Goal: Task Accomplishment & Management: Manage account settings

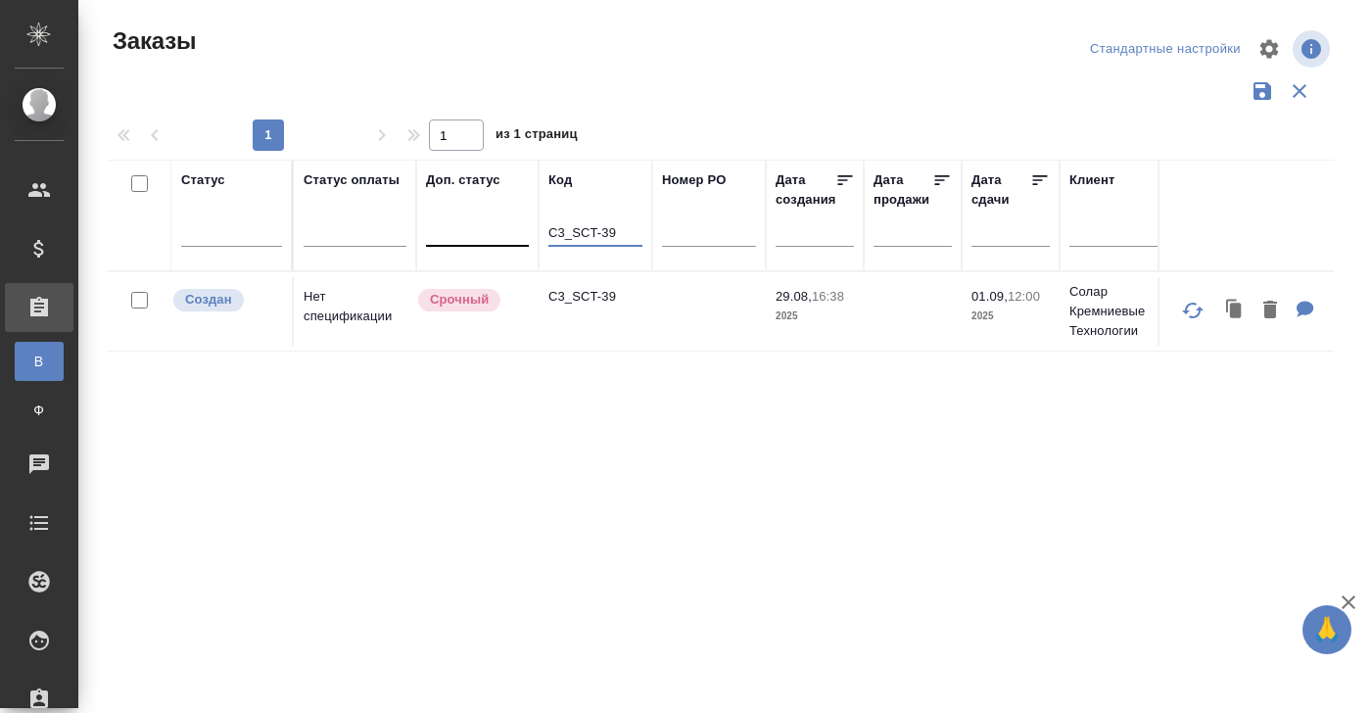
drag, startPoint x: 624, startPoint y: 234, endPoint x: 459, endPoint y: 234, distance: 164.5
paste input "S_PDG-3"
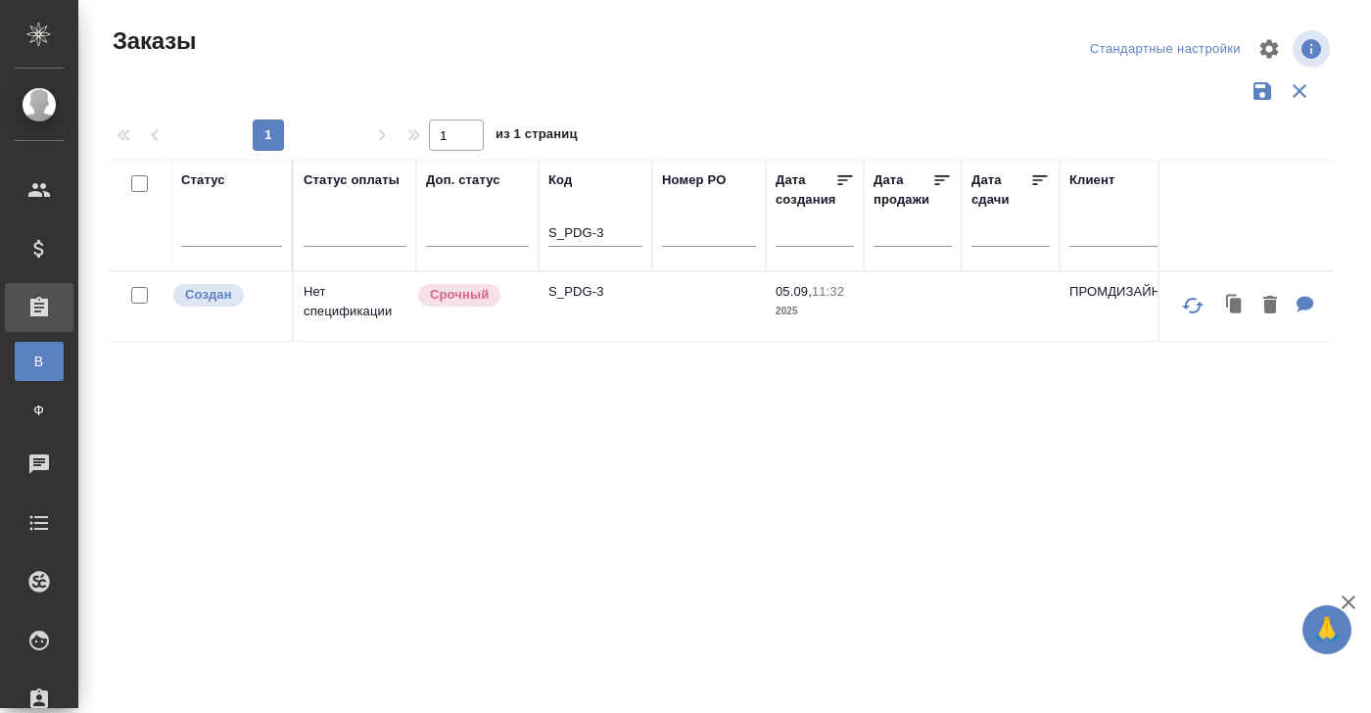
click at [346, 304] on td "Нет спецификации" at bounding box center [355, 306] width 122 height 69
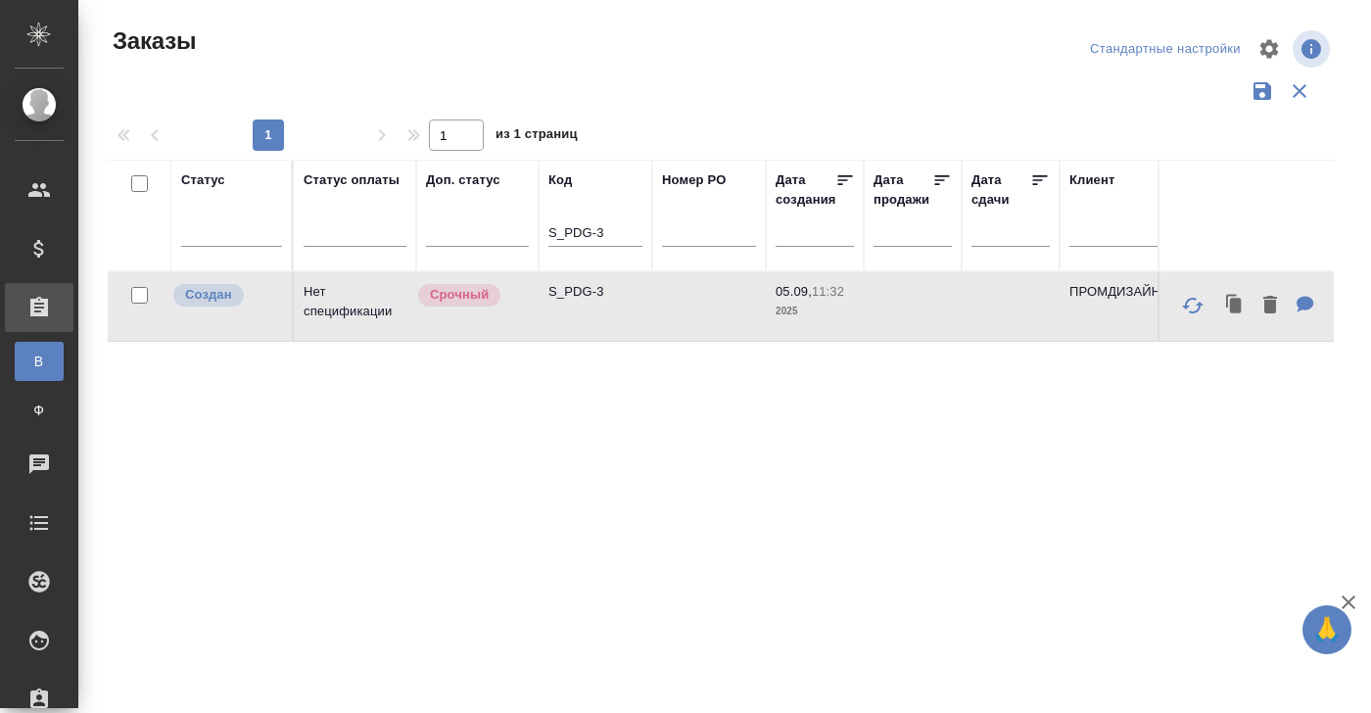
click at [346, 304] on td "Нет спецификации" at bounding box center [355, 306] width 122 height 69
drag, startPoint x: 619, startPoint y: 233, endPoint x: 487, endPoint y: 233, distance: 132.2
paste input "UnisawGroup-42"
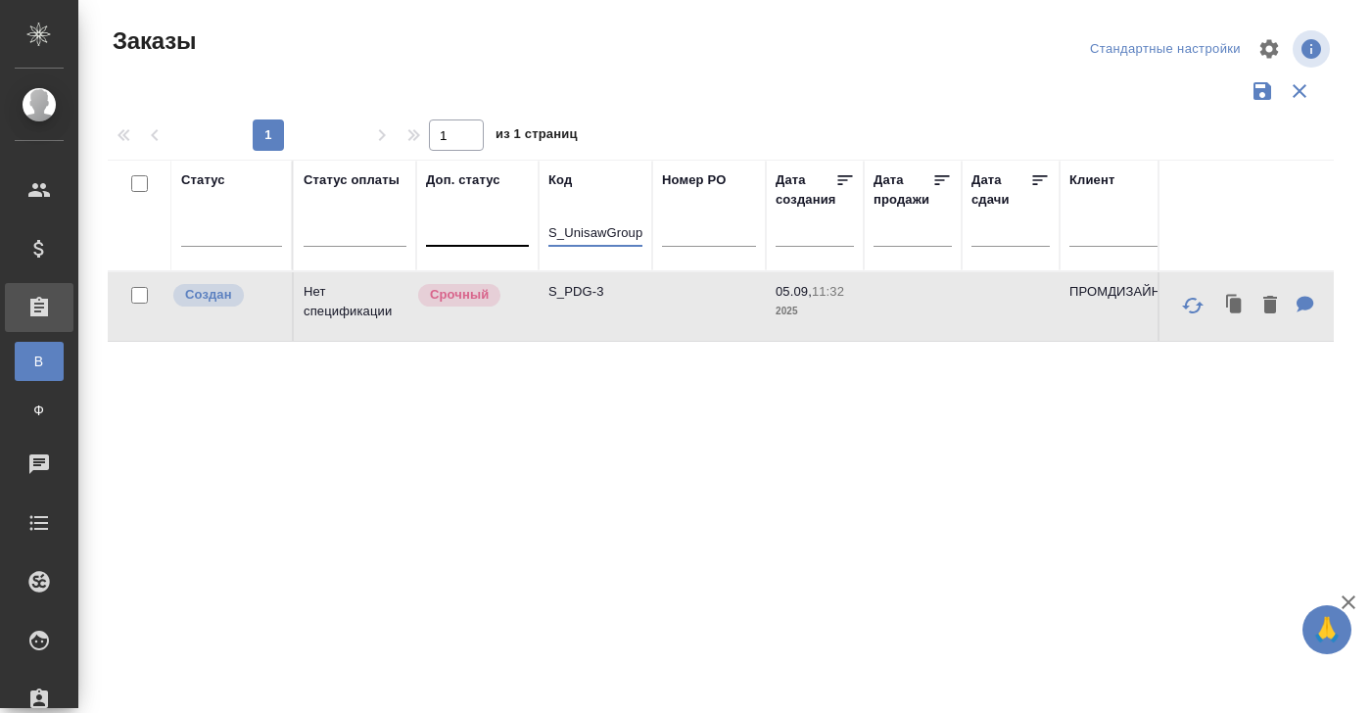
scroll to position [0, 19]
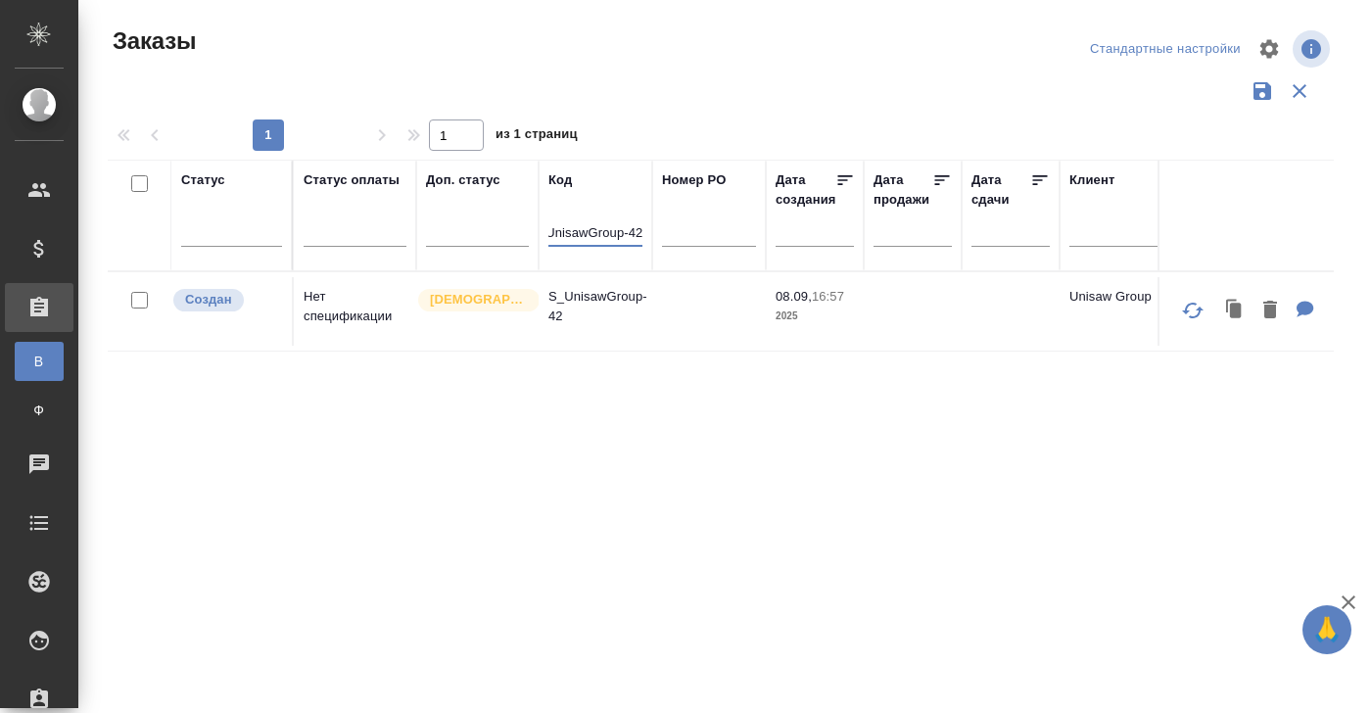
click at [590, 291] on p "S_UnisawGroup-42" at bounding box center [595, 306] width 94 height 39
drag, startPoint x: 547, startPoint y: 232, endPoint x: 726, endPoint y: 233, distance: 178.2
paste input "RLB-1"
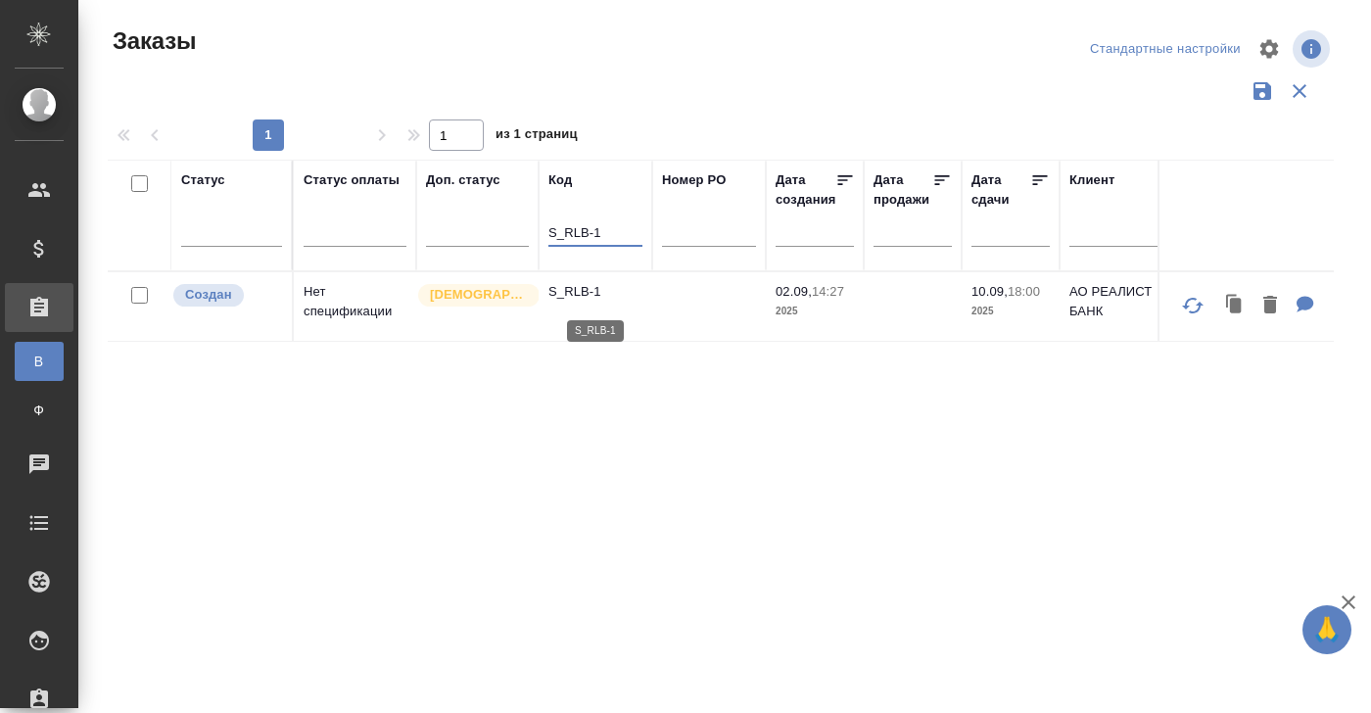
click at [579, 291] on p "S_RLB-1" at bounding box center [595, 292] width 94 height 20
drag, startPoint x: 603, startPoint y: 229, endPoint x: 478, endPoint y: 229, distance: 125.3
paste input "NNRD-302"
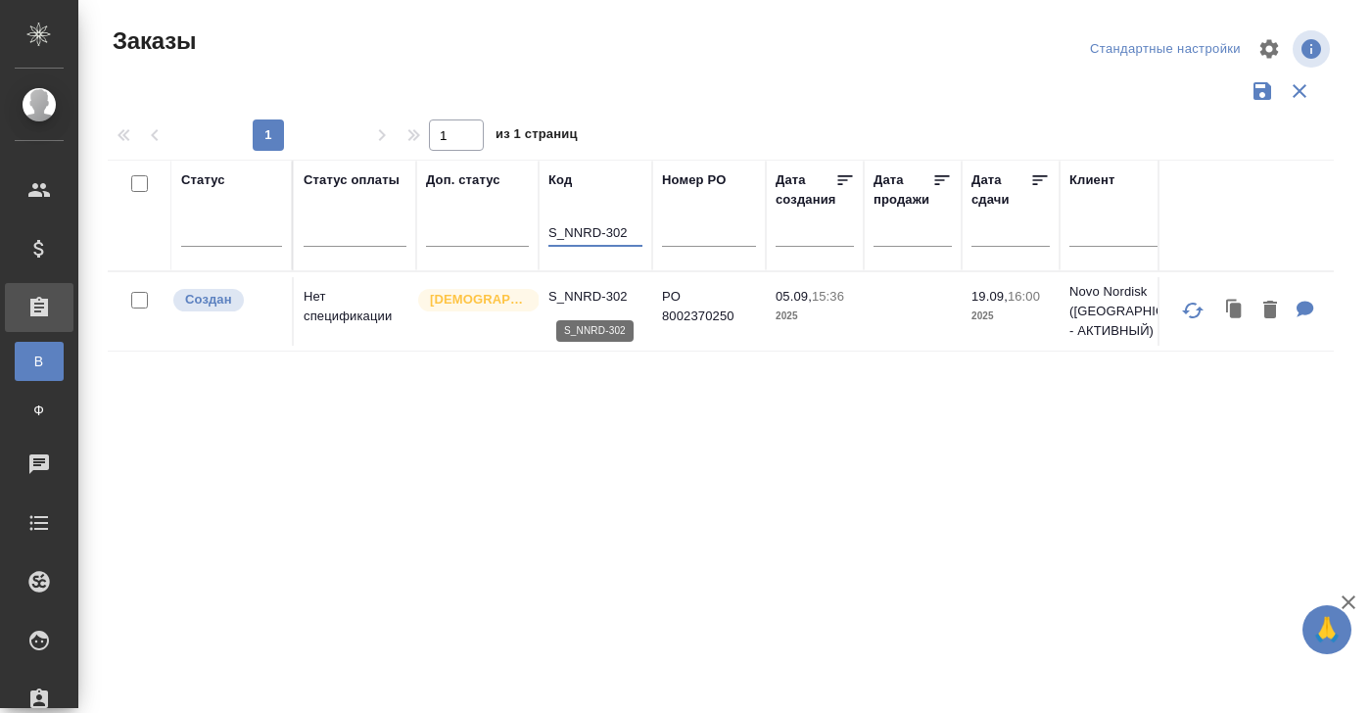
click at [600, 297] on p "S_NNRD-302" at bounding box center [595, 297] width 94 height 20
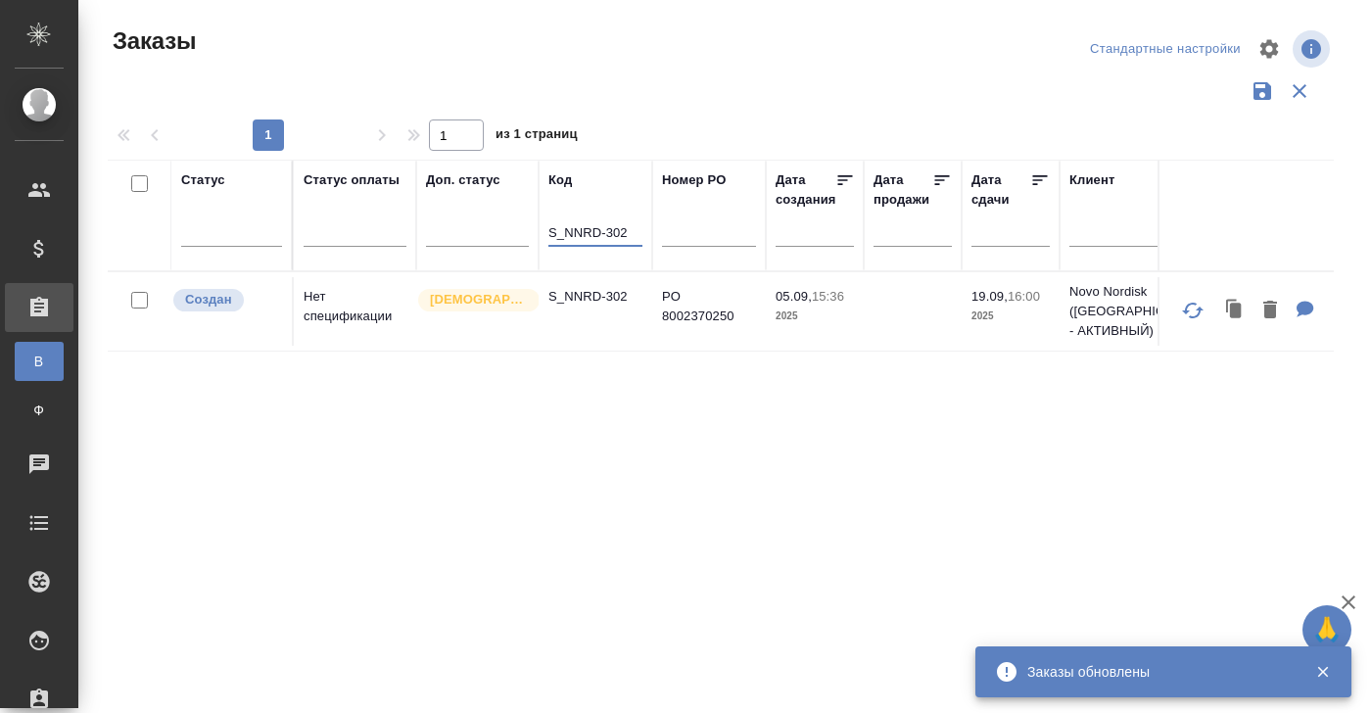
drag, startPoint x: 631, startPoint y: 230, endPoint x: 421, endPoint y: 230, distance: 209.6
paste input "FL_Loc-284"
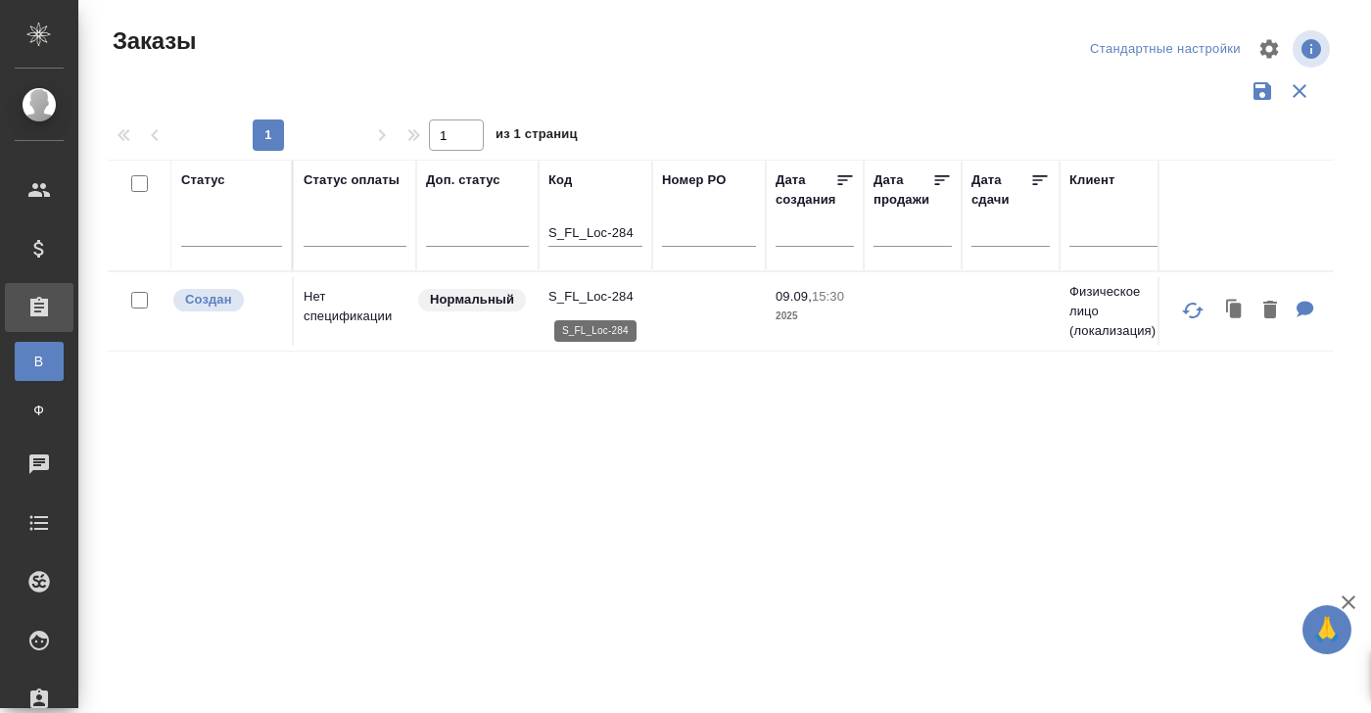
click at [592, 301] on p "S_FL_Loc-284" at bounding box center [595, 297] width 94 height 20
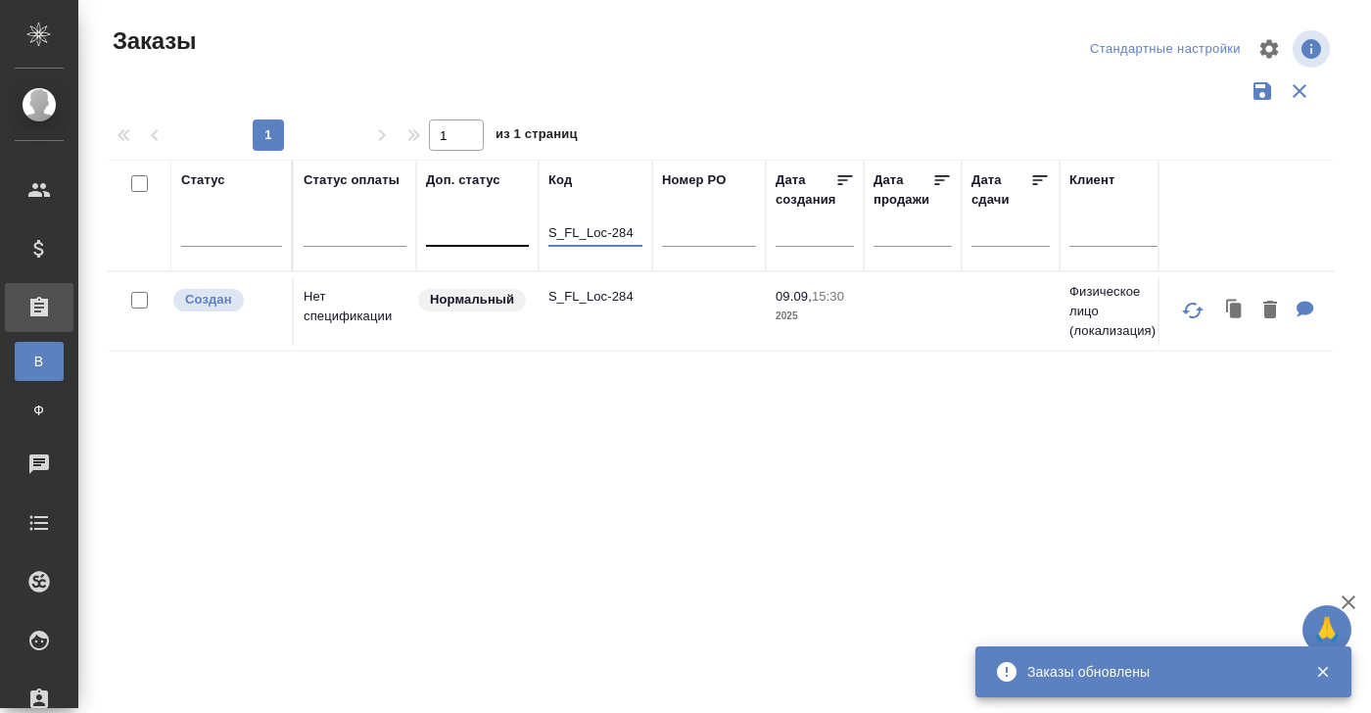
paste input "Audio-P-143"
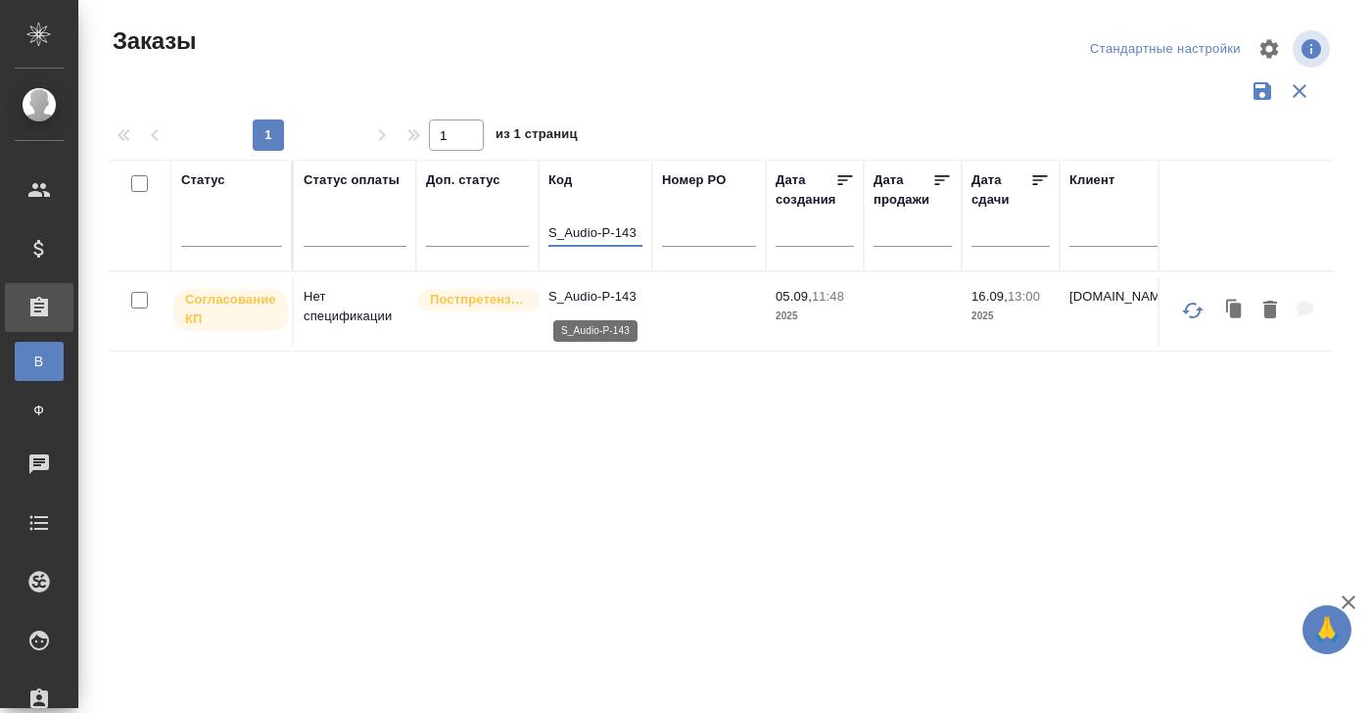
click at [589, 296] on p "S_Audio-P-143" at bounding box center [595, 297] width 94 height 20
drag, startPoint x: 638, startPoint y: 230, endPoint x: 480, endPoint y: 230, distance: 158.6
paste input "UnisawGroup-"
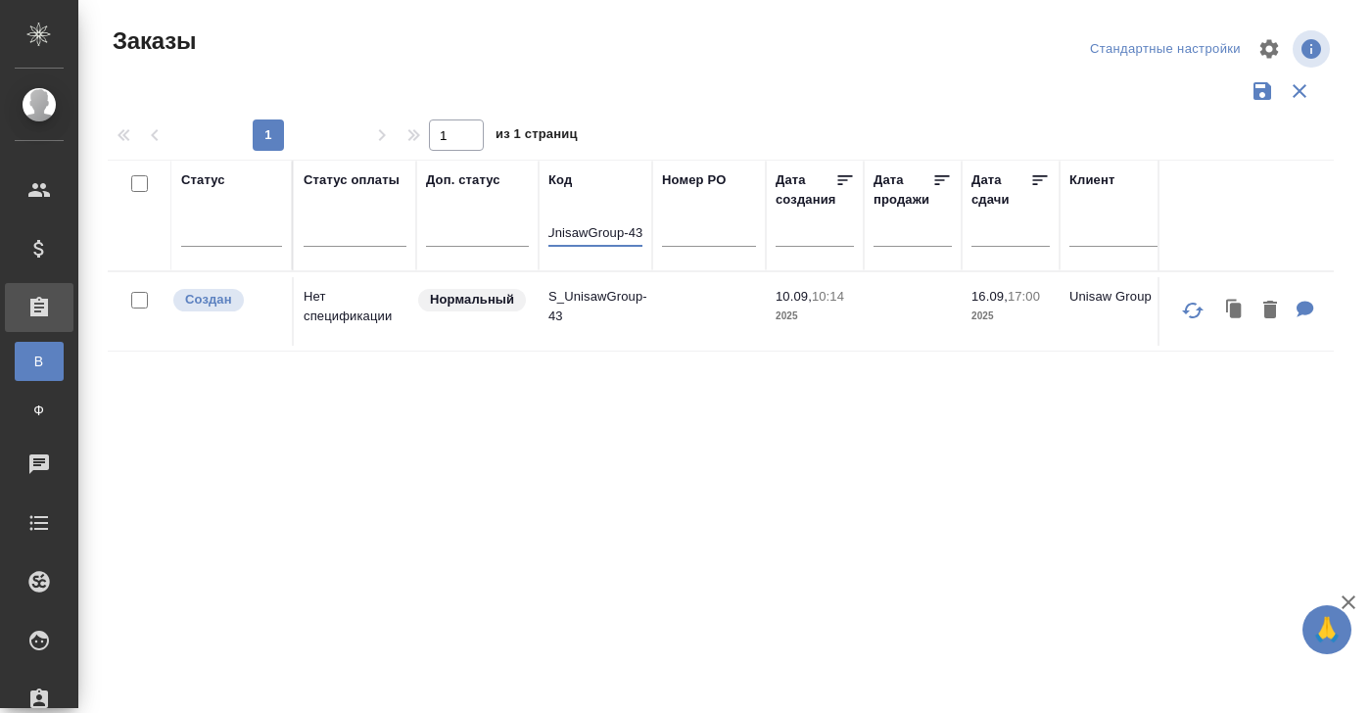
click at [586, 296] on p "S_UnisawGroup-43" at bounding box center [595, 306] width 94 height 39
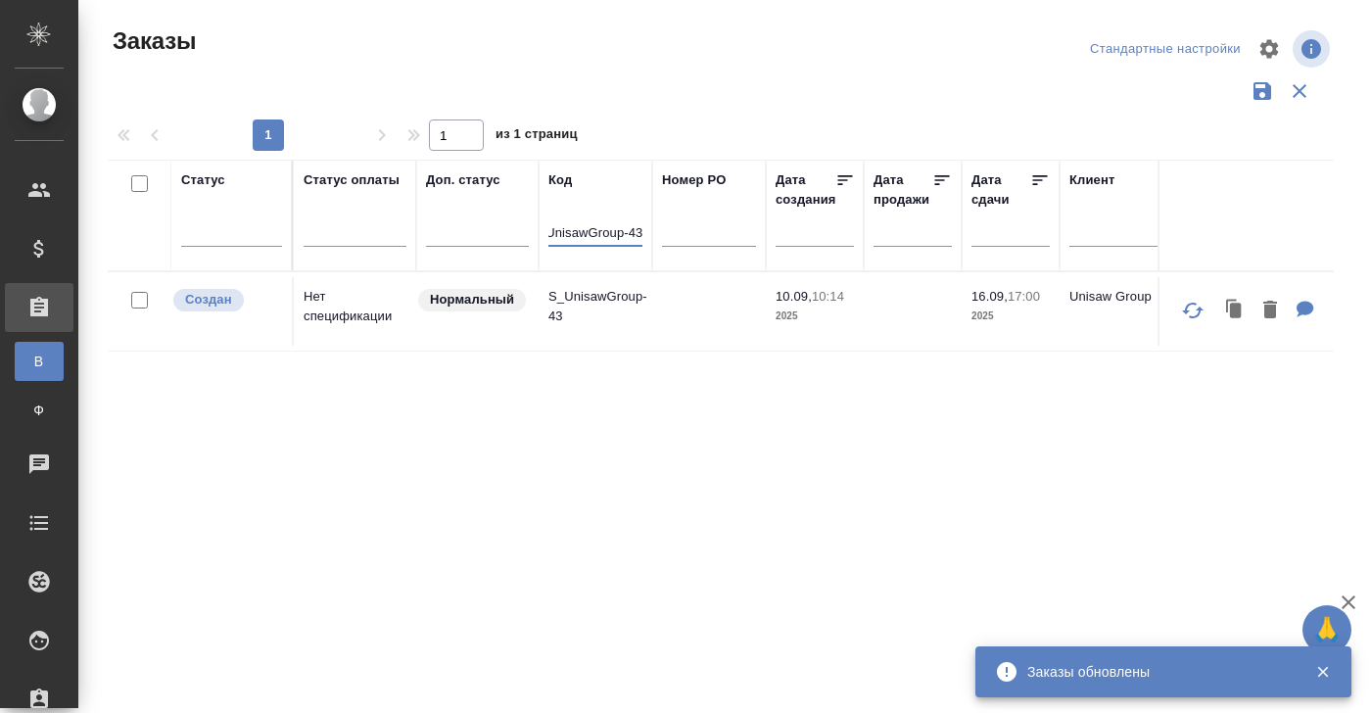
drag, startPoint x: 548, startPoint y: 230, endPoint x: 736, endPoint y: 231, distance: 188.0
paste input "Segmentstream-10"
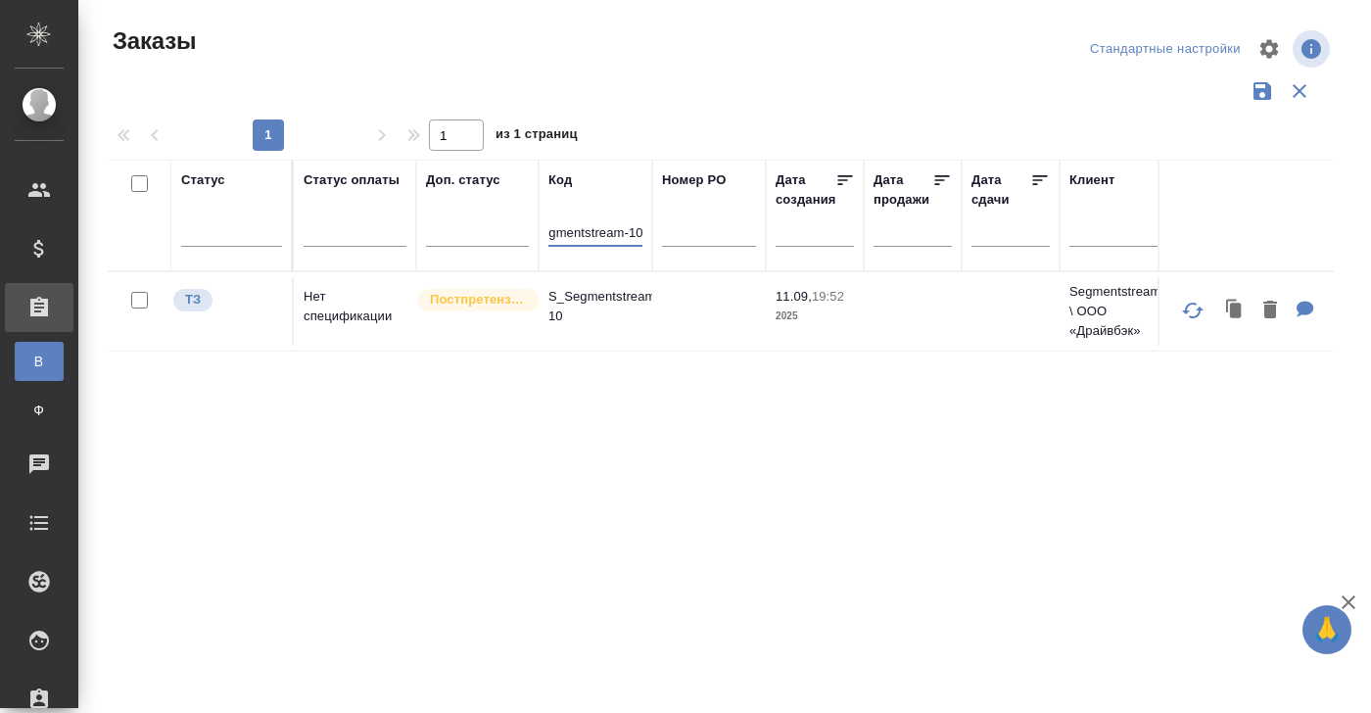
click at [619, 295] on p "S_Segmentstream-10" at bounding box center [595, 306] width 94 height 39
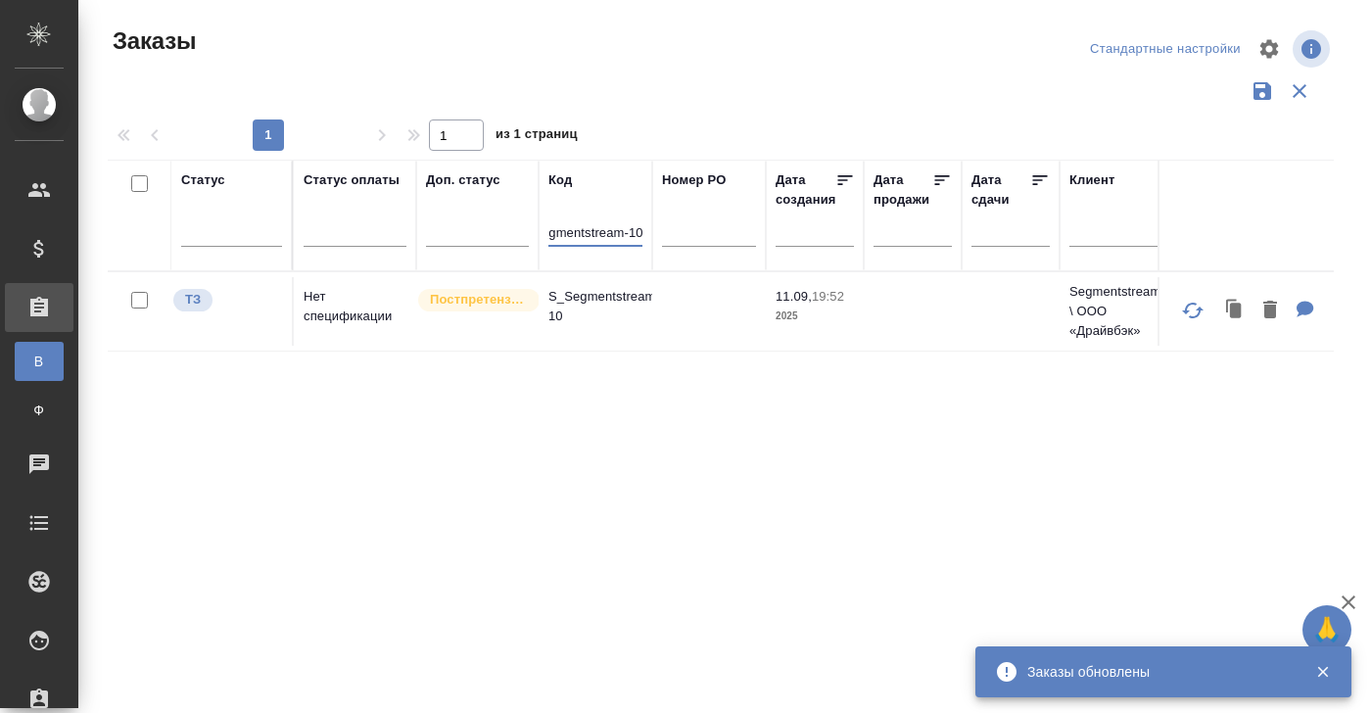
drag, startPoint x: 547, startPoint y: 234, endPoint x: 739, endPoint y: 242, distance: 192.1
paste input "Loccitane-511"
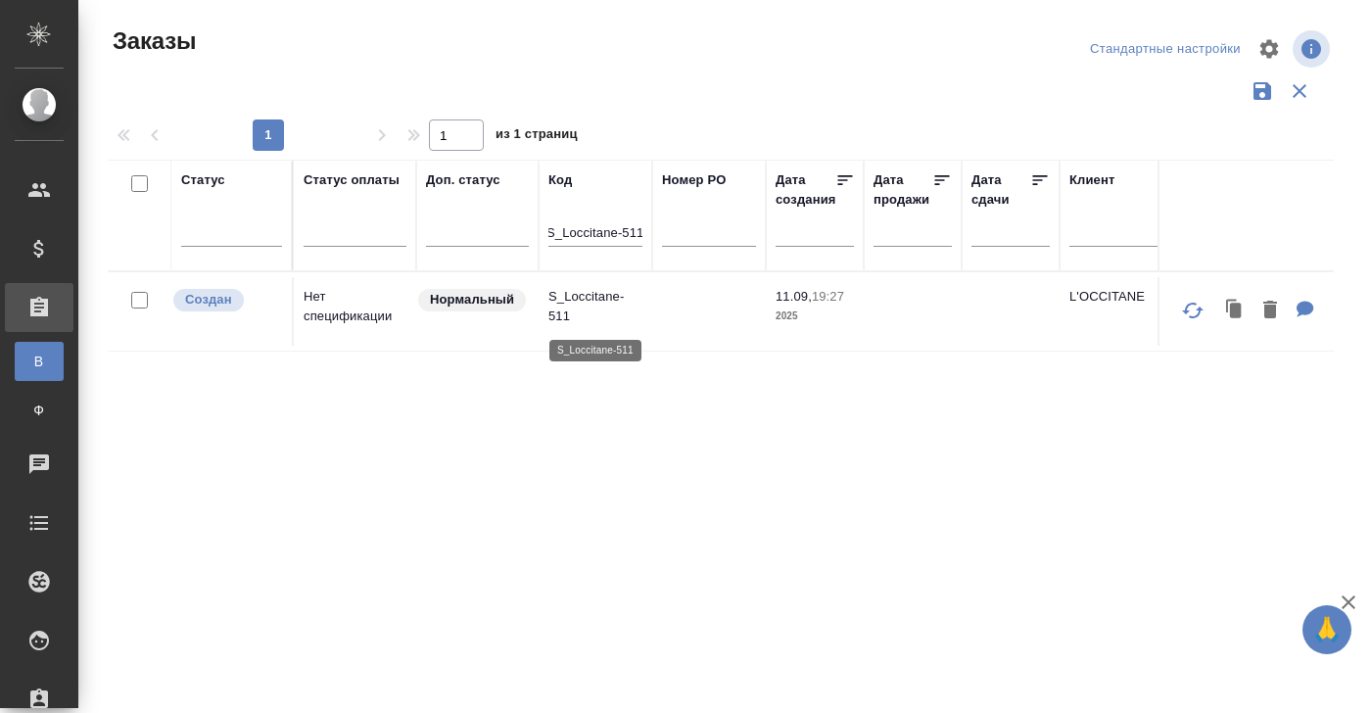
click at [614, 296] on p "S_Loccitane-511" at bounding box center [595, 306] width 94 height 39
drag, startPoint x: 547, startPoint y: 229, endPoint x: 724, endPoint y: 236, distance: 176.4
paste input "WS-697"
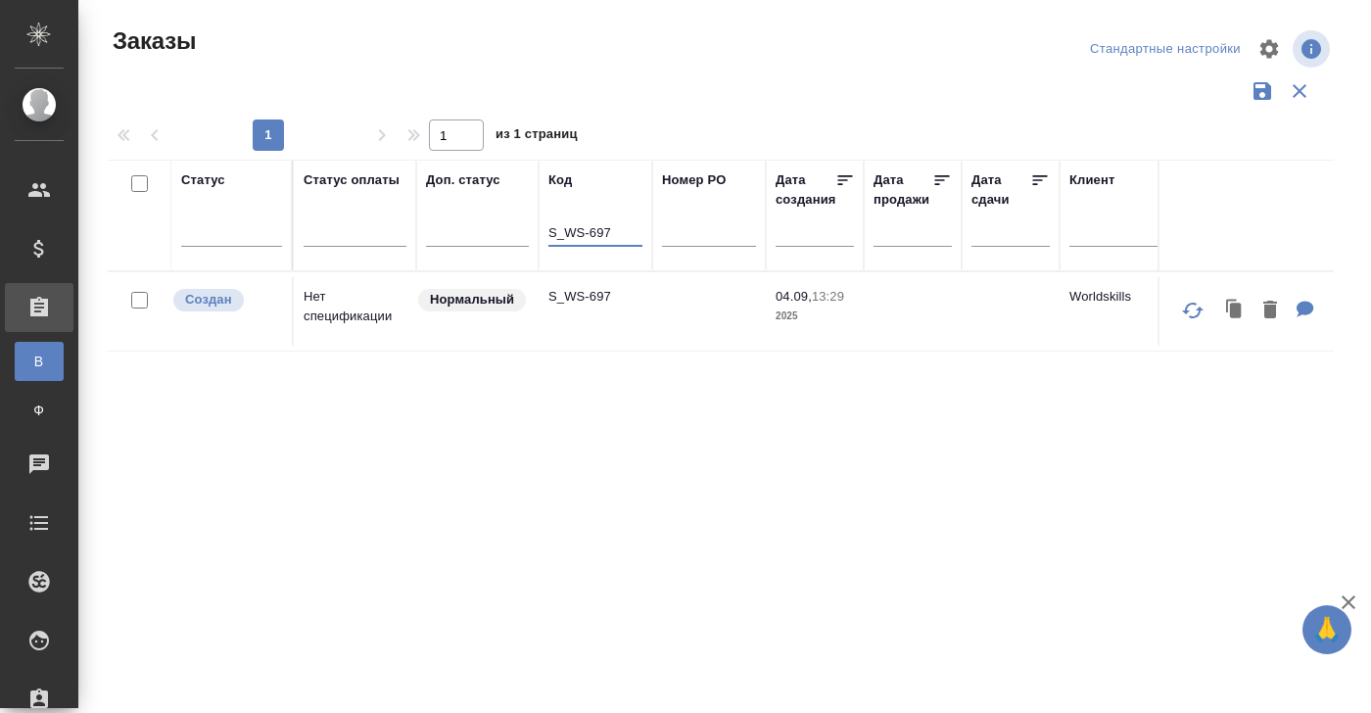
click at [589, 292] on p "S_WS-697" at bounding box center [595, 297] width 94 height 20
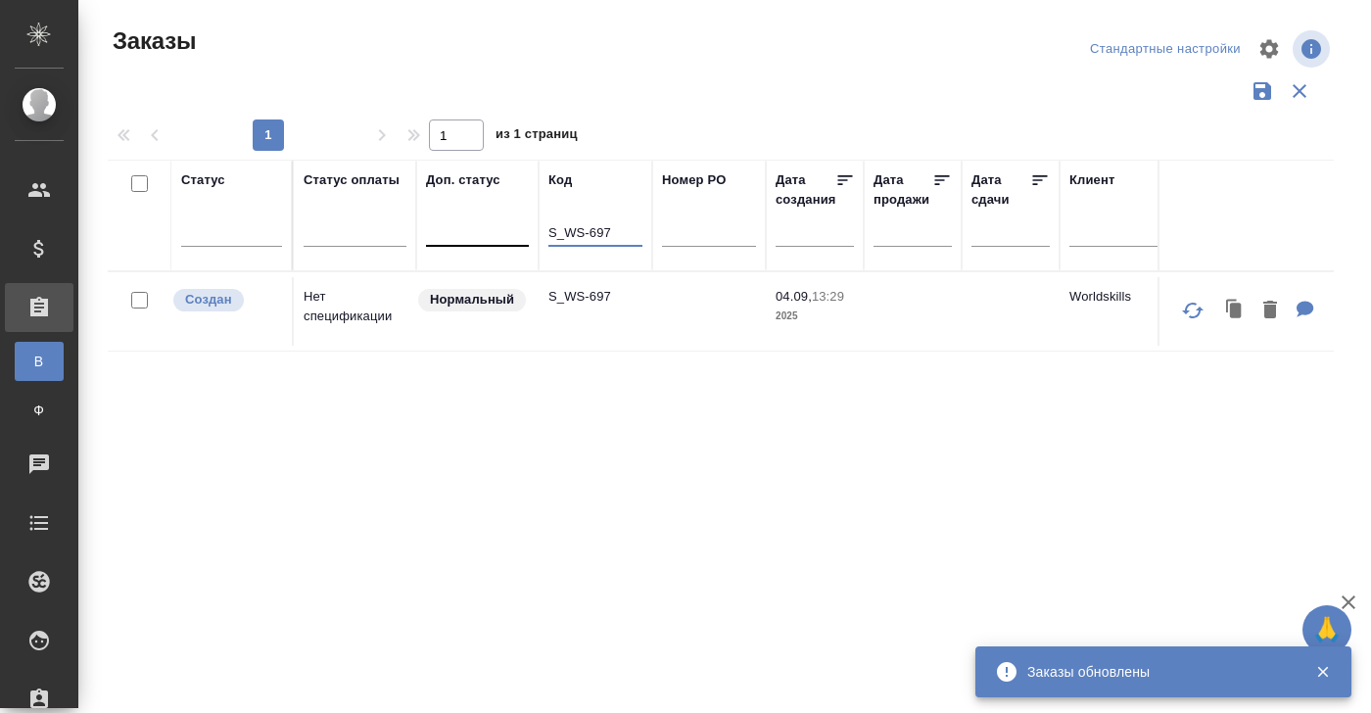
drag, startPoint x: 625, startPoint y: 228, endPoint x: 495, endPoint y: 228, distance: 129.3
paste input "NIN-41"
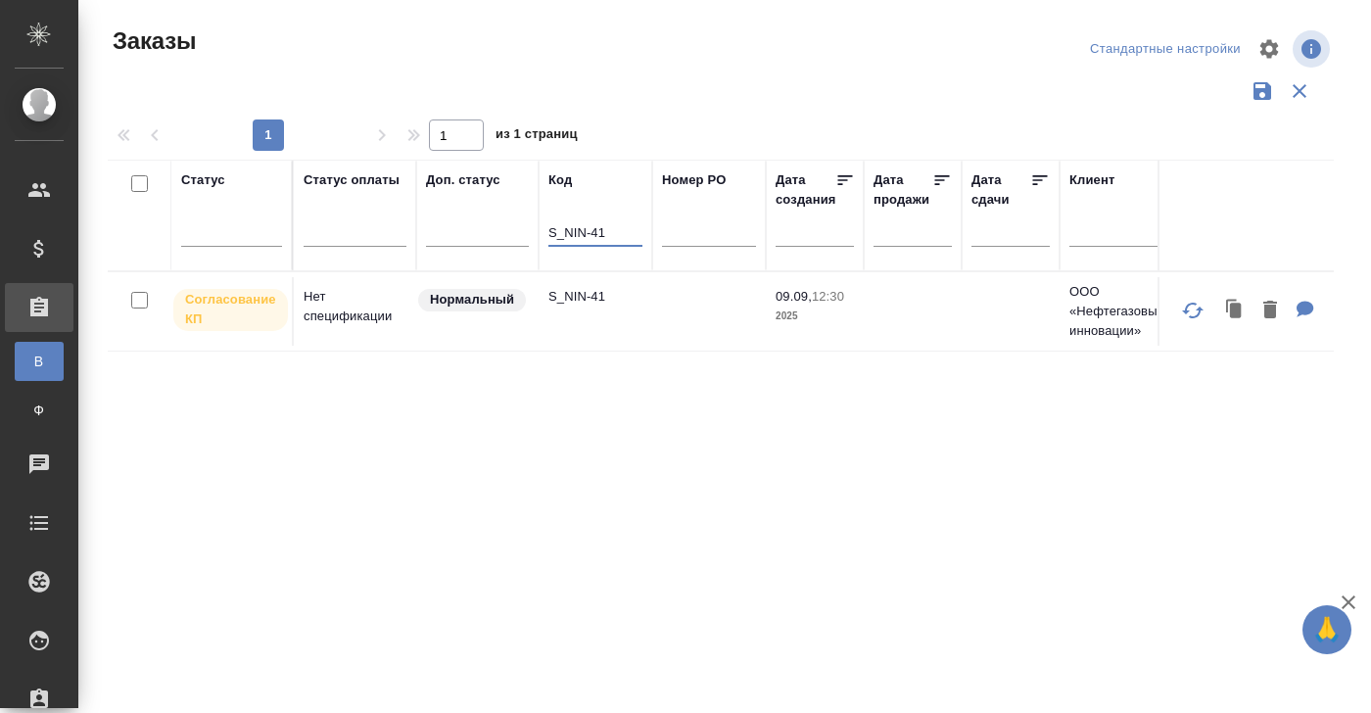
click at [333, 304] on td "Нет спецификации" at bounding box center [355, 311] width 122 height 69
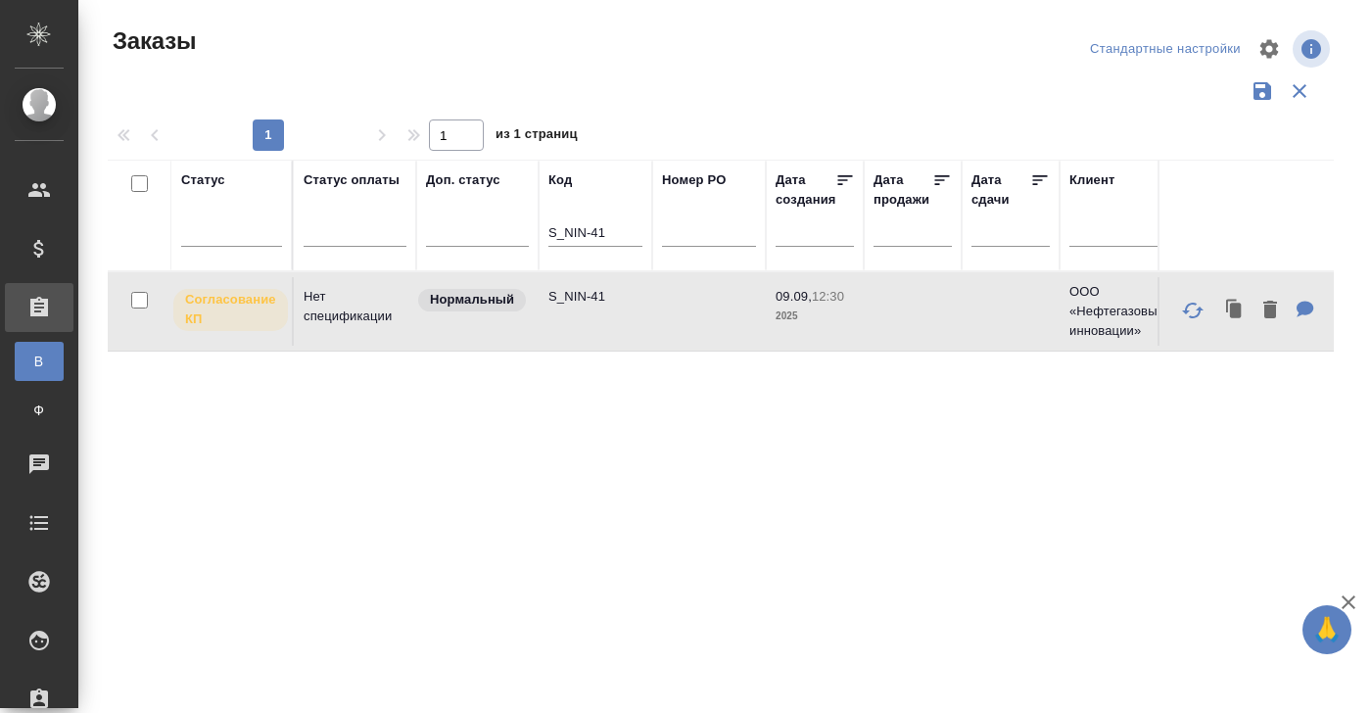
click at [333, 304] on td "Нет спецификации" at bounding box center [355, 311] width 122 height 69
drag, startPoint x: 612, startPoint y: 228, endPoint x: 459, endPoint y: 228, distance: 152.8
paste input "WS-698"
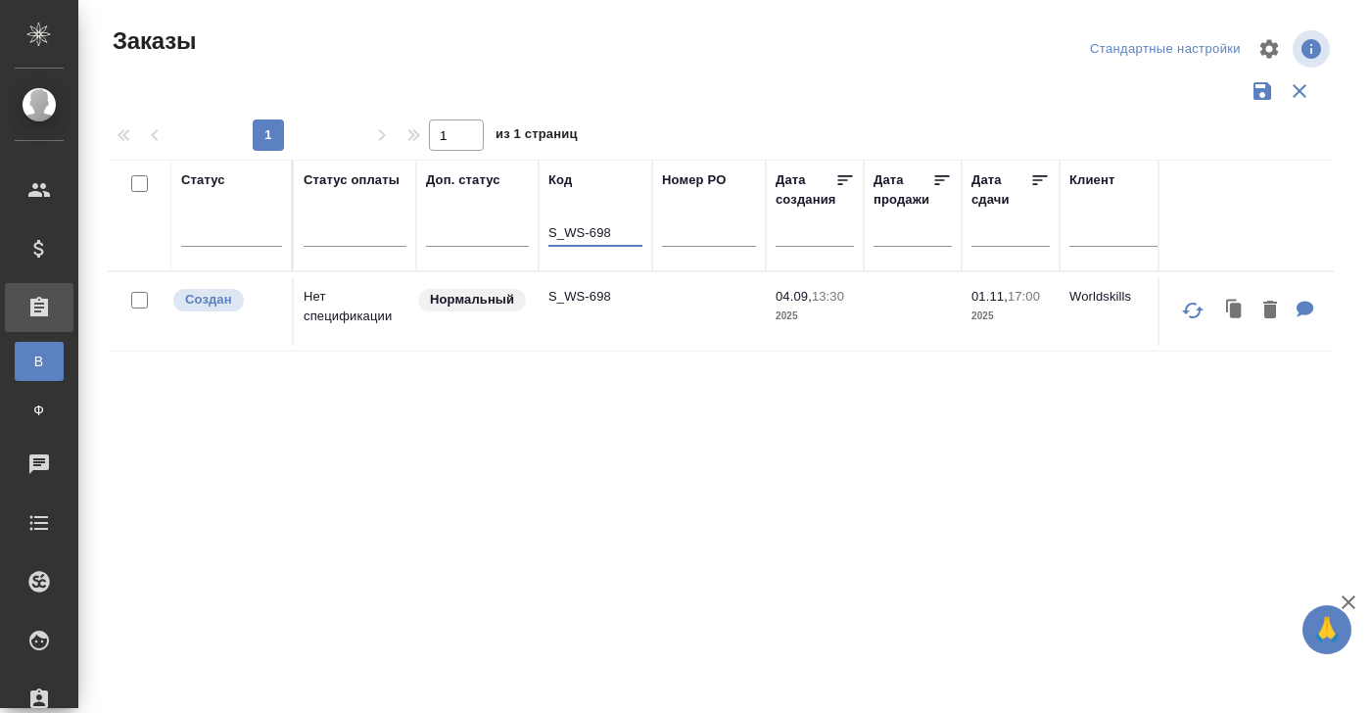
click at [329, 305] on td "Нет спецификации" at bounding box center [355, 311] width 122 height 69
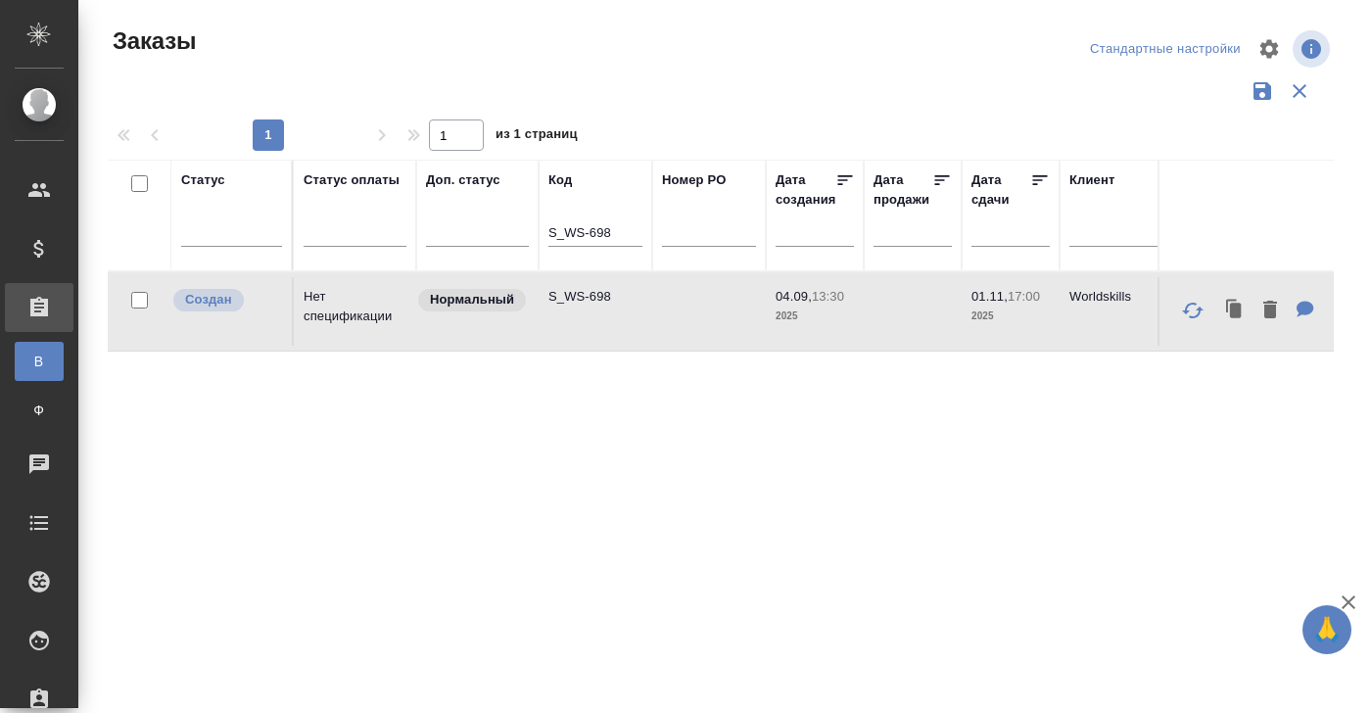
click at [329, 305] on td "Нет спецификации" at bounding box center [355, 311] width 122 height 69
click at [328, 317] on td "Нет спецификации" at bounding box center [355, 311] width 122 height 69
drag, startPoint x: 619, startPoint y: 230, endPoint x: 466, endPoint y: 230, distance: 152.8
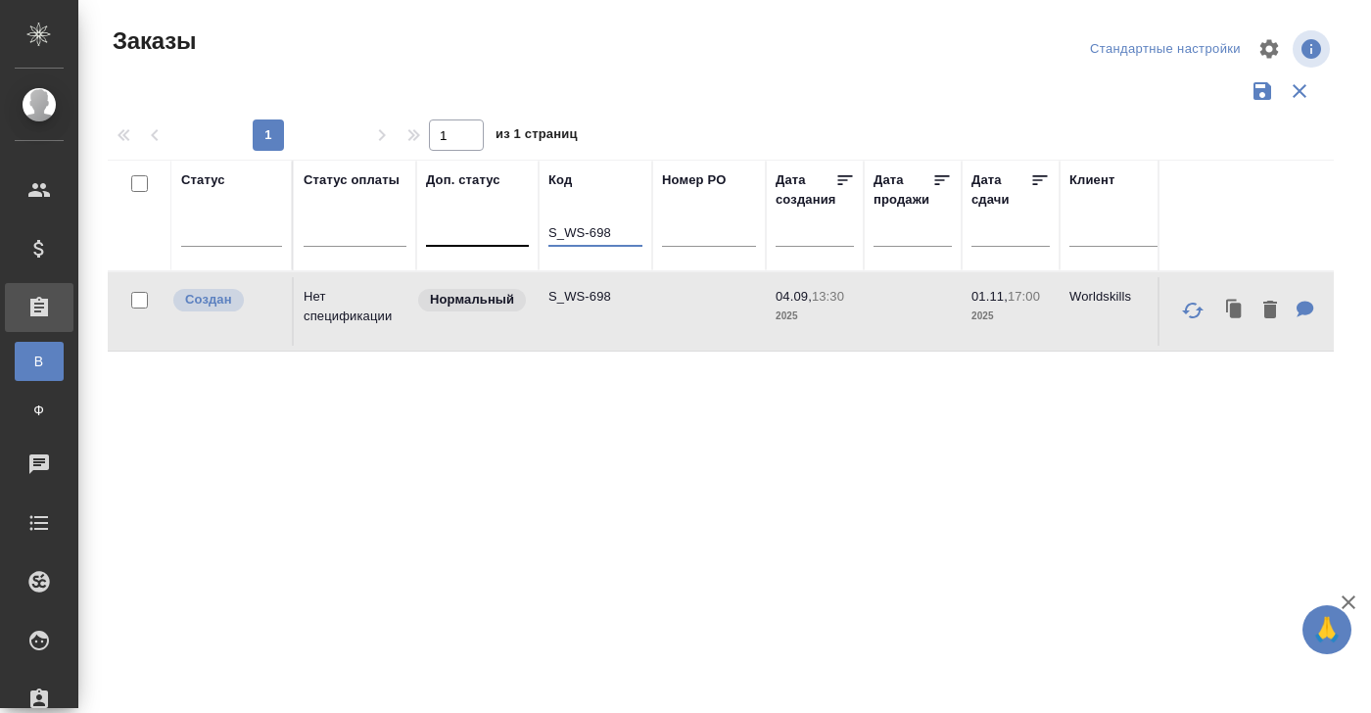
paste input "OLMP-317"
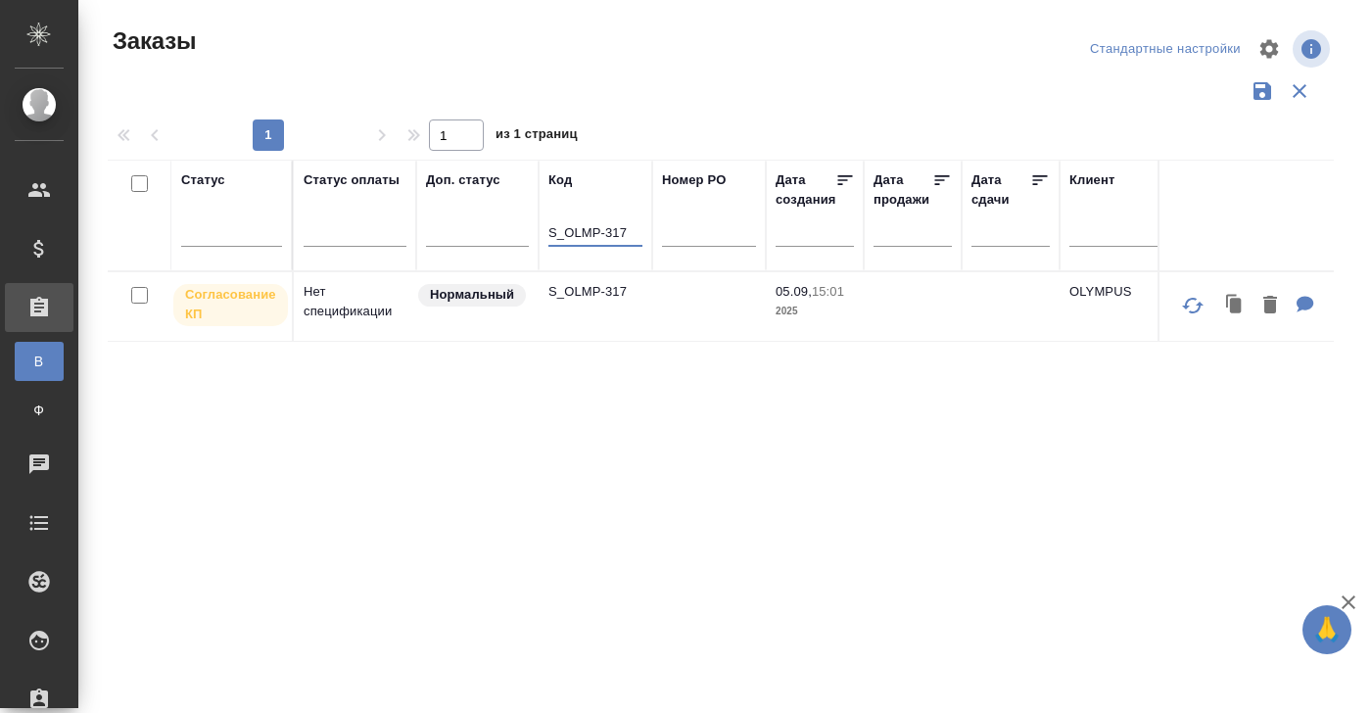
click at [334, 315] on td "Нет спецификации" at bounding box center [355, 306] width 122 height 69
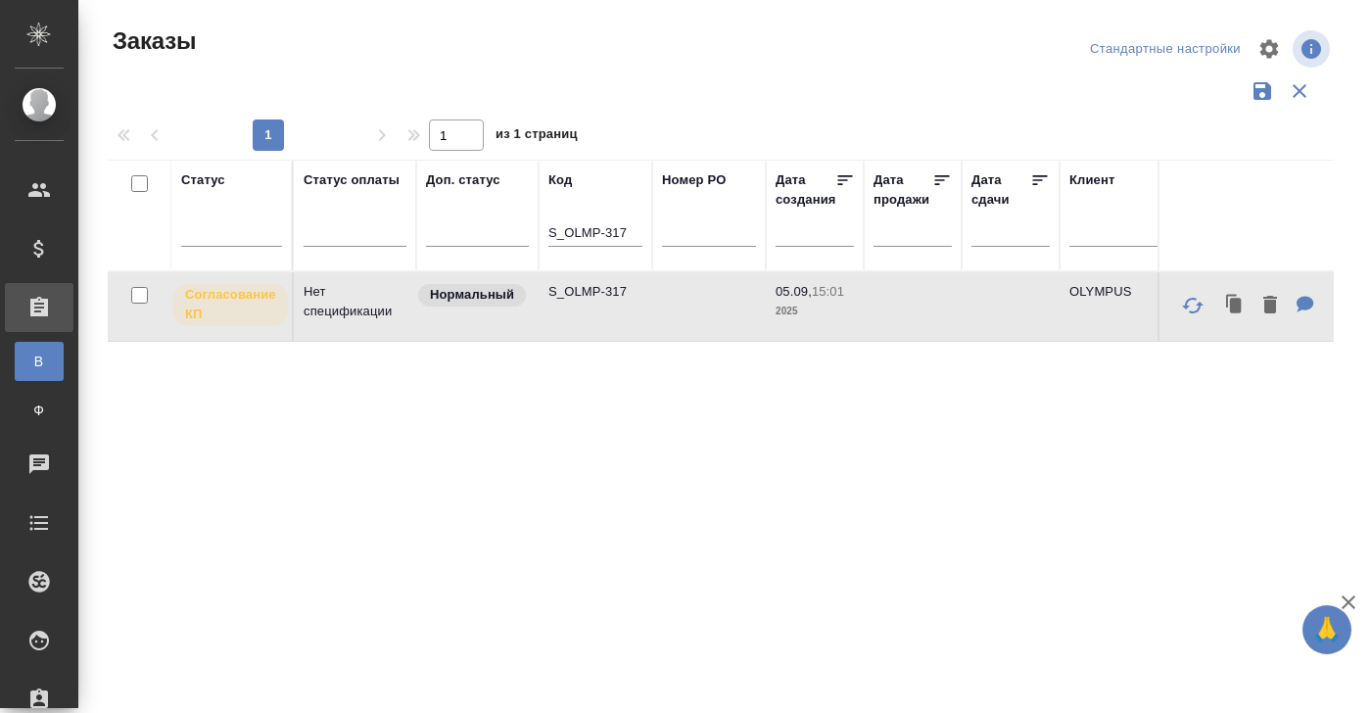
click at [334, 315] on td "Нет спецификации" at bounding box center [355, 306] width 122 height 69
drag, startPoint x: 549, startPoint y: 231, endPoint x: 462, endPoint y: 231, distance: 87.2
paste input "SRVR-688"
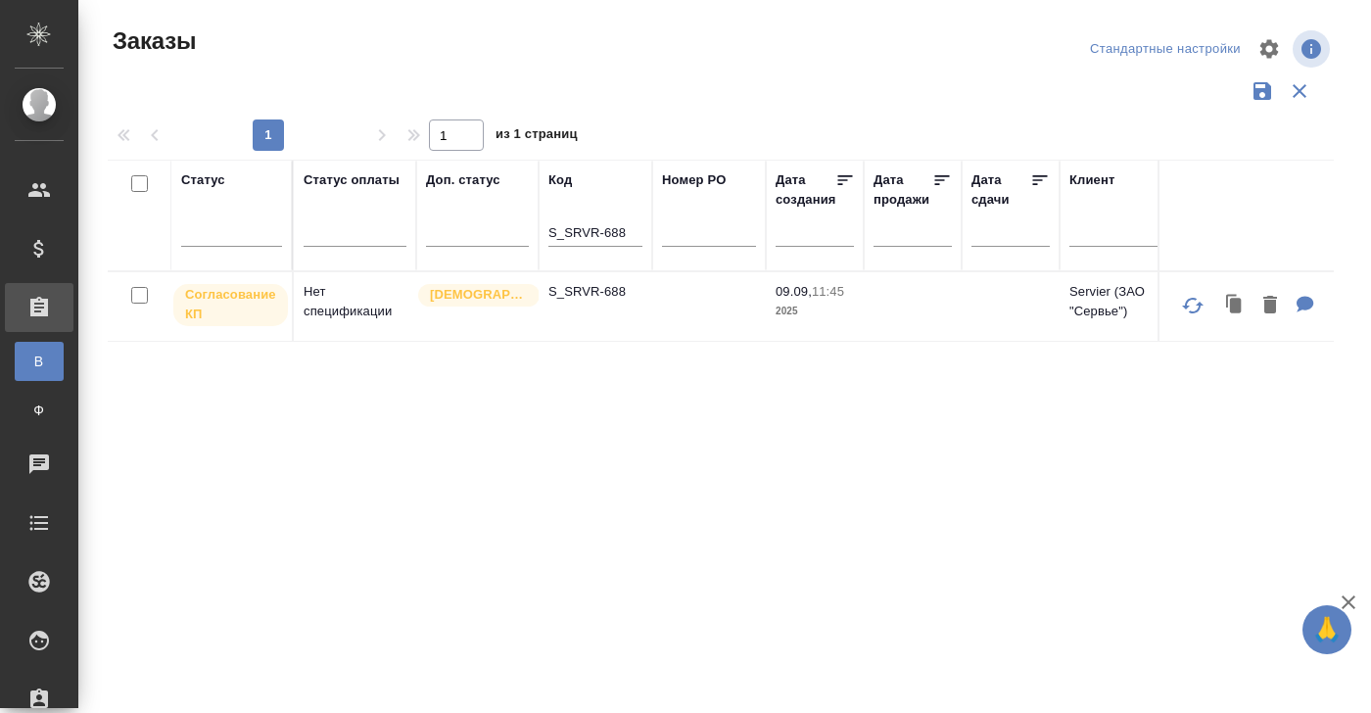
click at [301, 277] on td "Нет спецификации" at bounding box center [355, 306] width 122 height 69
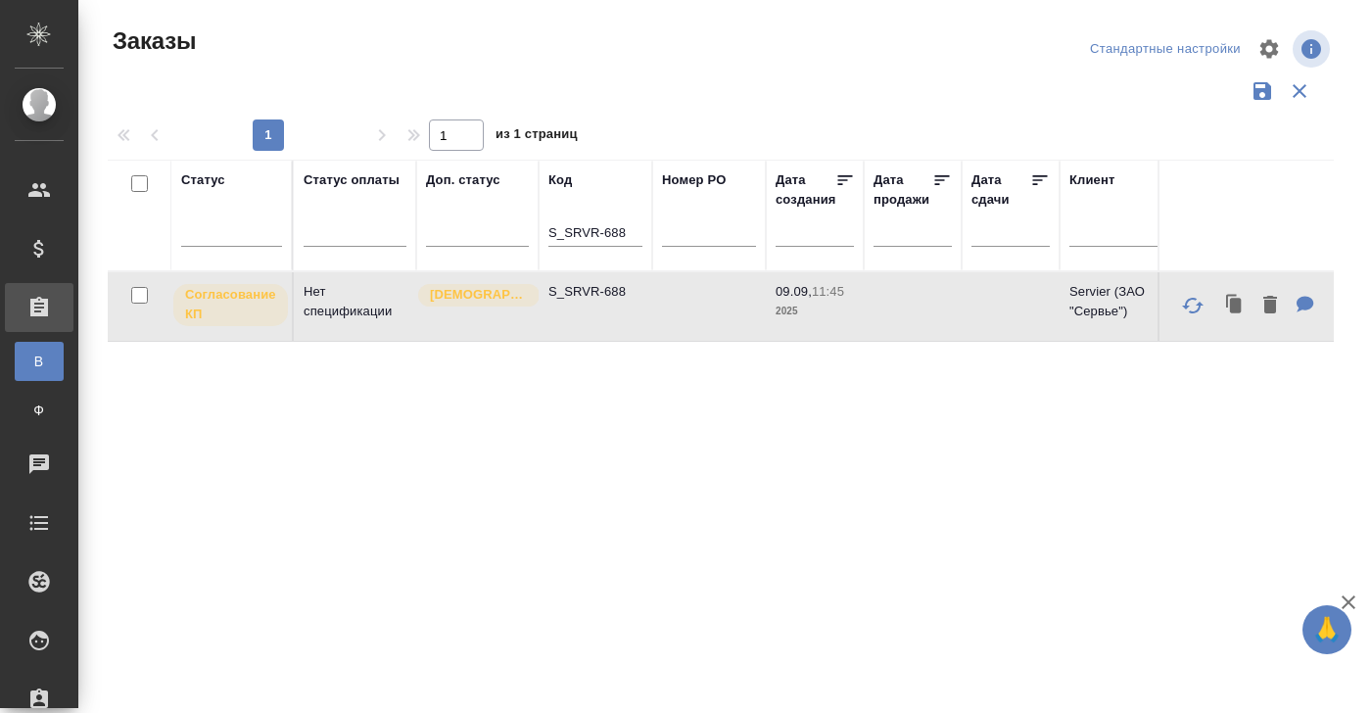
click at [313, 289] on td "Нет спецификации" at bounding box center [355, 306] width 122 height 69
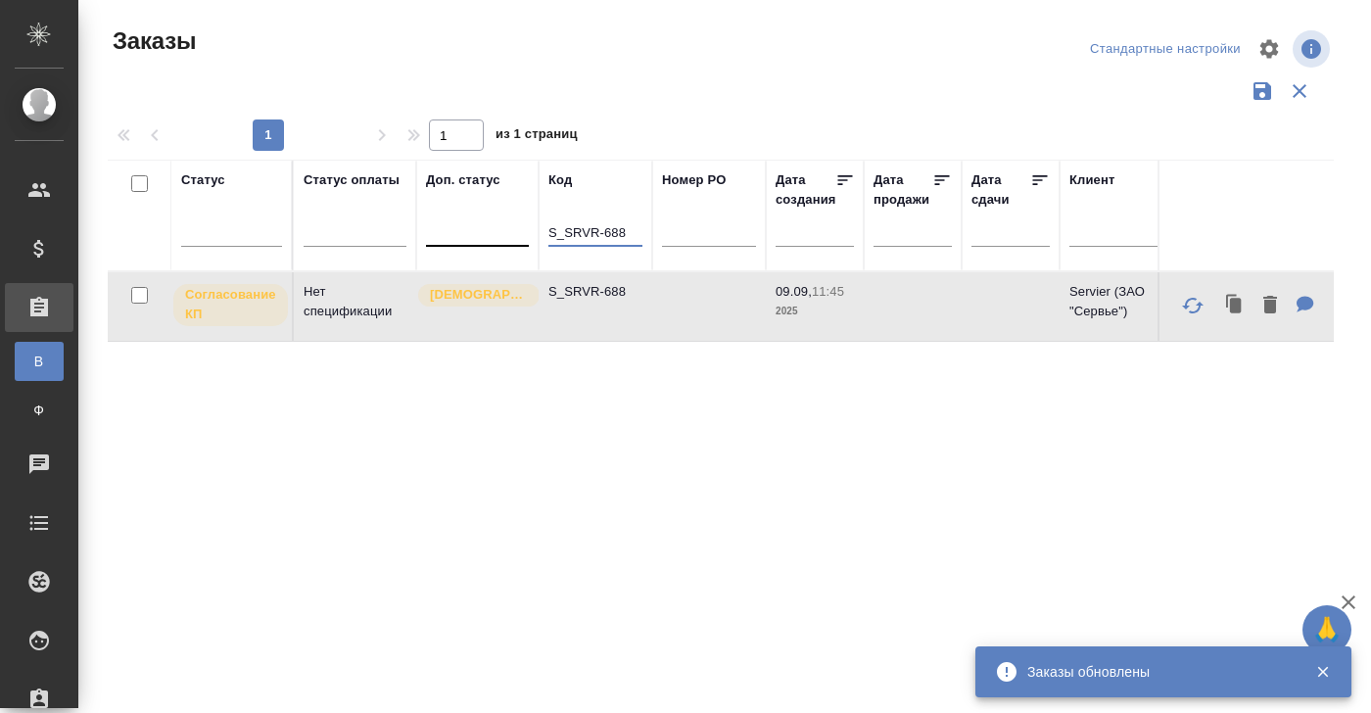
drag, startPoint x: 627, startPoint y: 232, endPoint x: 460, endPoint y: 232, distance: 166.5
paste input "NIN-42"
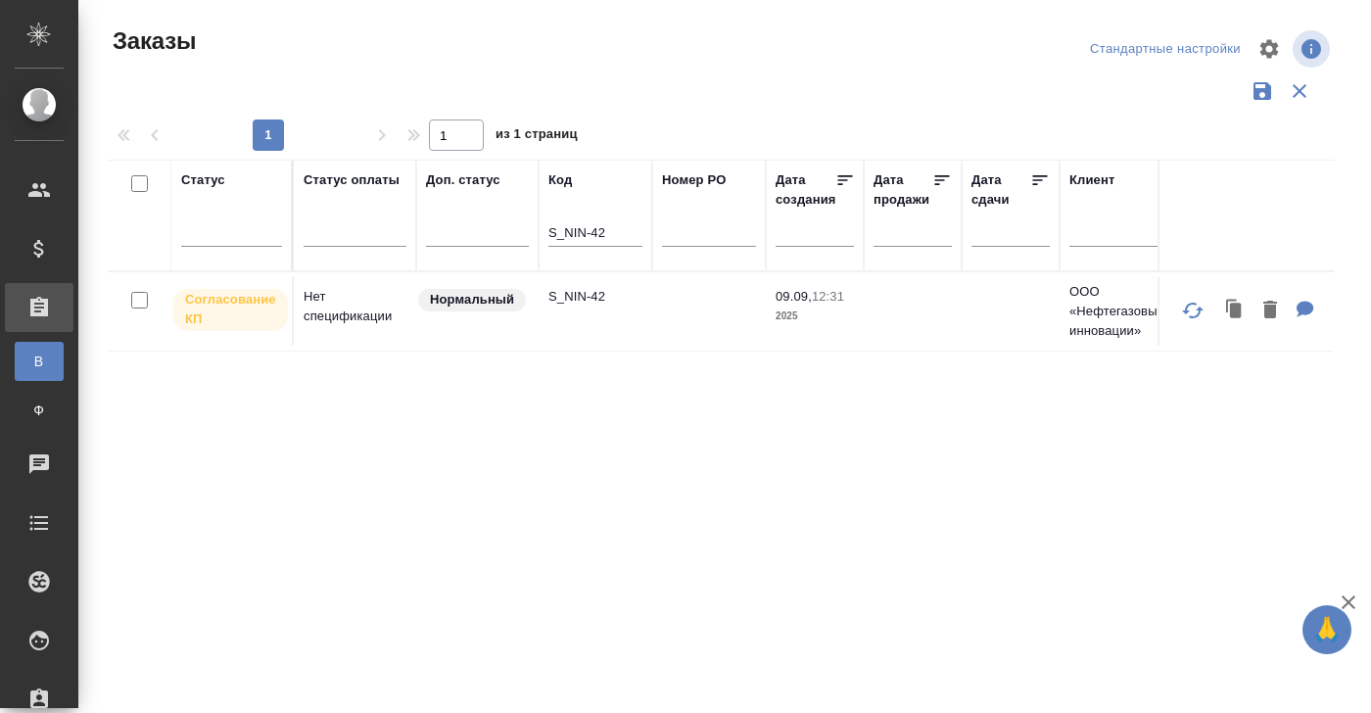
click at [337, 302] on td "Нет спецификации" at bounding box center [355, 311] width 122 height 69
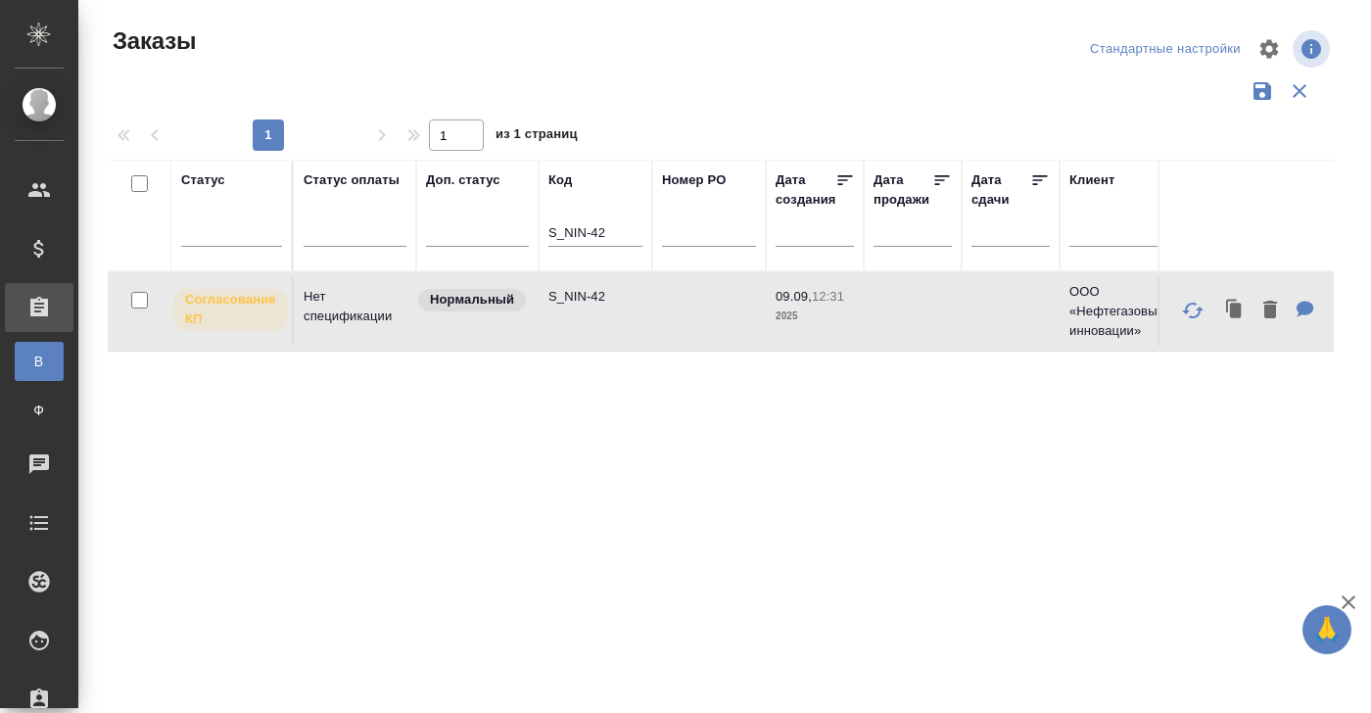
click at [337, 302] on td "Нет спецификации" at bounding box center [355, 311] width 122 height 69
drag, startPoint x: 547, startPoint y: 235, endPoint x: 690, endPoint y: 235, distance: 143.0
paste input "ASTZ-153"
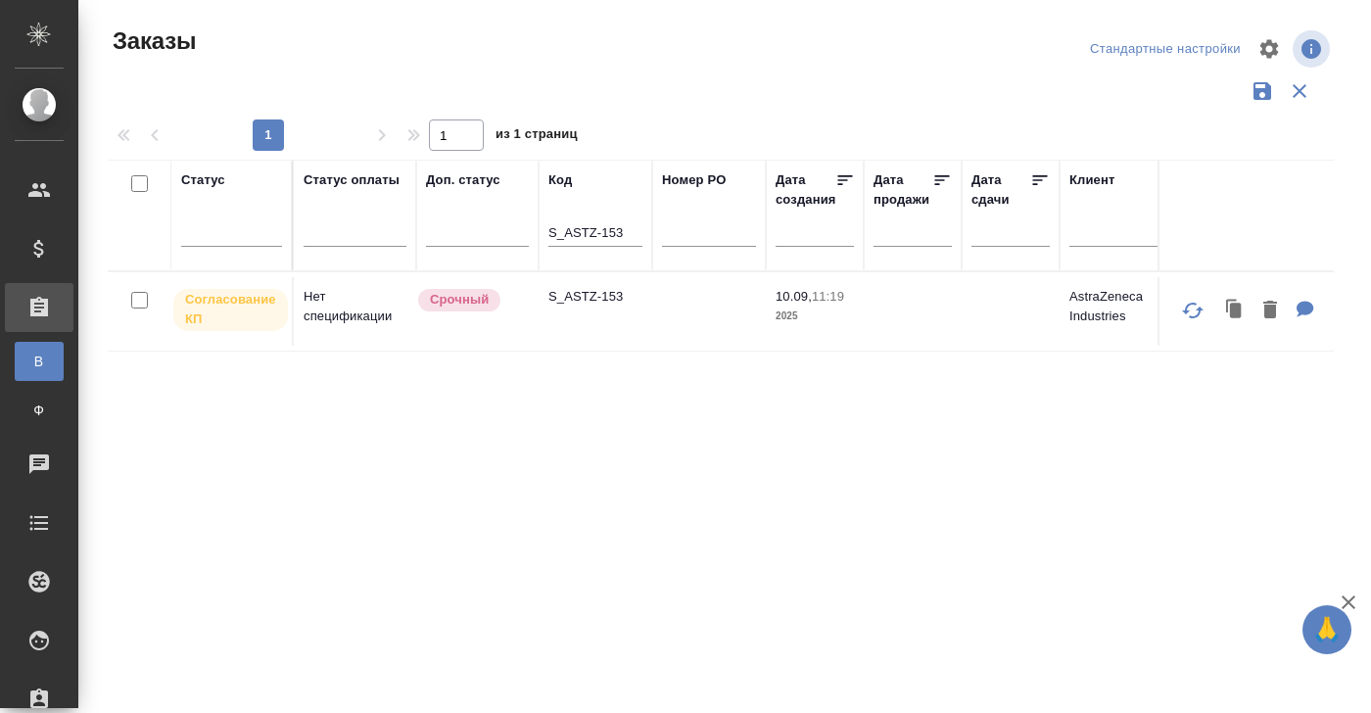
click at [316, 313] on td "Нет спецификации" at bounding box center [355, 311] width 122 height 69
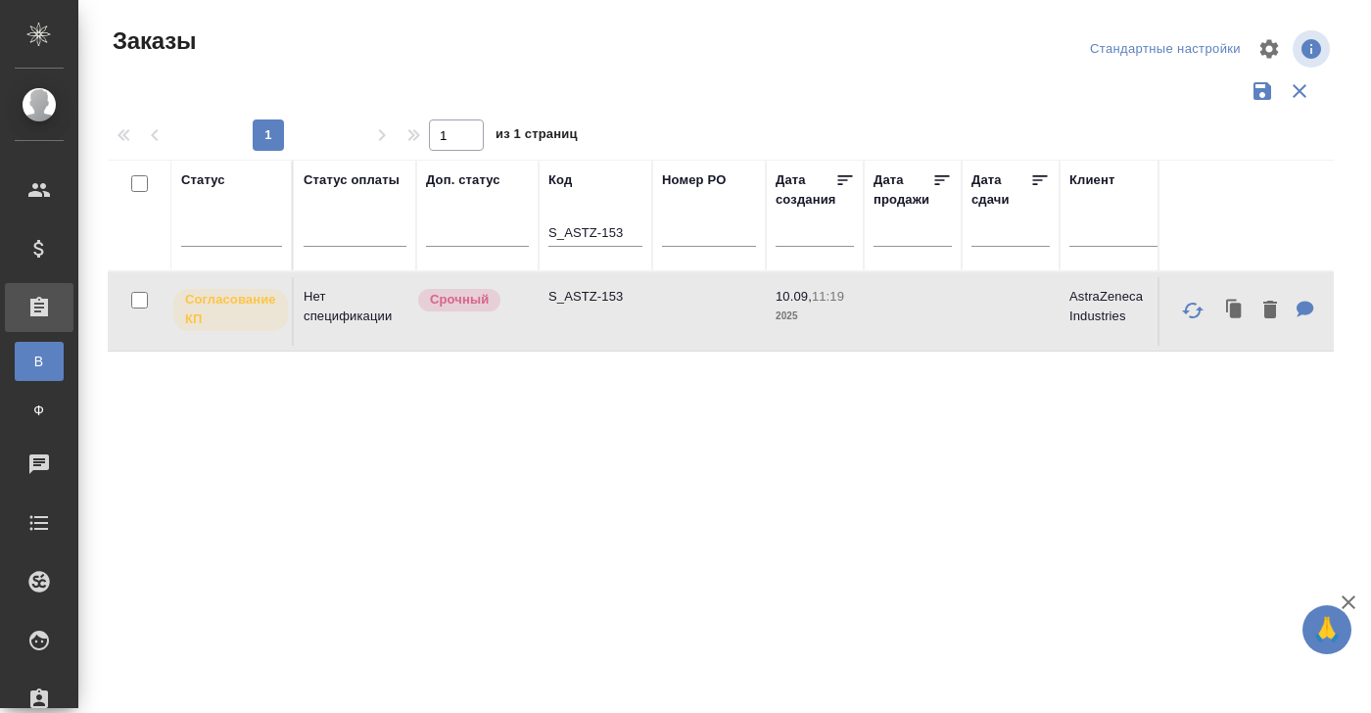
click at [316, 313] on td "Нет спецификации" at bounding box center [355, 311] width 122 height 69
drag, startPoint x: 633, startPoint y: 228, endPoint x: 452, endPoint y: 234, distance: 180.3
paste input "PFZ-370"
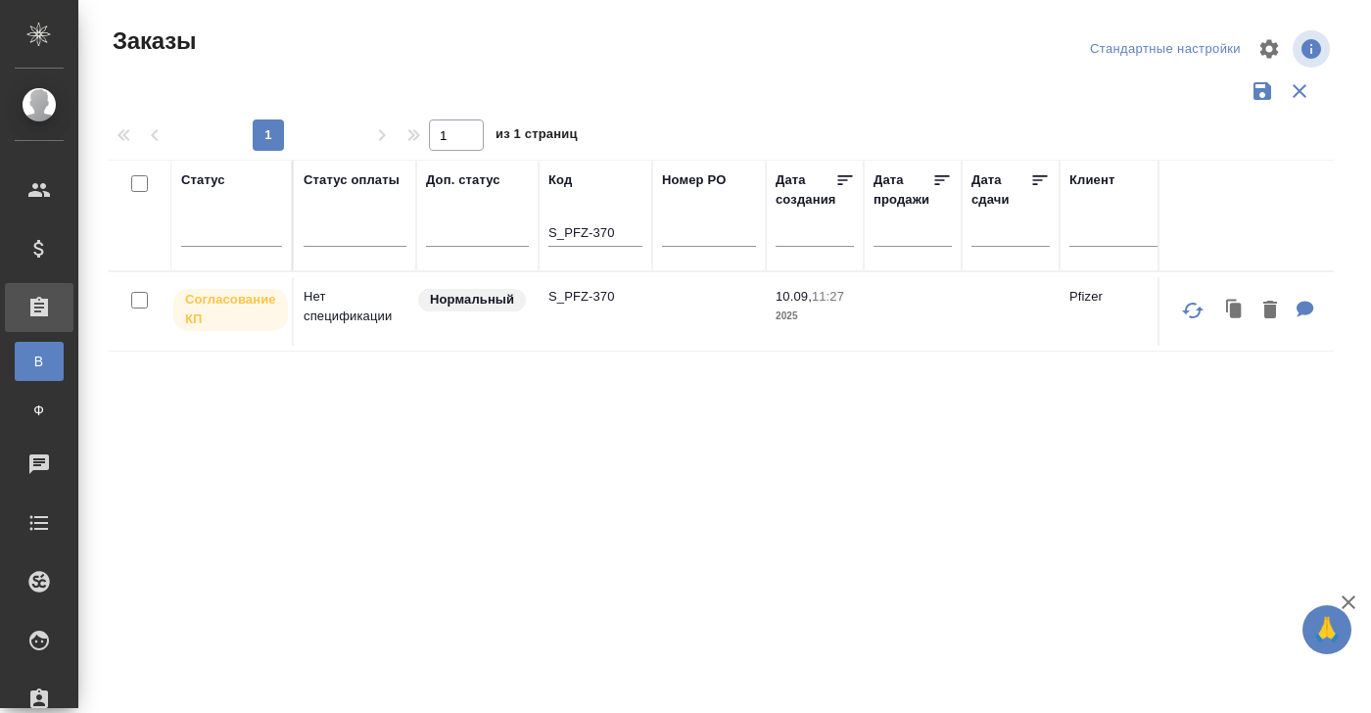
click at [351, 308] on td "Нет спецификации" at bounding box center [355, 311] width 122 height 69
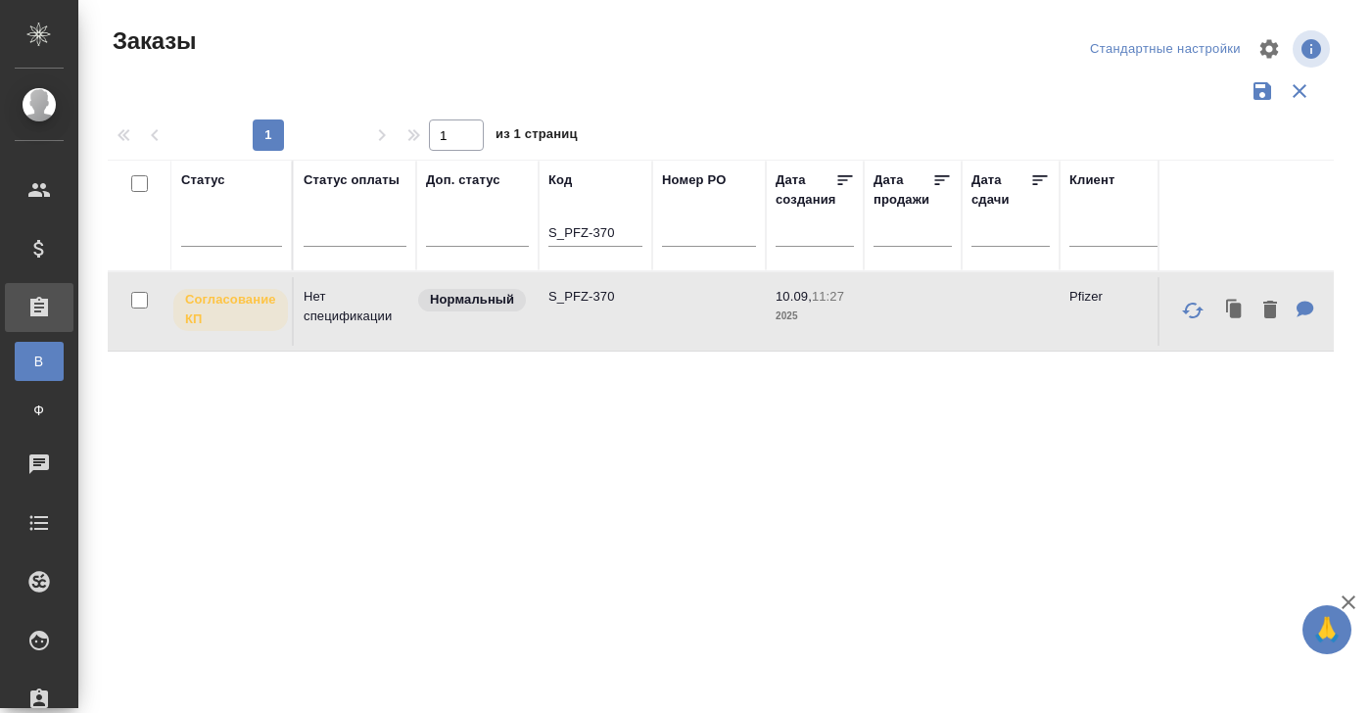
click at [351, 308] on td "Нет спецификации" at bounding box center [355, 311] width 122 height 69
drag, startPoint x: 548, startPoint y: 232, endPoint x: 654, endPoint y: 232, distance: 105.8
paste input "FRMM-113"
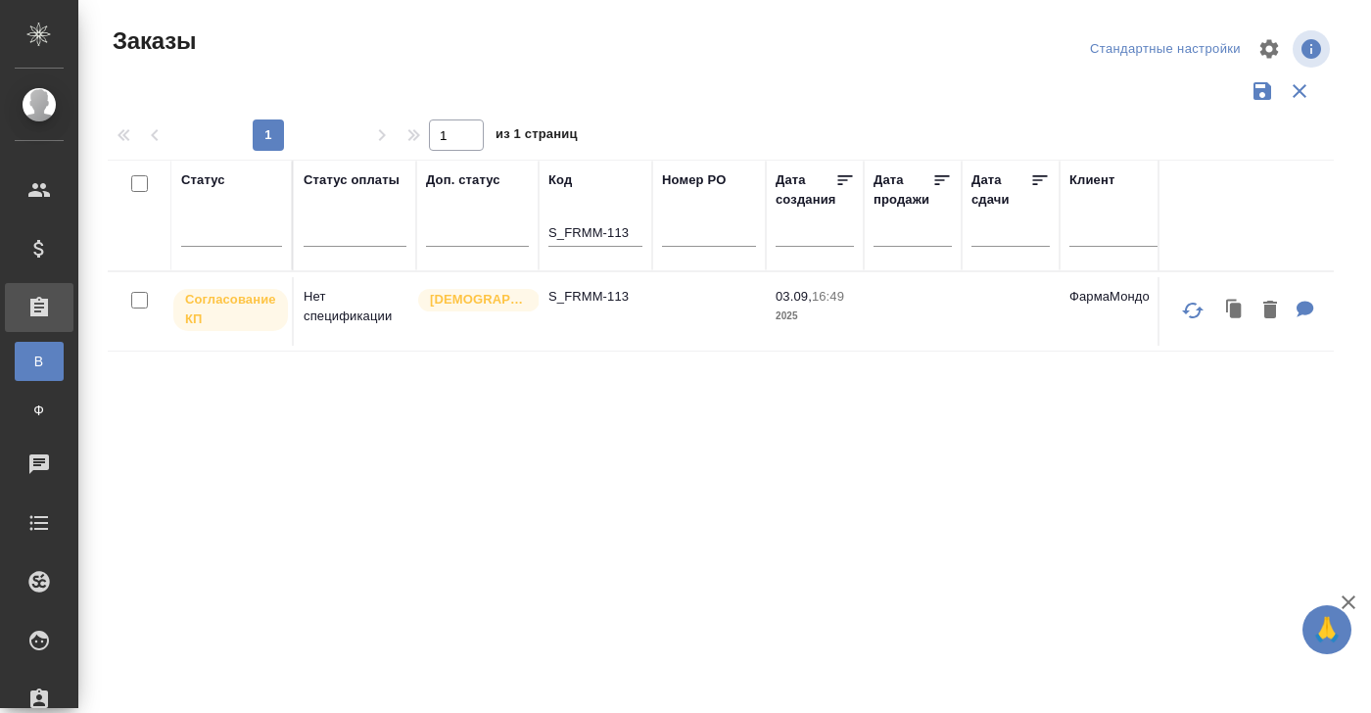
click at [328, 298] on td "Нет спецификации" at bounding box center [355, 311] width 122 height 69
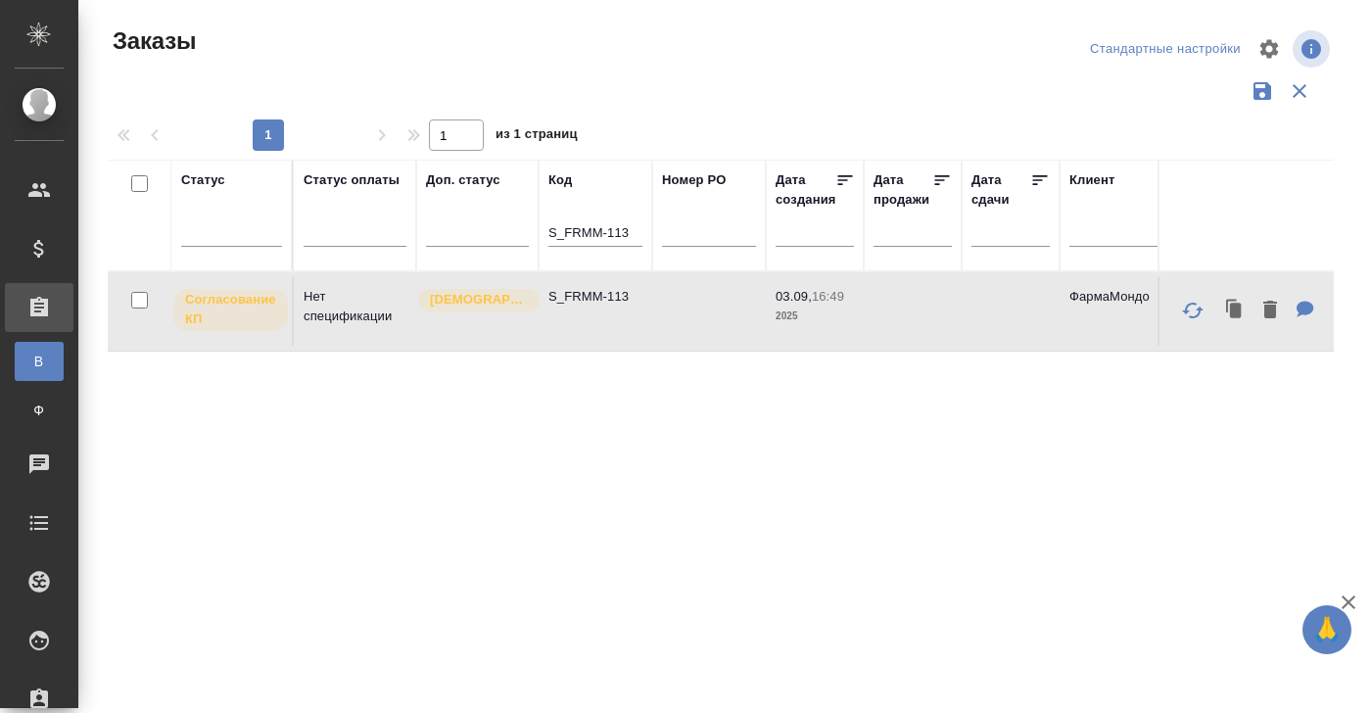
click at [328, 298] on td "Нет спецификации" at bounding box center [355, 311] width 122 height 69
click at [546, 229] on th "Код S_FRMM-113" at bounding box center [596, 216] width 114 height 112
drag, startPoint x: 550, startPoint y: 229, endPoint x: 652, endPoint y: 229, distance: 101.8
click at [652, 229] on th "Код S_FRMM-113" at bounding box center [596, 216] width 114 height 112
paste input "NVNV-44"
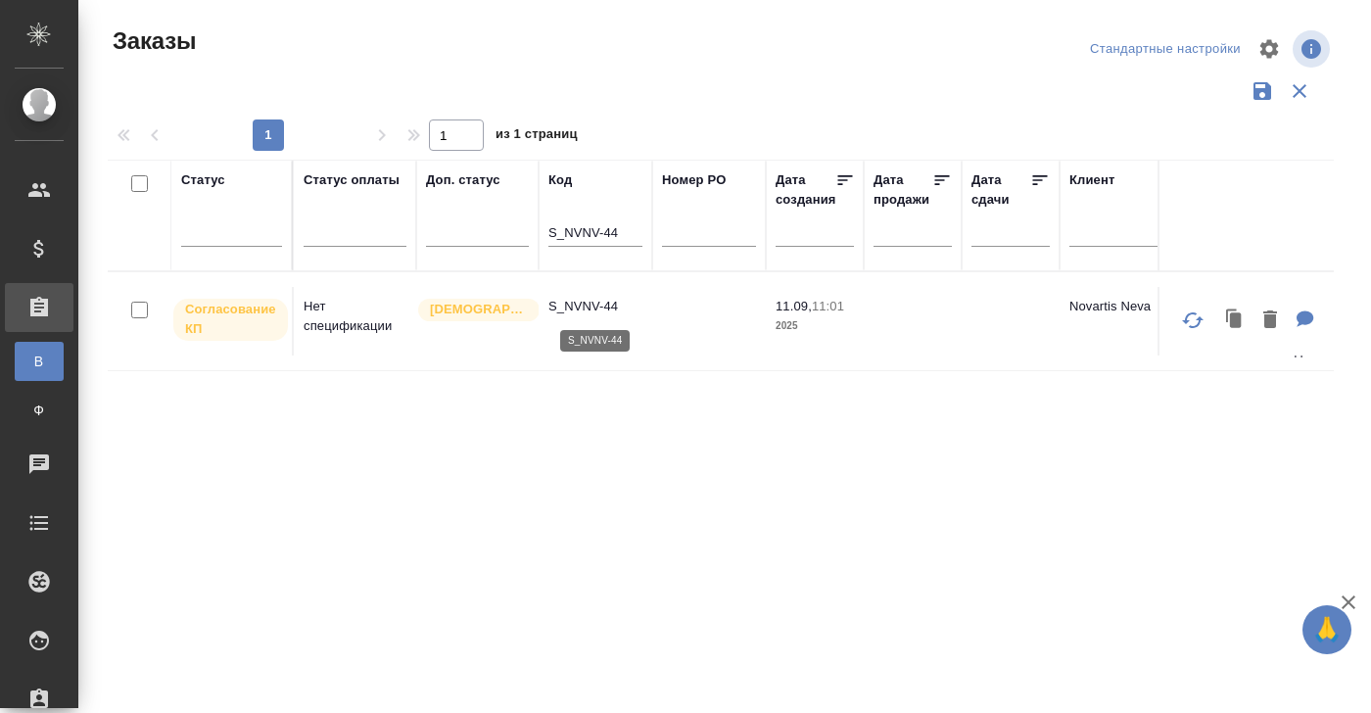
click at [578, 297] on p "S_NVNV-44" at bounding box center [595, 307] width 94 height 20
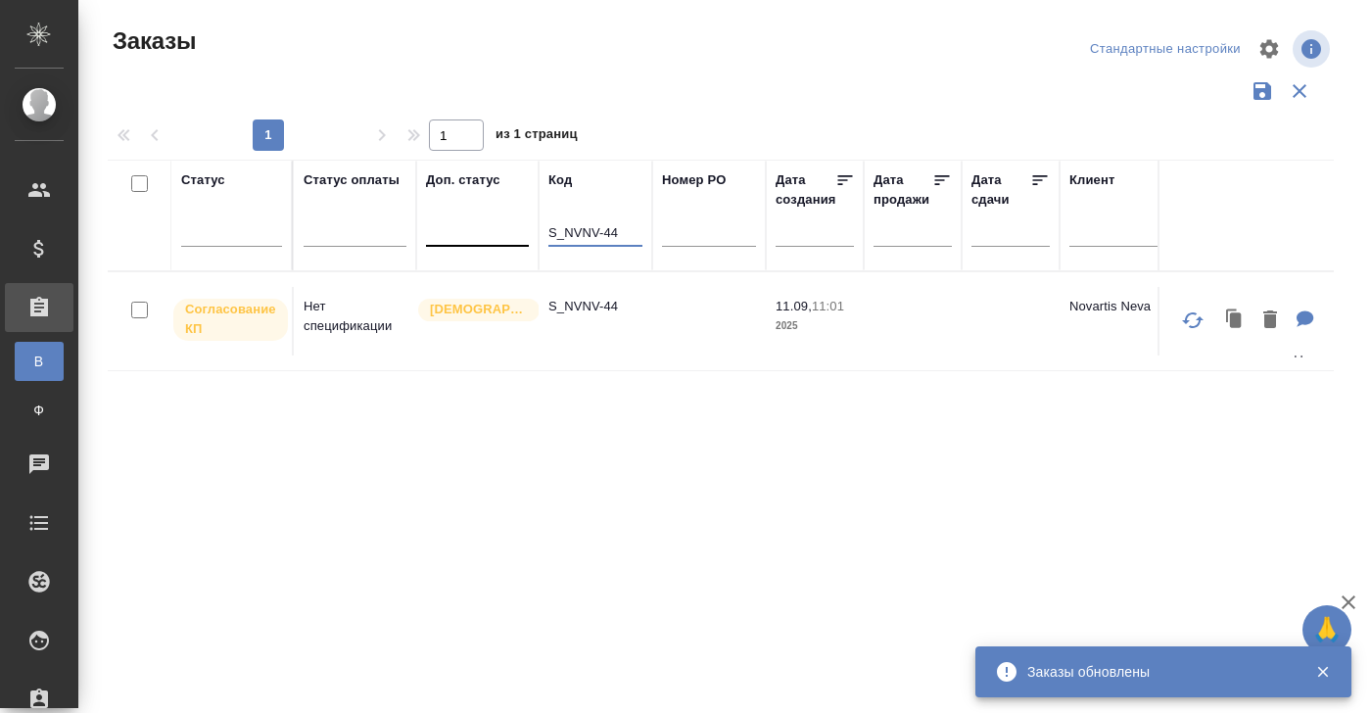
drag, startPoint x: 627, startPoint y: 230, endPoint x: 465, endPoint y: 230, distance: 161.6
paste input "GNRM-1363"
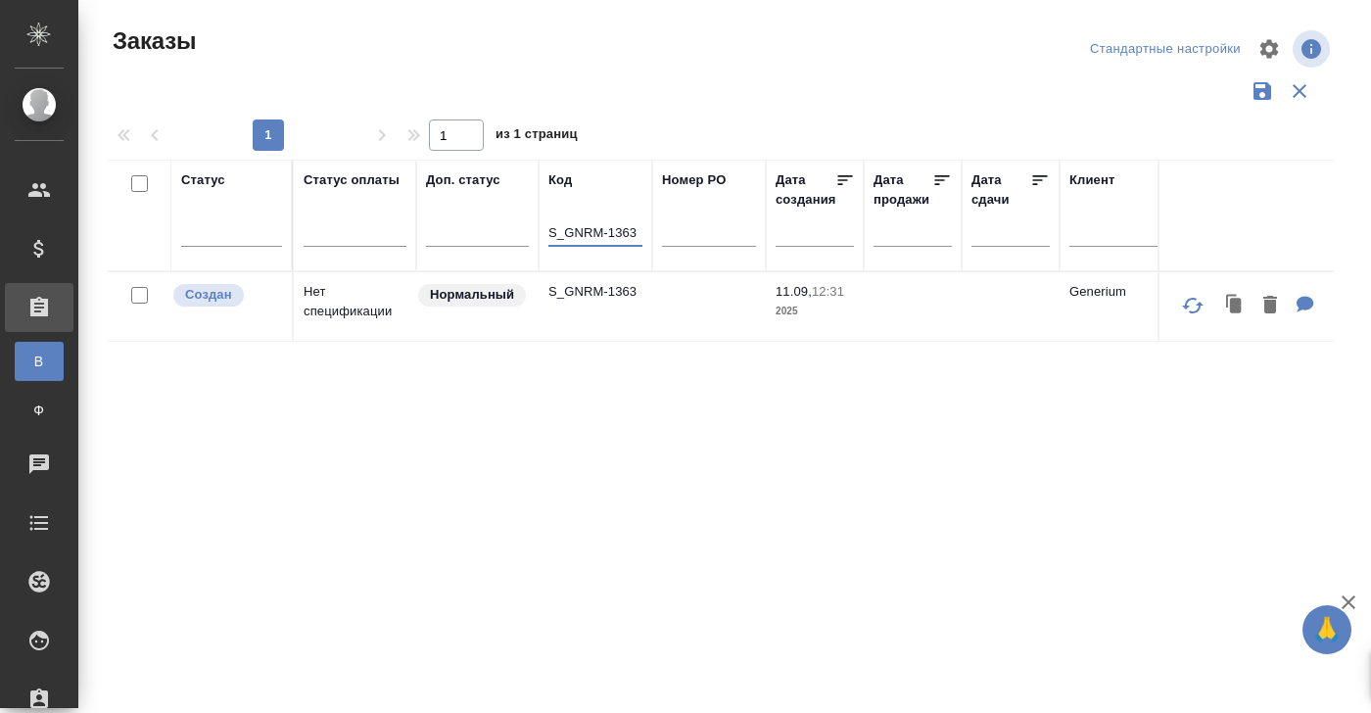
click at [593, 304] on td "S_GNRM-1363" at bounding box center [596, 306] width 114 height 69
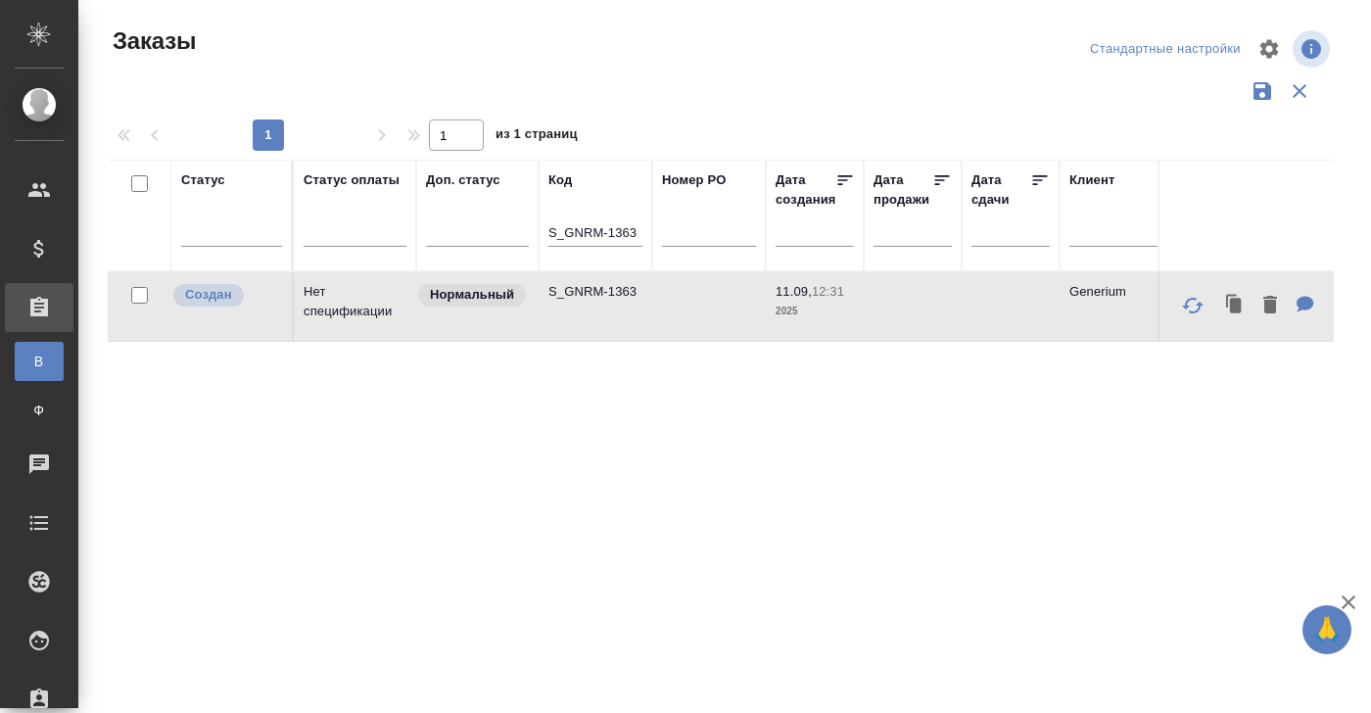
click at [593, 304] on td "S_GNRM-1363" at bounding box center [596, 306] width 114 height 69
drag, startPoint x: 547, startPoint y: 232, endPoint x: 697, endPoint y: 233, distance: 149.8
click at [605, 243] on input "S_GNRM-1363" at bounding box center [595, 234] width 94 height 24
drag, startPoint x: 549, startPoint y: 233, endPoint x: 662, endPoint y: 233, distance: 112.6
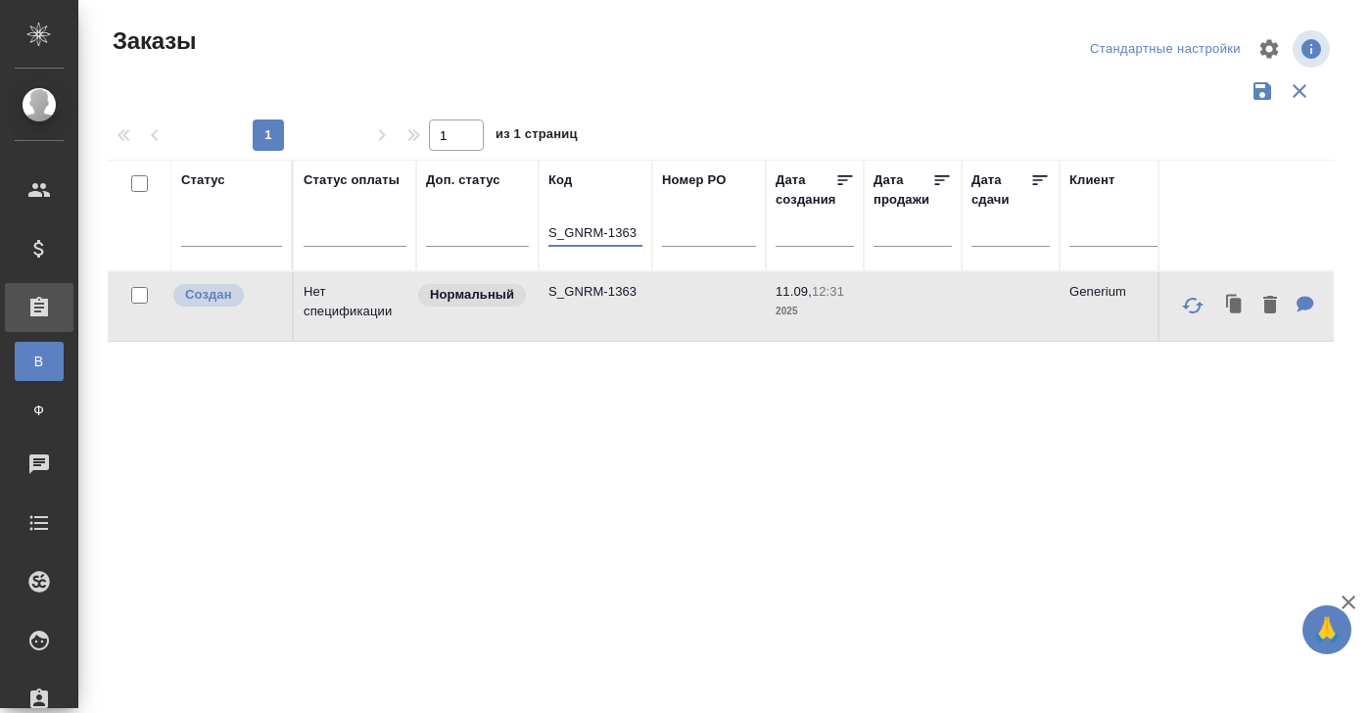
paste input "spl-67"
type input "S_spl-67"
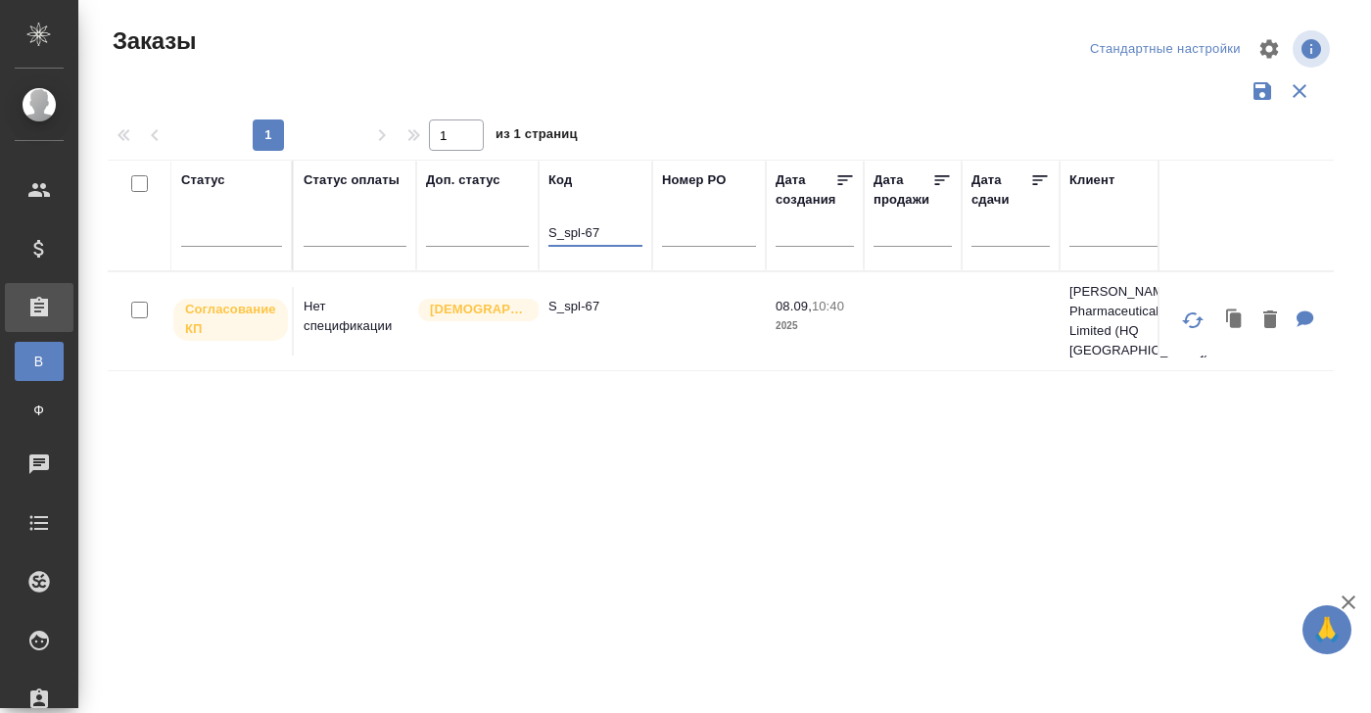
click at [600, 298] on p "S_spl-67" at bounding box center [595, 307] width 94 height 20
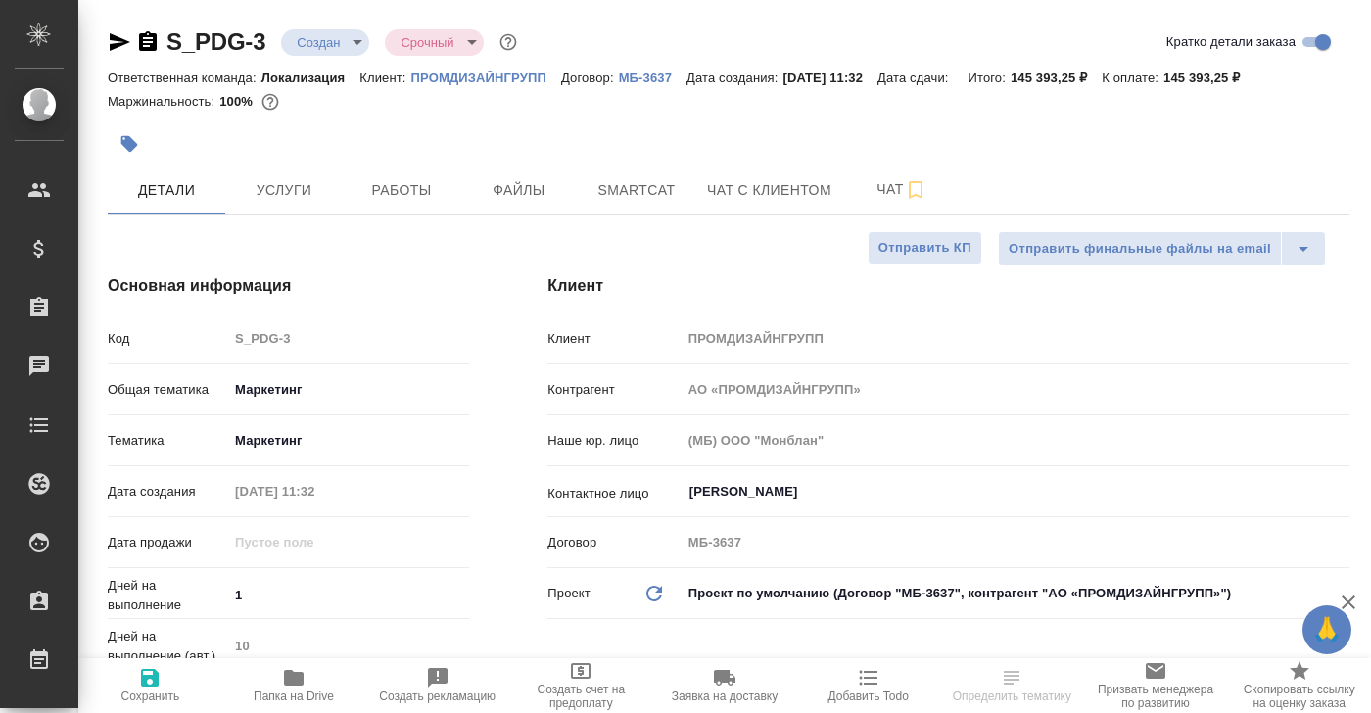
select select "RU"
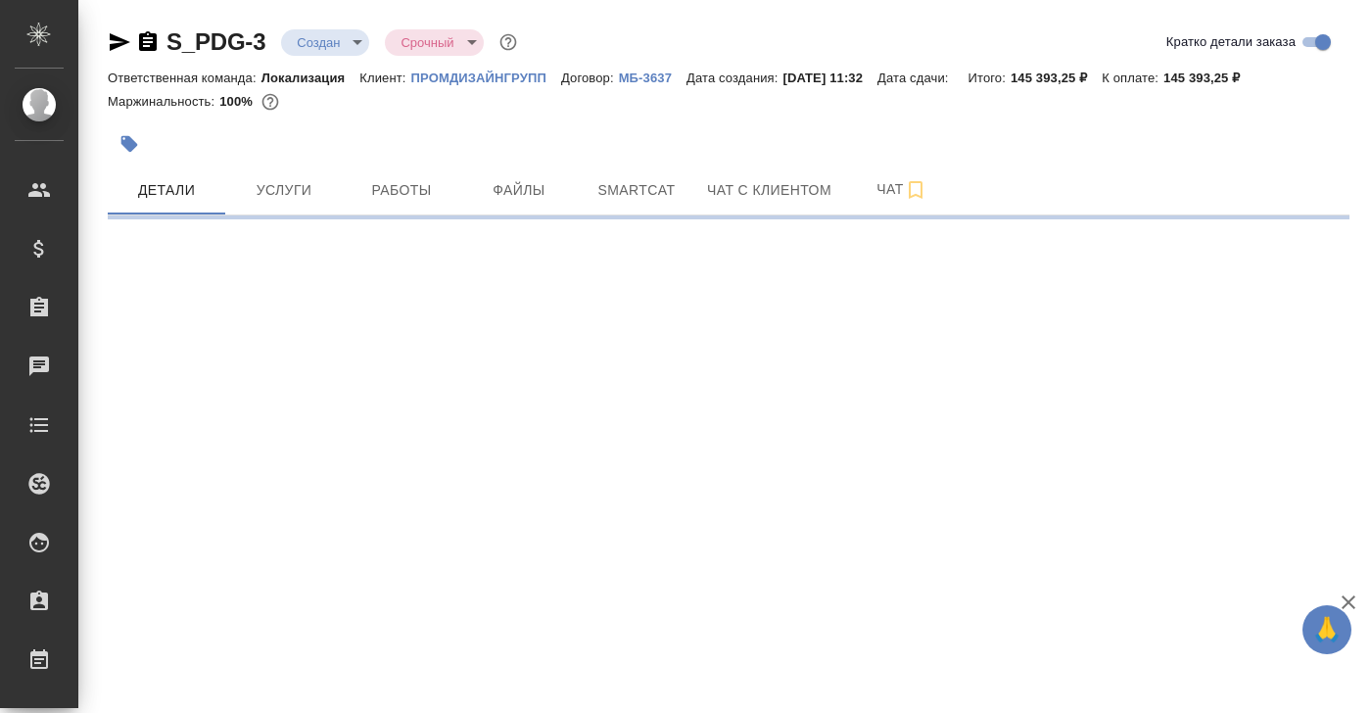
select select "RU"
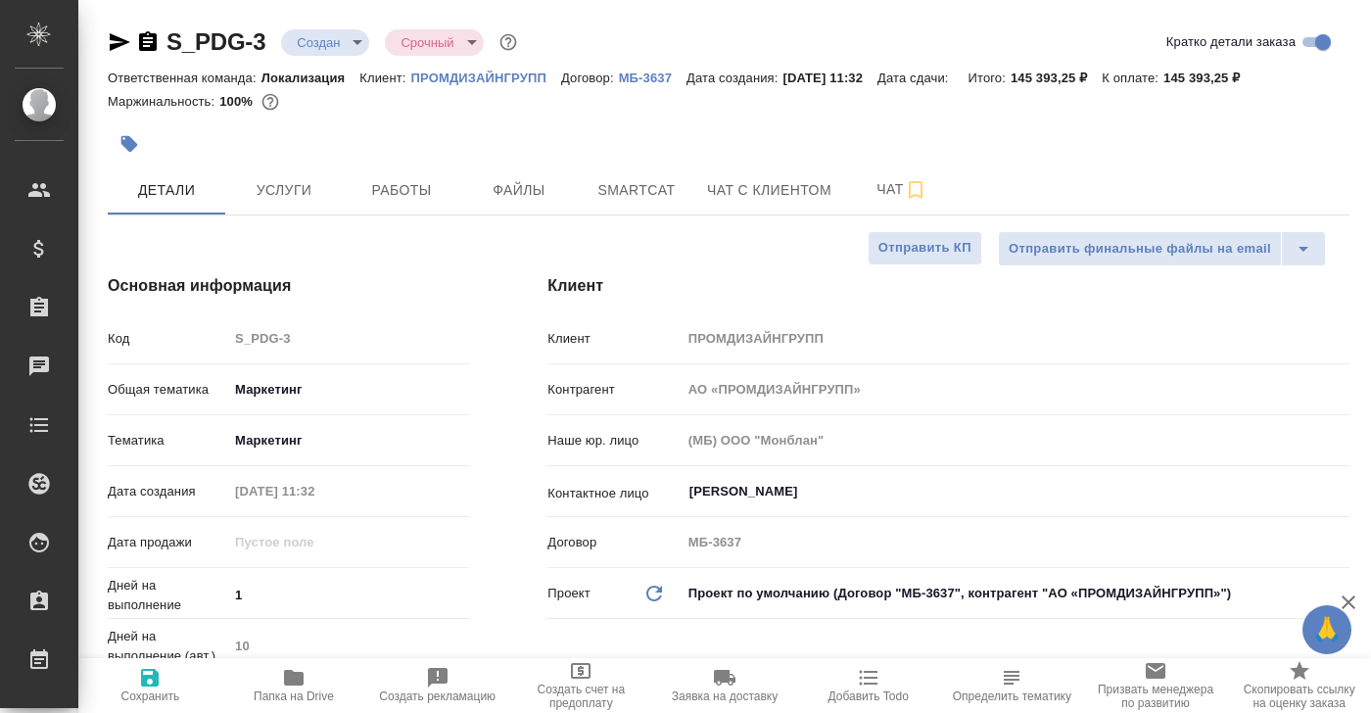
type textarea "x"
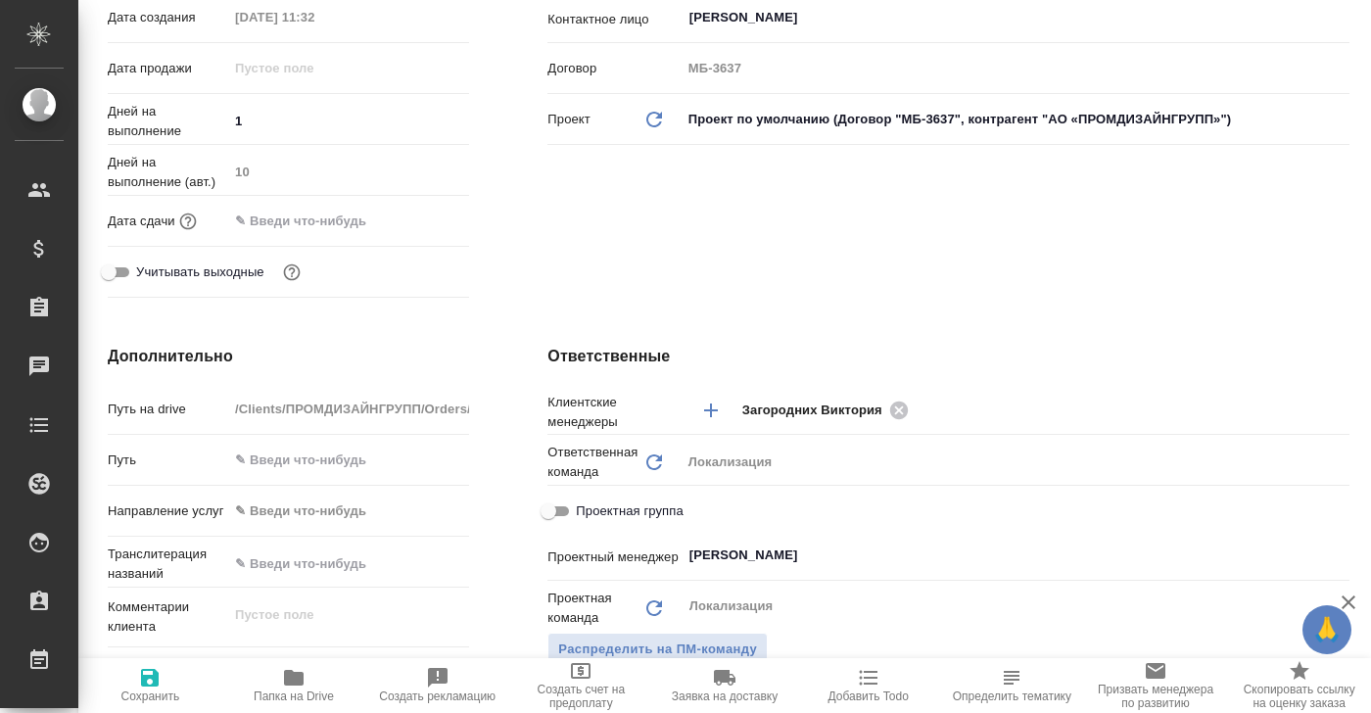
scroll to position [534, 0]
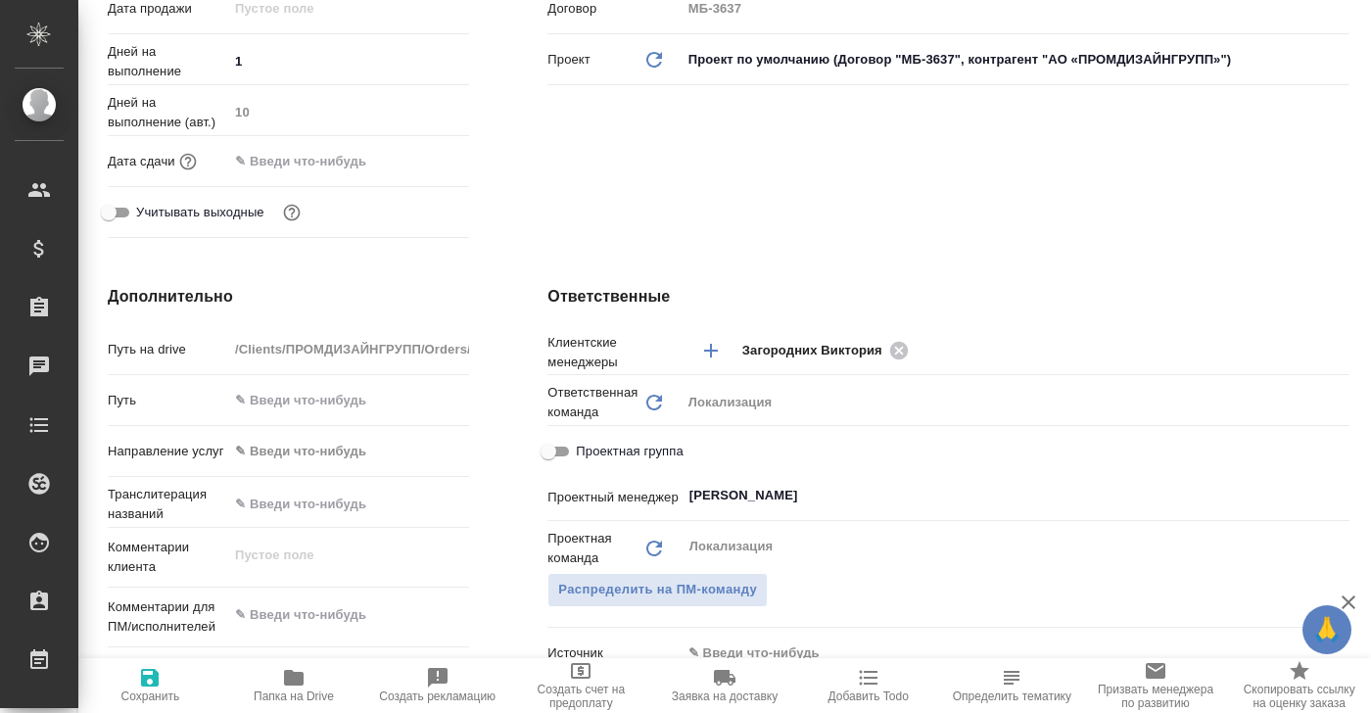
type textarea "x"
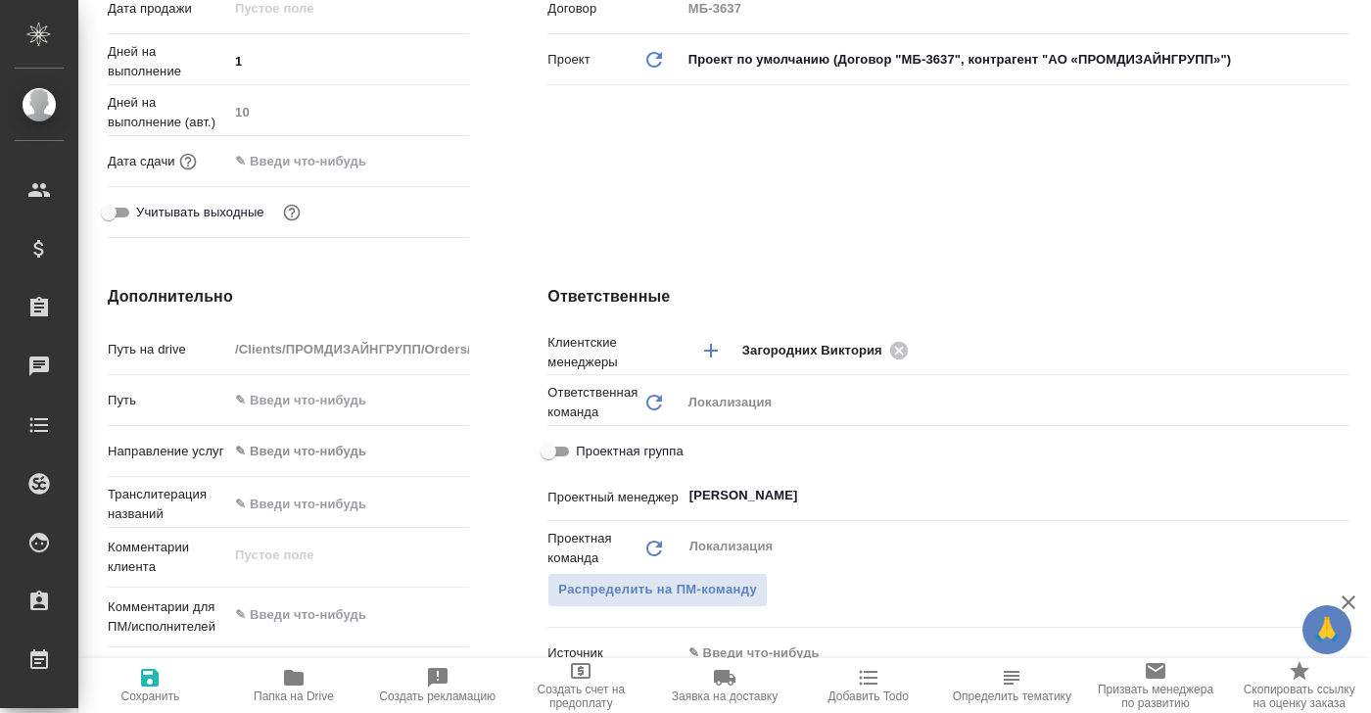
type textarea "x"
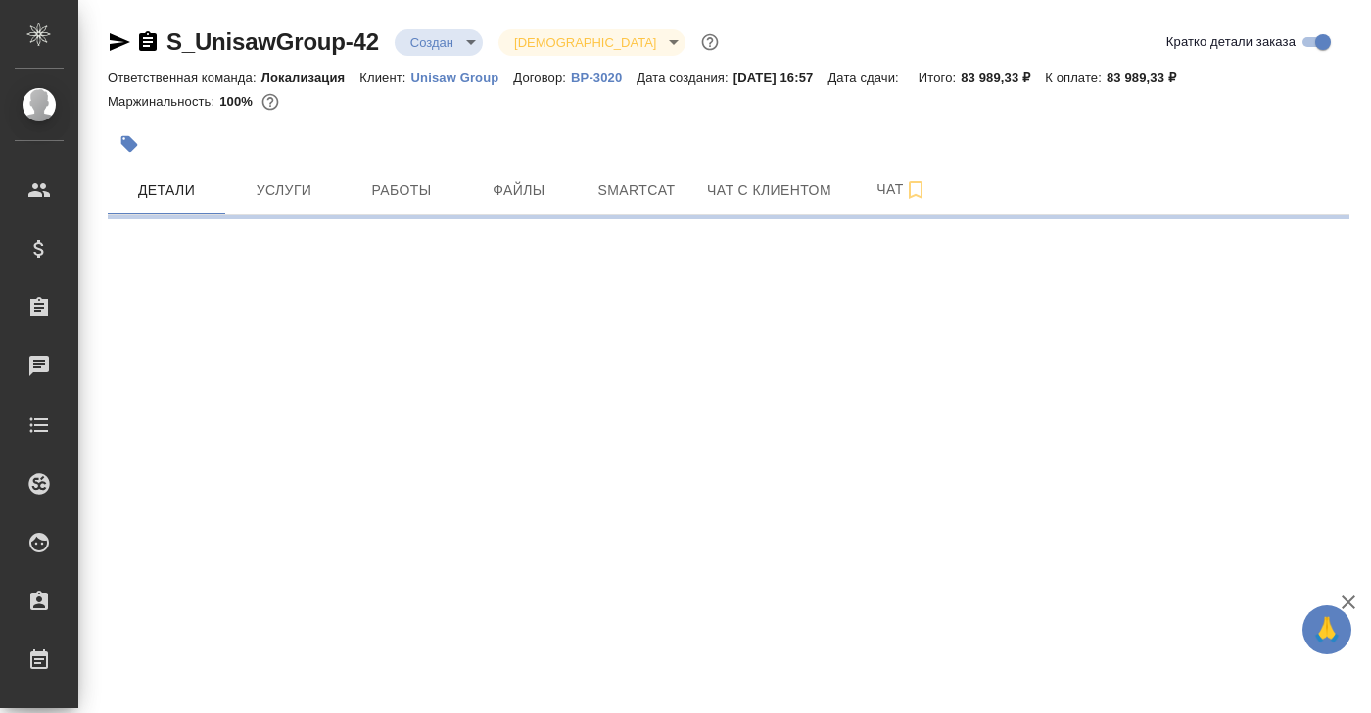
select select "RU"
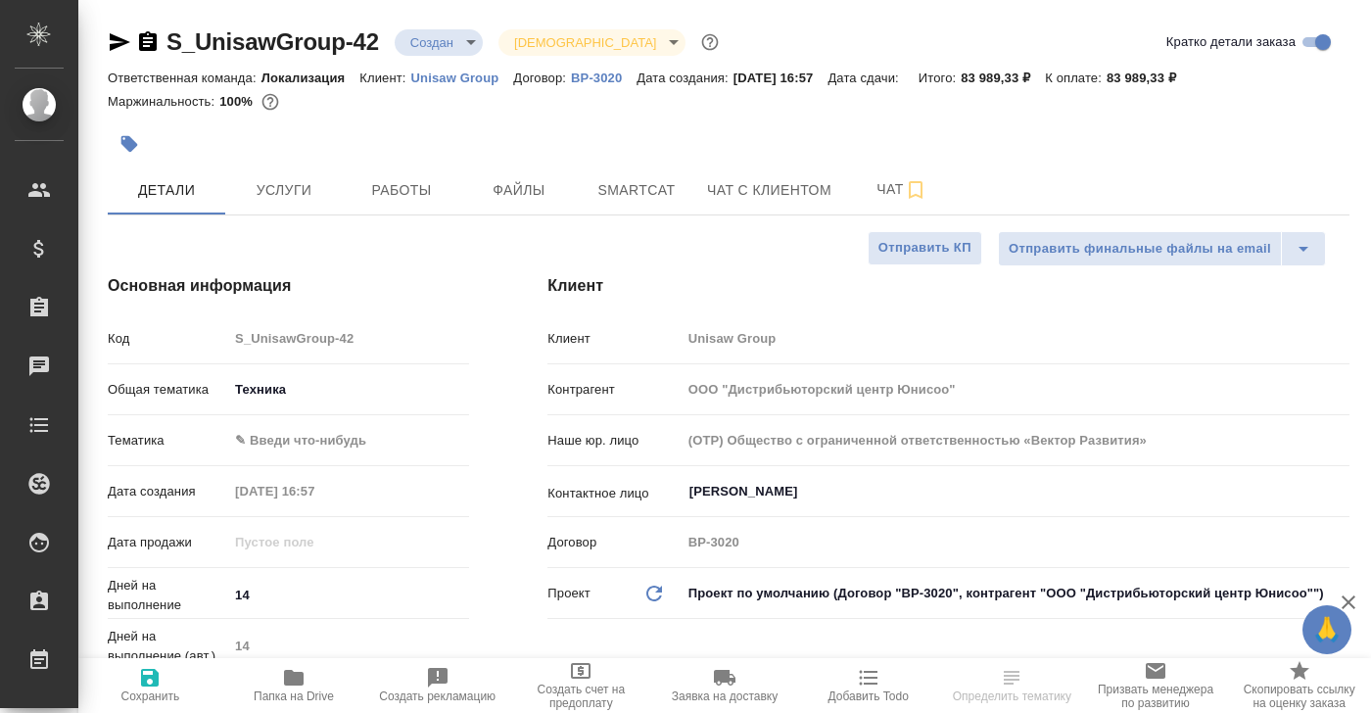
type textarea "x"
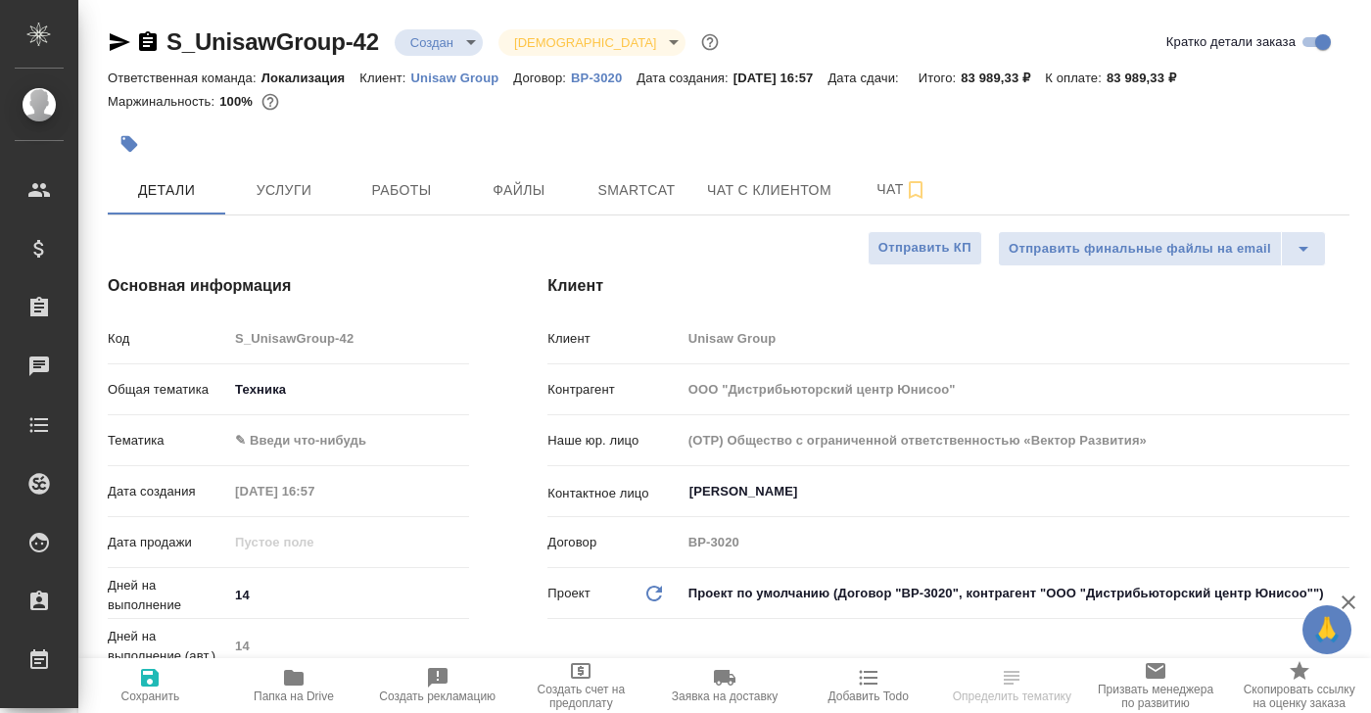
type textarea "x"
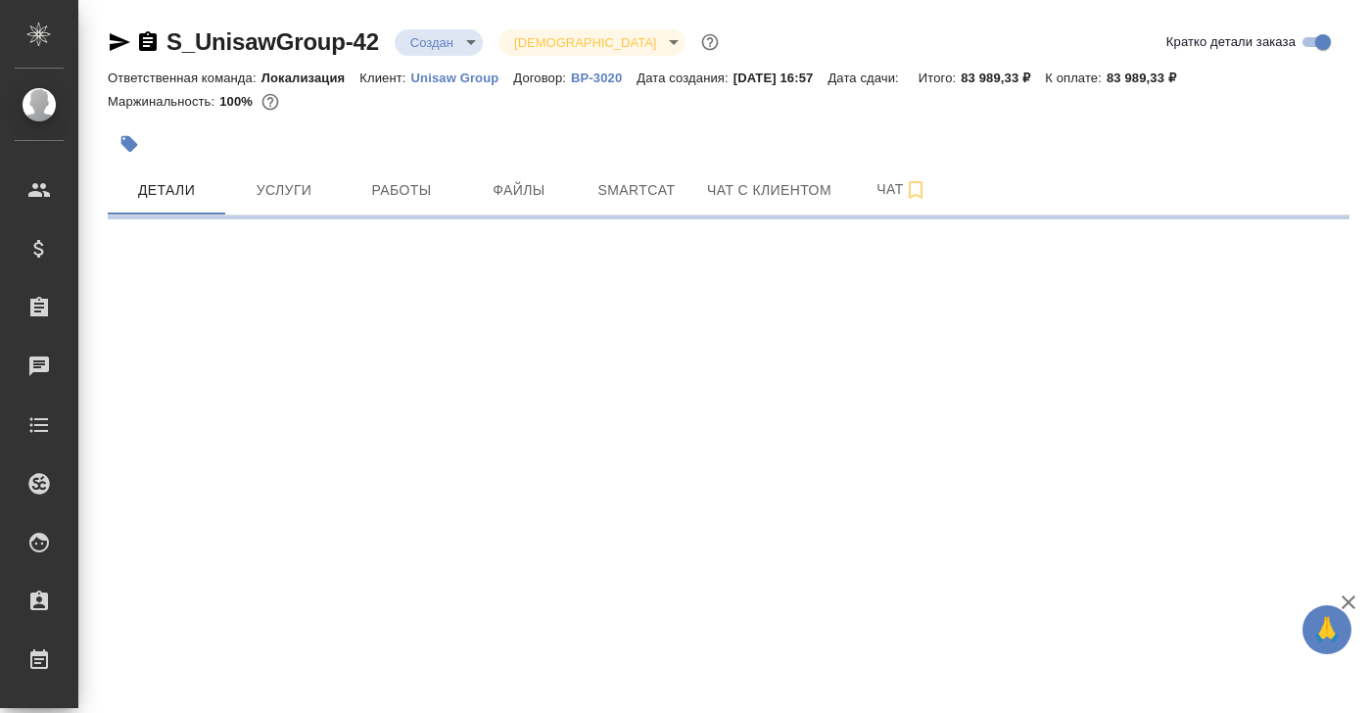
select select "RU"
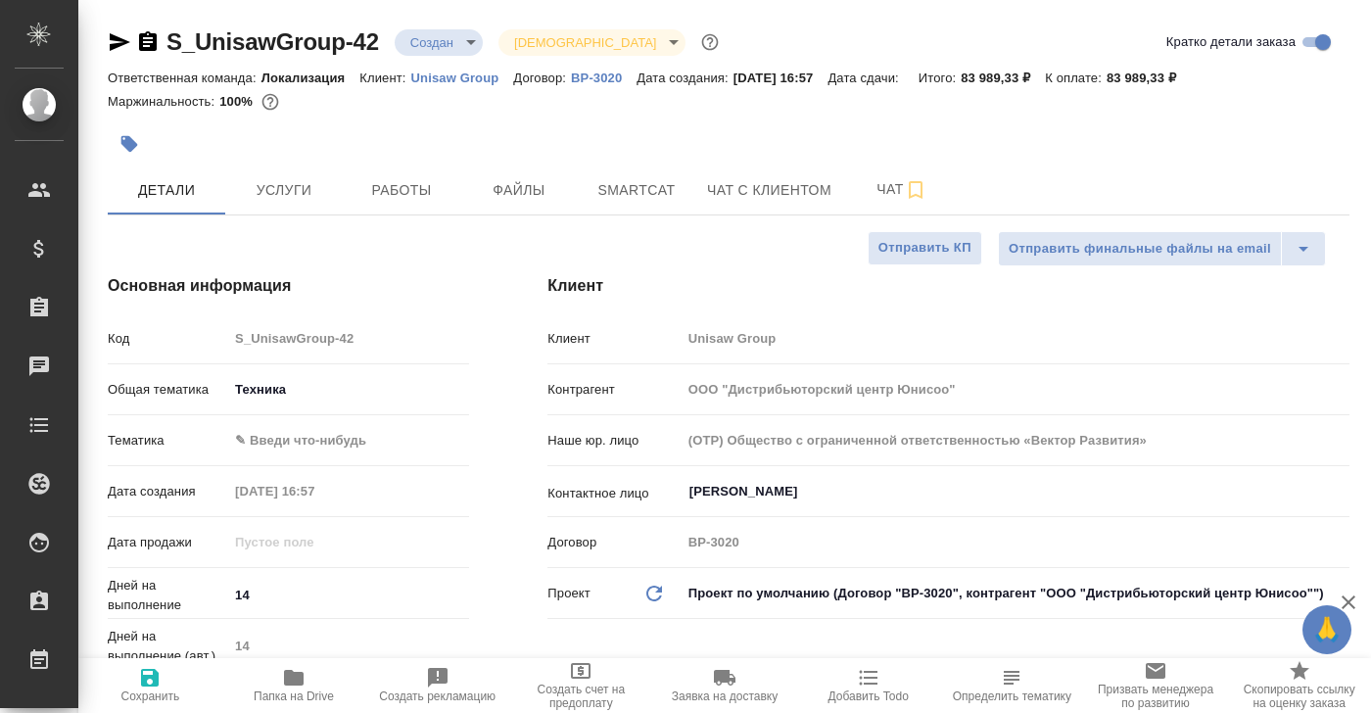
type textarea "x"
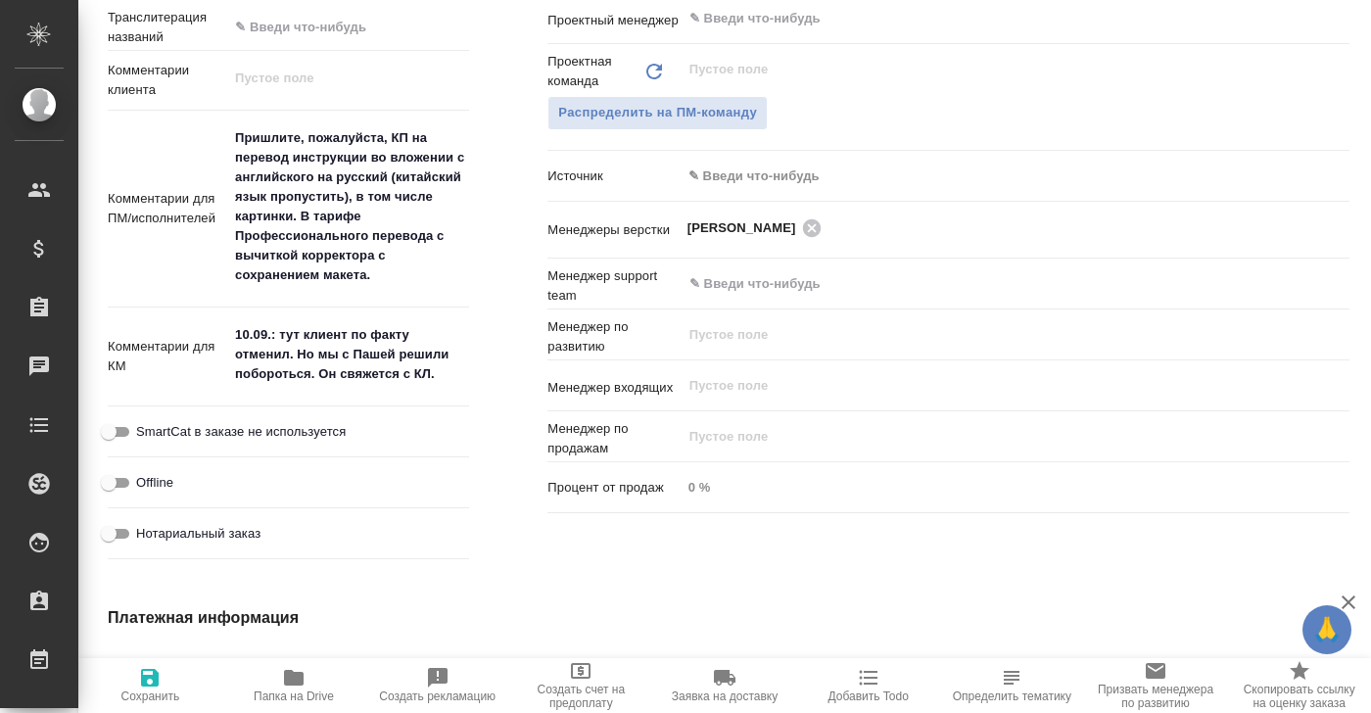
scroll to position [1013, 0]
drag, startPoint x: 236, startPoint y: 331, endPoint x: 482, endPoint y: 379, distance: 250.4
click at [482, 379] on div "Дополнительно Путь на drive /Clients/Unisaw Group/Orders/S_UnisawGroup-42 Путь …" at bounding box center [289, 186] width 440 height 839
type textarea "x"
click at [493, 339] on div "Дополнительно Путь на drive /Clients/Unisaw Group/Orders/S_UnisawGroup-42 Путь …" at bounding box center [289, 185] width 440 height 837
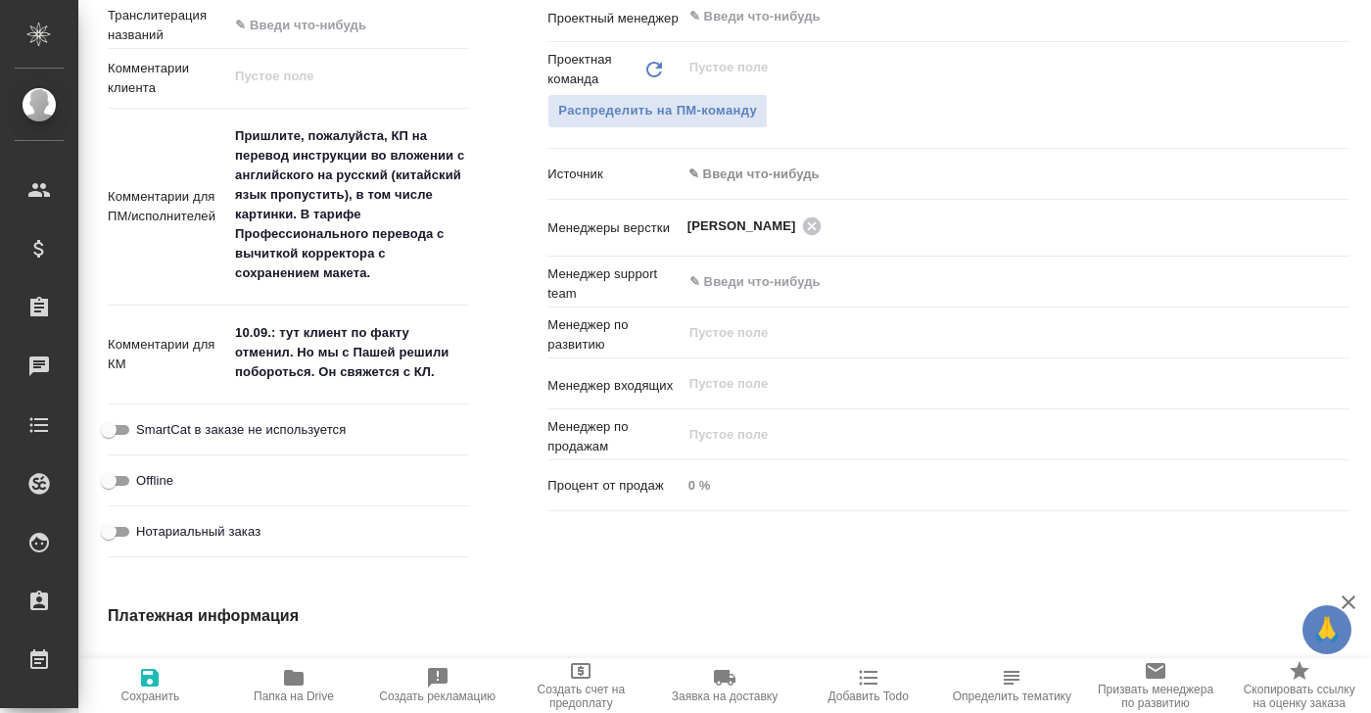
type textarea "x"
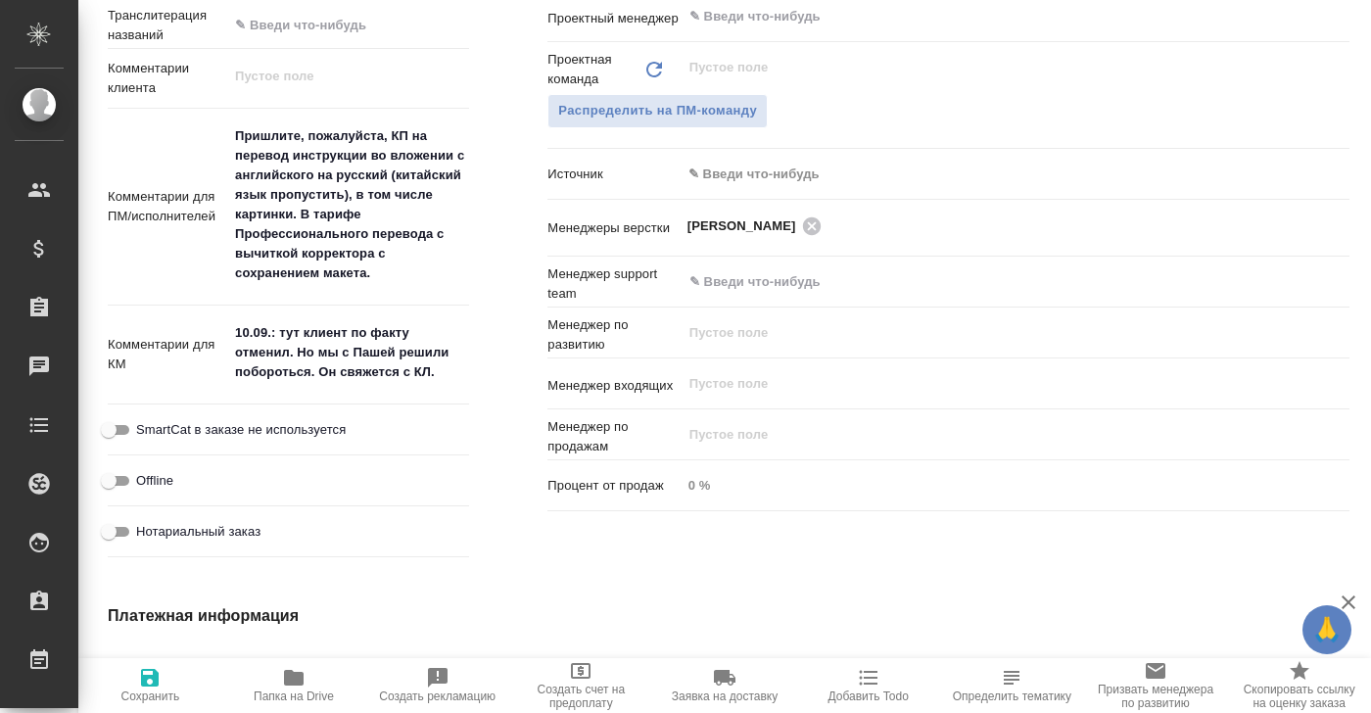
type textarea "x"
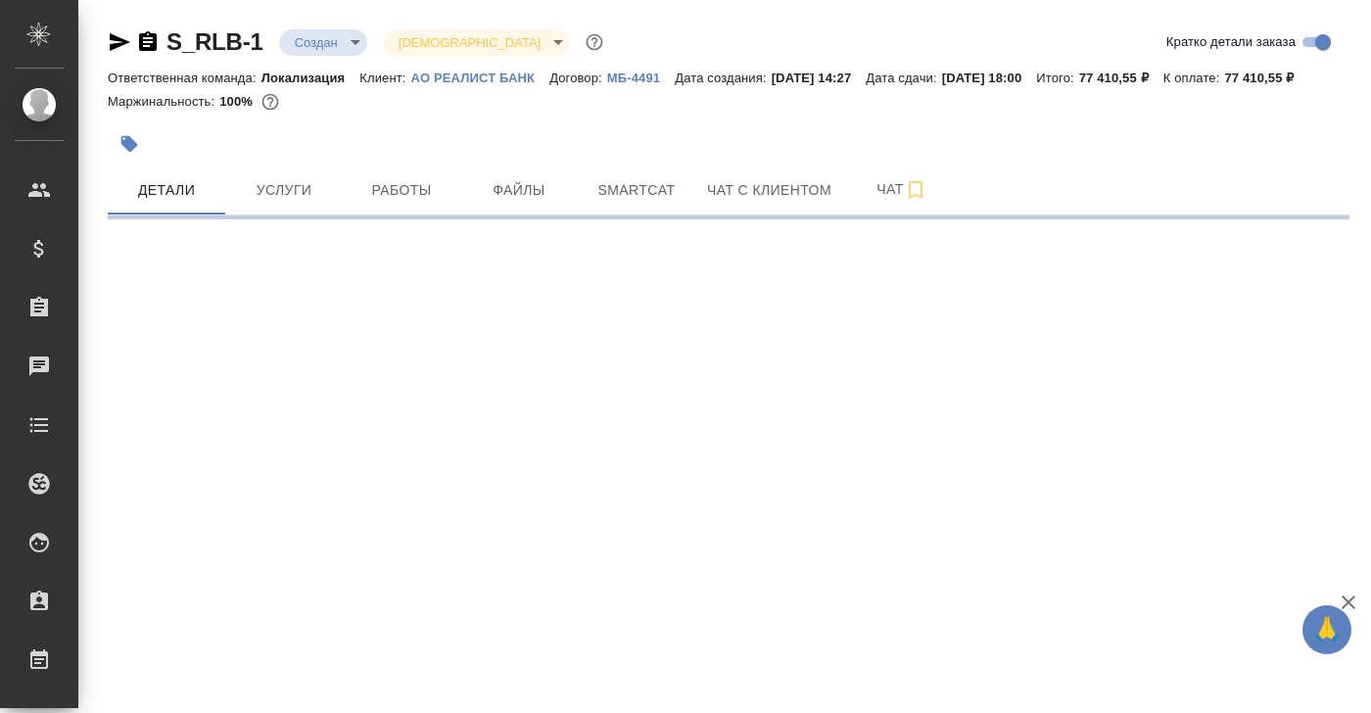
select select "RU"
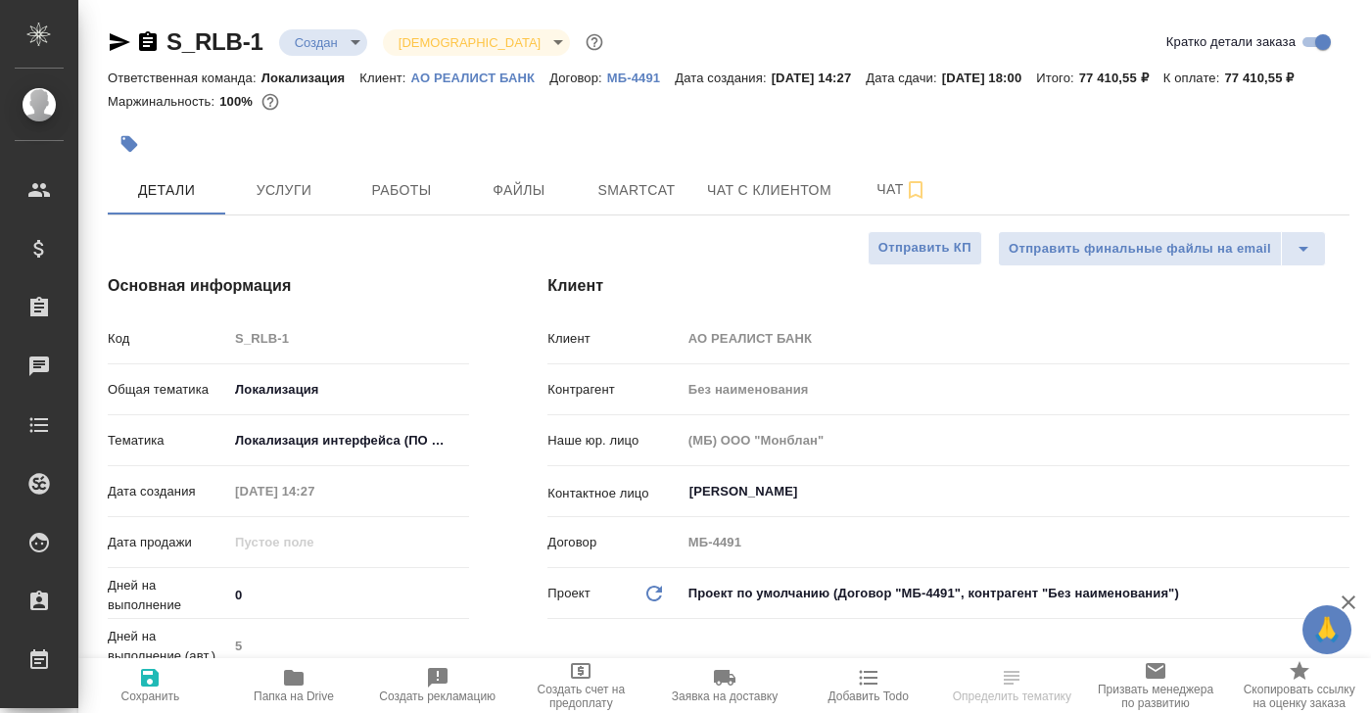
type textarea "x"
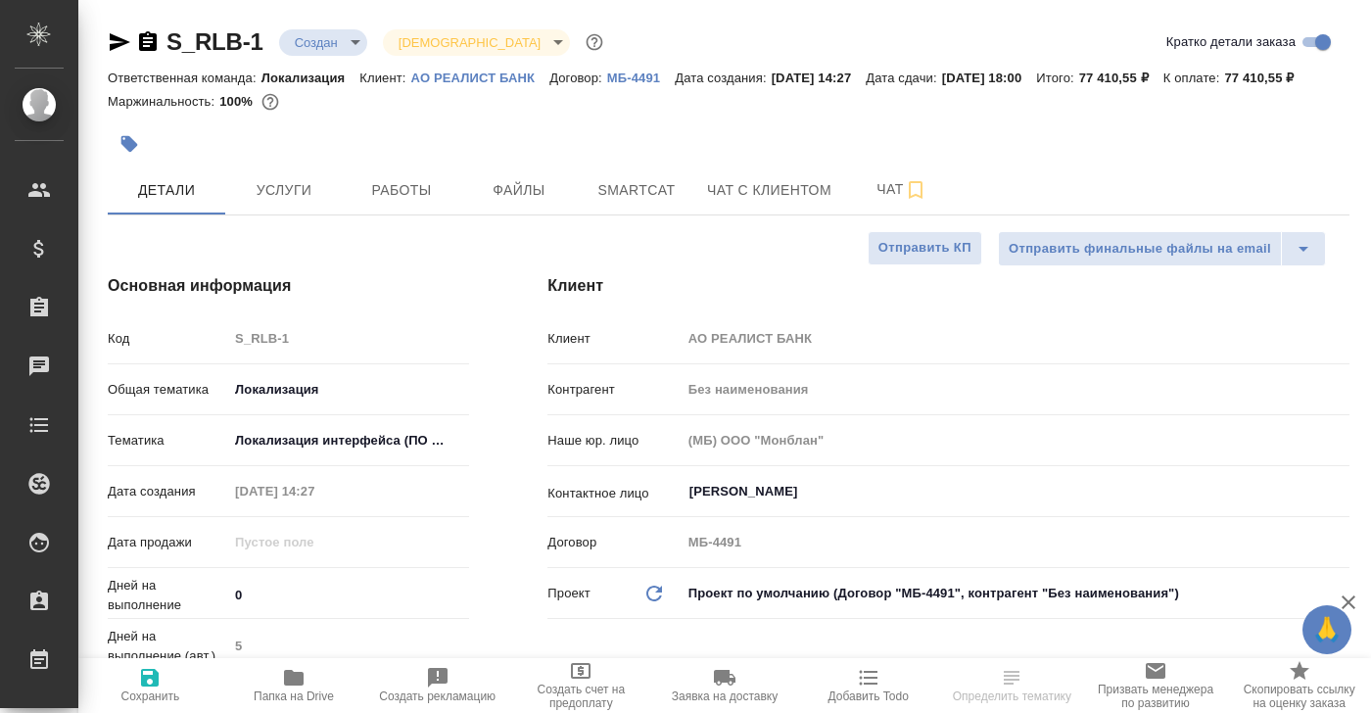
type textarea "x"
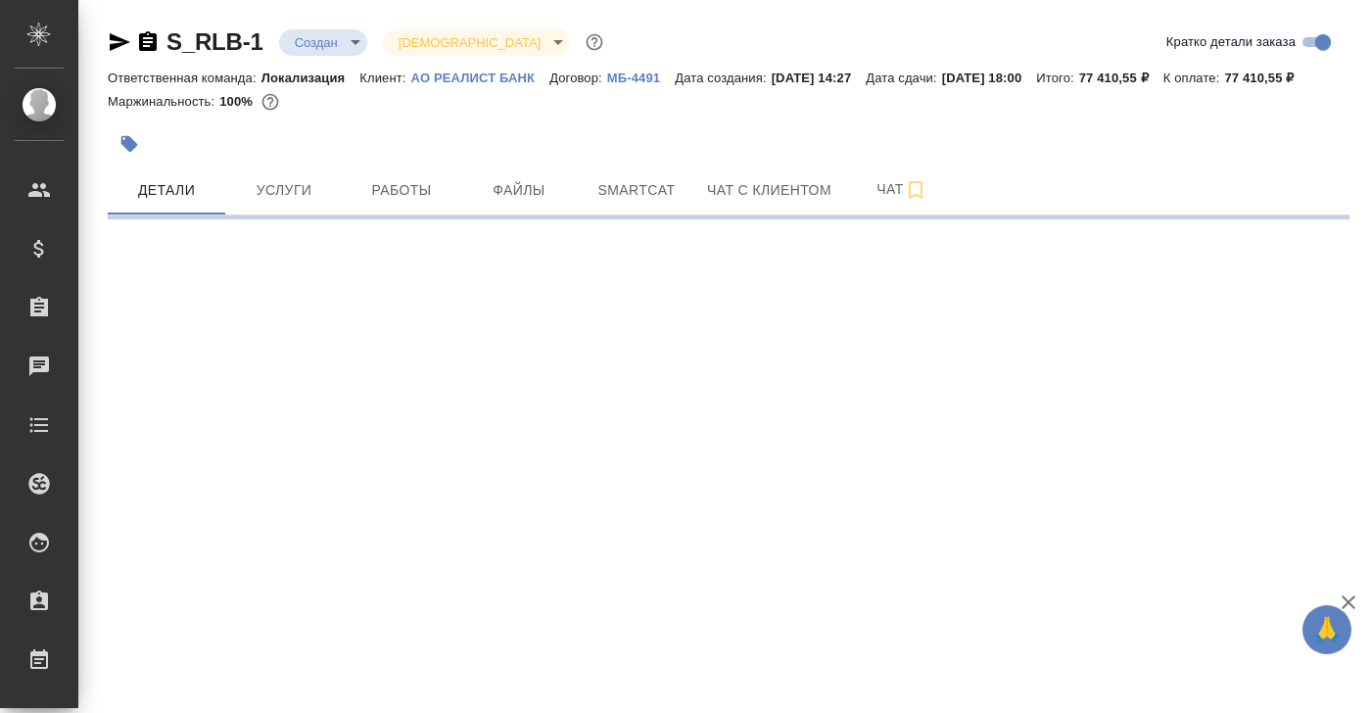
select select "RU"
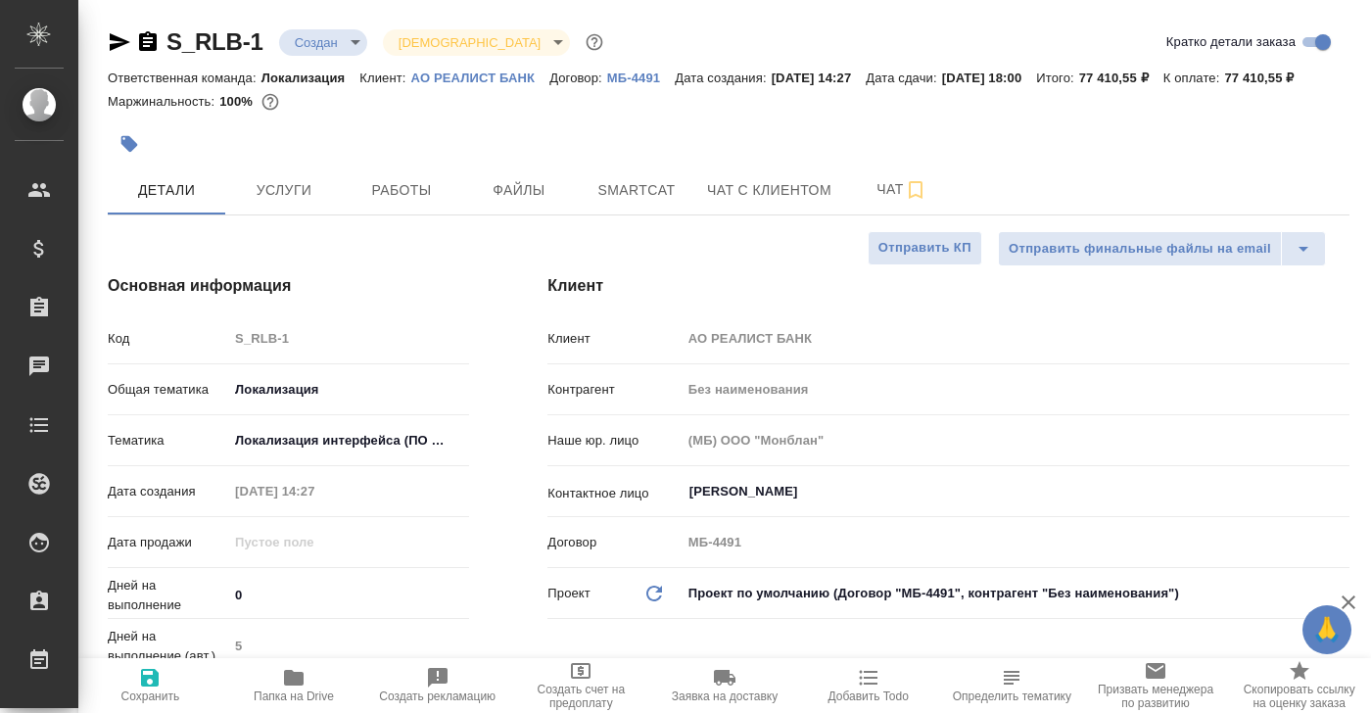
type textarea "x"
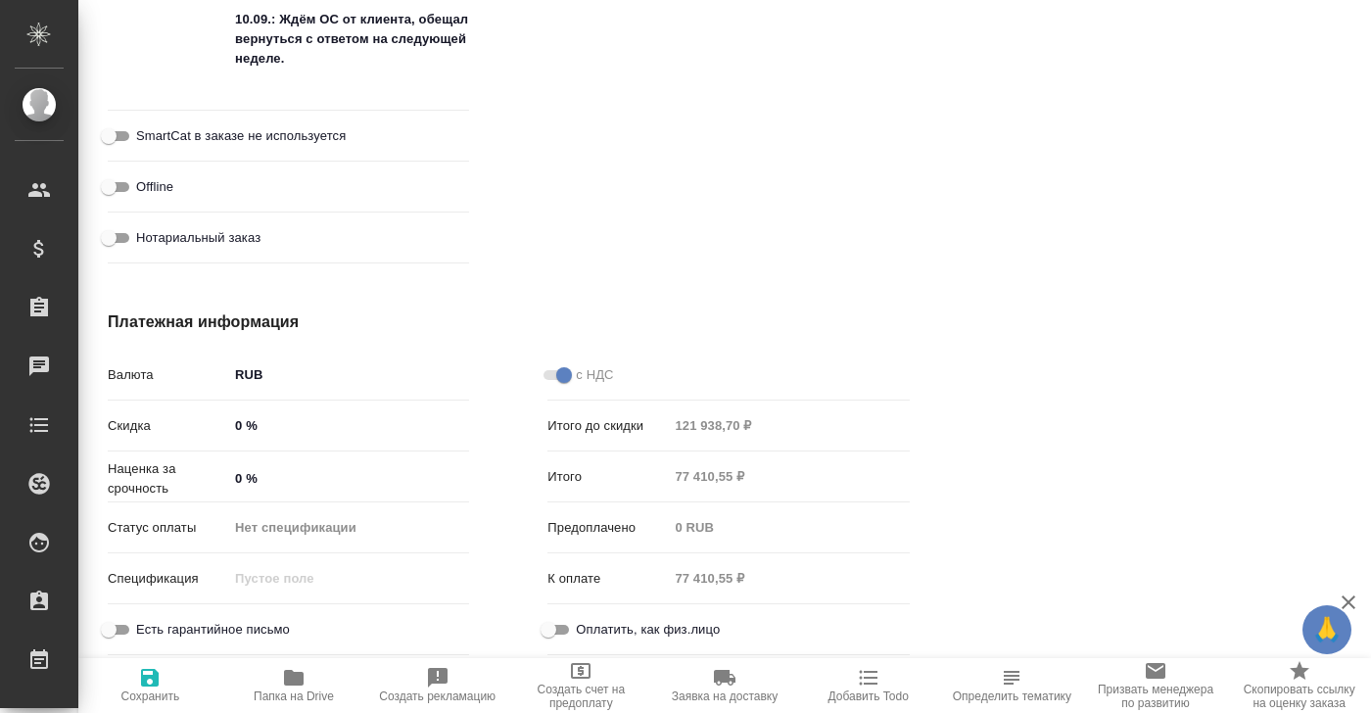
scroll to position [2094, 0]
type textarea "x"
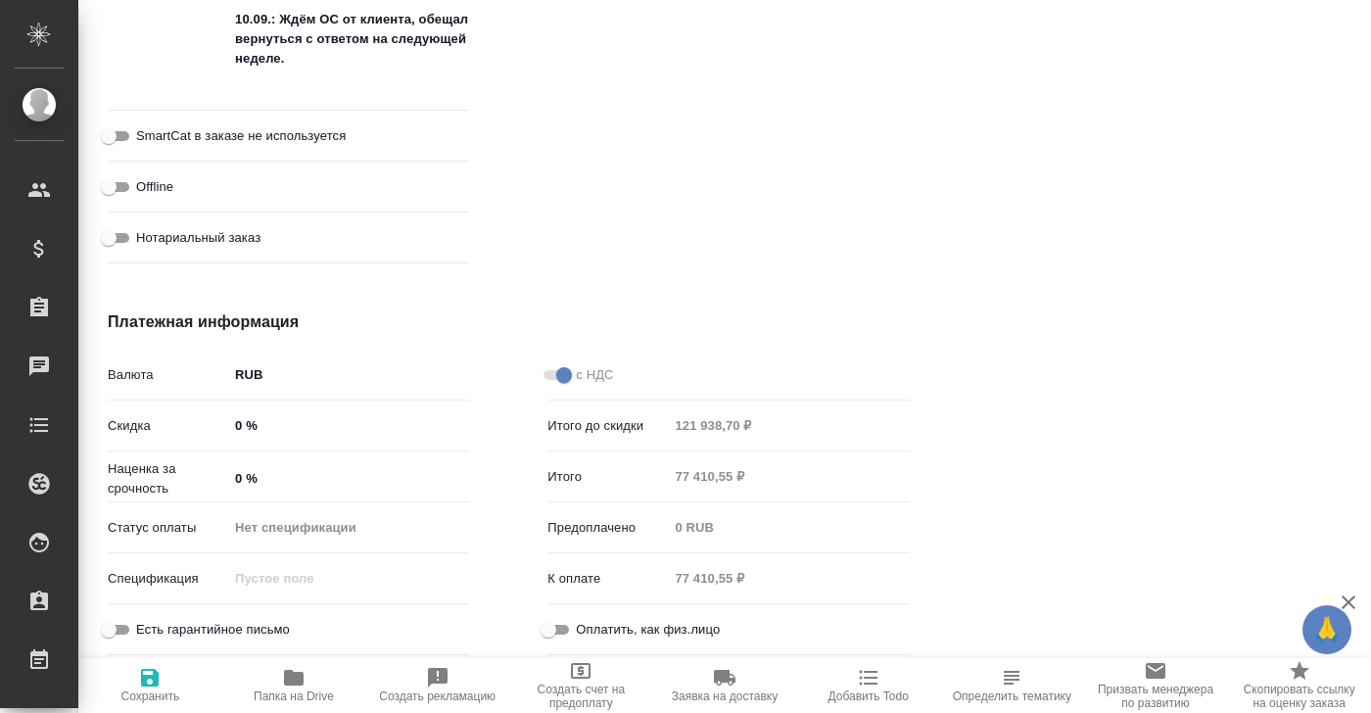
type textarea "x"
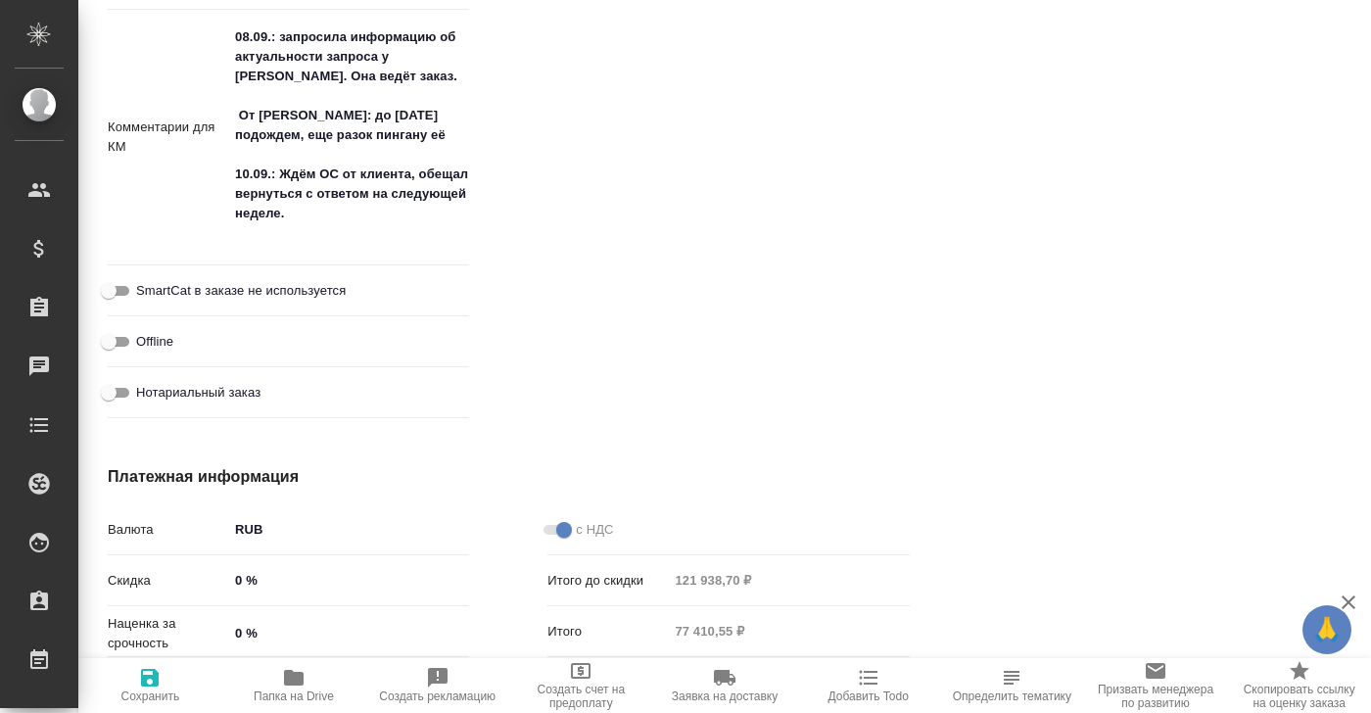
scroll to position [1809, 0]
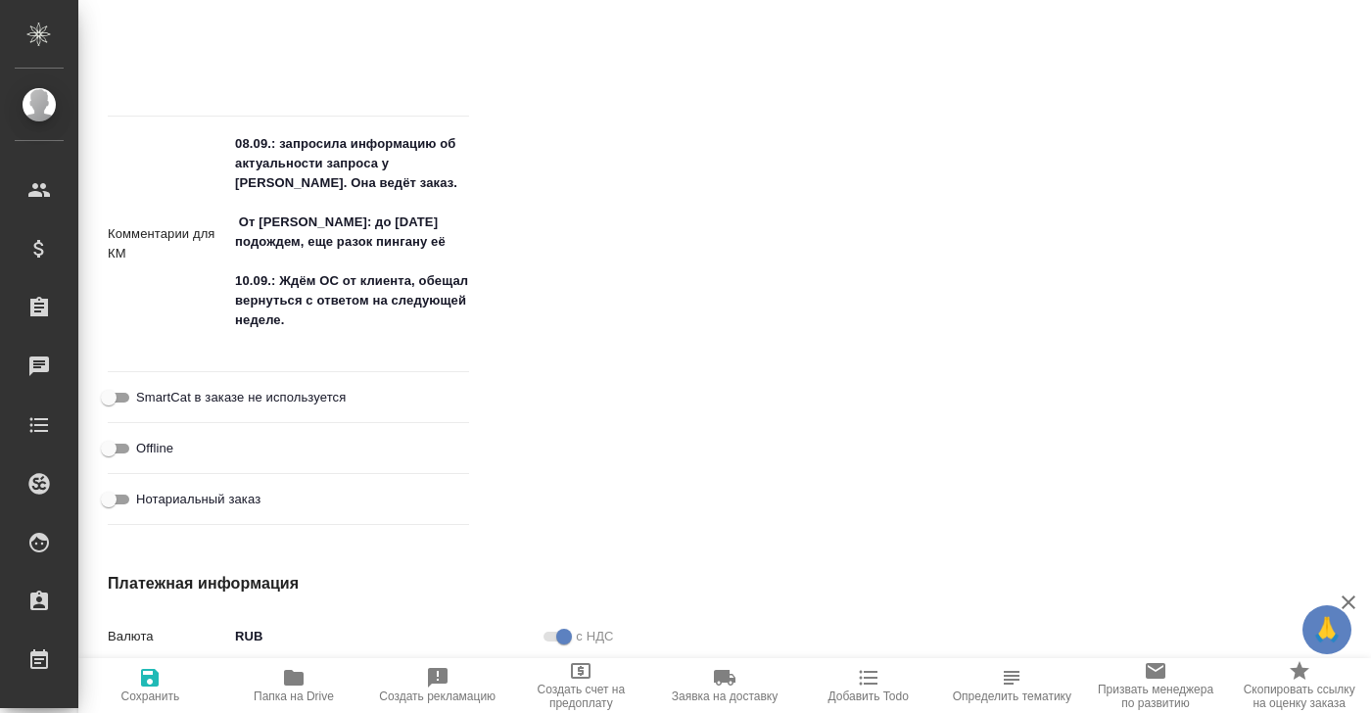
type textarea "x"
drag, startPoint x: 238, startPoint y: 305, endPoint x: 401, endPoint y: 343, distance: 167.0
click at [401, 343] on textarea "08.09.: запросила информацию об актуальности запроса у Бэллы. Она ведёт заказ. …" at bounding box center [348, 242] width 239 height 229
type textarea "x"
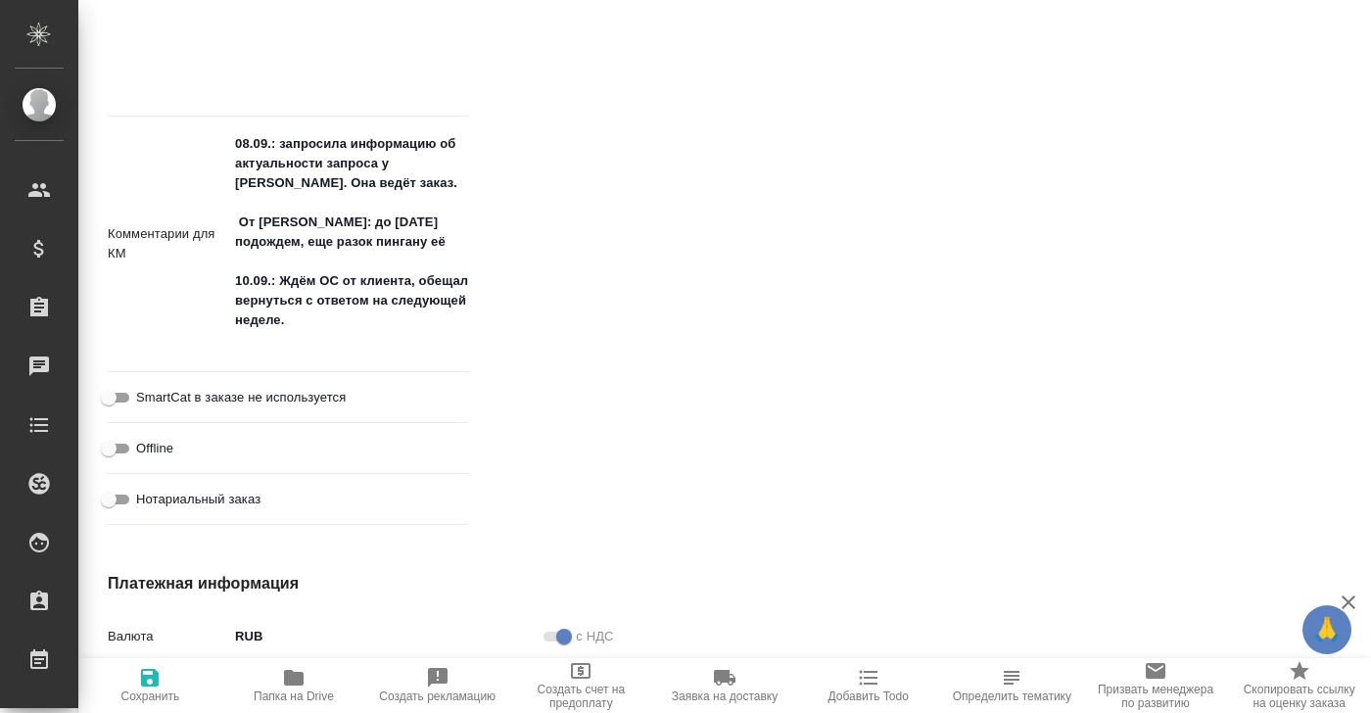
type textarea "x"
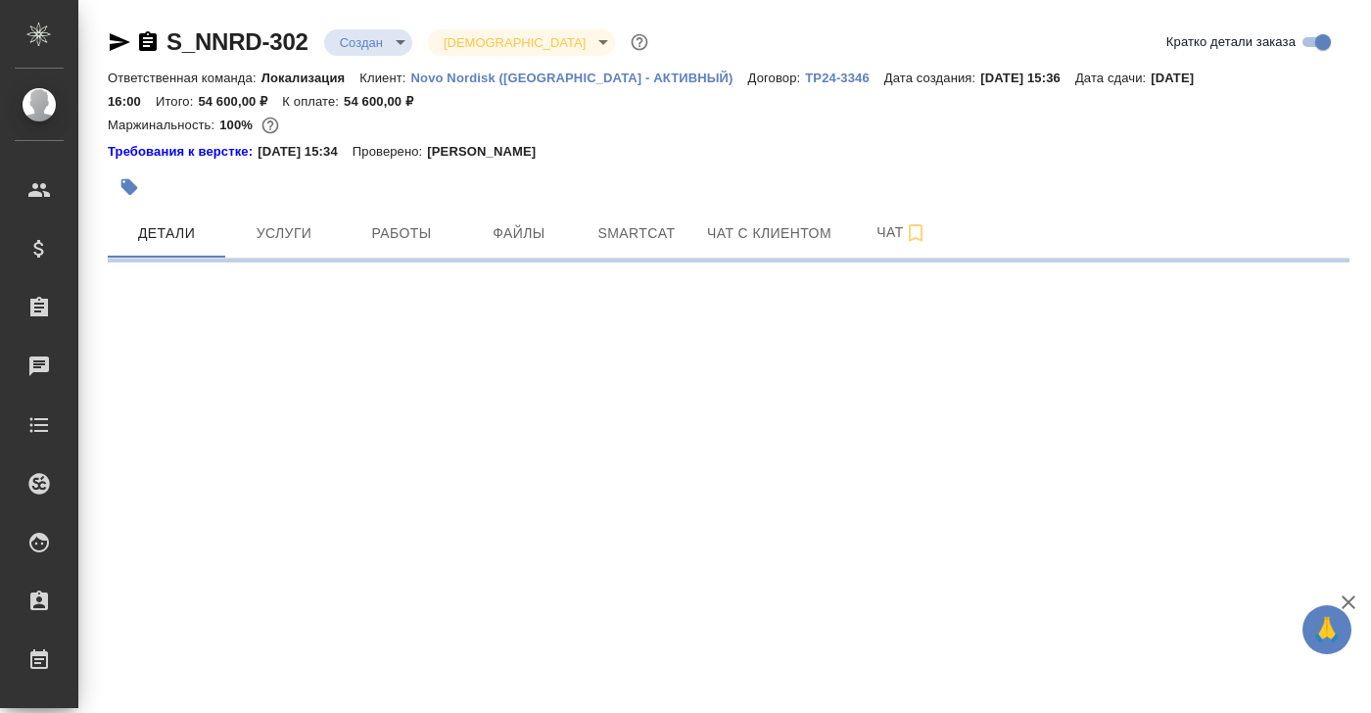
select select "RU"
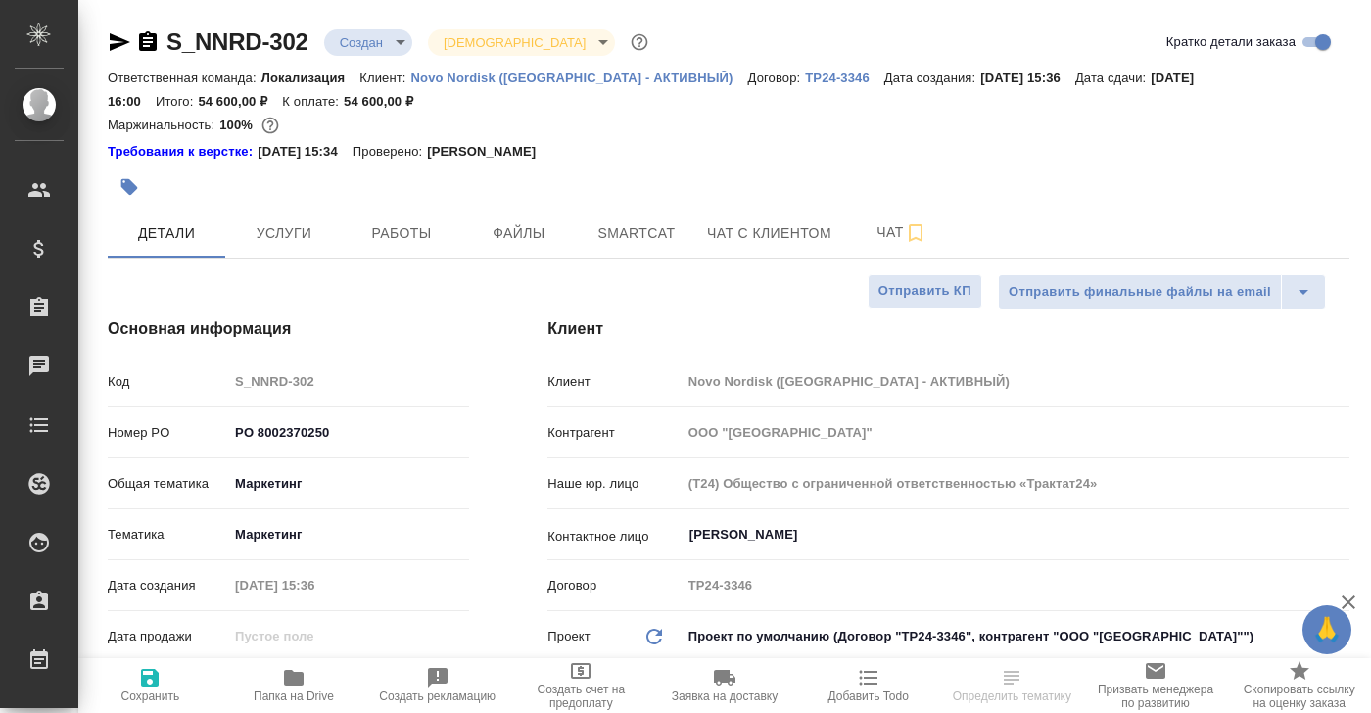
type textarea "x"
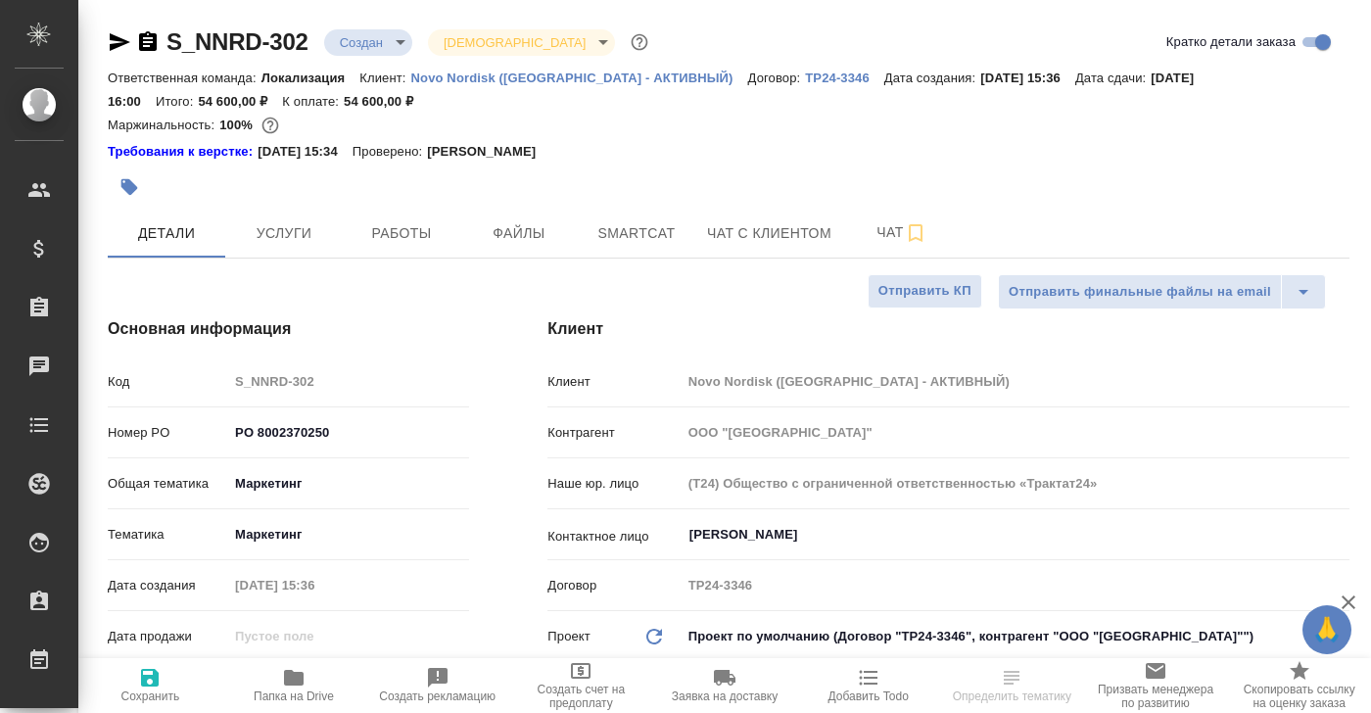
type textarea "x"
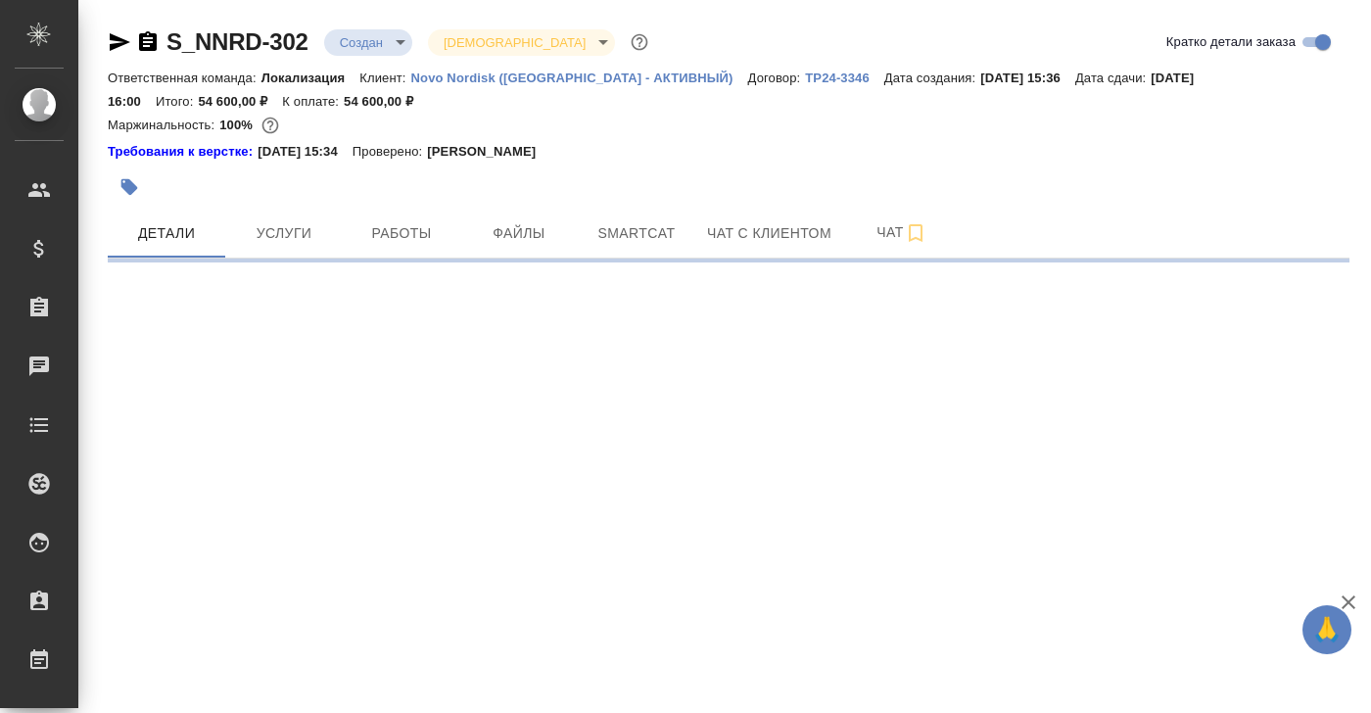
select select "RU"
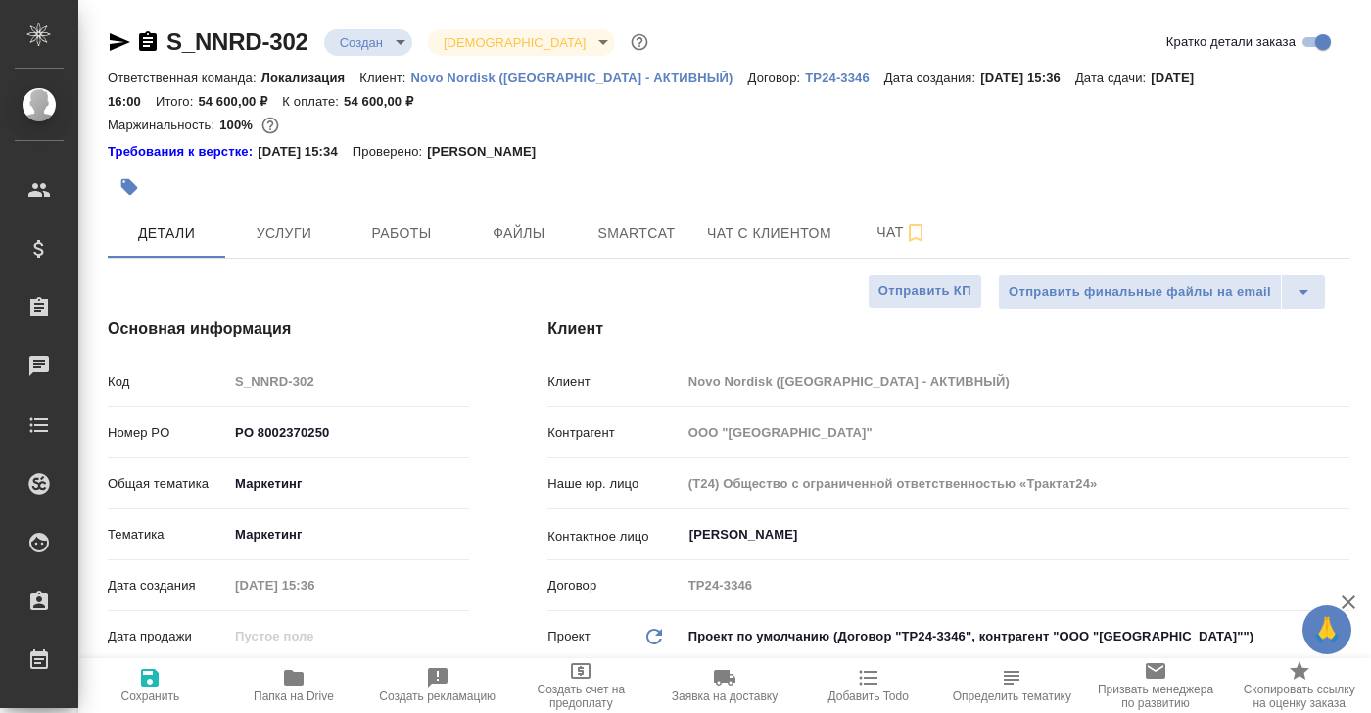
type textarea "x"
drag, startPoint x: 306, startPoint y: 33, endPoint x: 158, endPoint y: 33, distance: 147.9
click at [158, 33] on div "S_NNRD-302 Создан new [DEMOGRAPHIC_DATA] holyTrinity" at bounding box center [380, 41] width 544 height 31
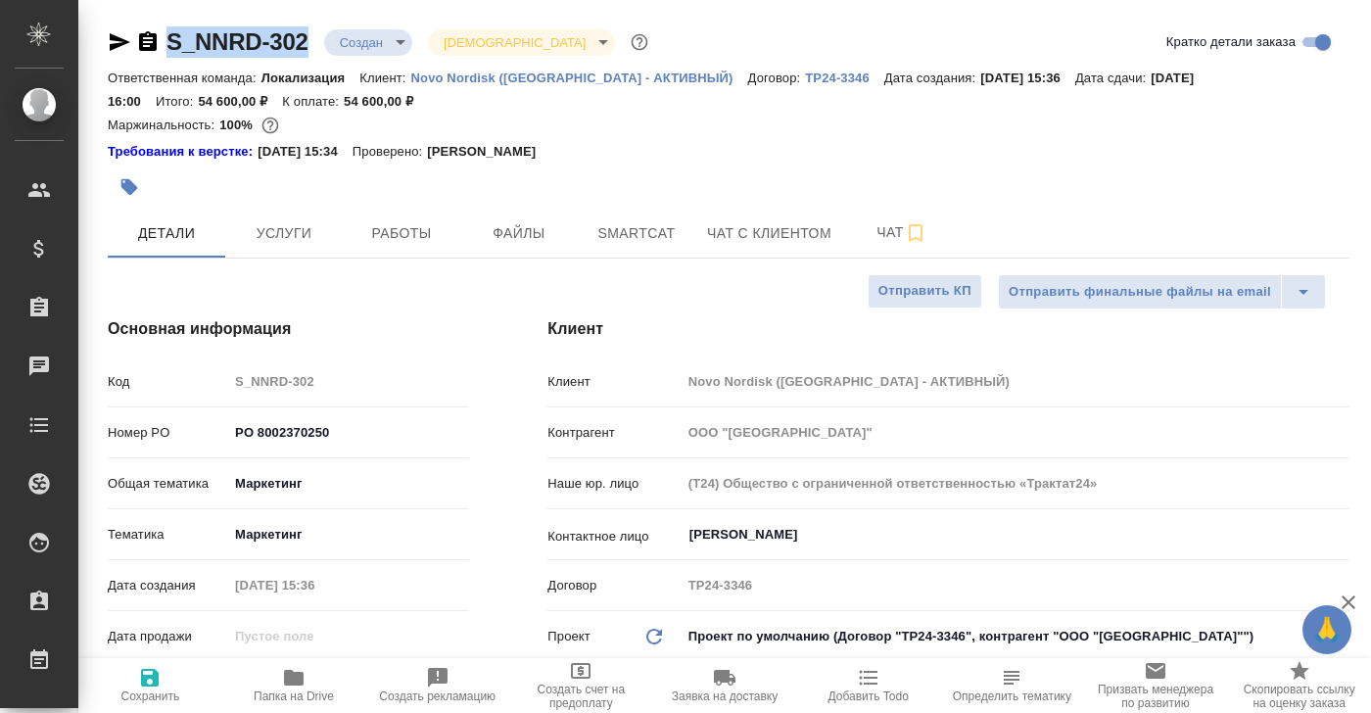
copy link "S_NNRD-302"
type textarea "x"
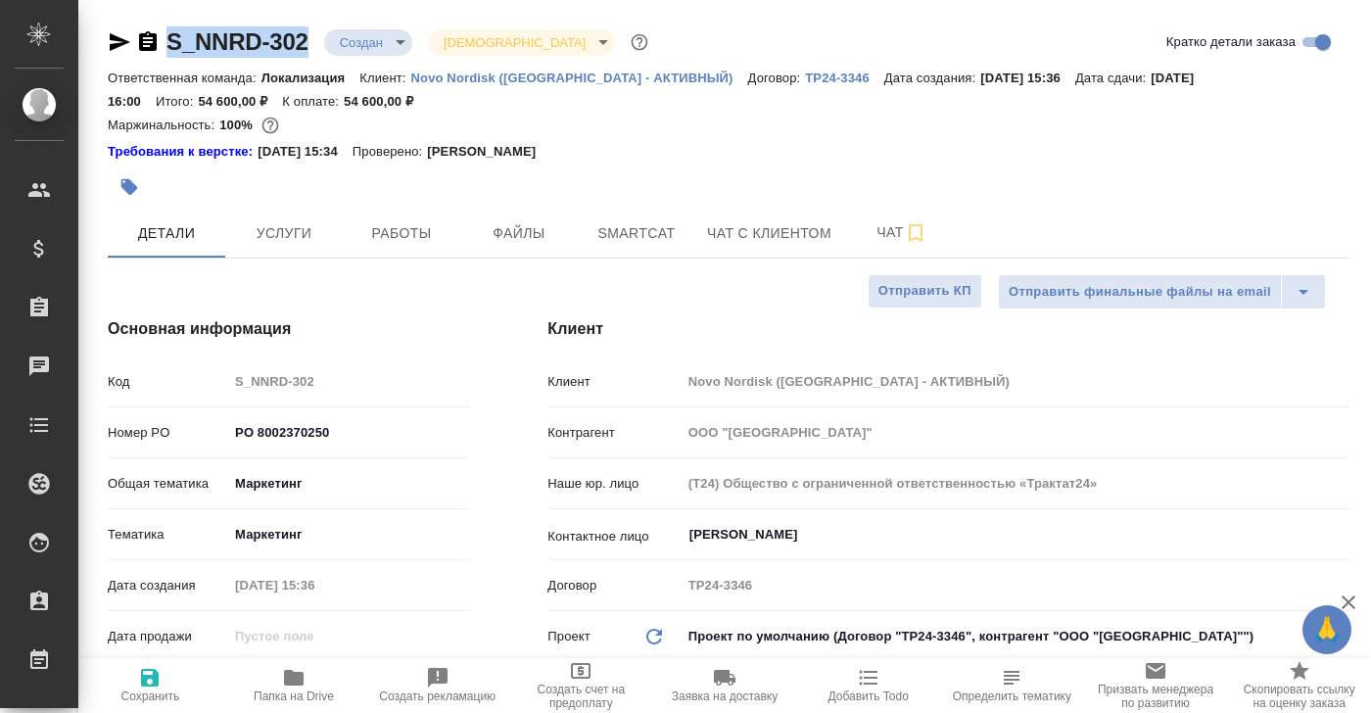
type textarea "x"
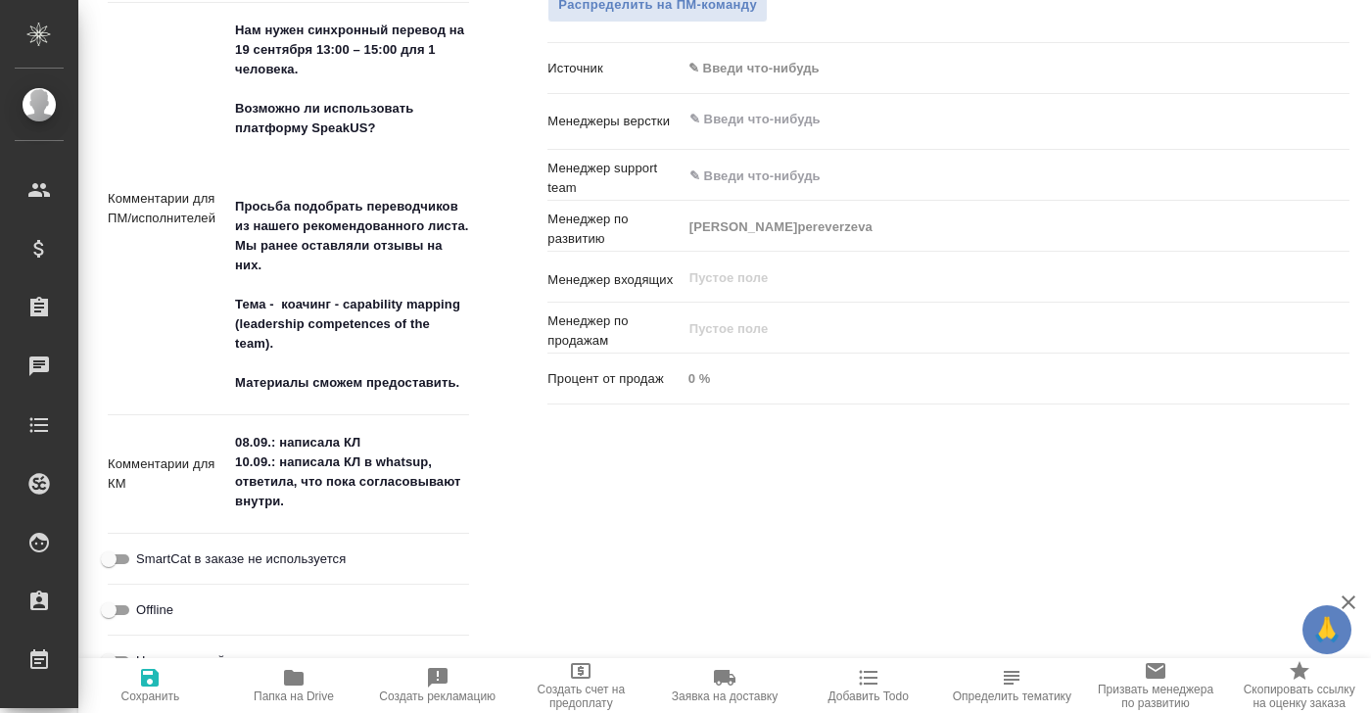
scroll to position [1213, 0]
type textarea "x"
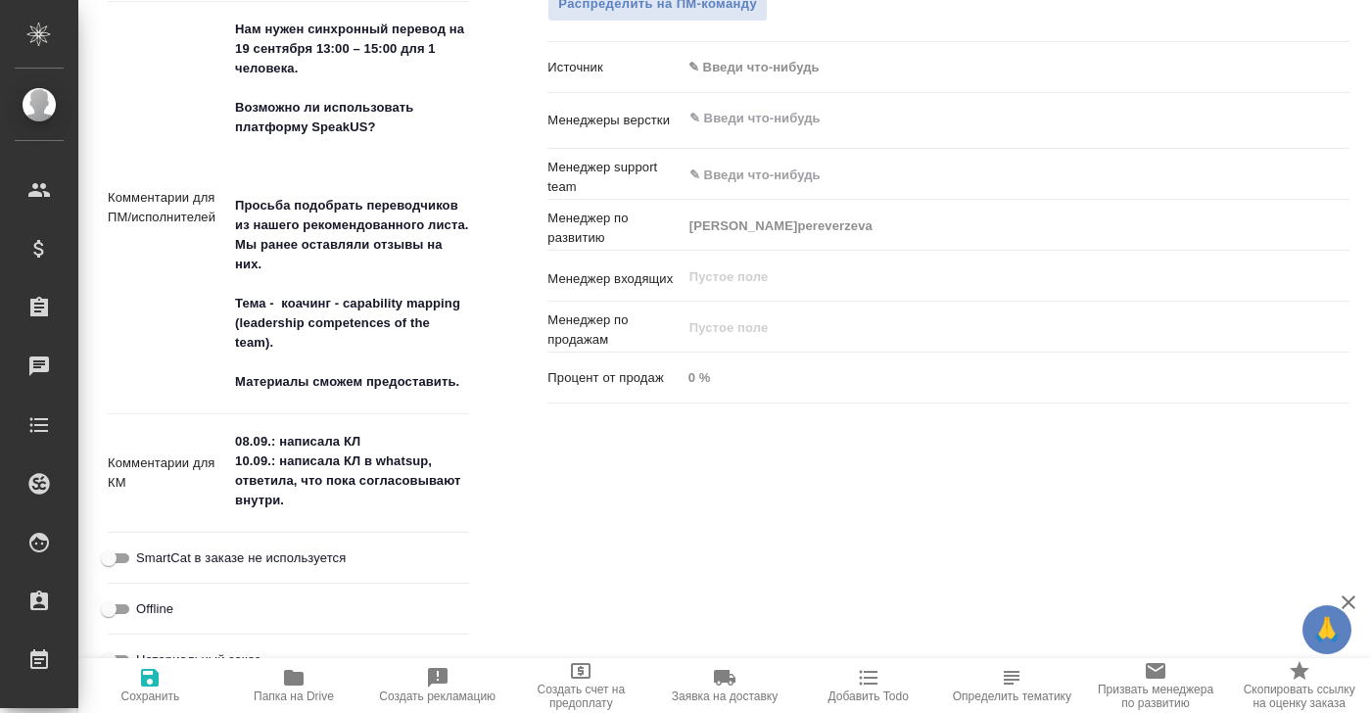
type textarea "x"
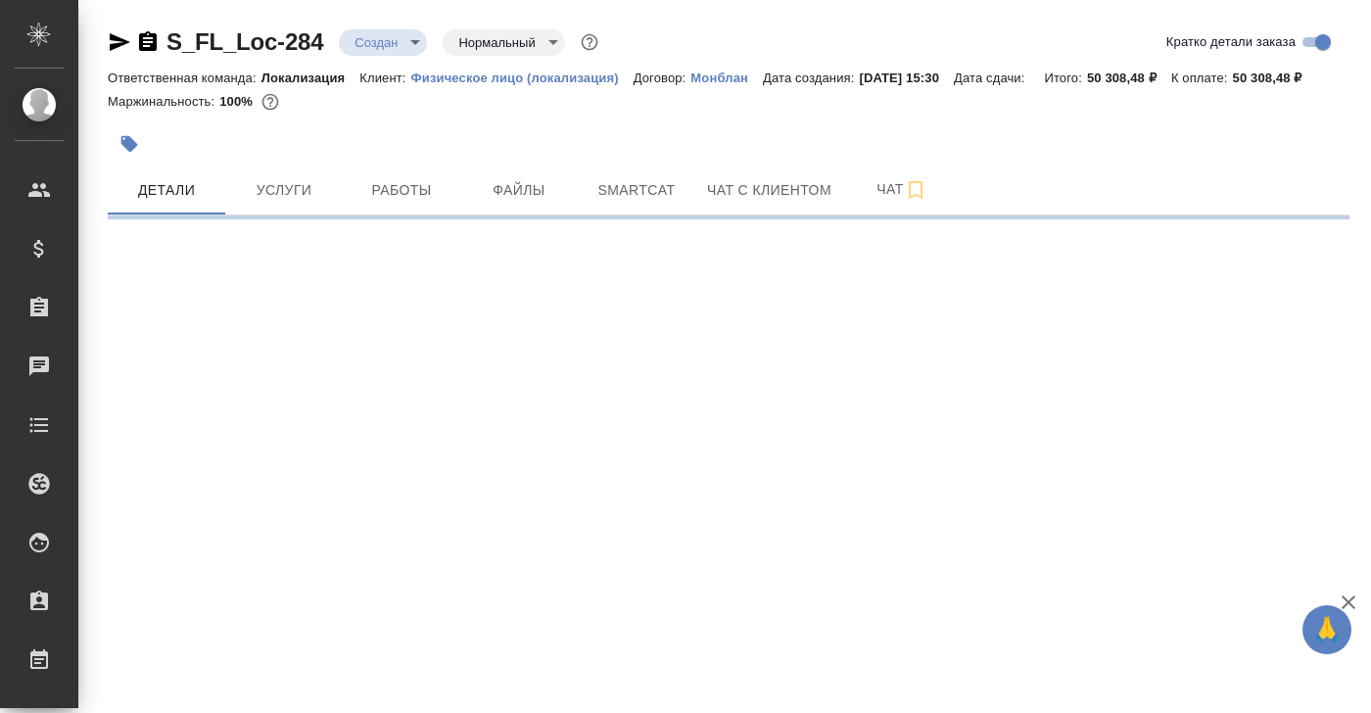
select select "RU"
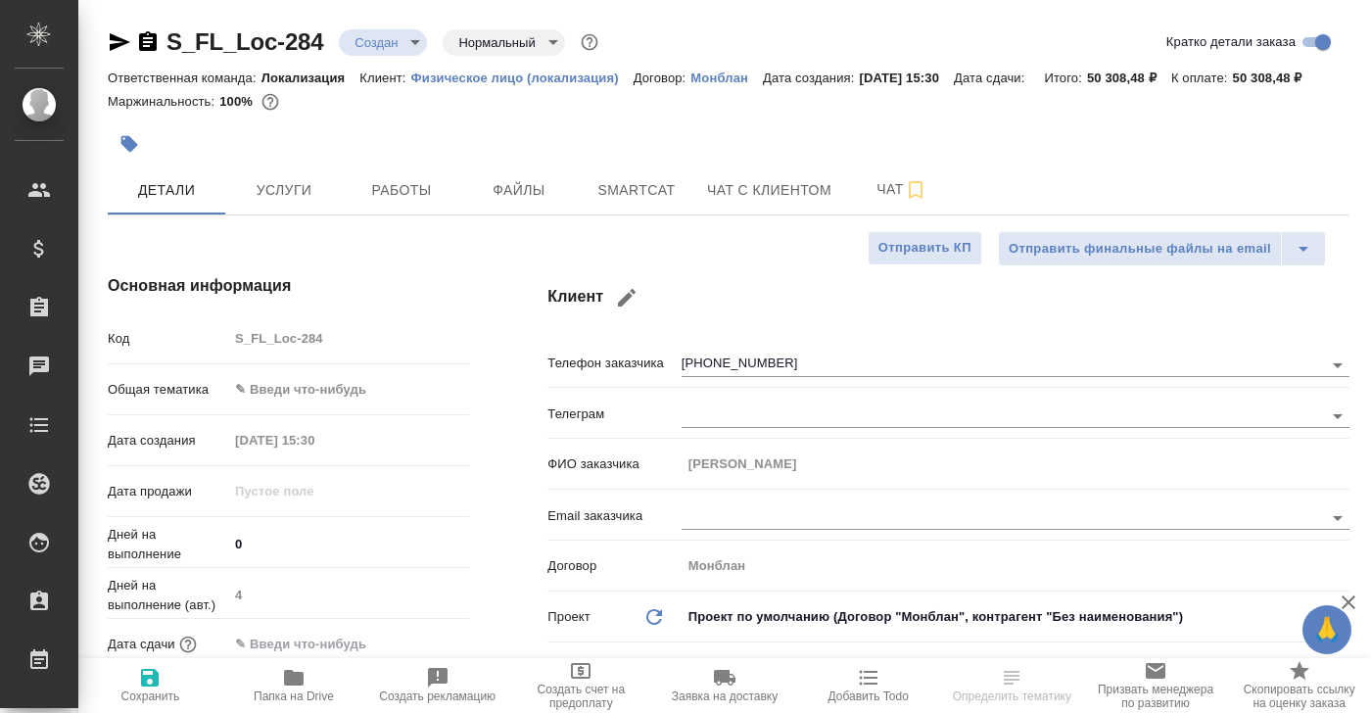
type textarea "x"
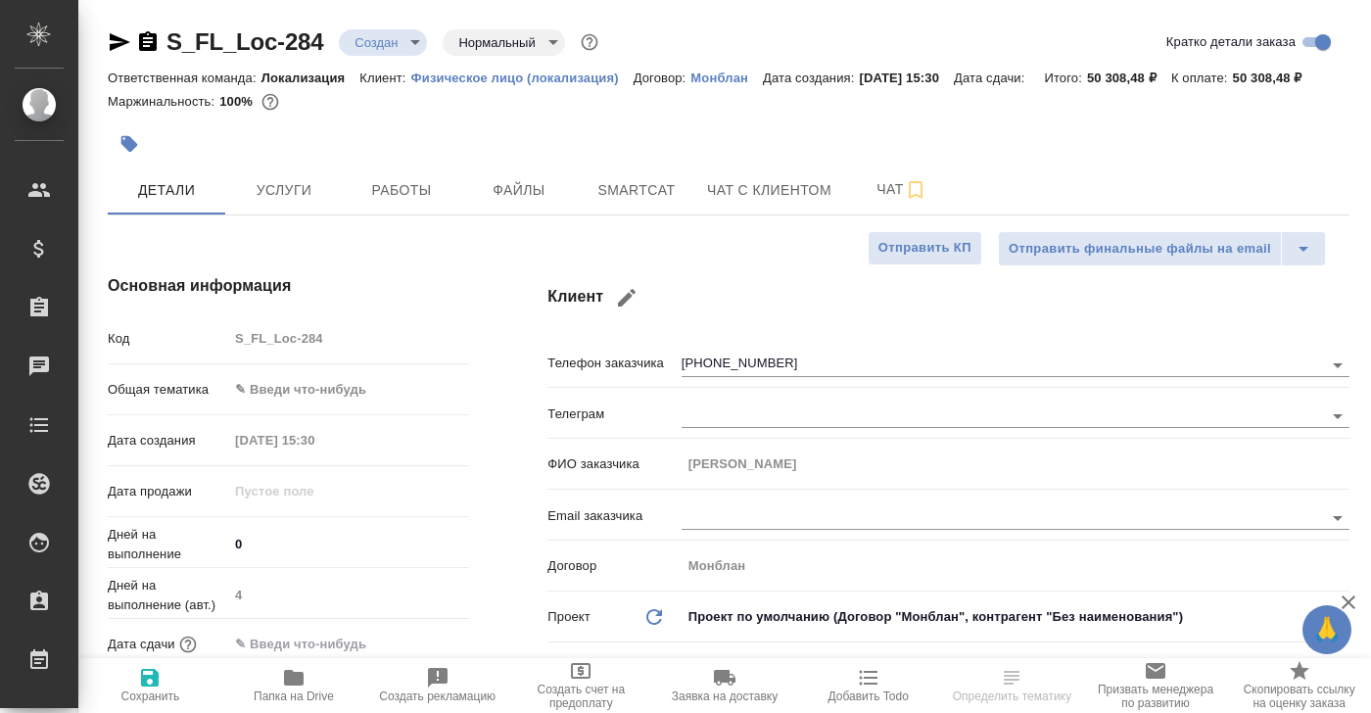
type textarea "x"
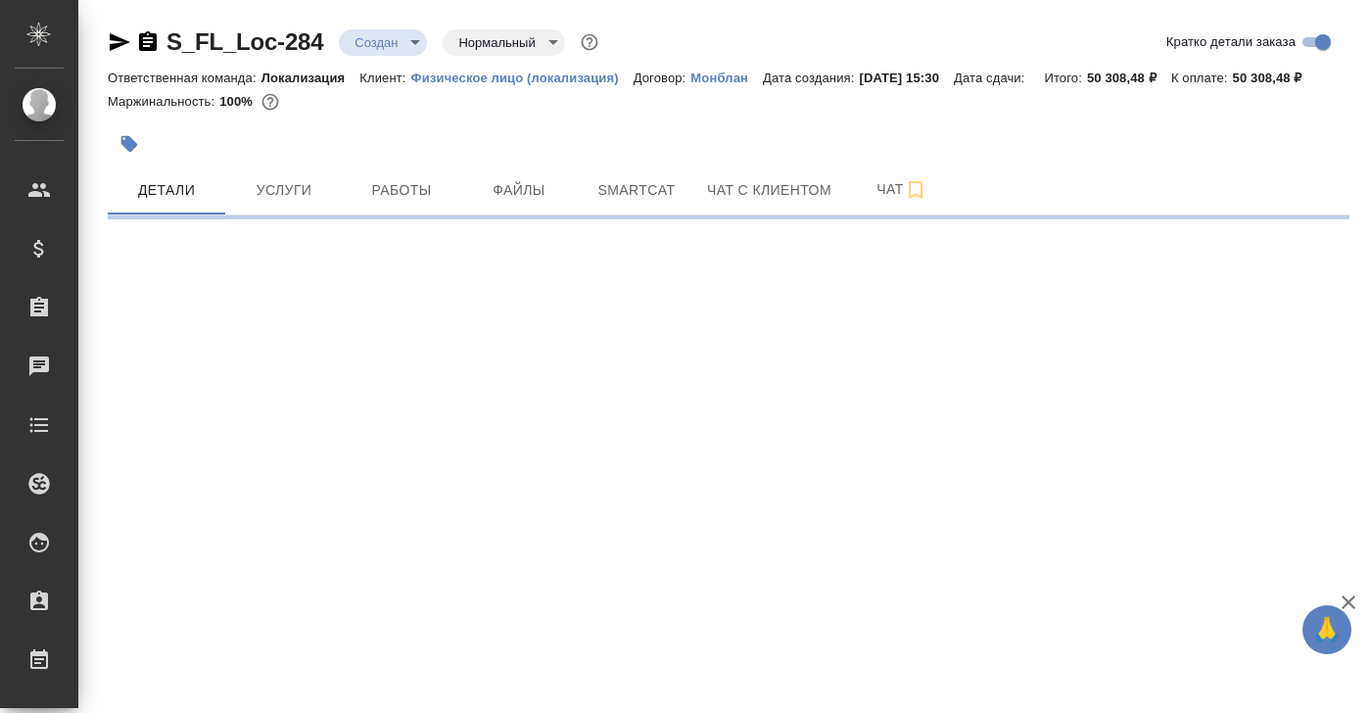
select select "RU"
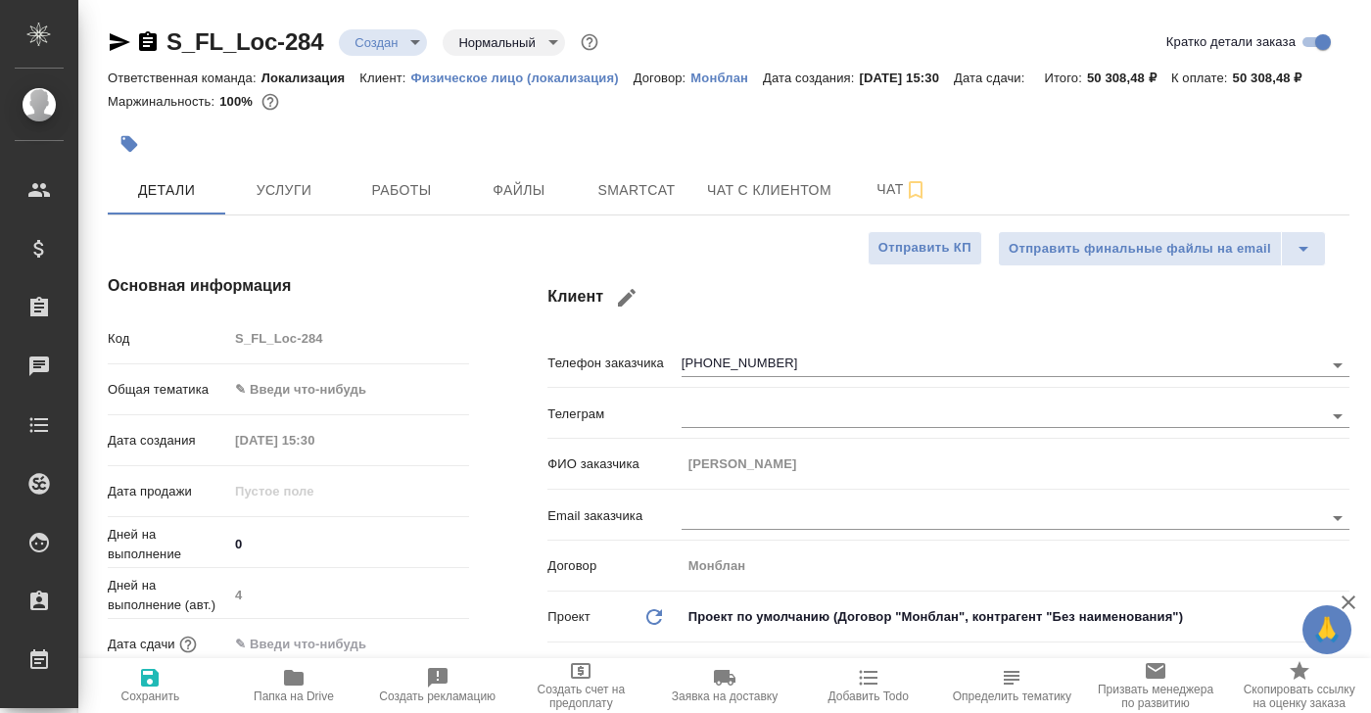
type textarea "x"
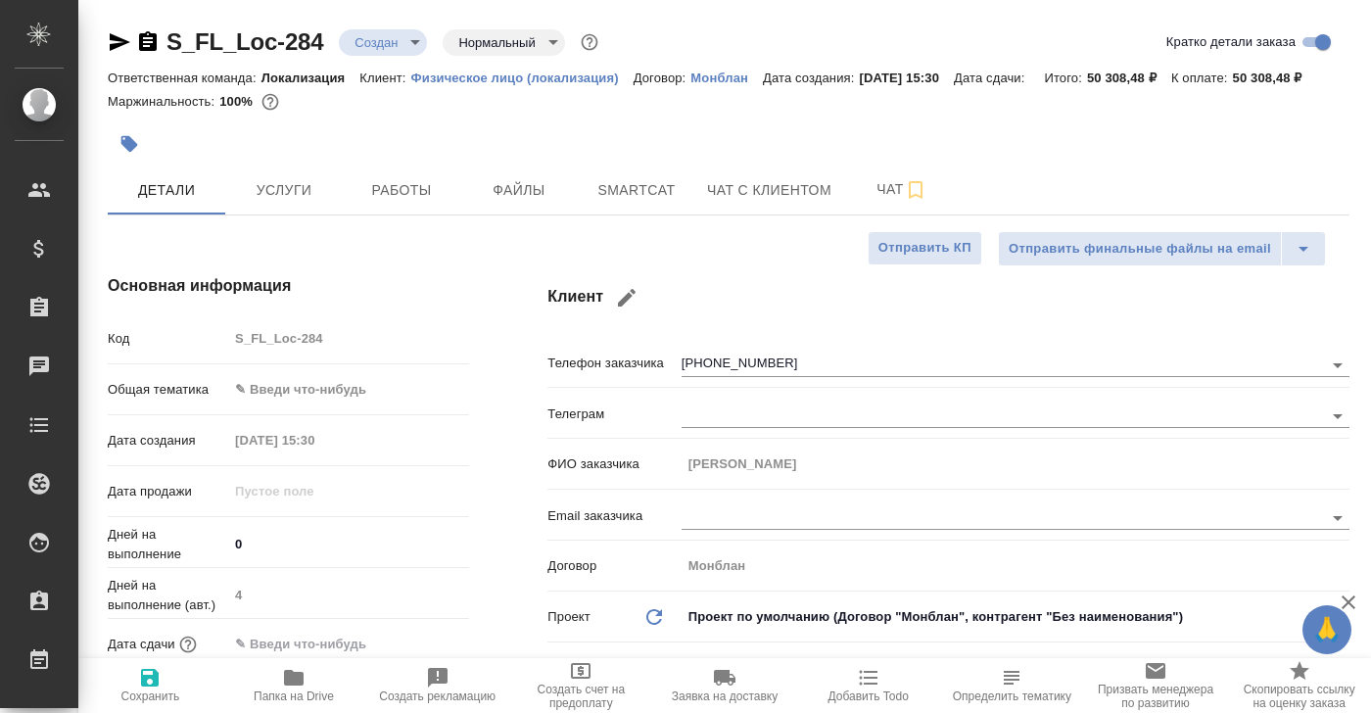
type textarea "x"
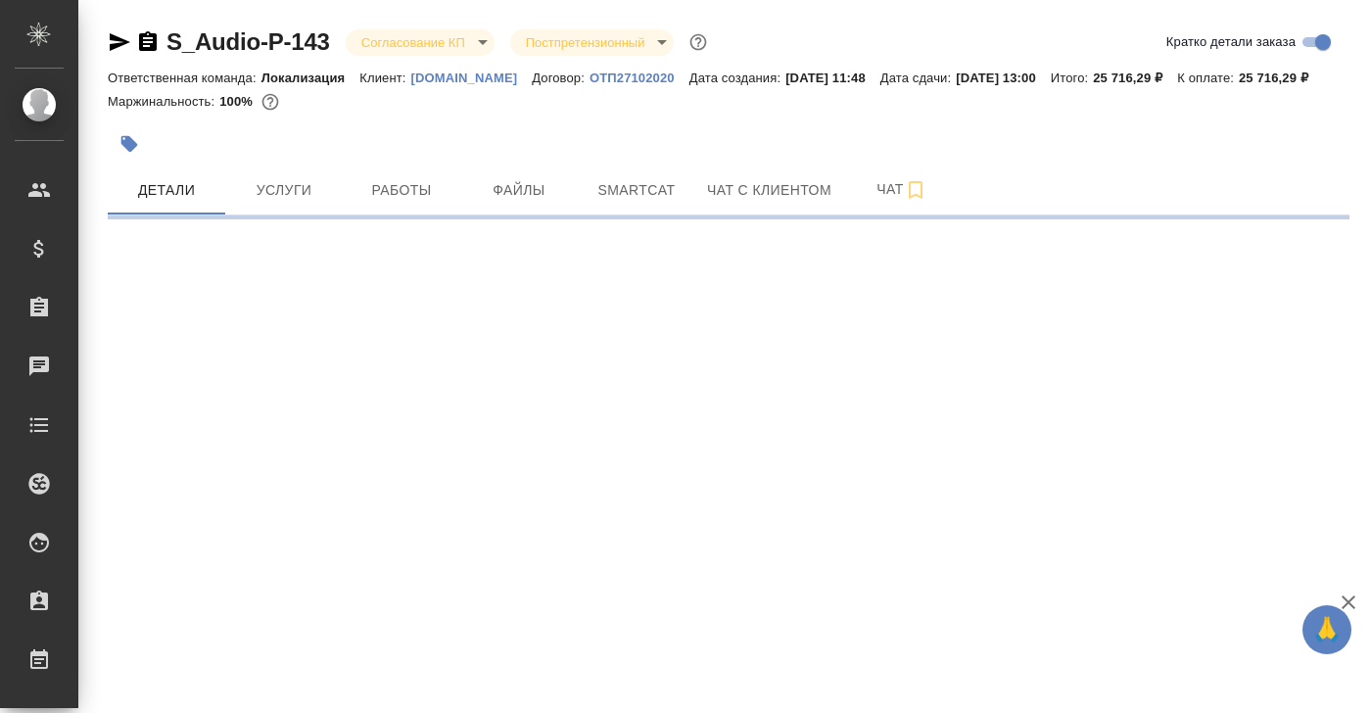
select select "RU"
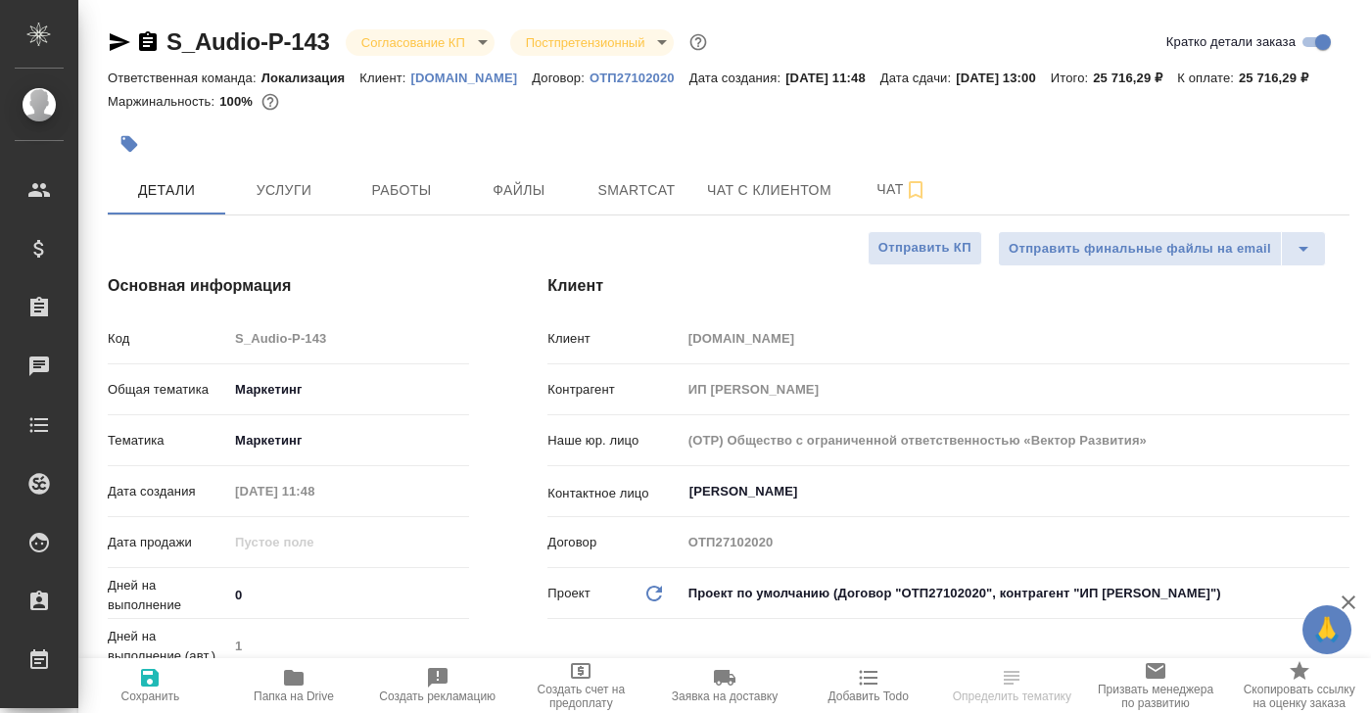
type textarea "x"
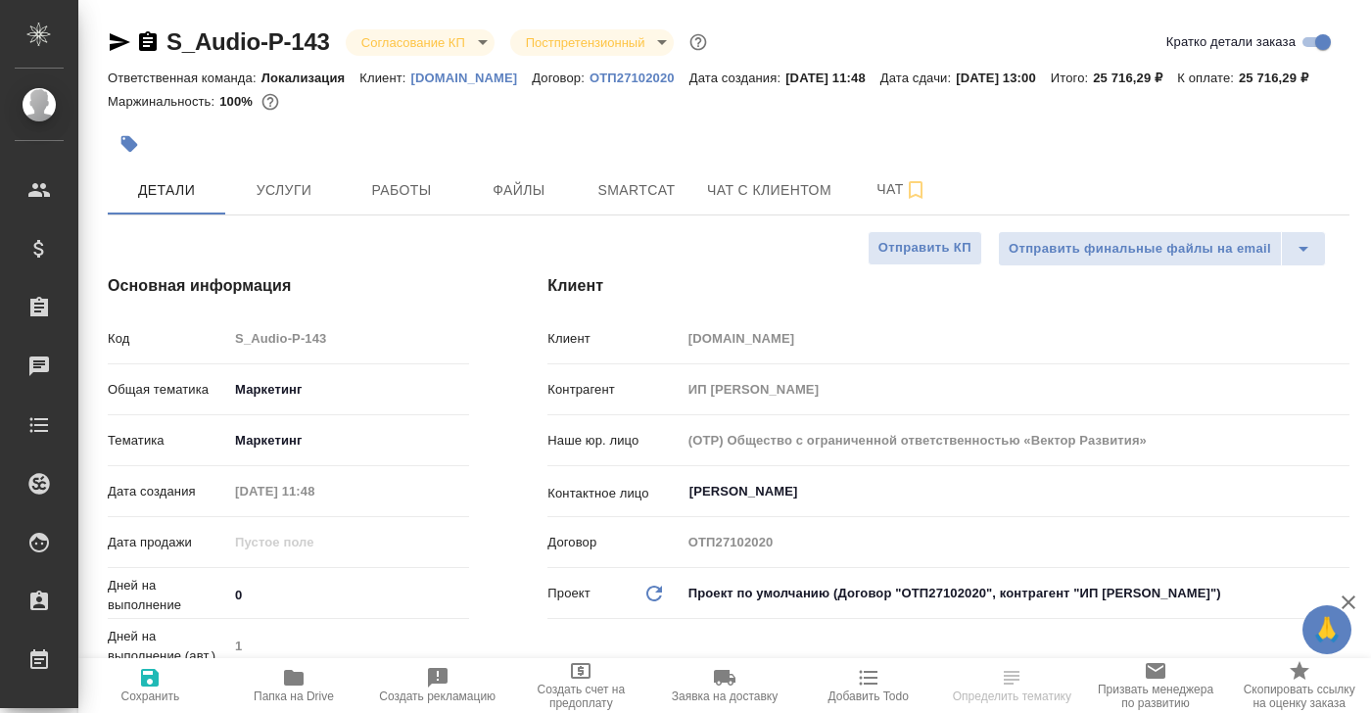
type textarea "x"
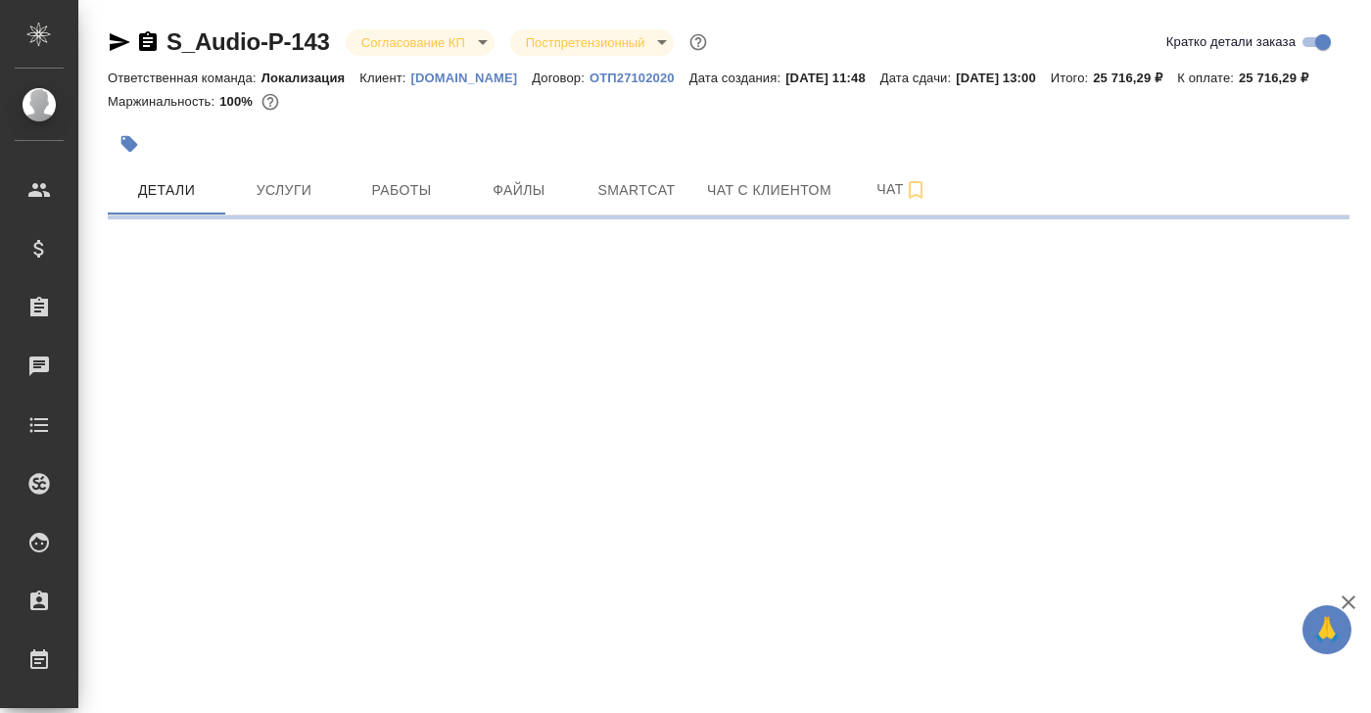
select select "RU"
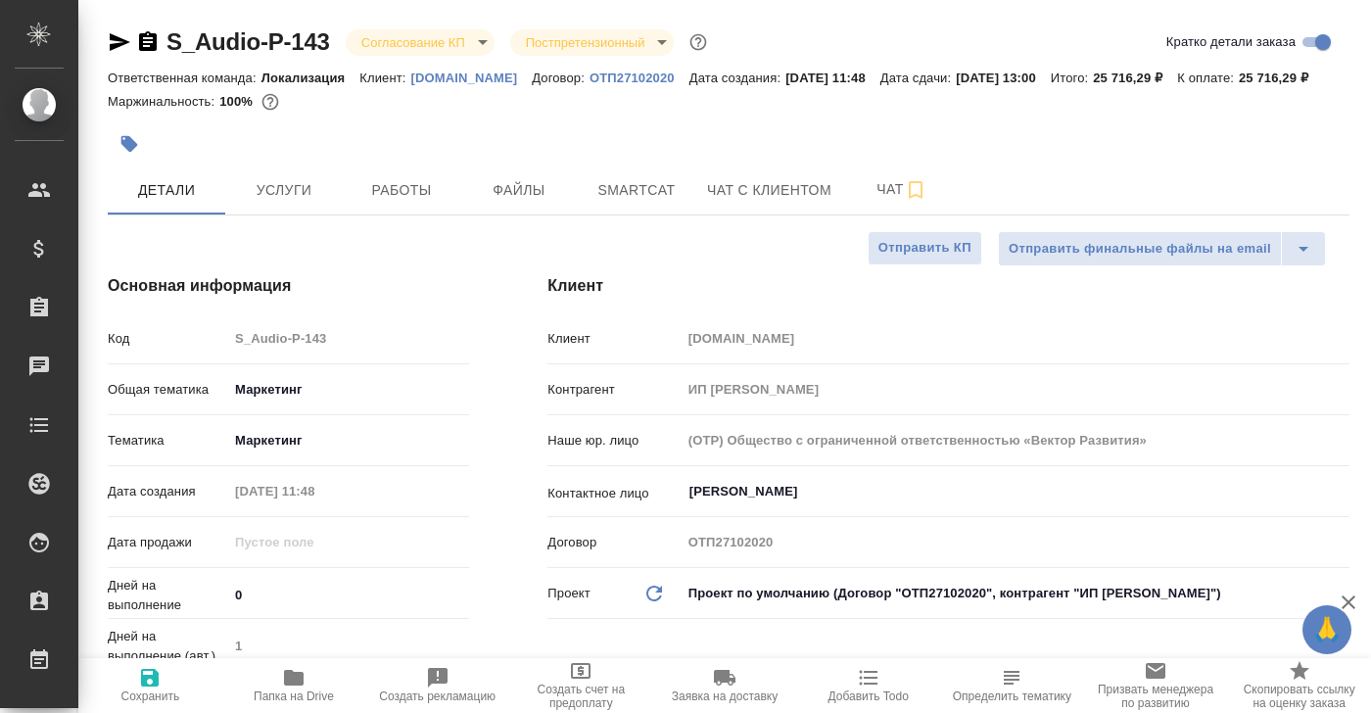
type textarea "x"
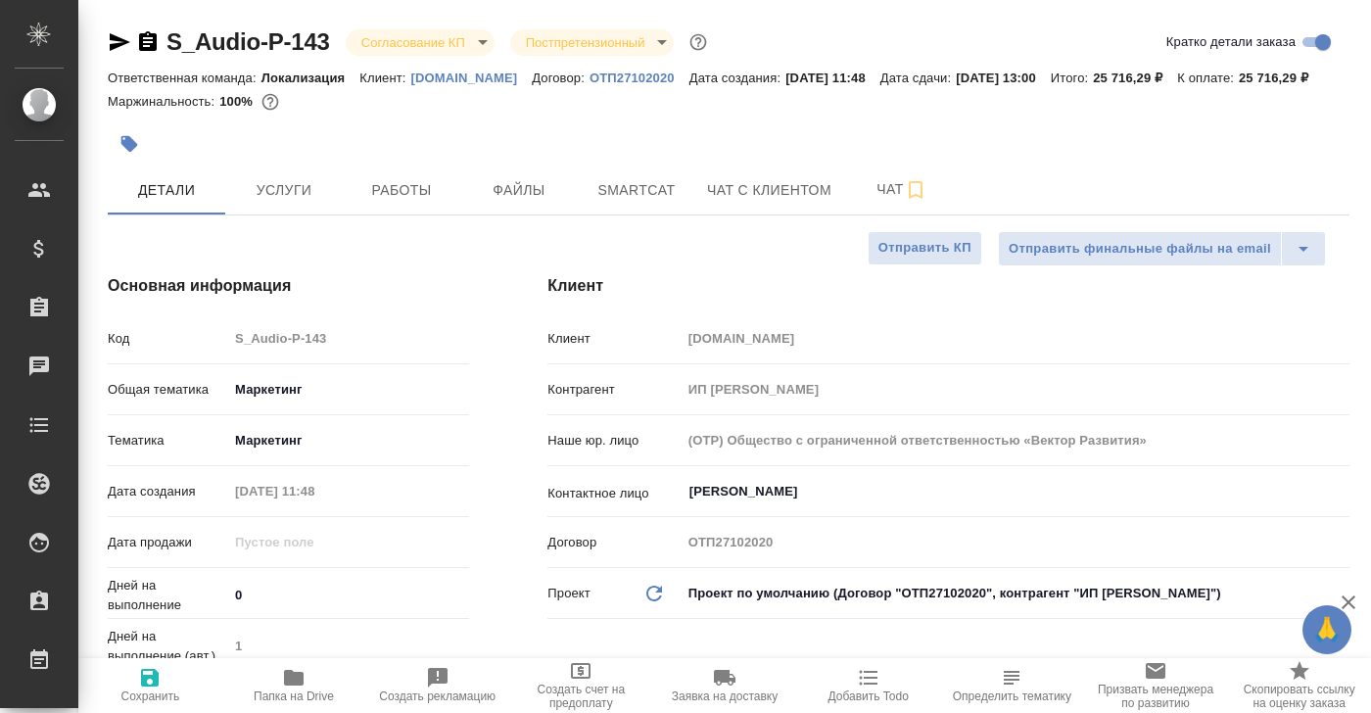
type textarea "x"
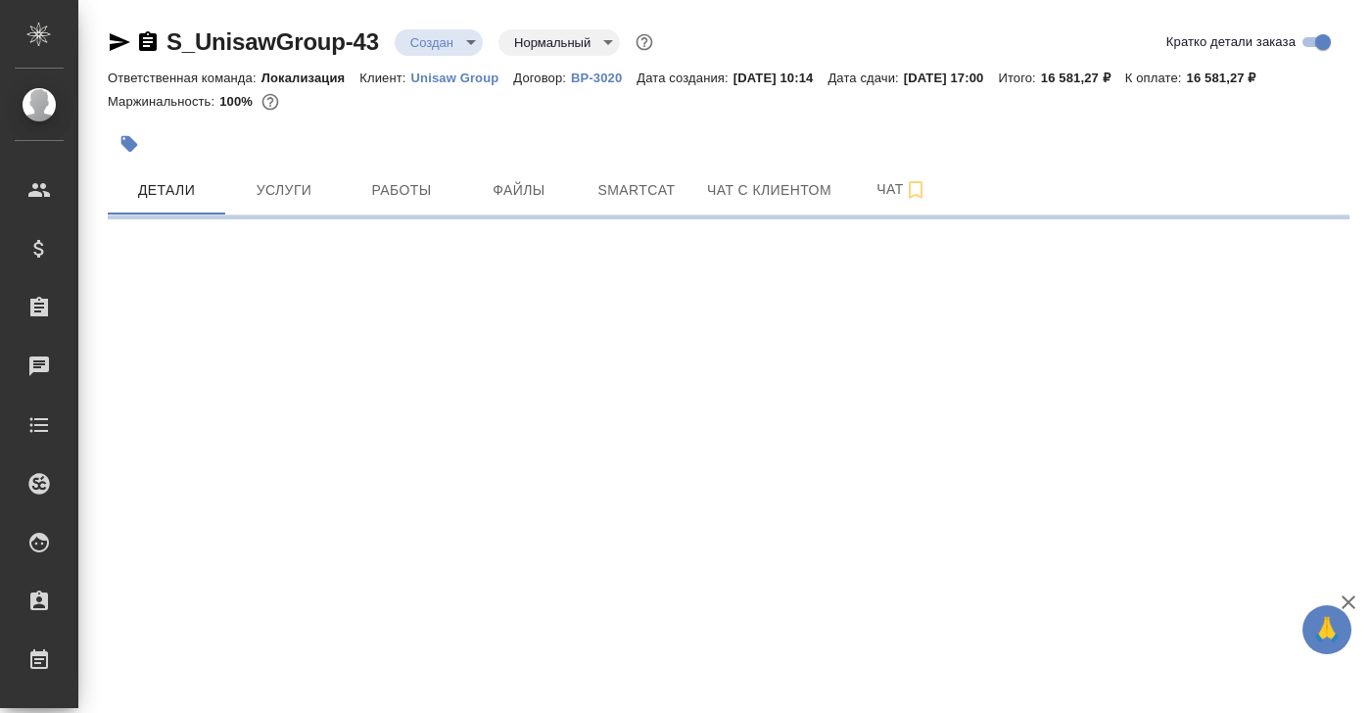
select select "RU"
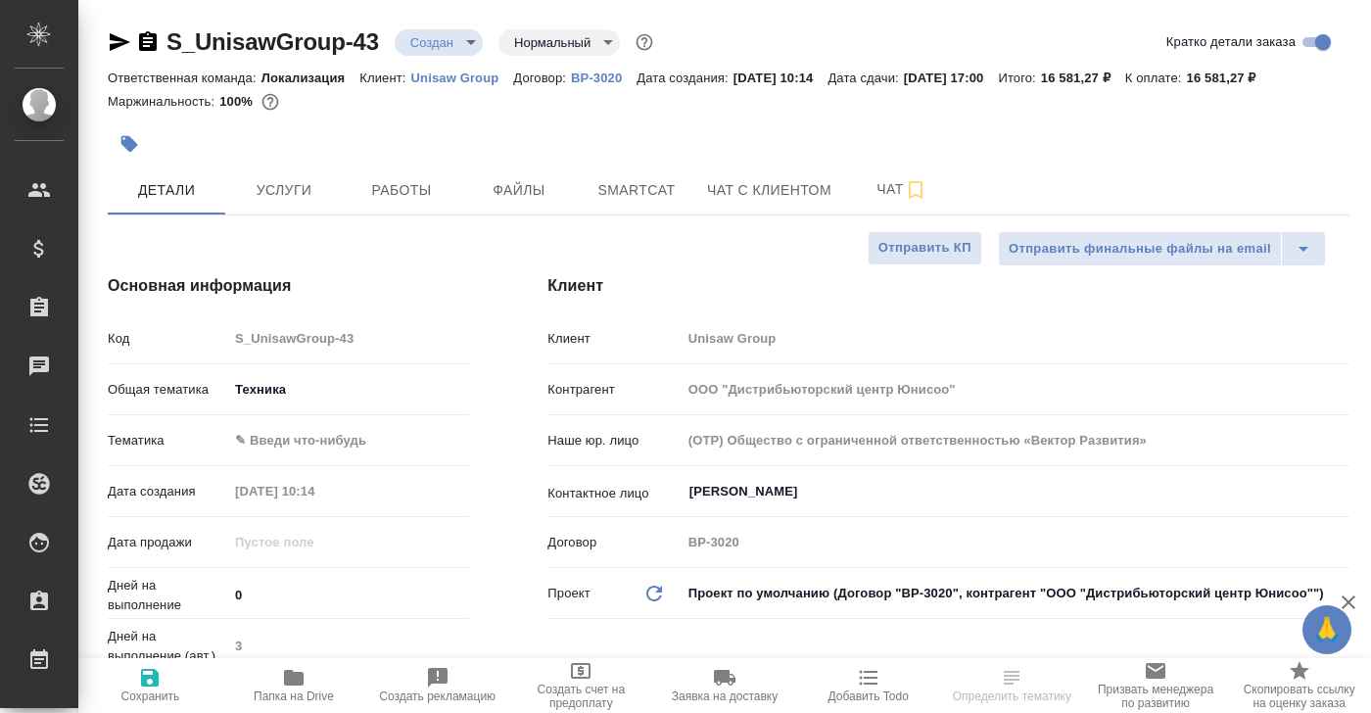
type textarea "x"
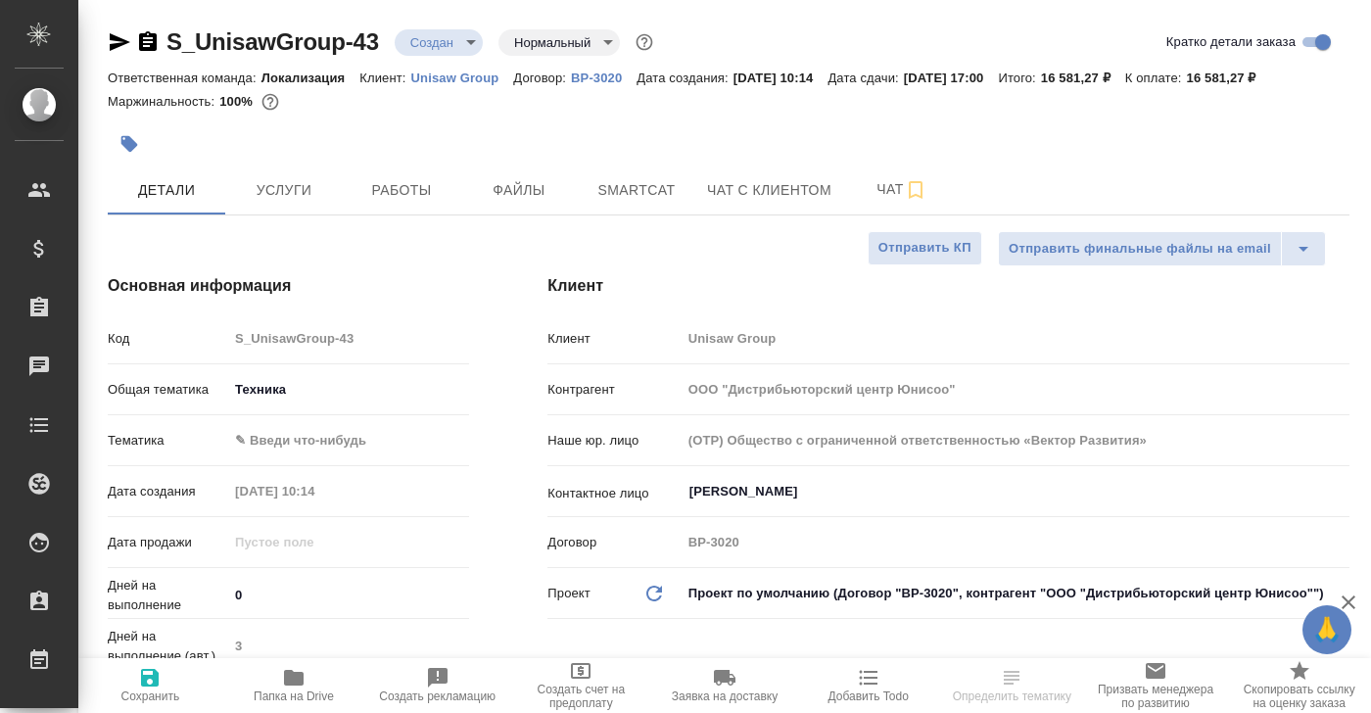
type textarea "x"
select select "RU"
type textarea "x"
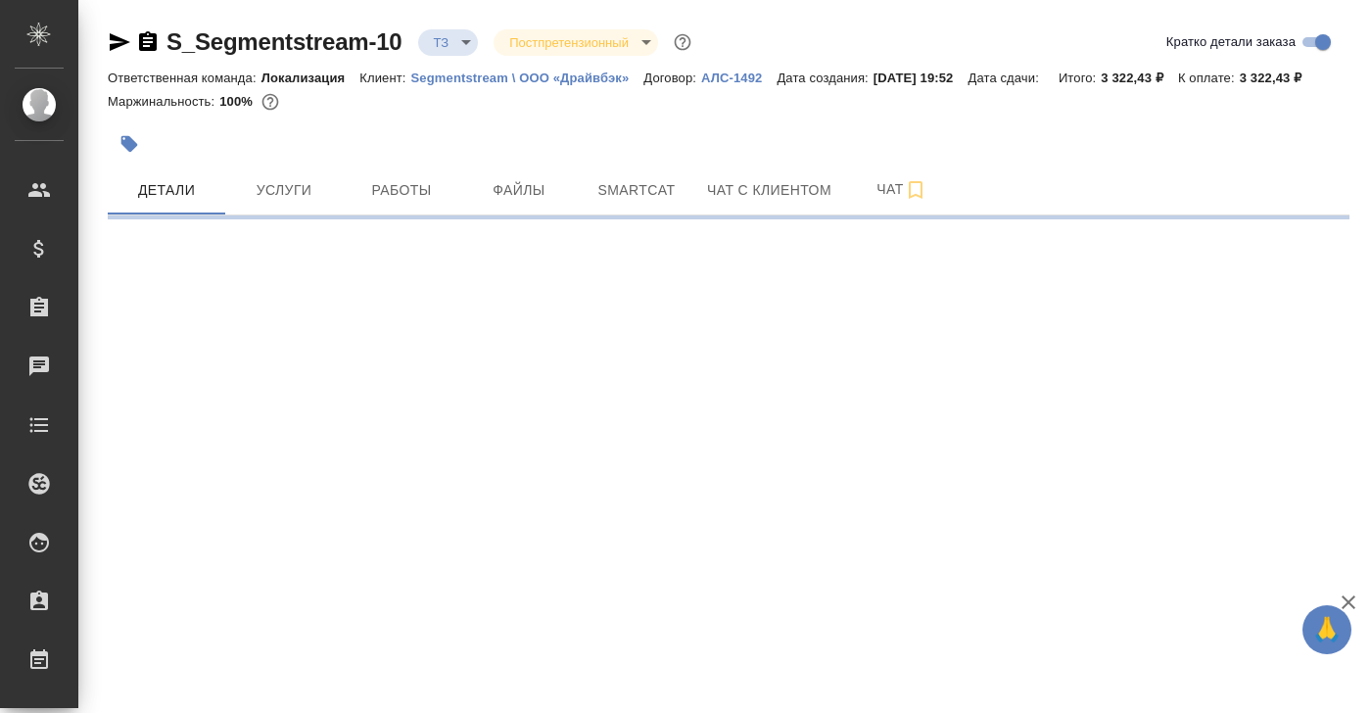
select select "RU"
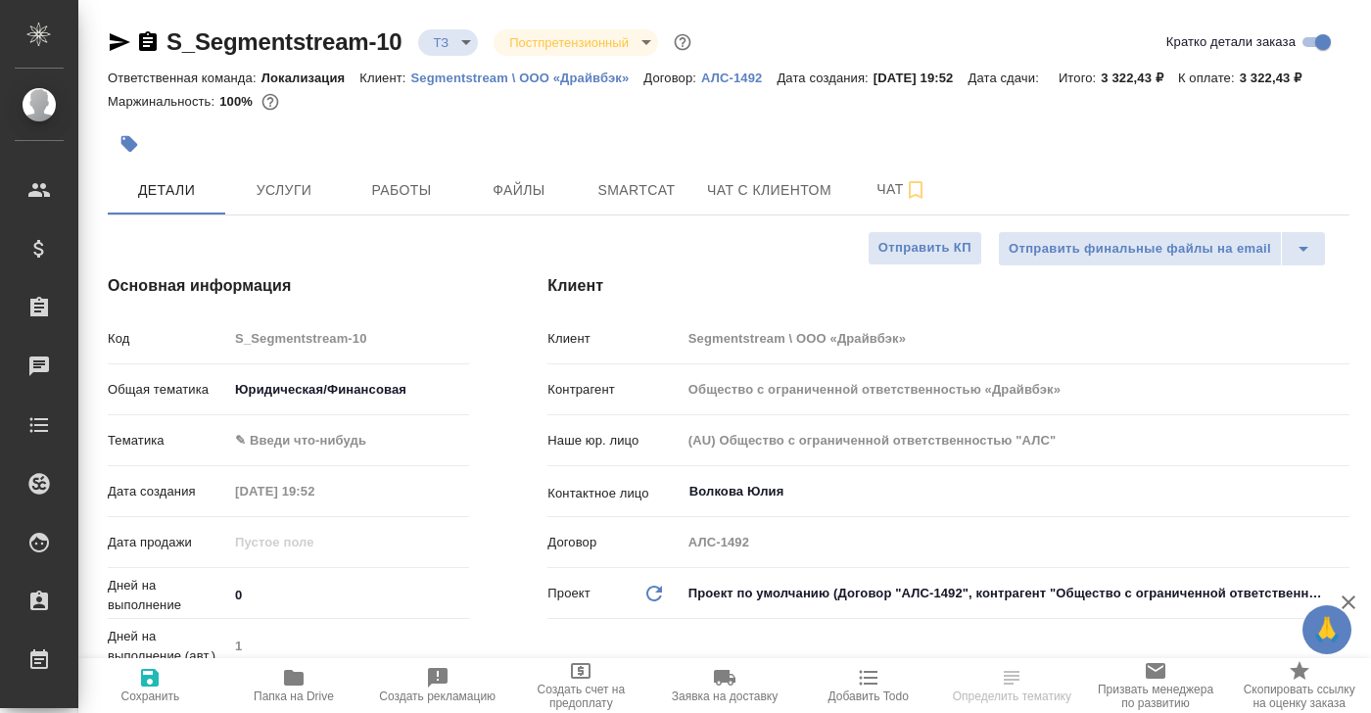
type textarea "x"
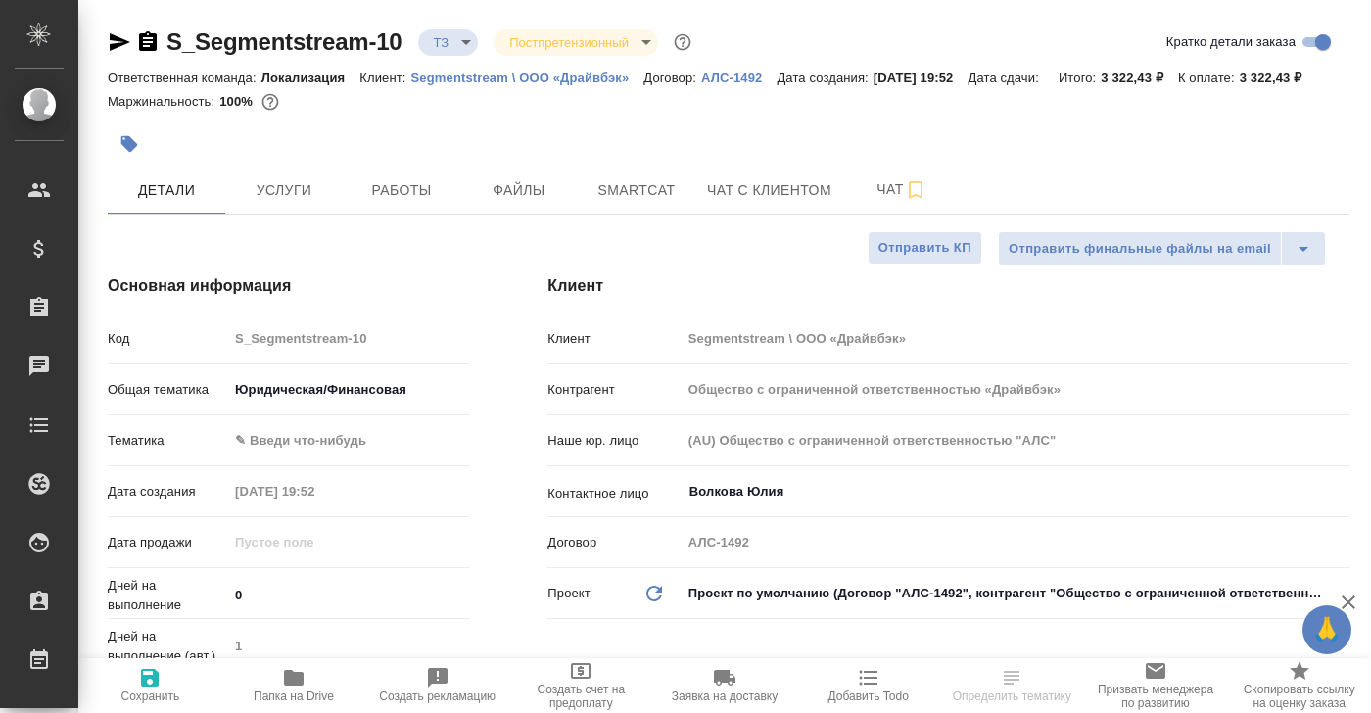
type textarea "x"
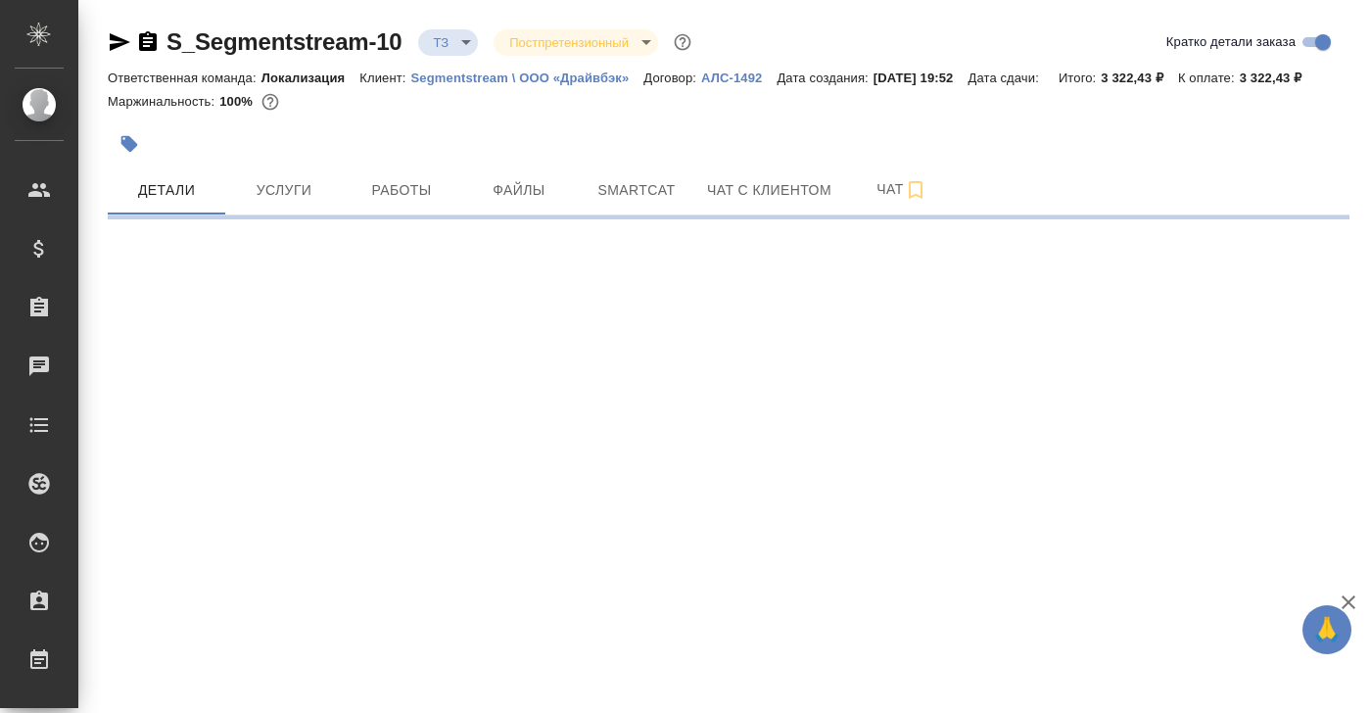
select select "RU"
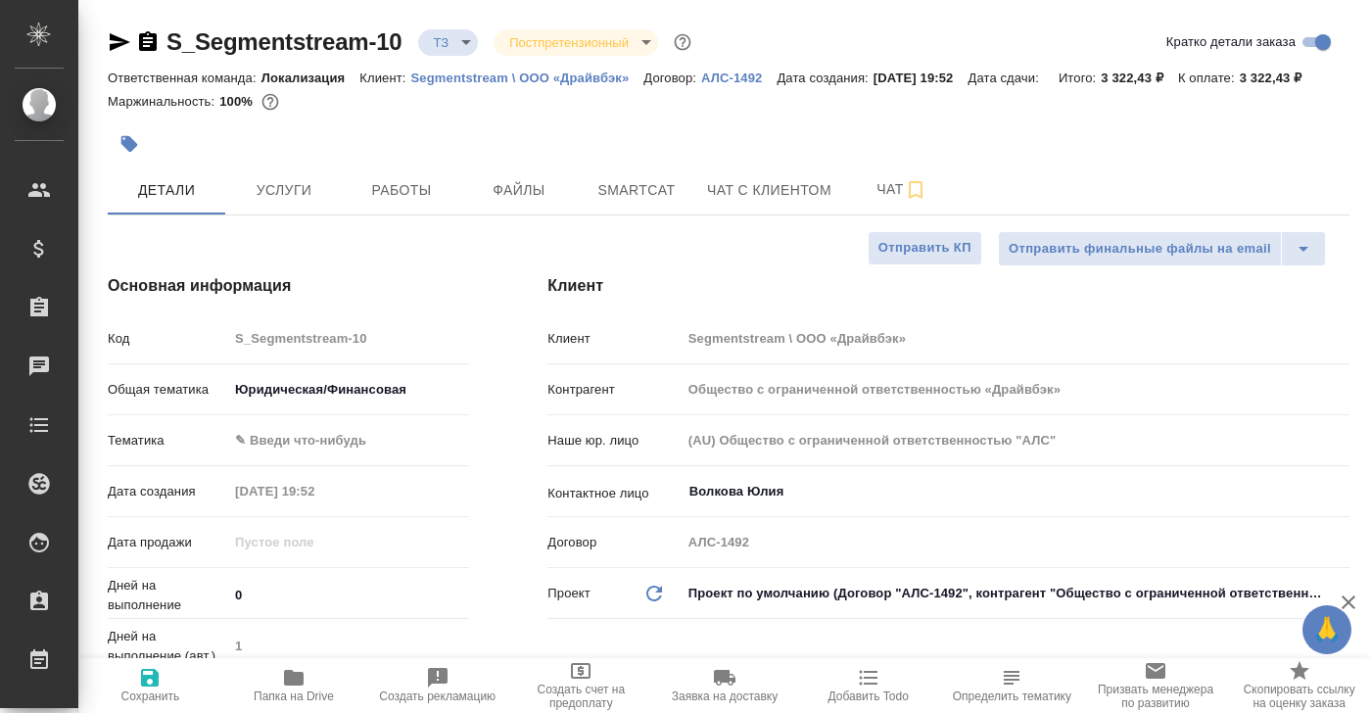
type textarea "x"
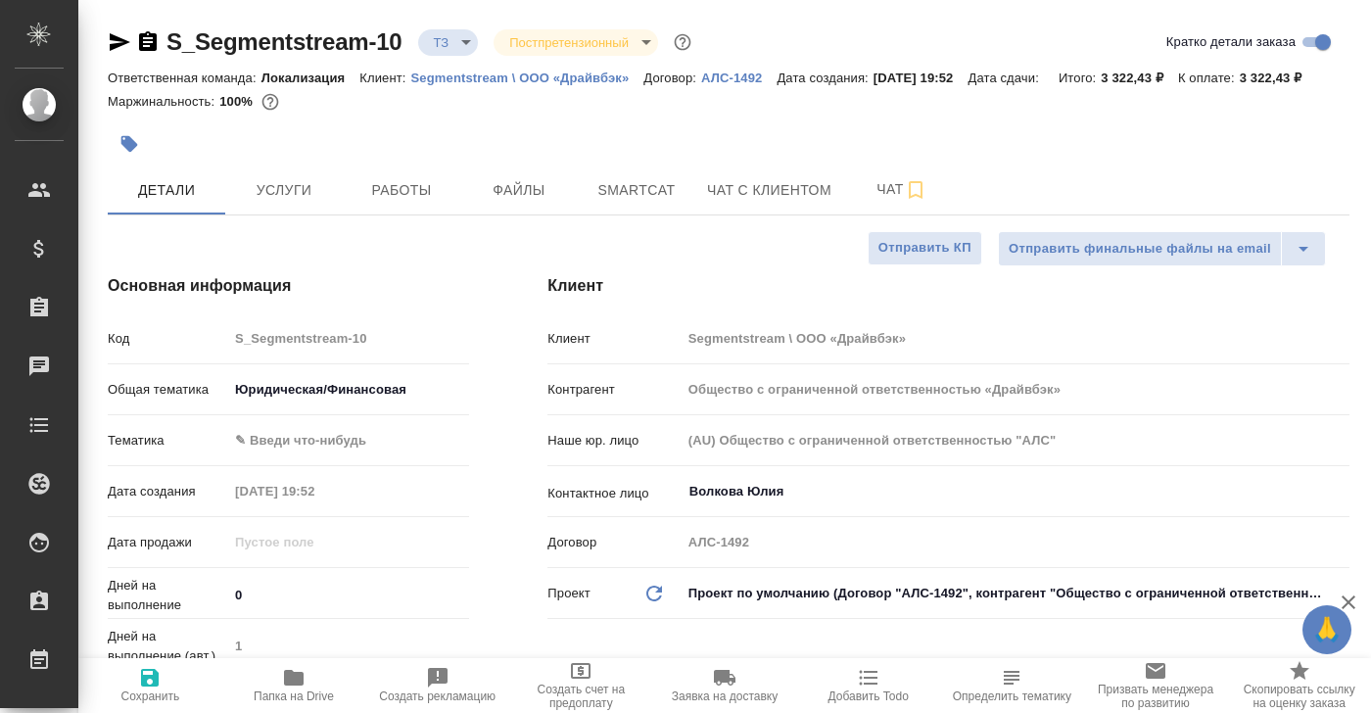
type textarea "x"
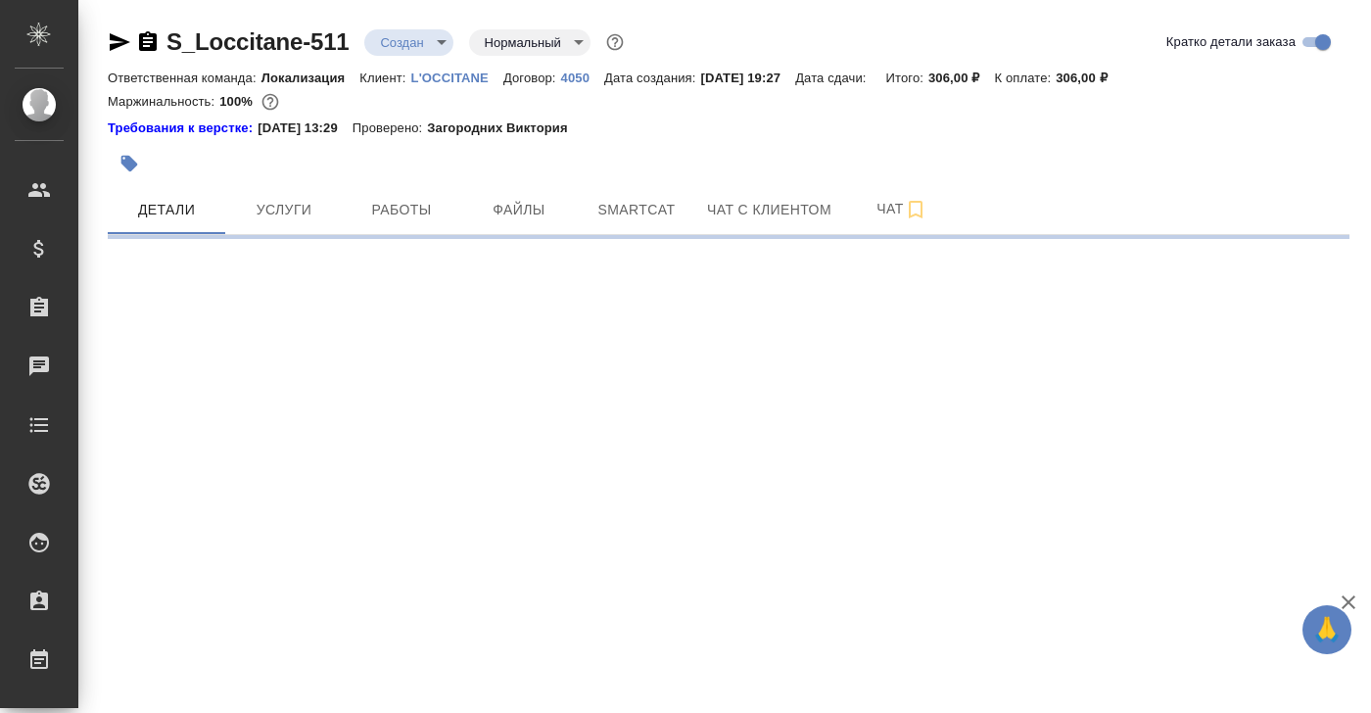
select select "RU"
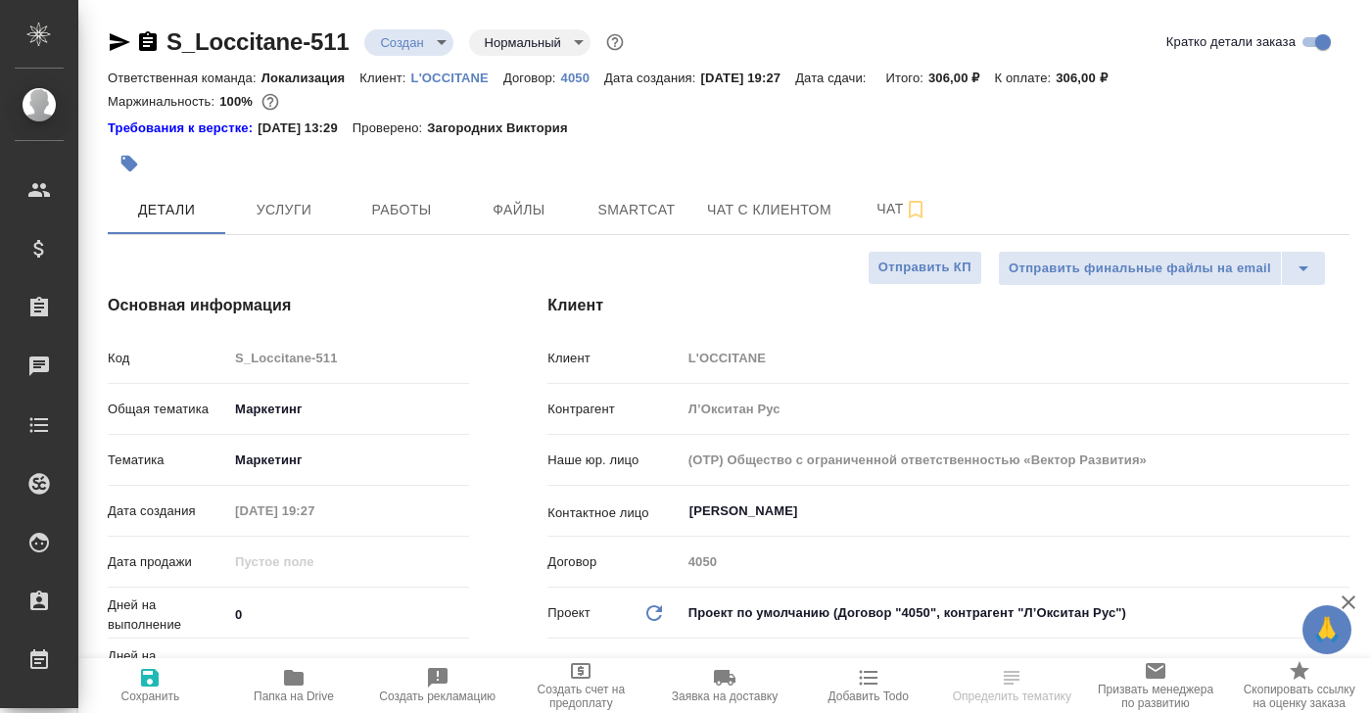
type textarea "x"
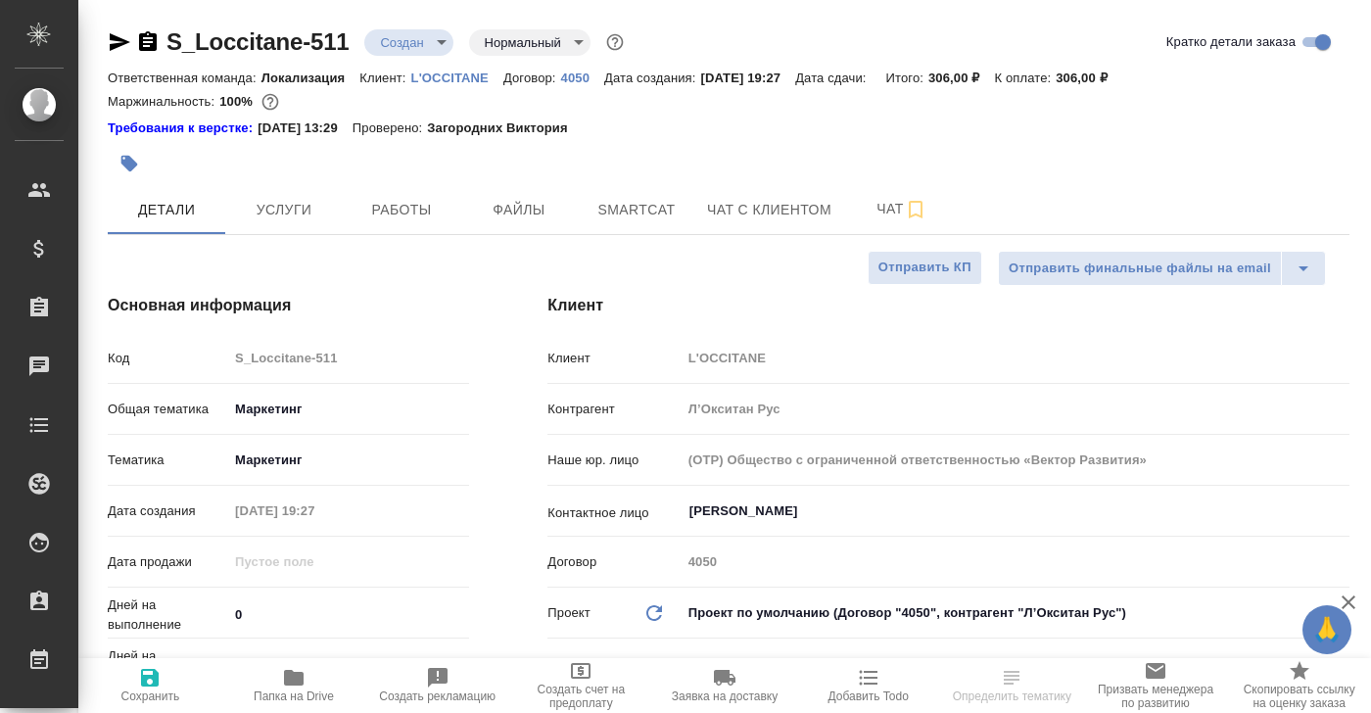
type textarea "x"
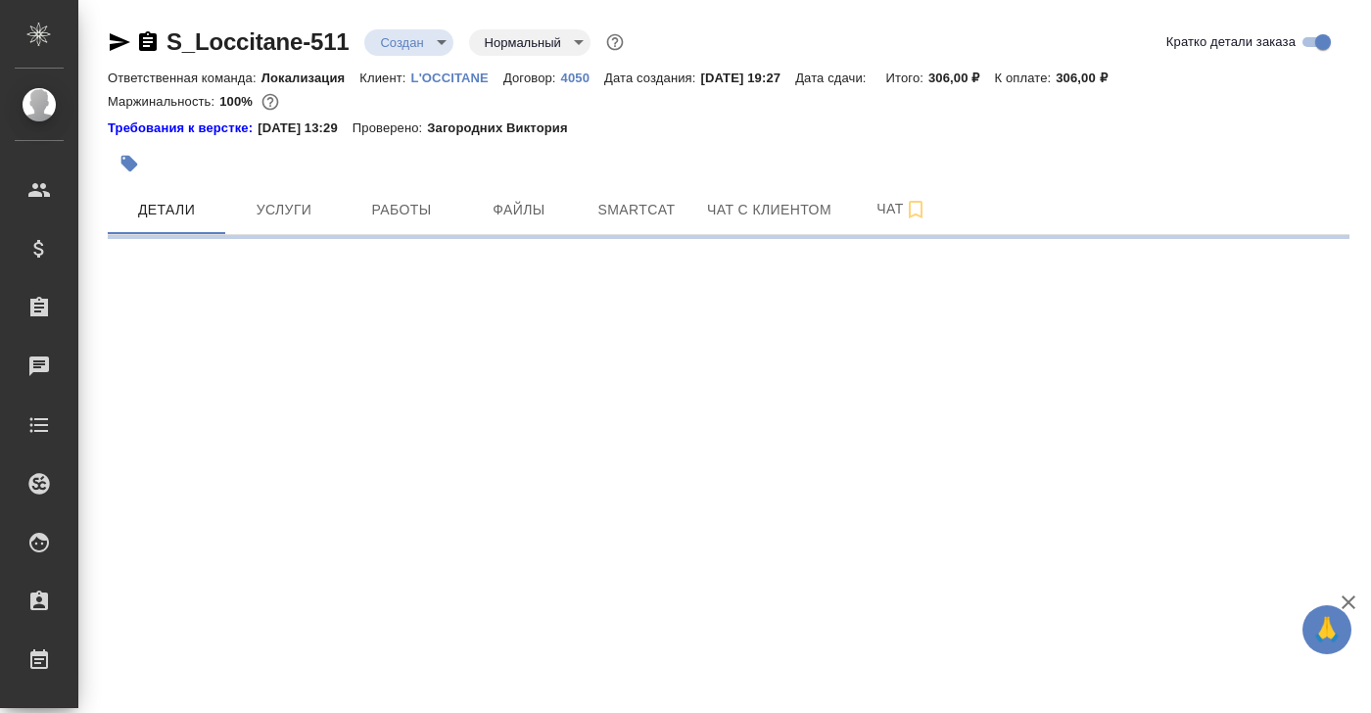
select select "RU"
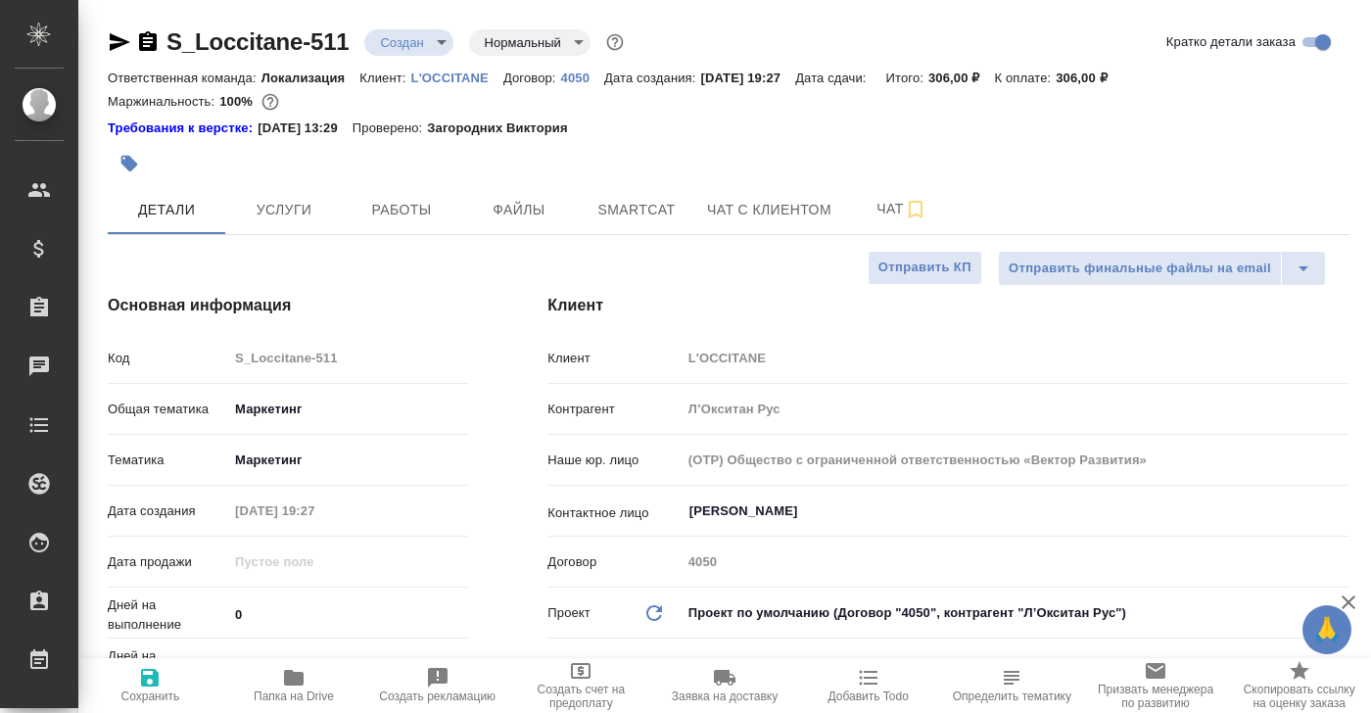
type textarea "x"
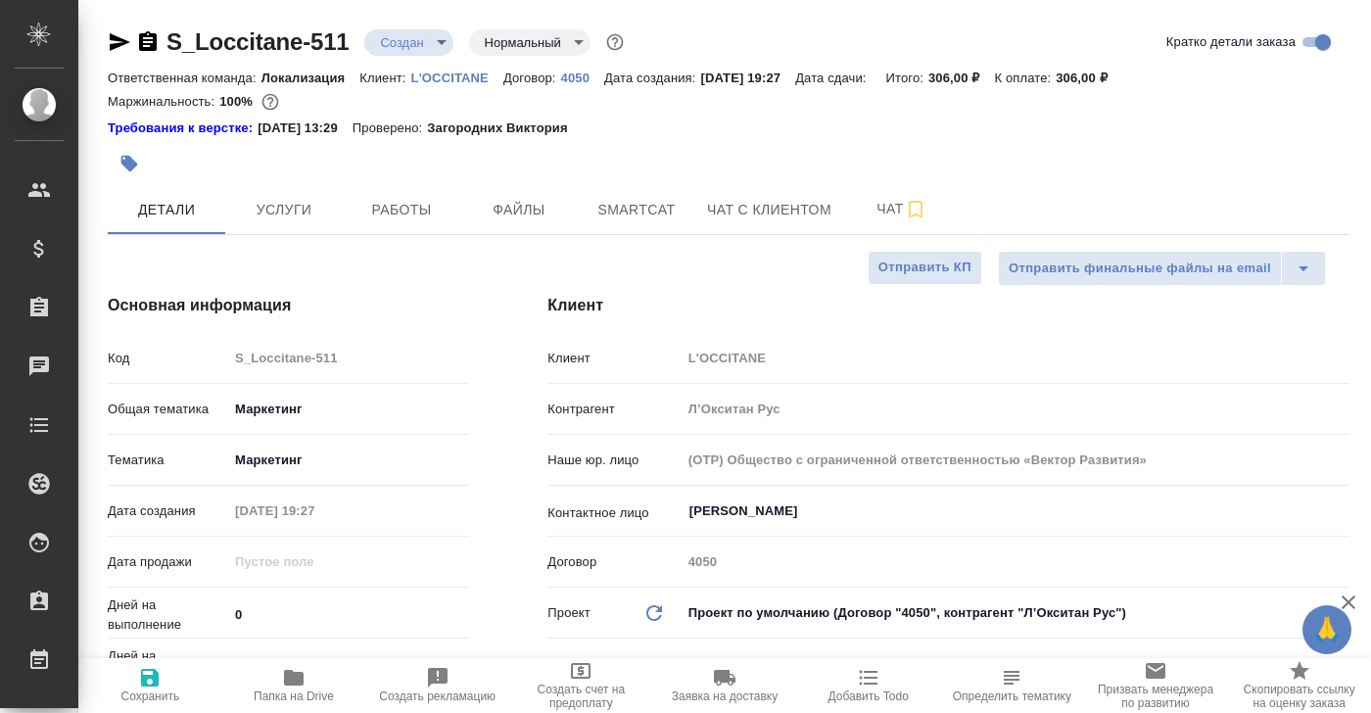
type textarea "x"
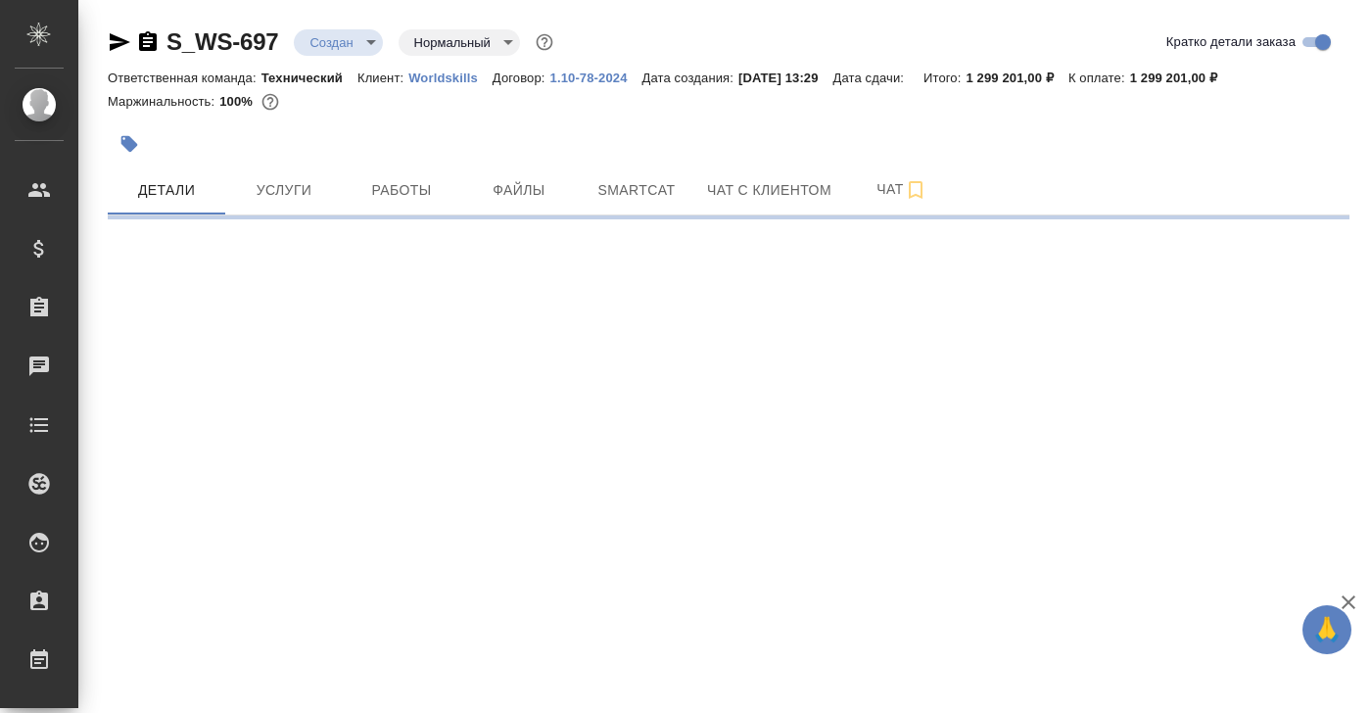
select select "RU"
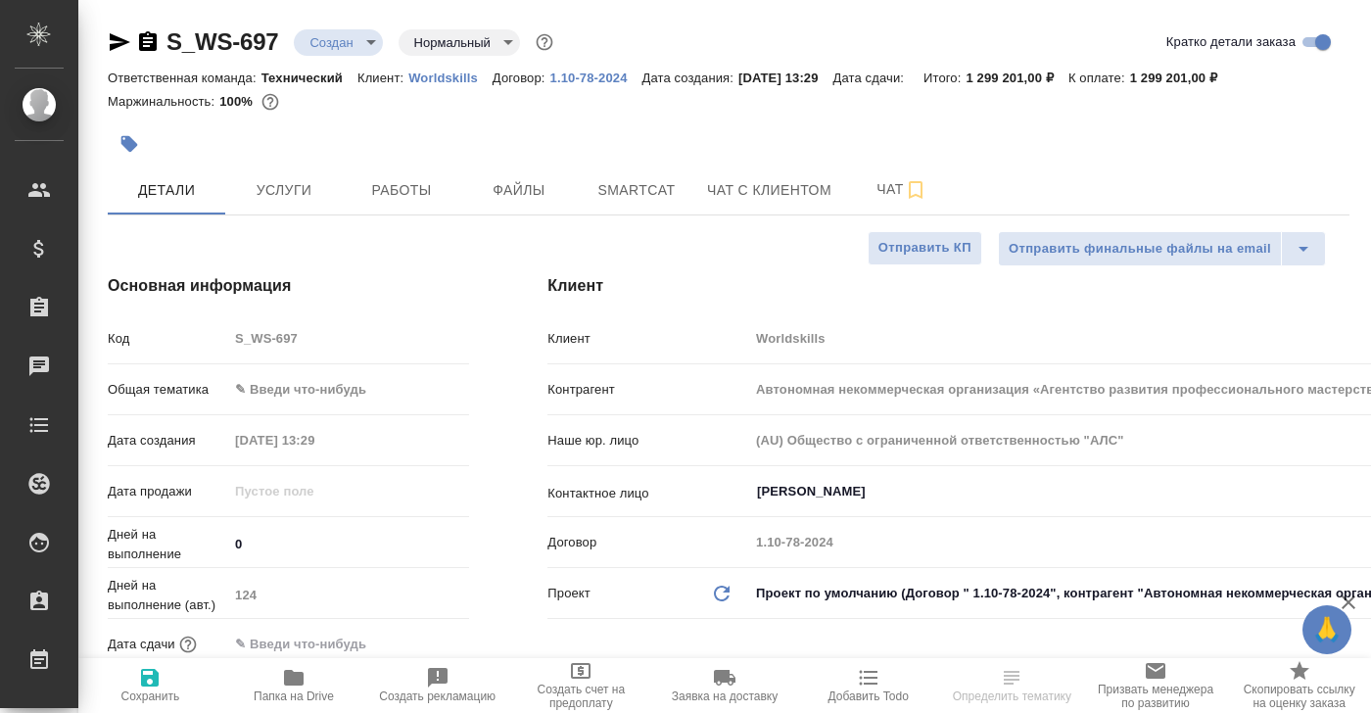
type textarea "x"
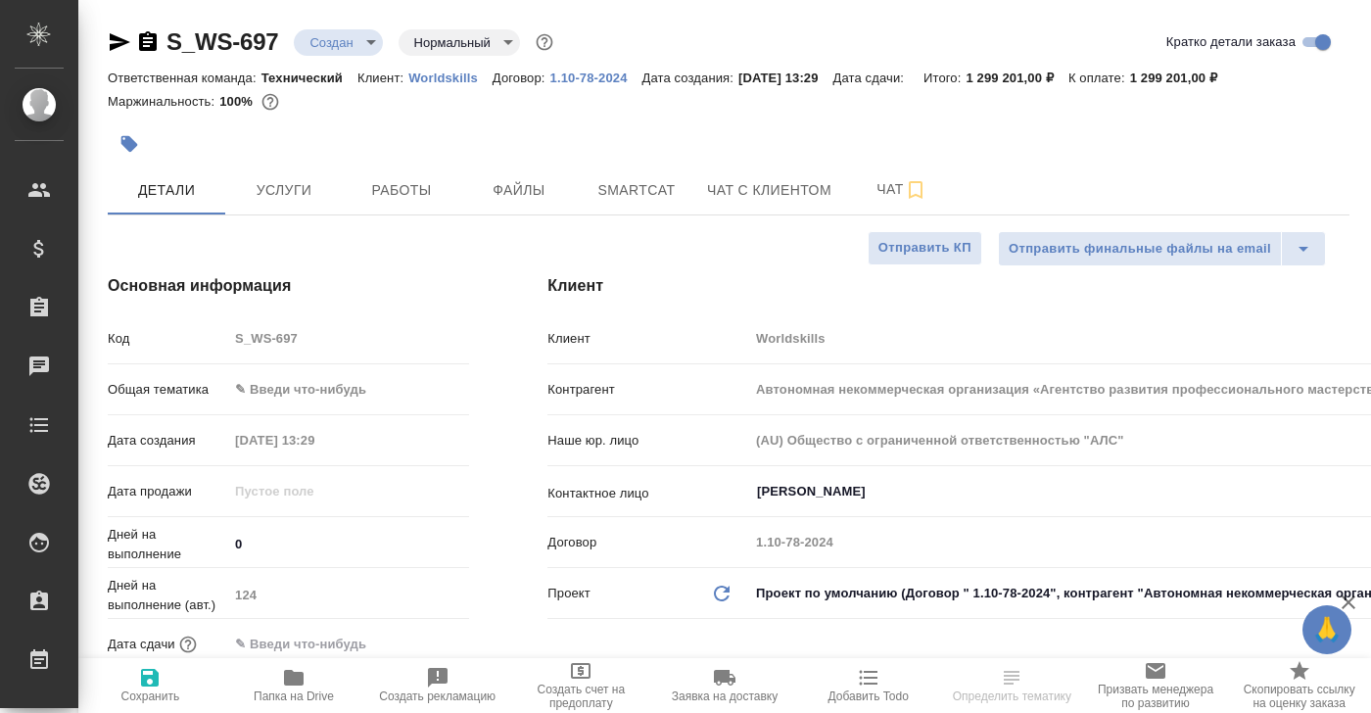
type textarea "x"
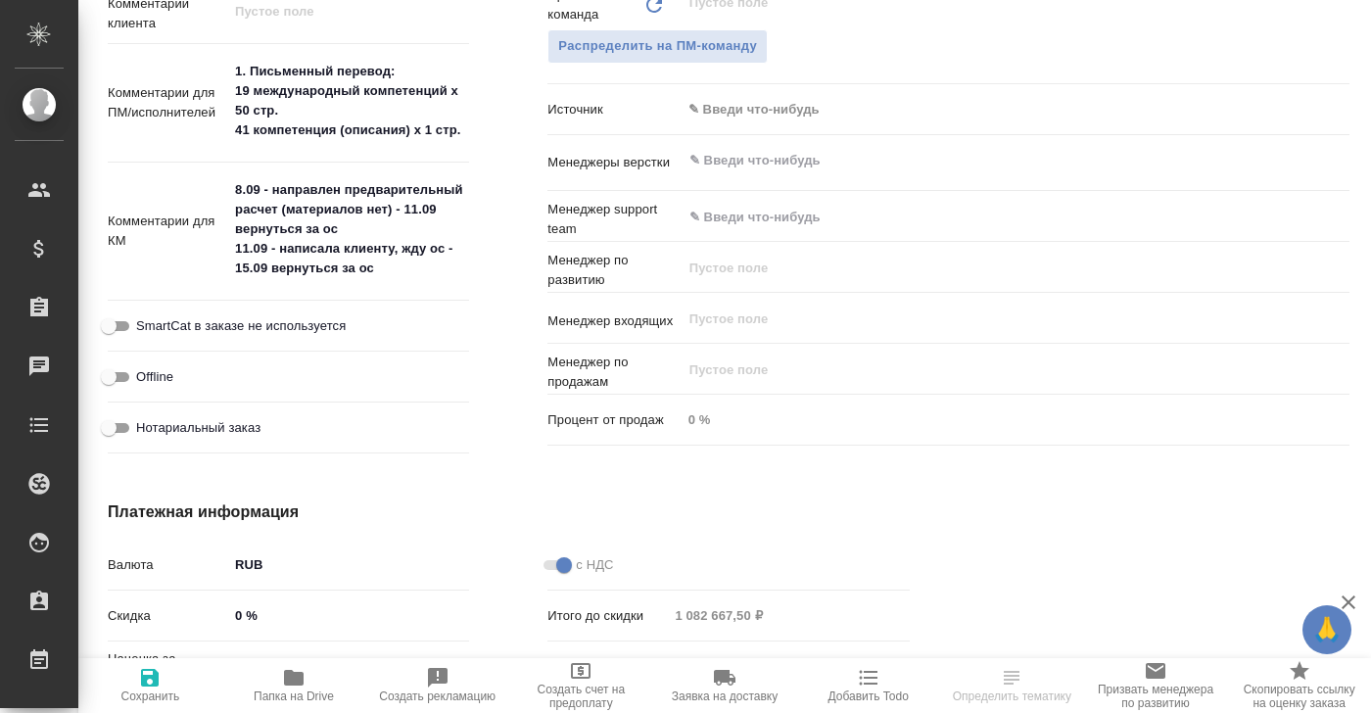
scroll to position [1074, 0]
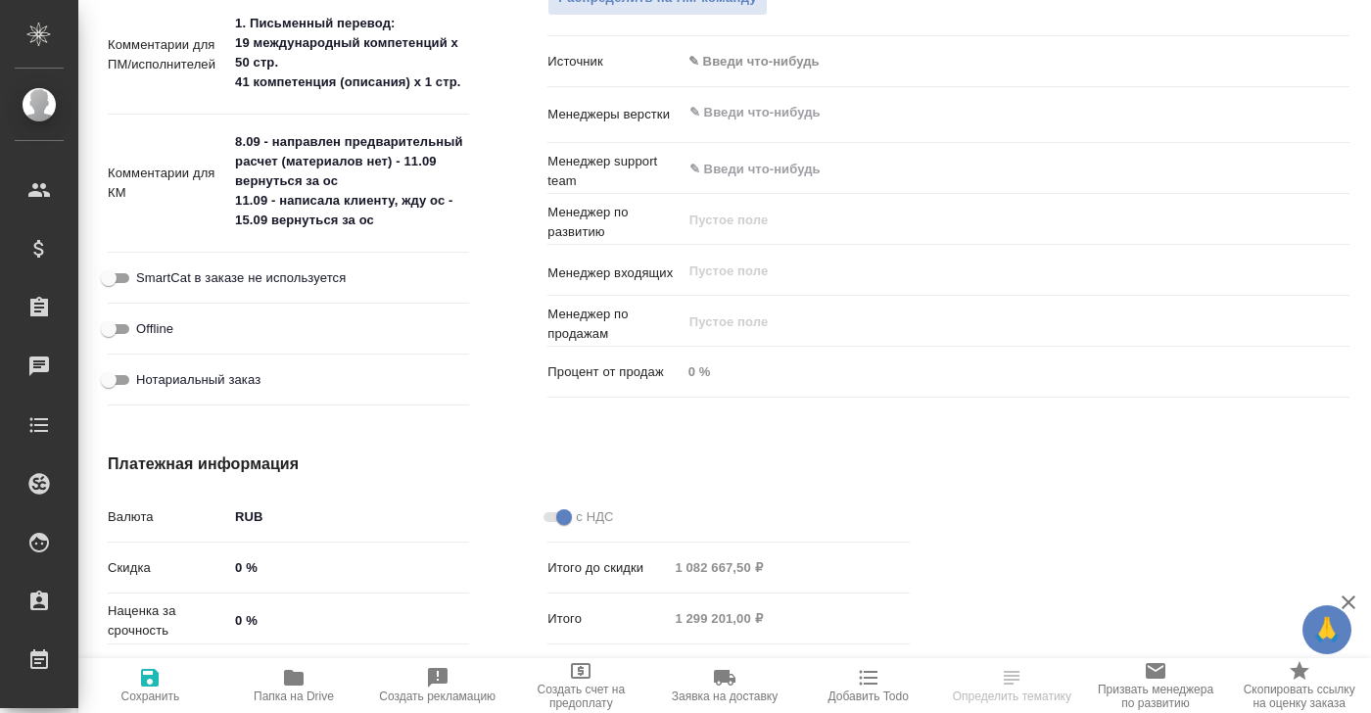
type textarea "x"
select select "RU"
type textarea "x"
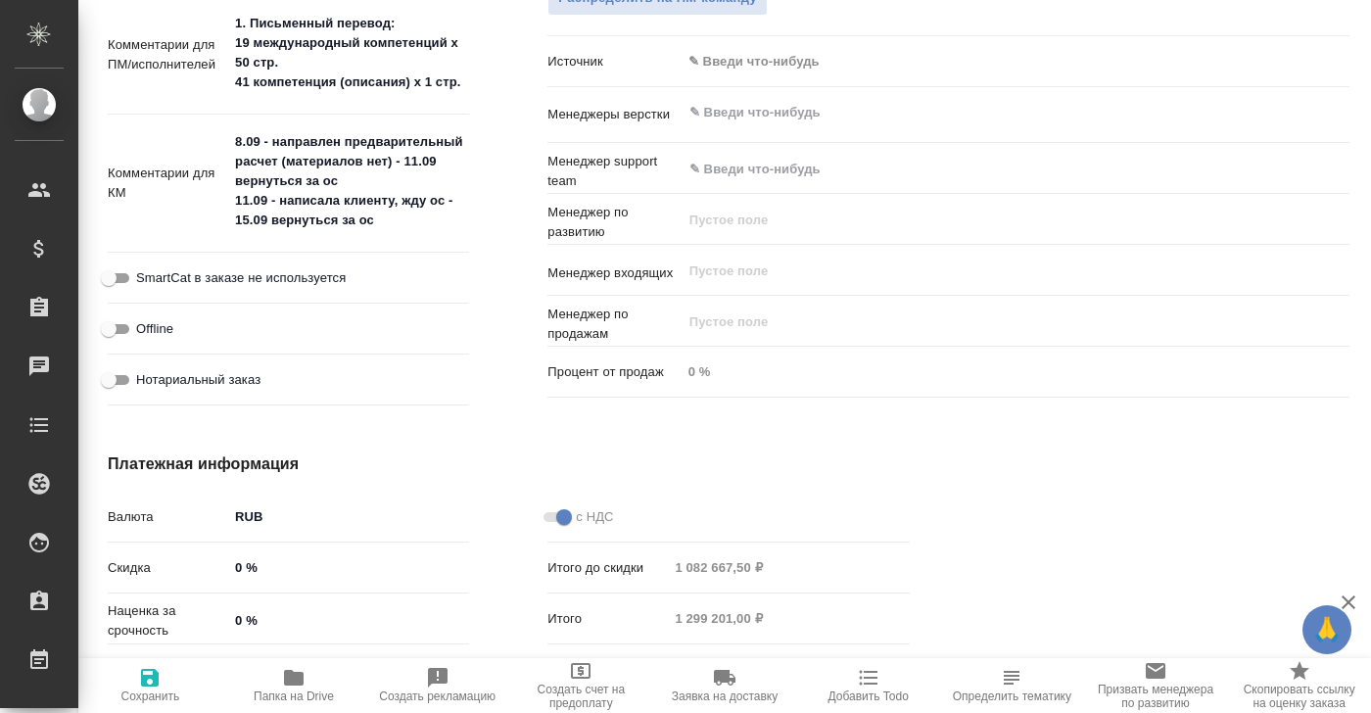
type textarea "x"
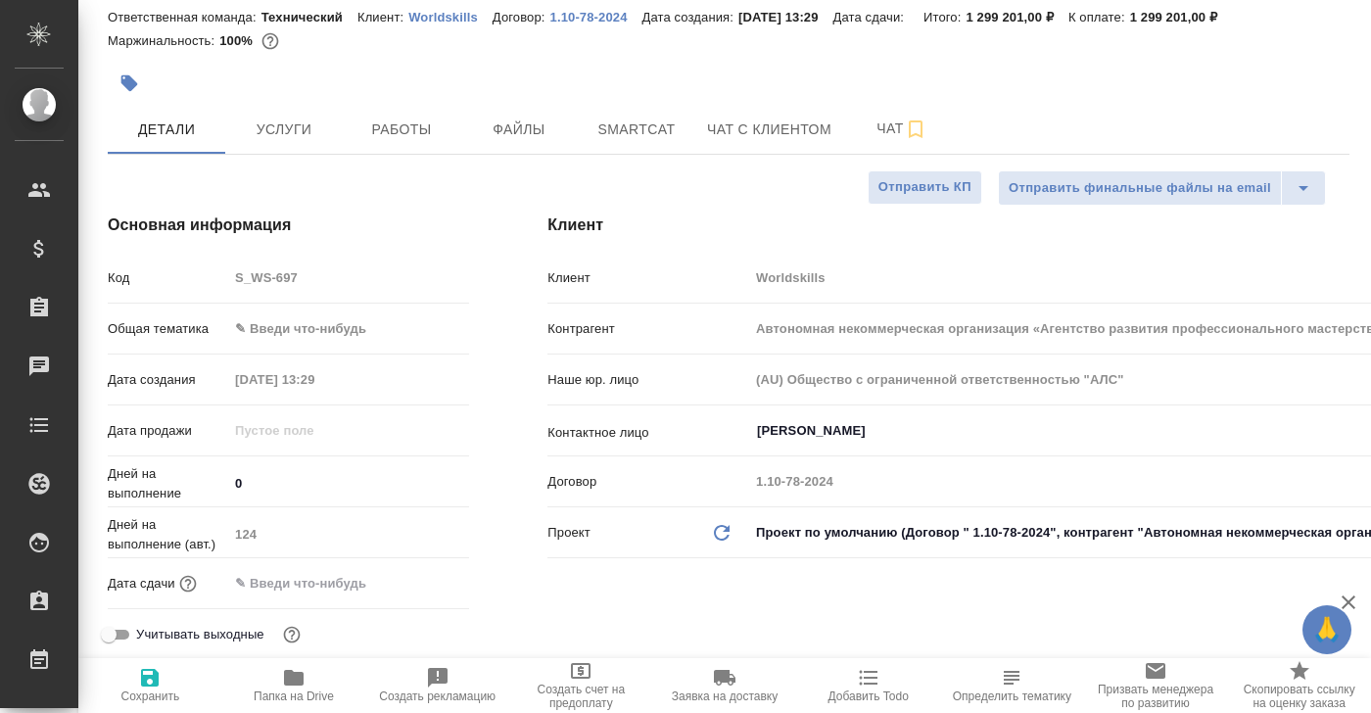
scroll to position [0, 0]
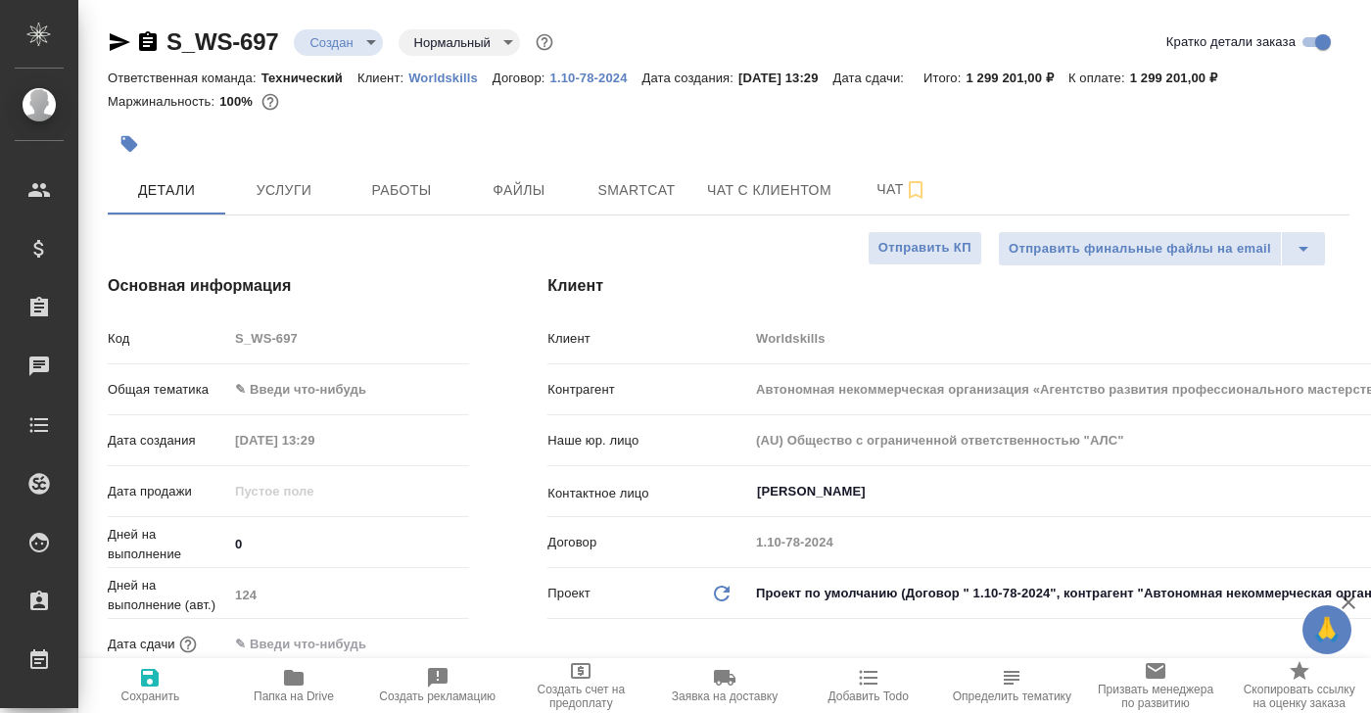
type textarea "x"
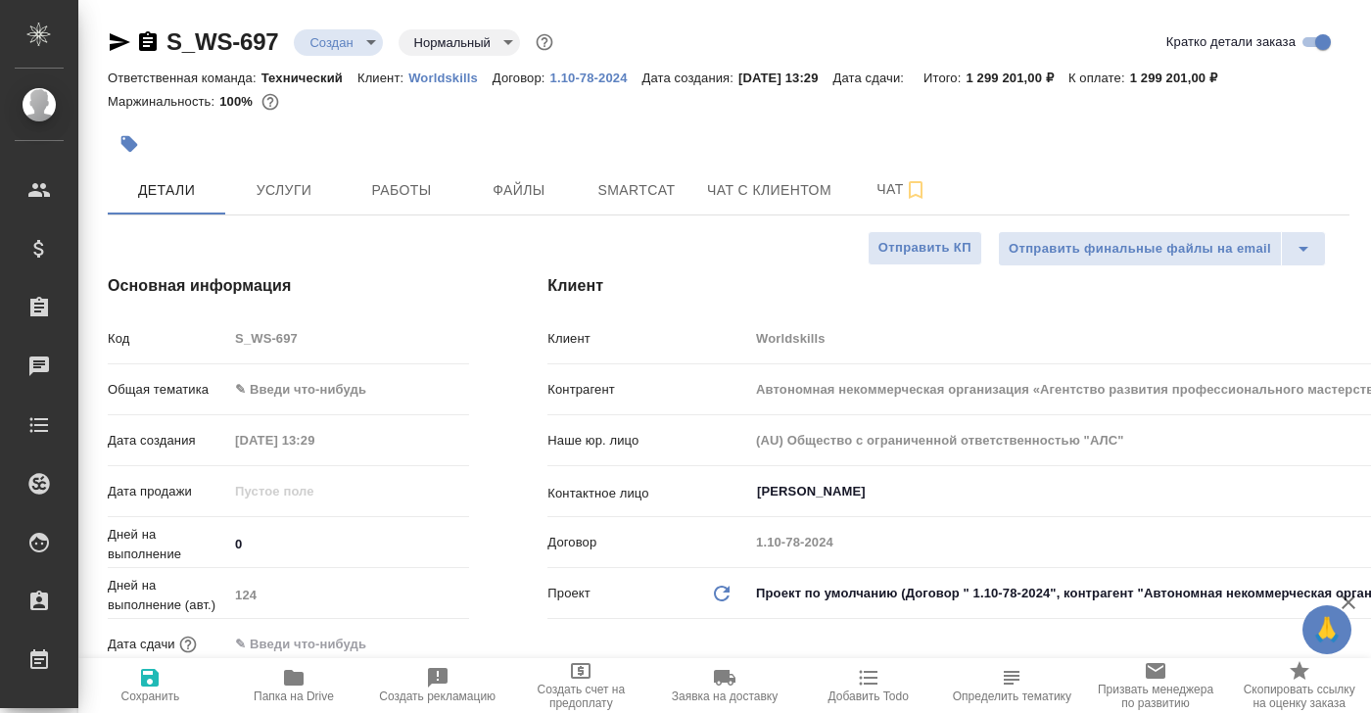
type textarea "x"
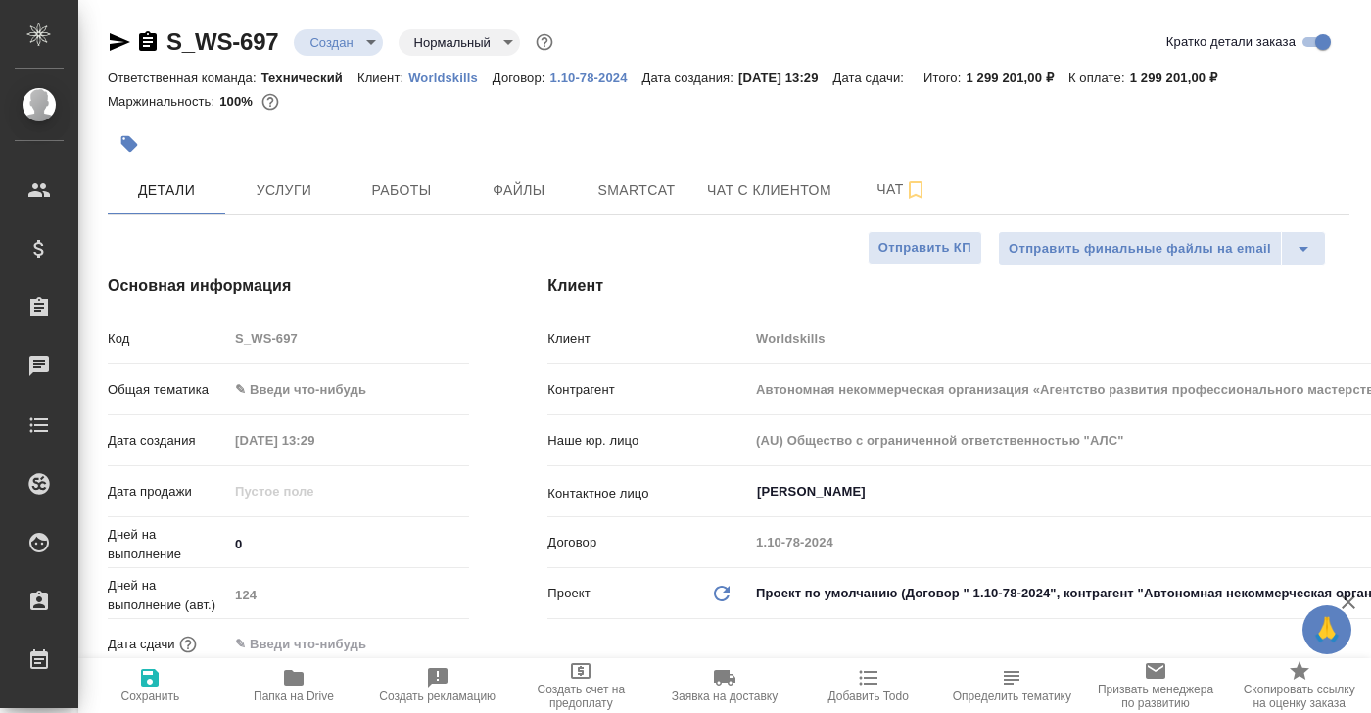
type textarea "x"
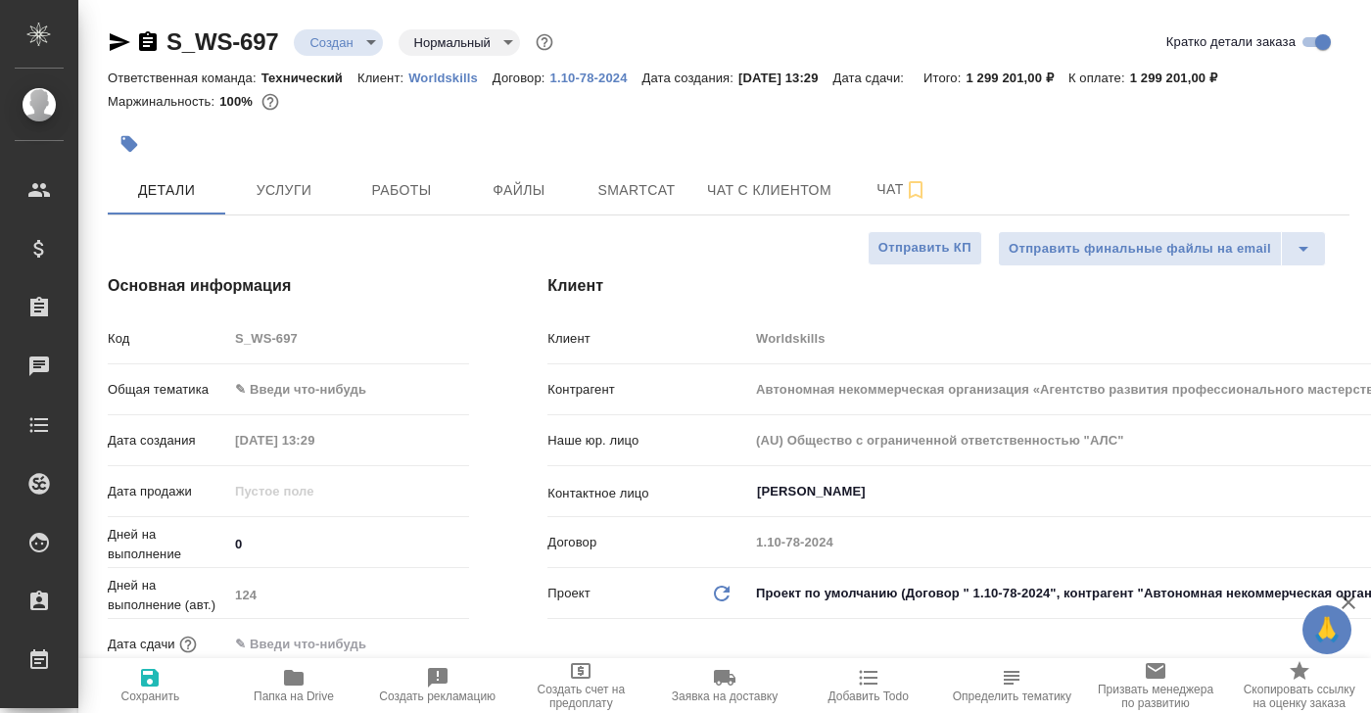
type textarea "x"
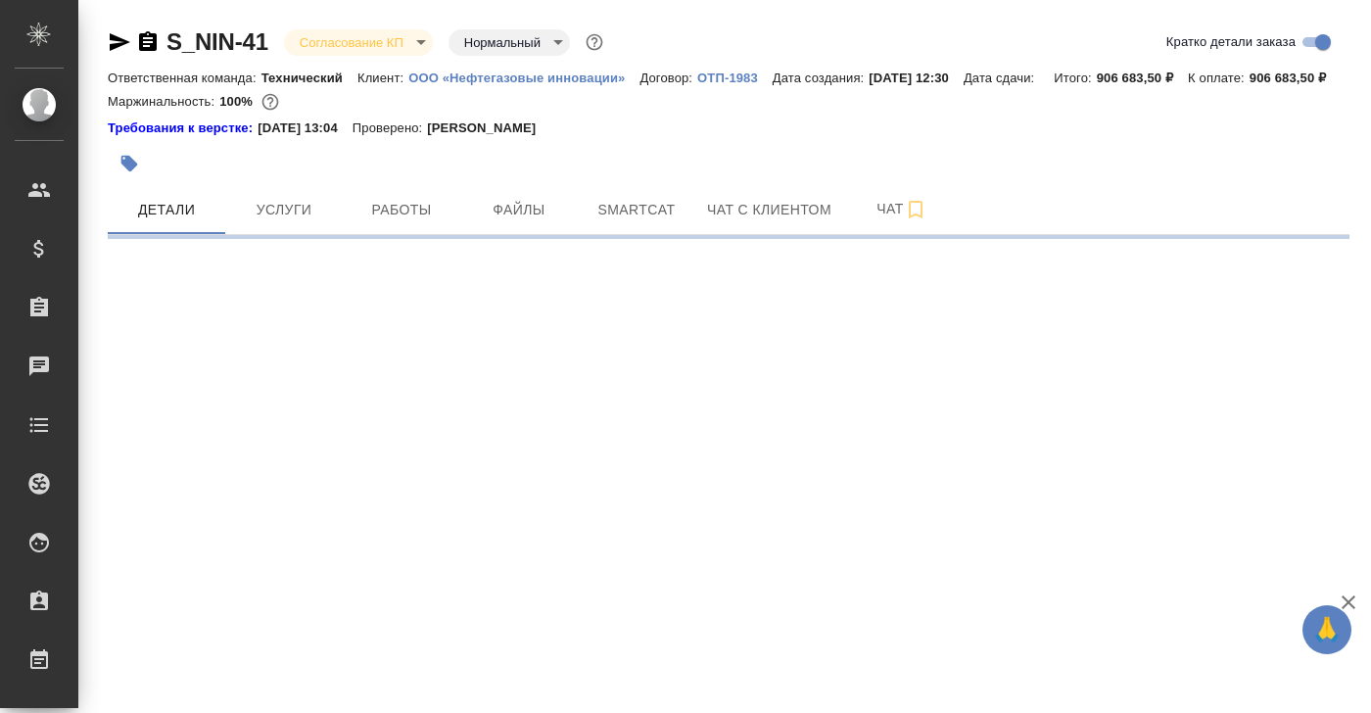
select select "RU"
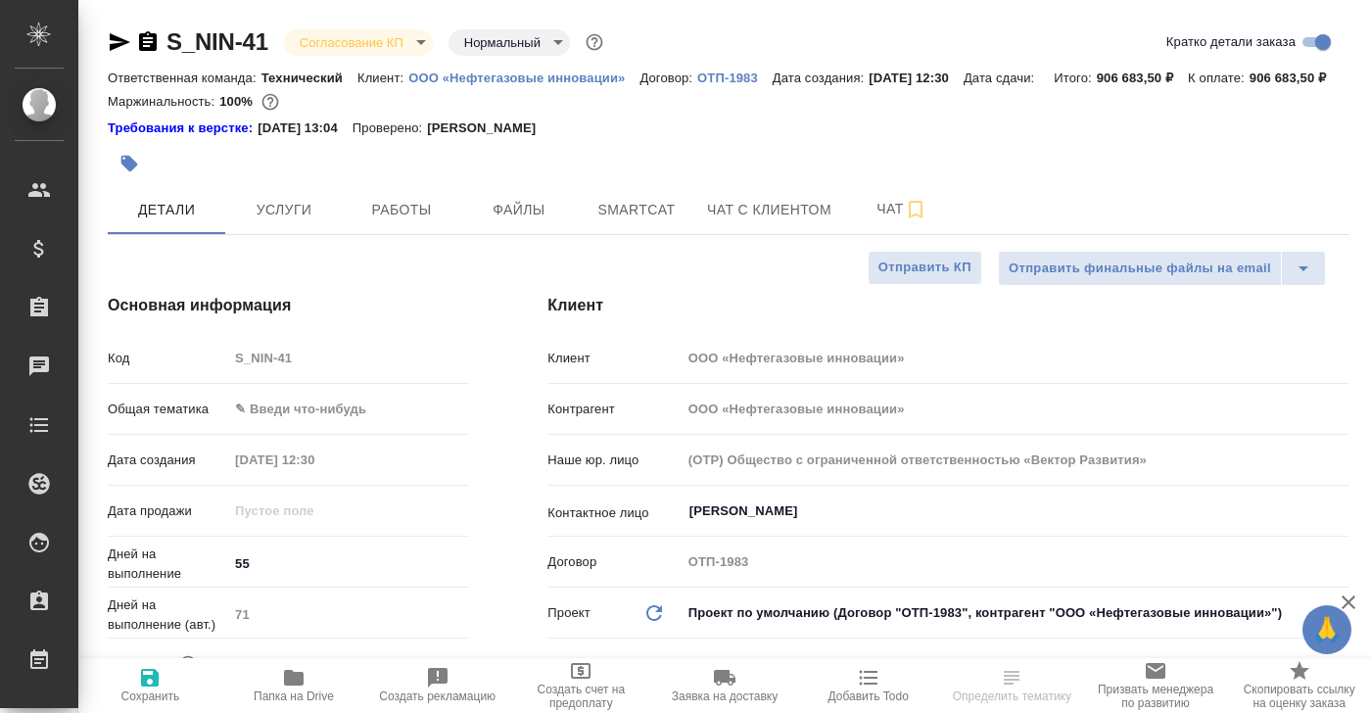
type textarea "x"
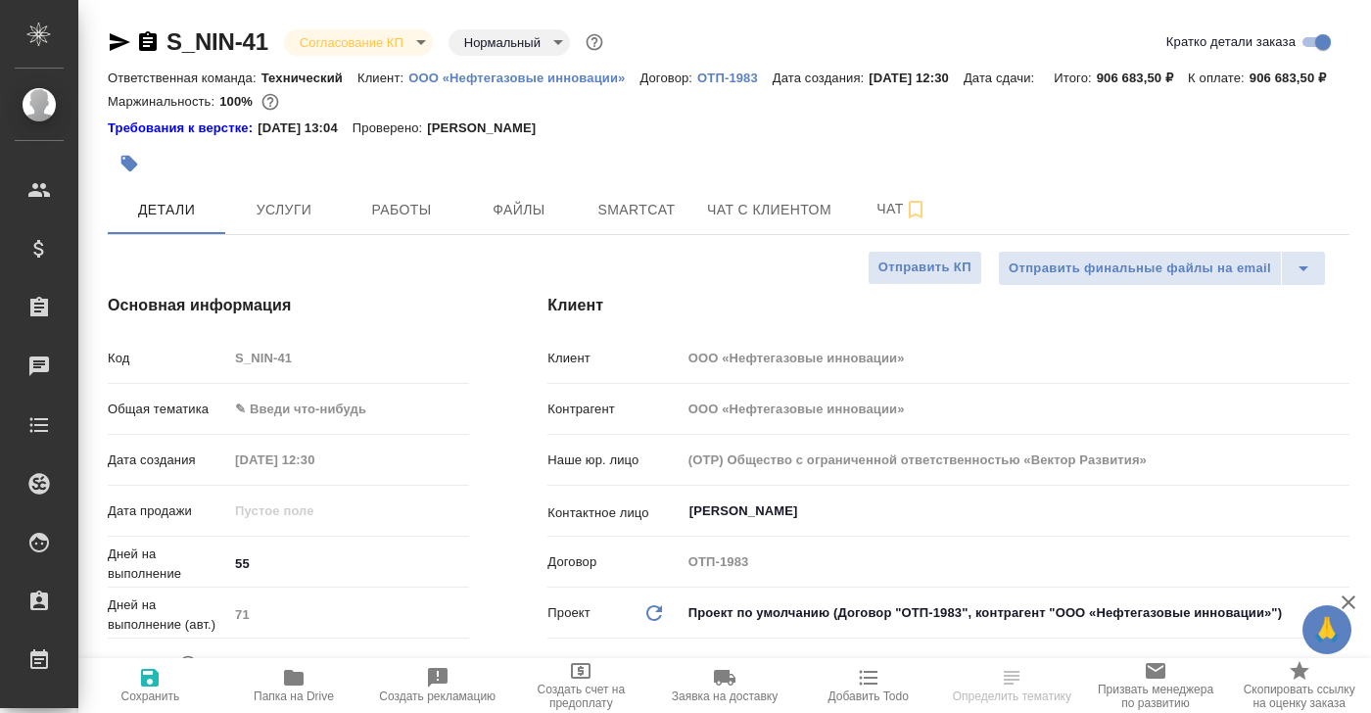
type textarea "x"
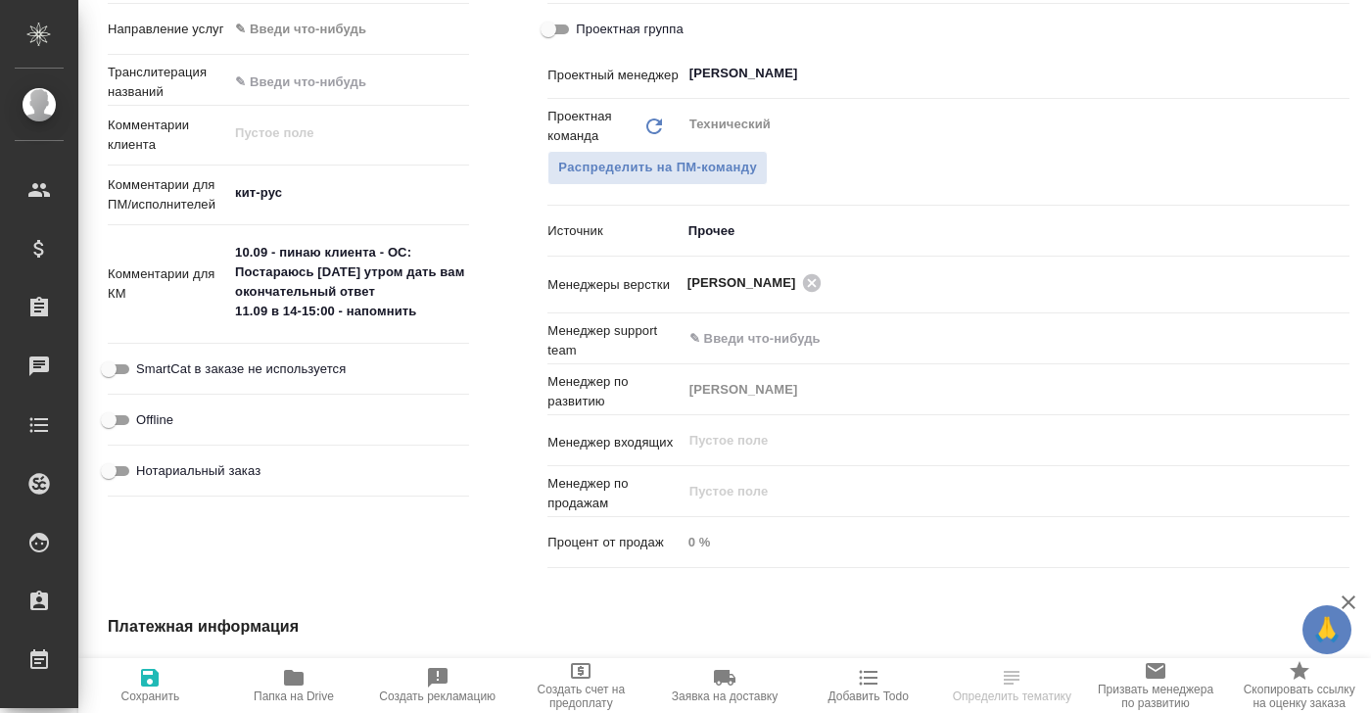
scroll to position [961, 0]
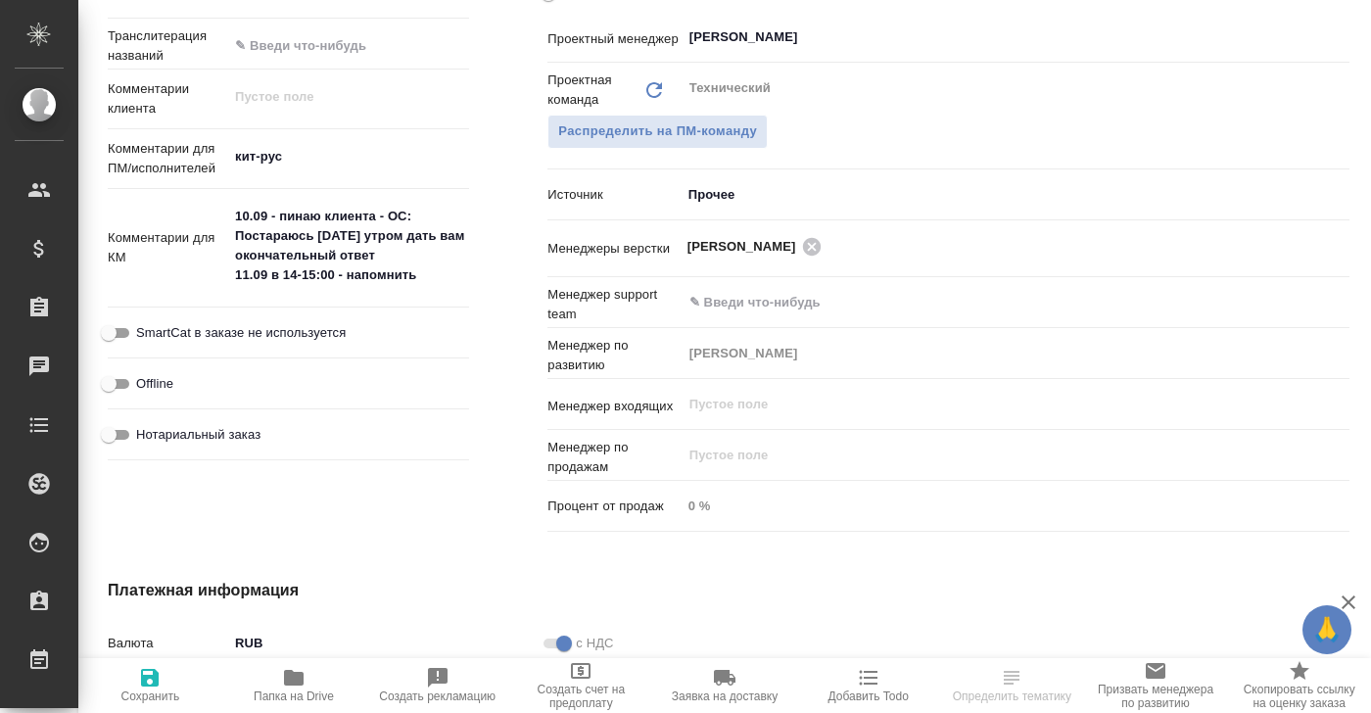
select select "RU"
type textarea "x"
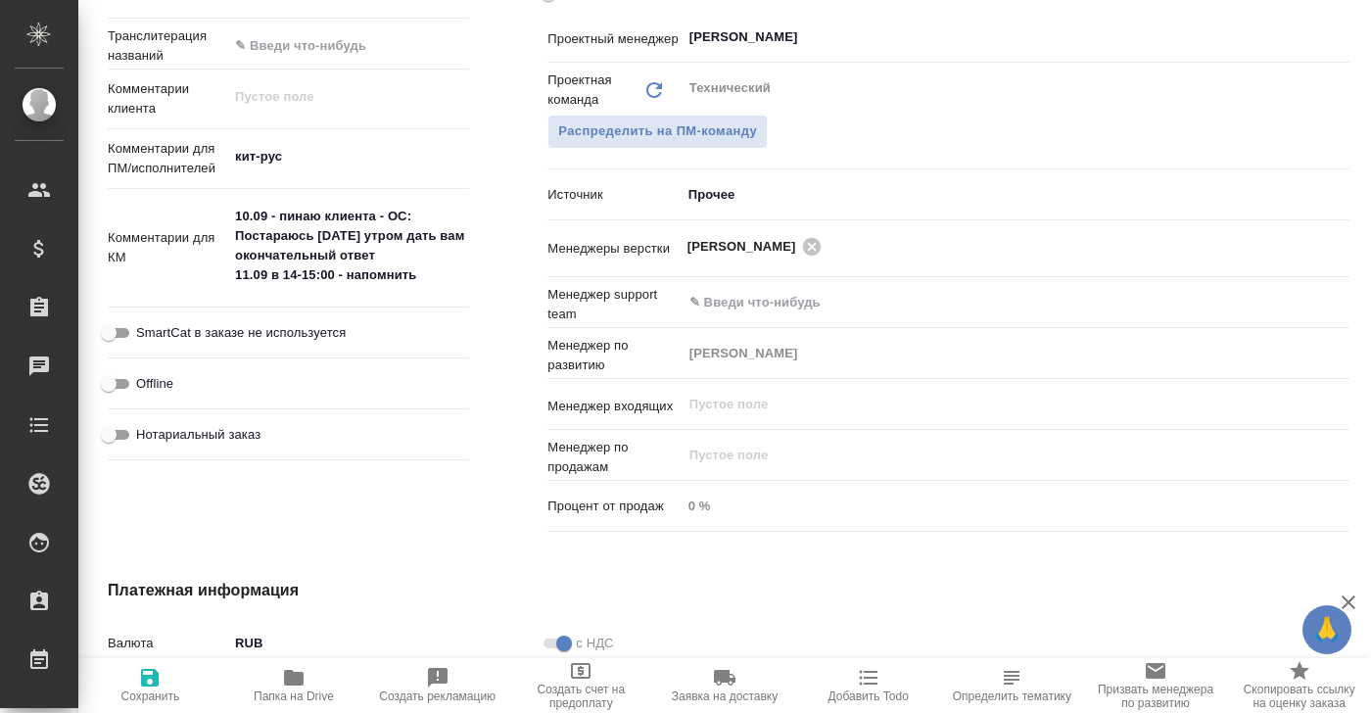
type textarea "x"
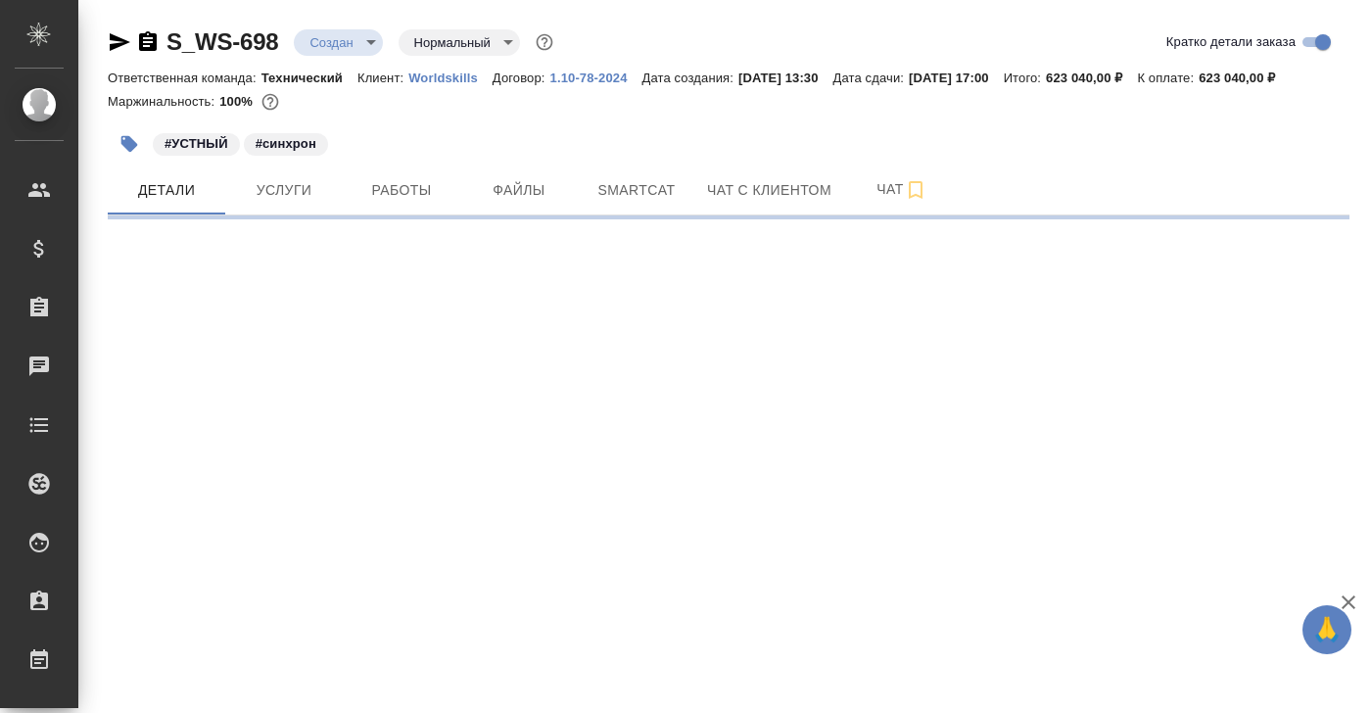
select select "RU"
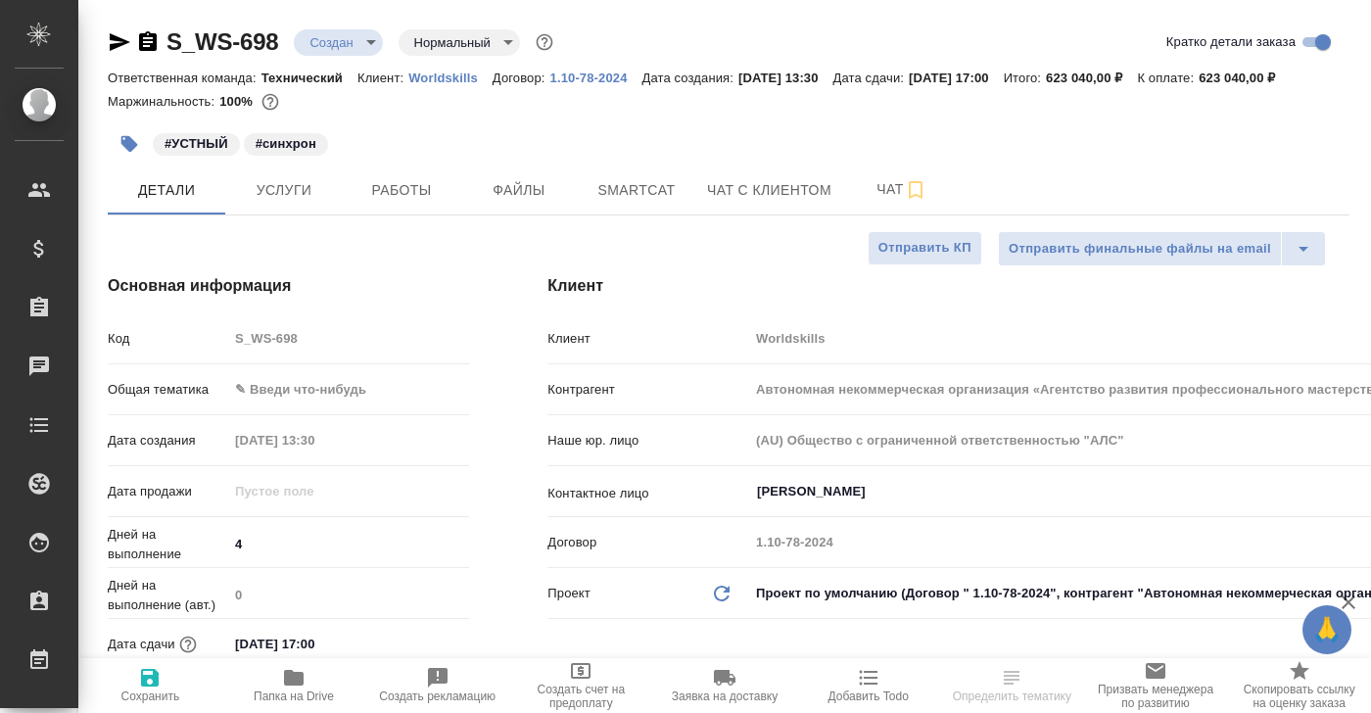
type textarea "x"
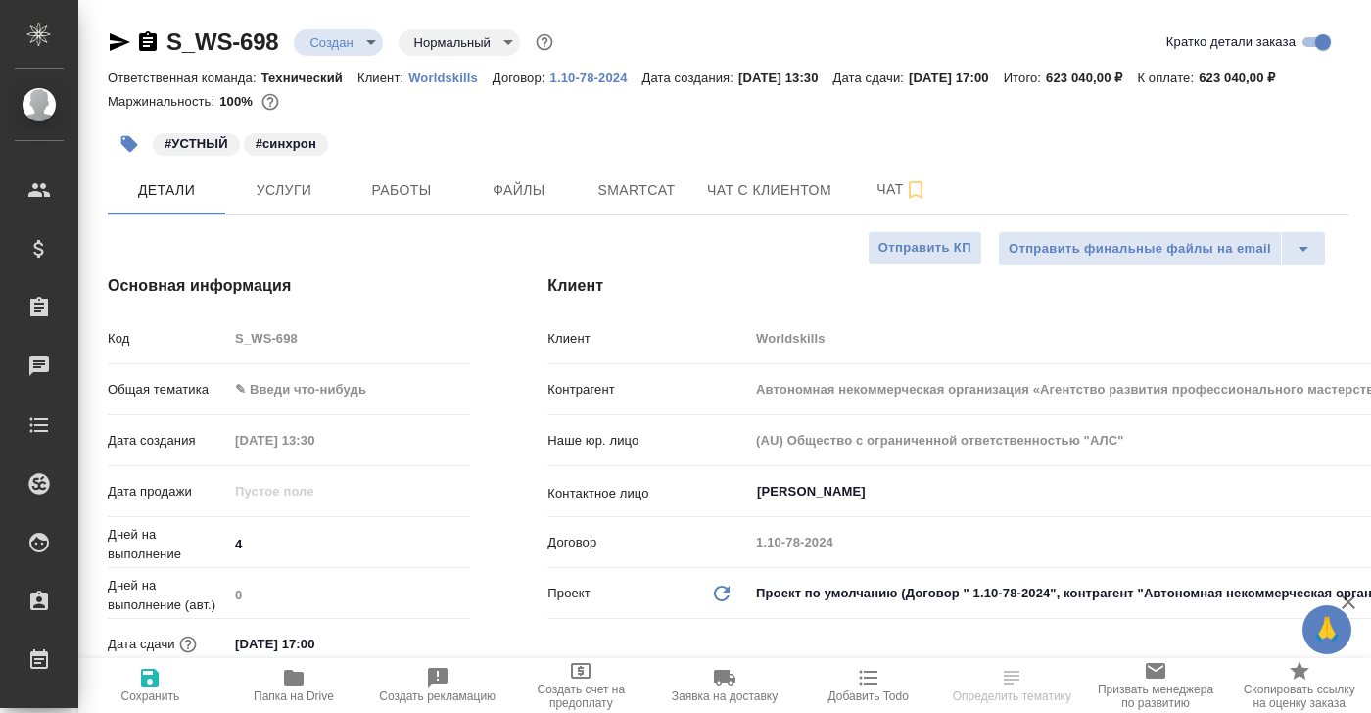
type textarea "x"
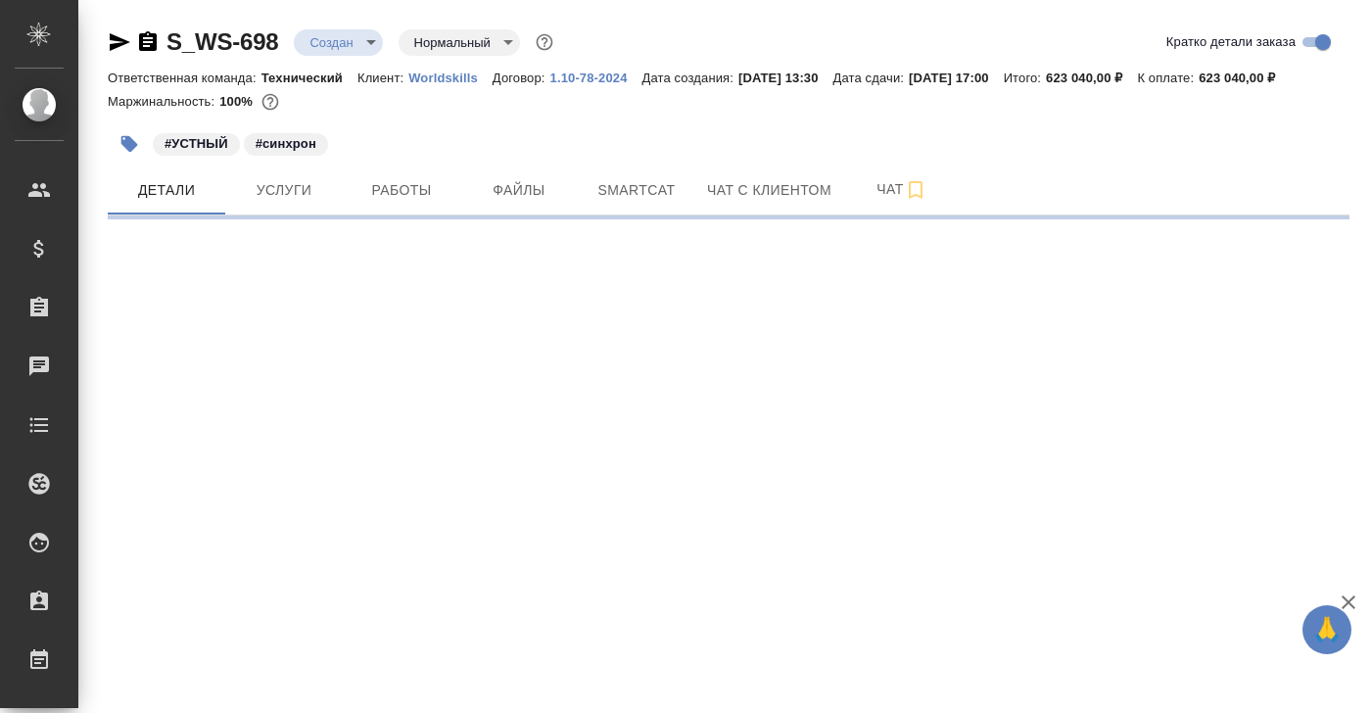
select select "RU"
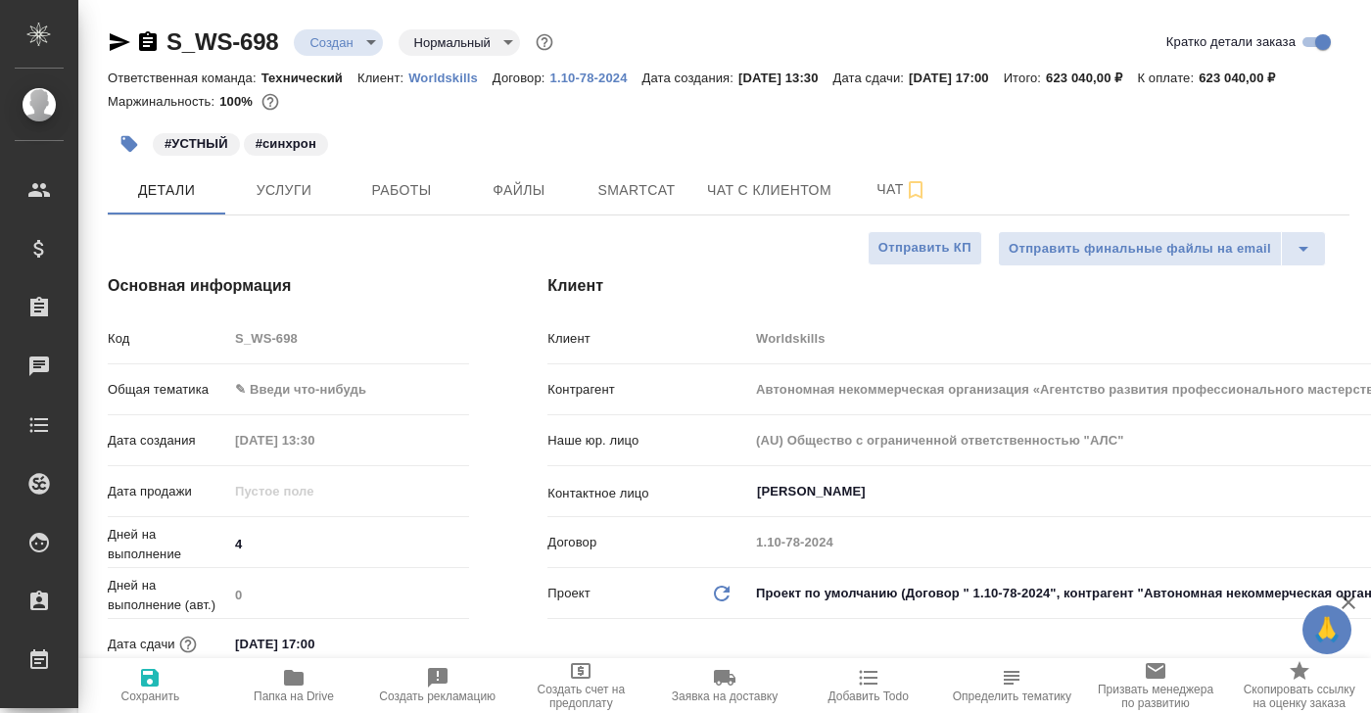
type textarea "x"
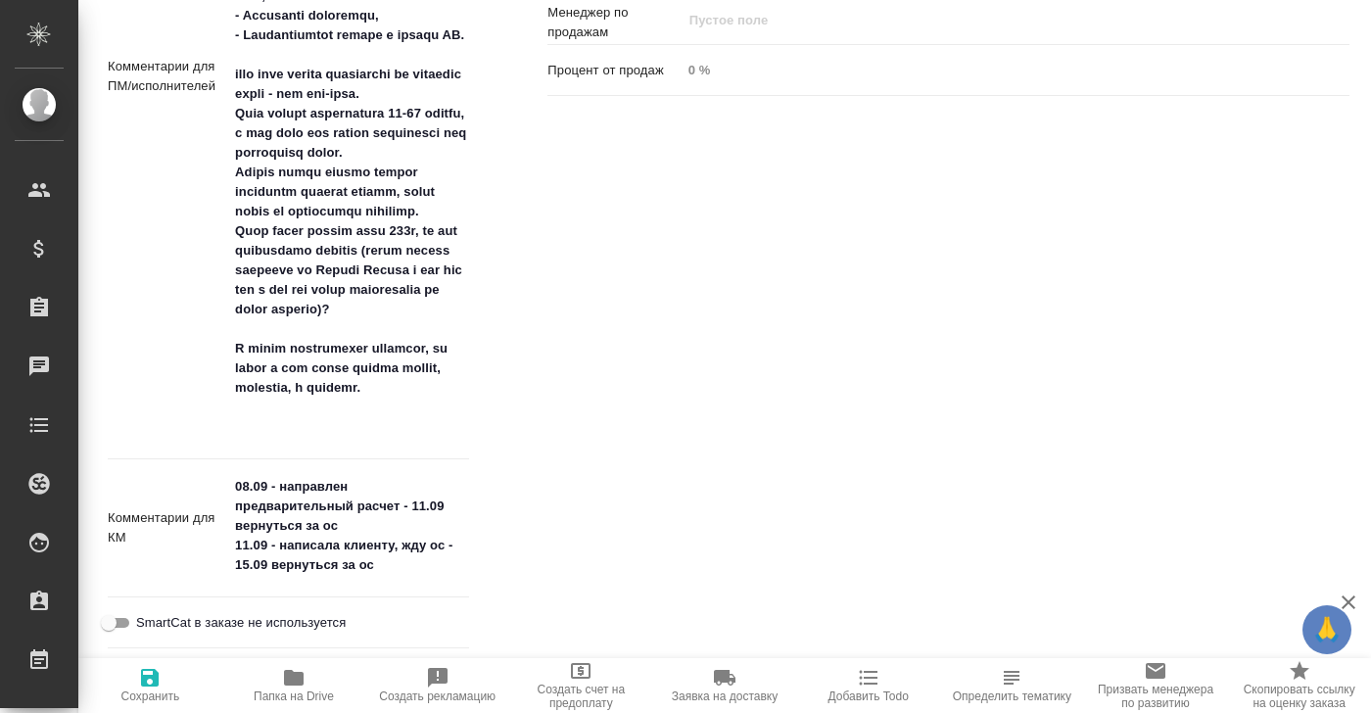
scroll to position [1486, 0]
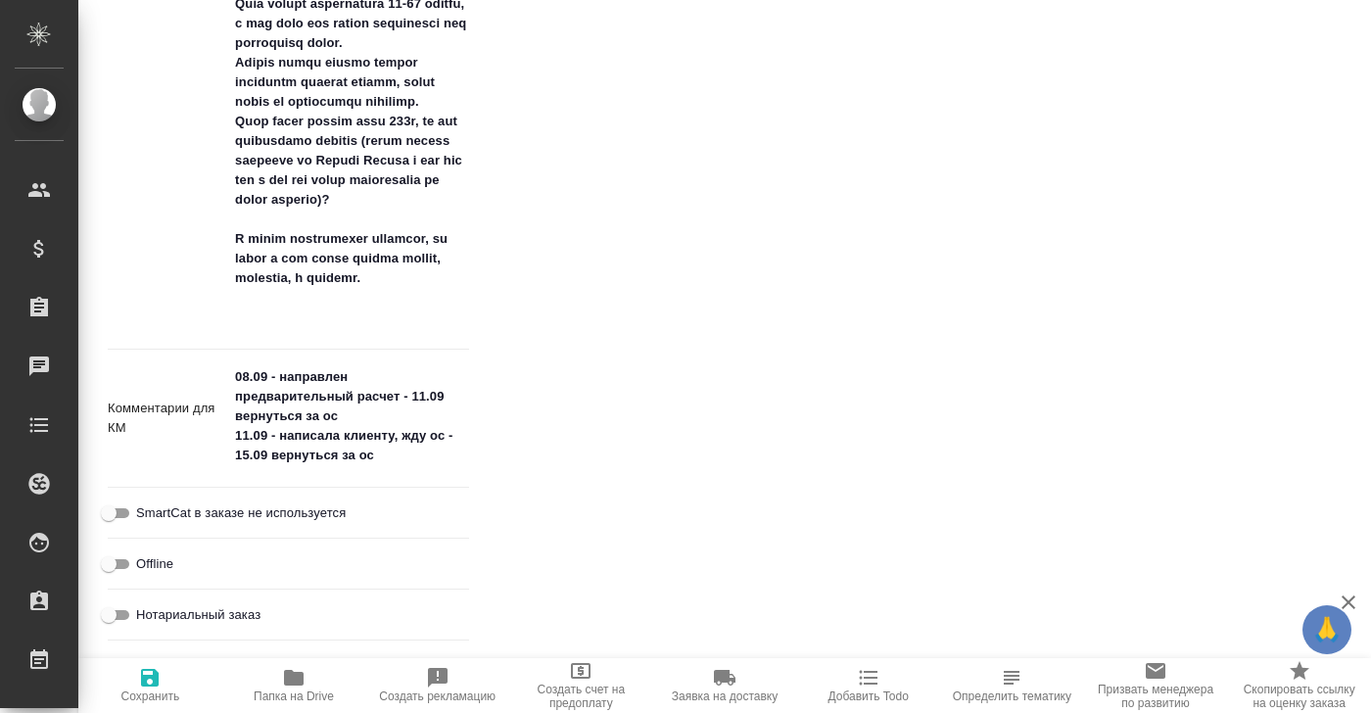
type textarea "x"
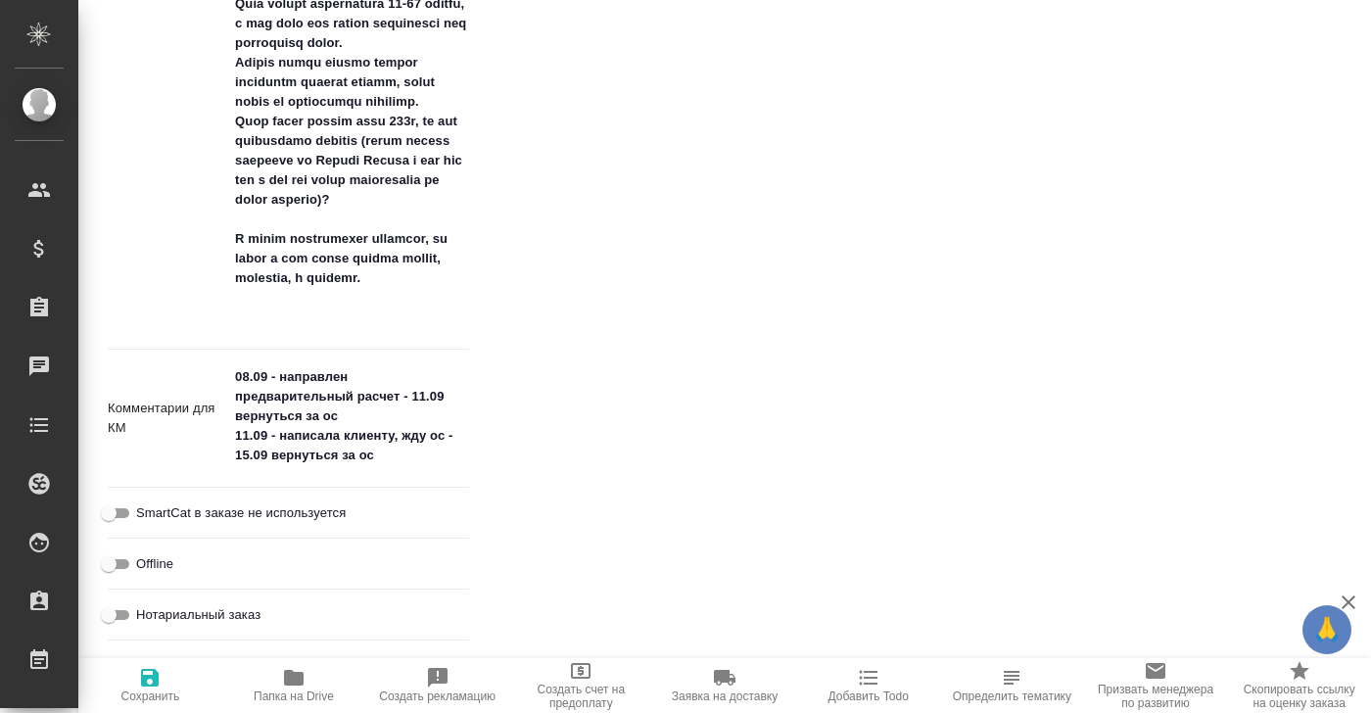
type textarea "x"
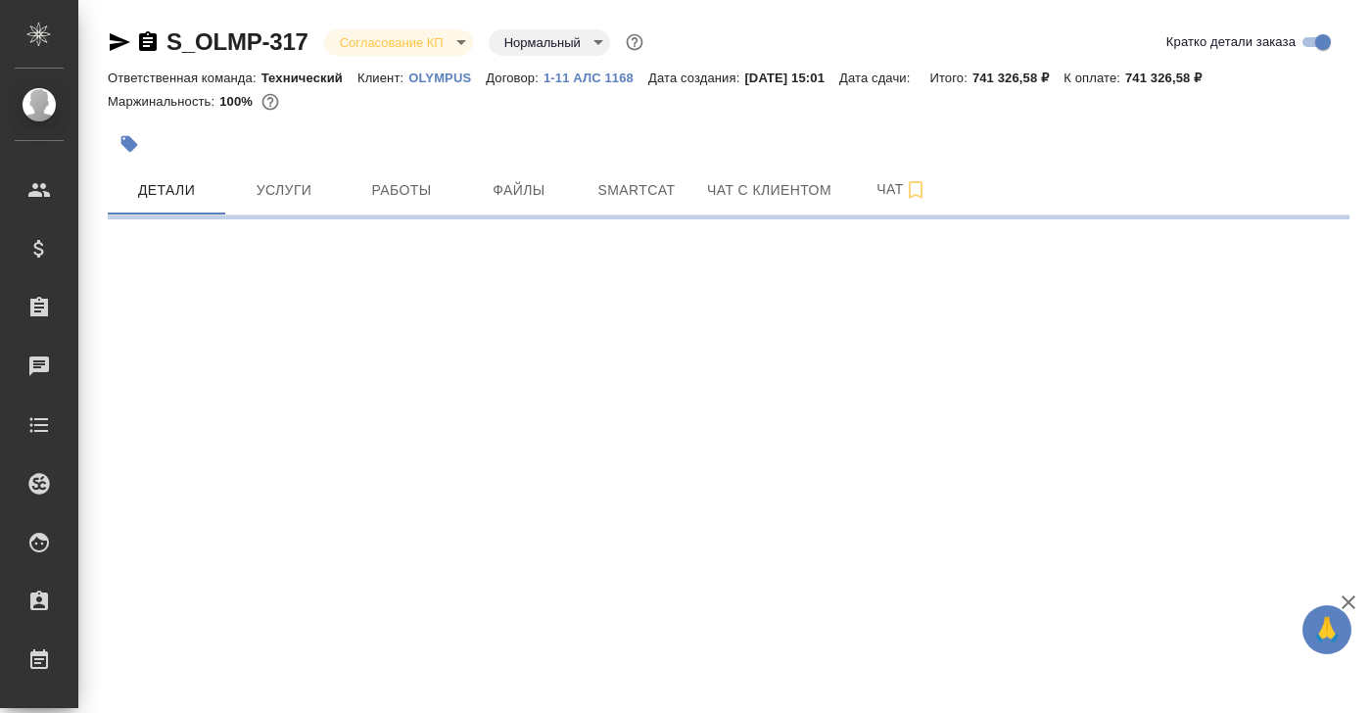
select select "RU"
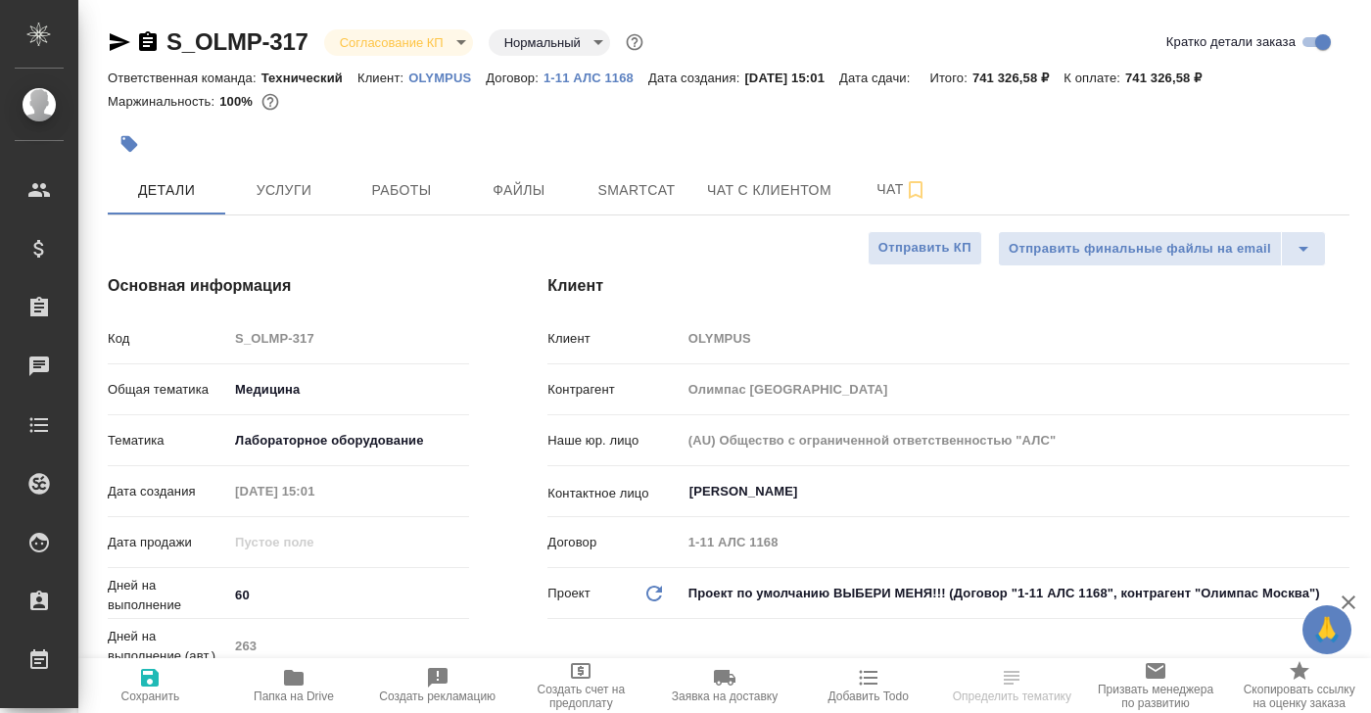
type textarea "x"
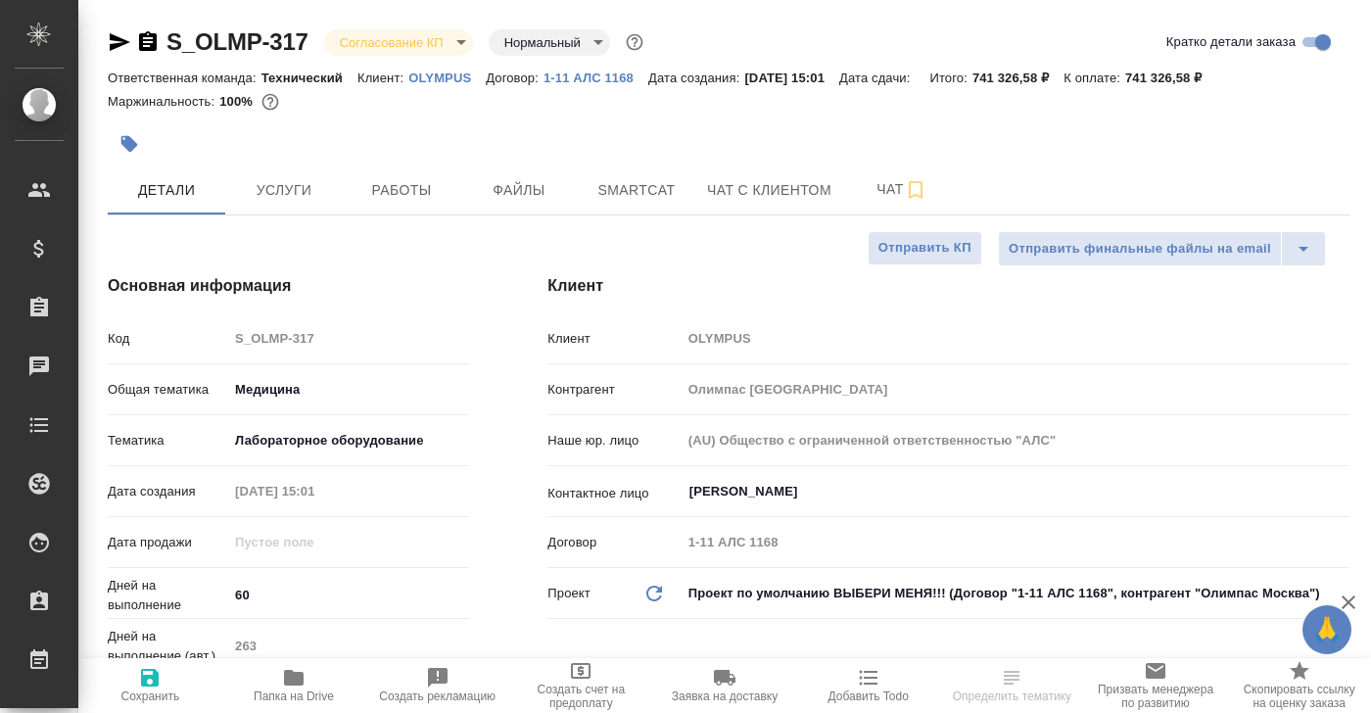
type textarea "x"
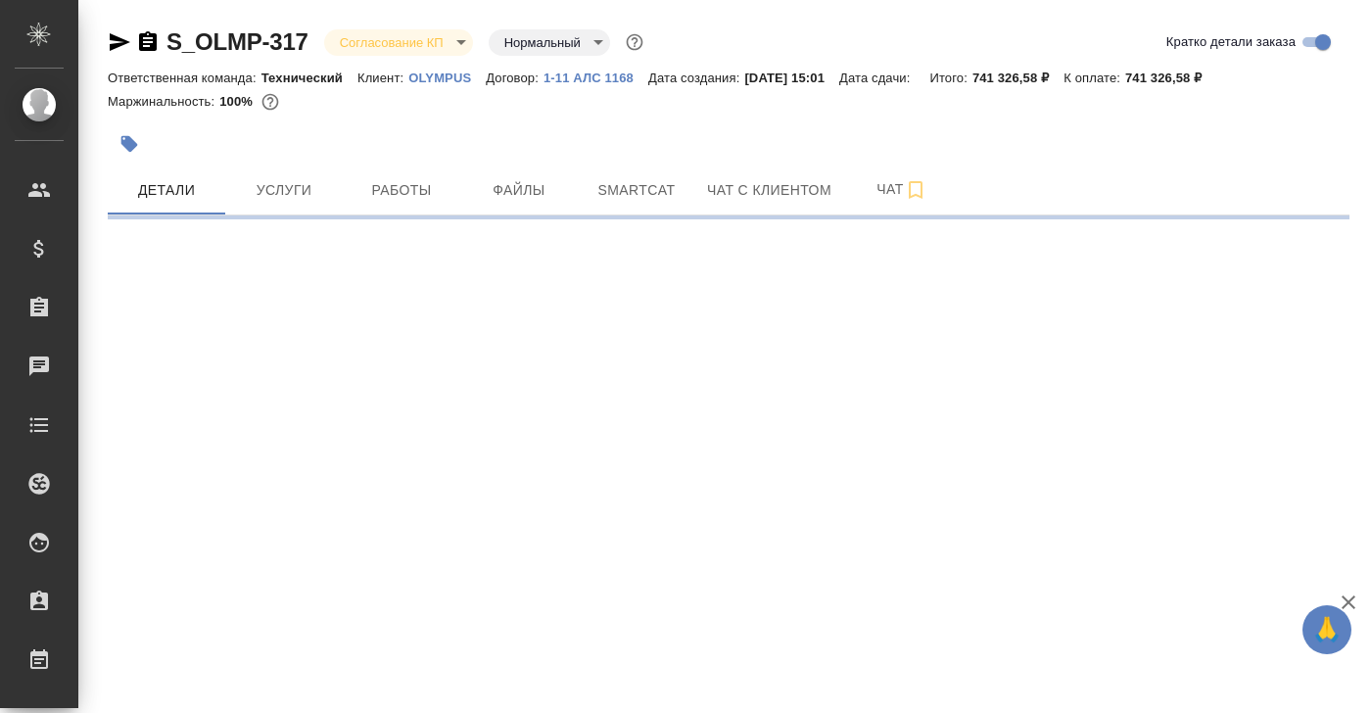
select select "RU"
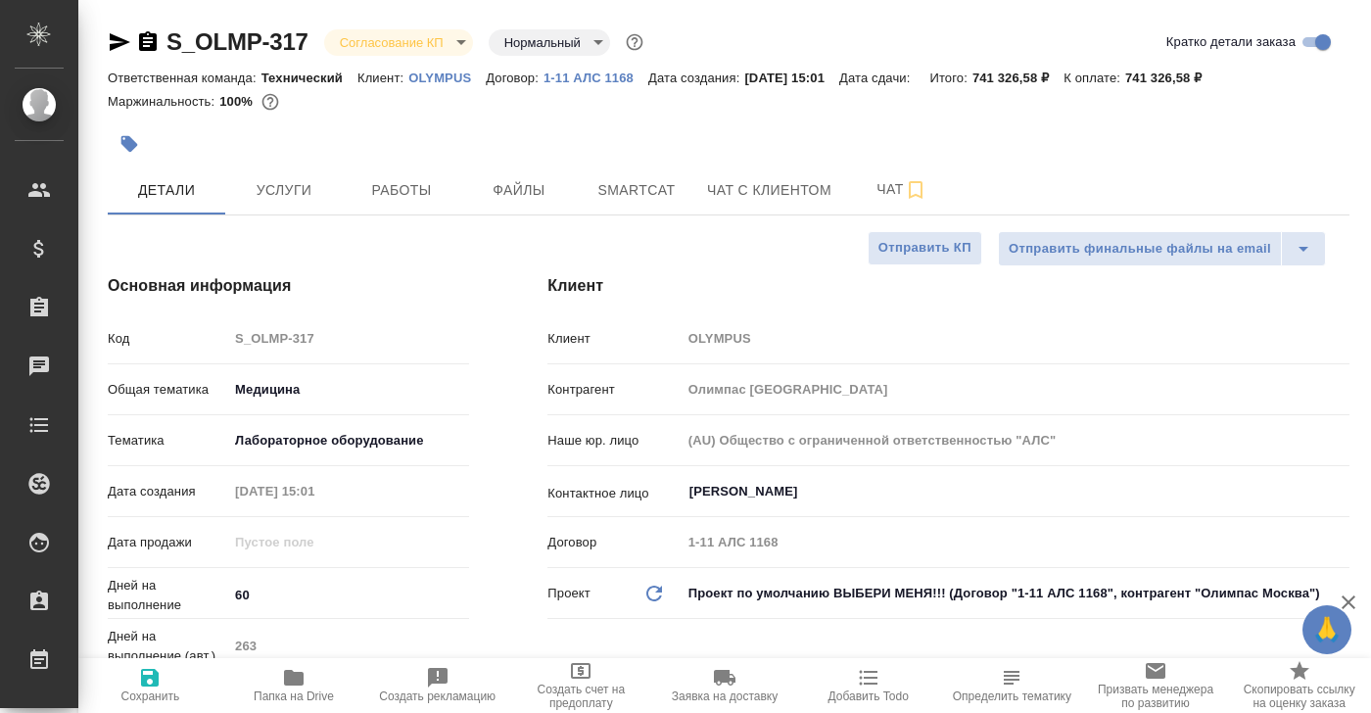
type textarea "x"
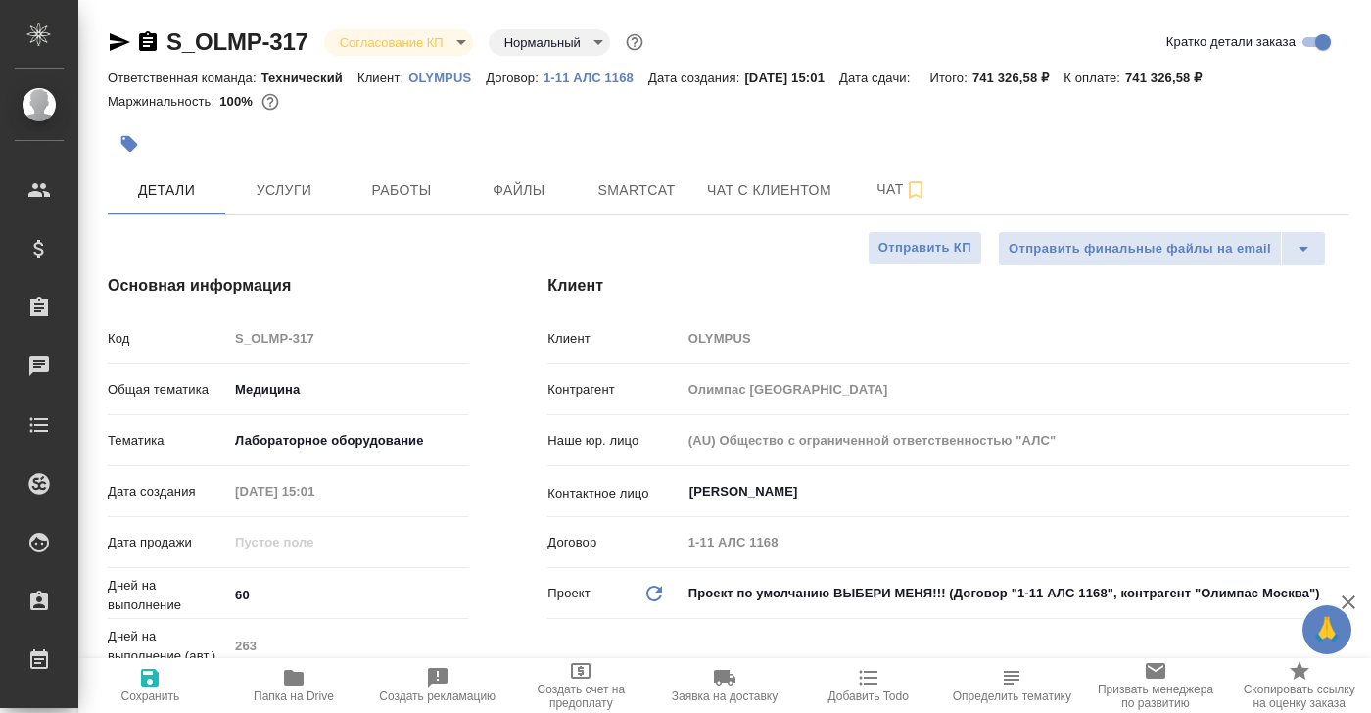
type textarea "x"
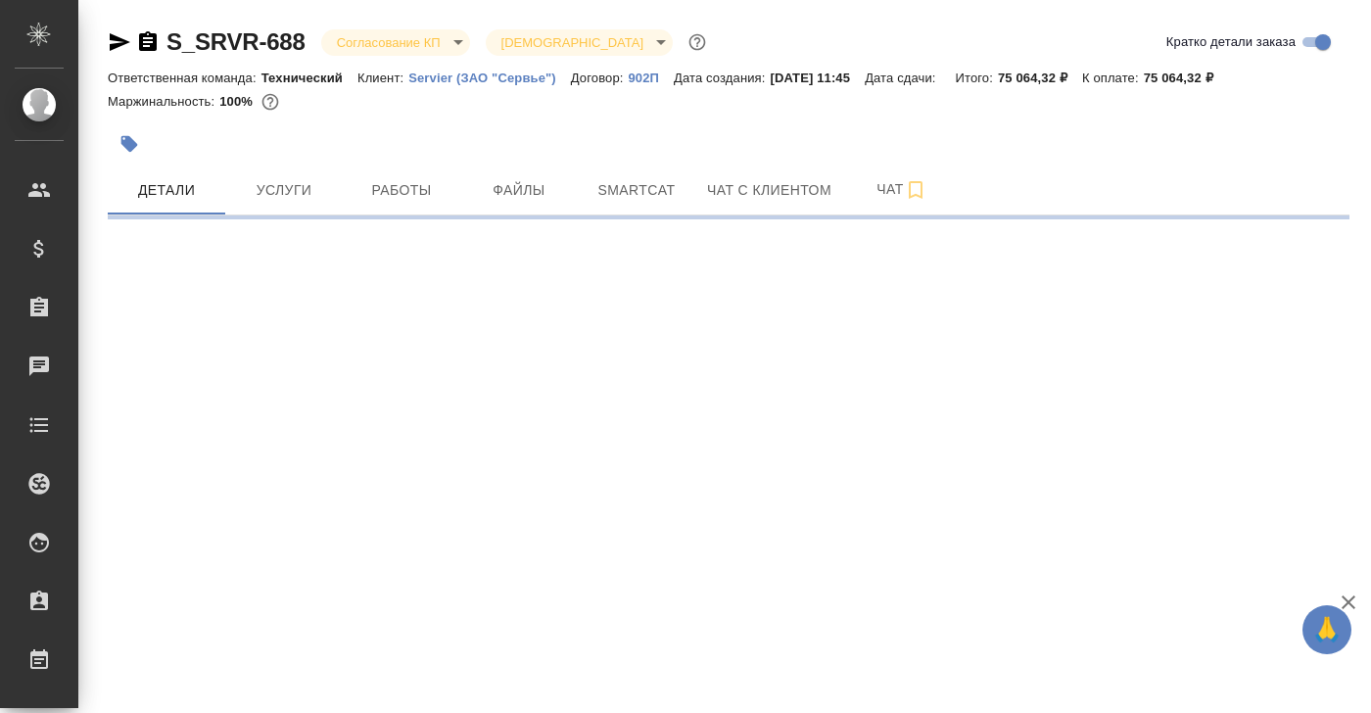
select select "RU"
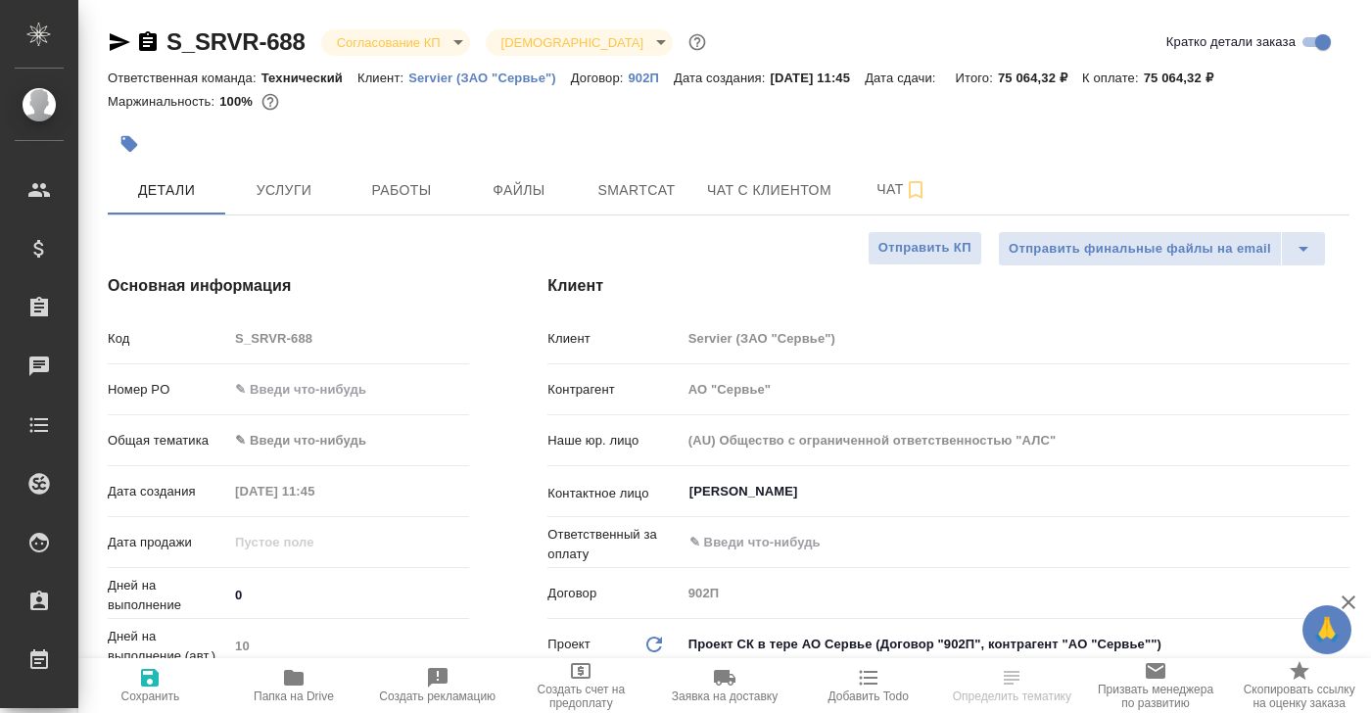
type textarea "x"
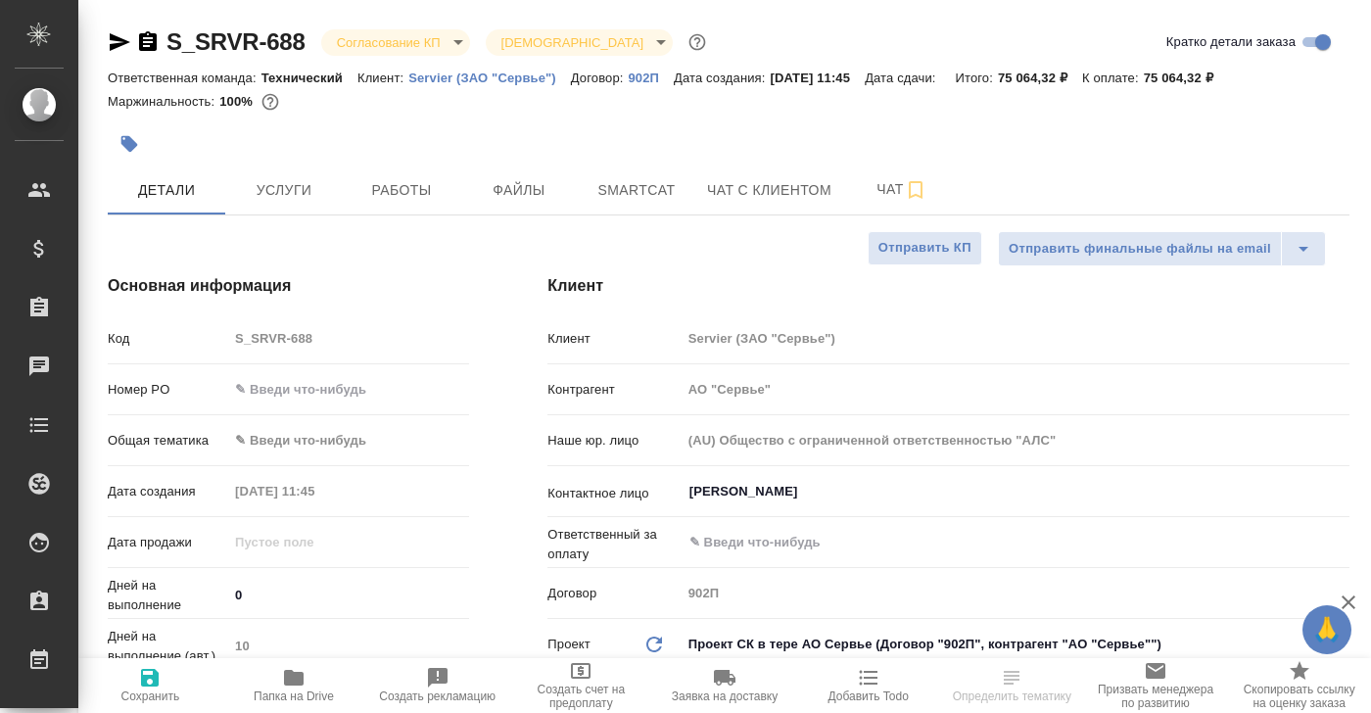
type textarea "x"
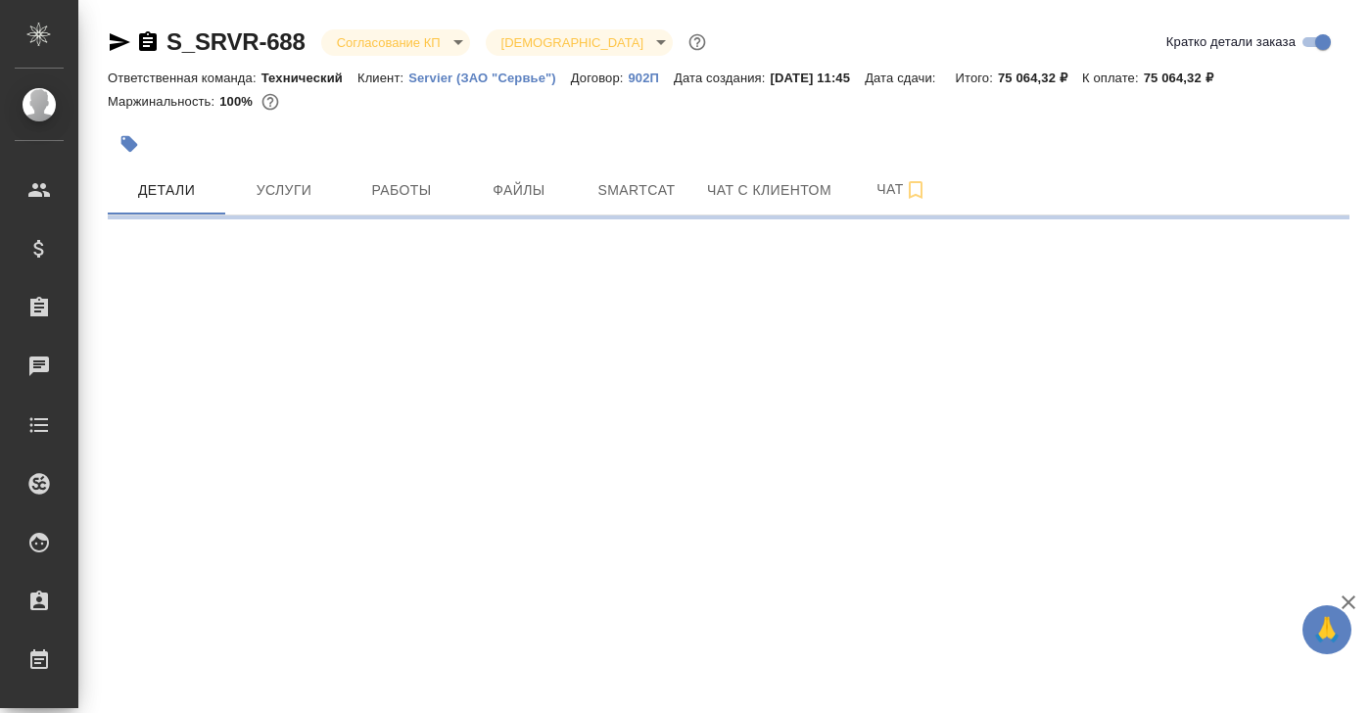
select select "RU"
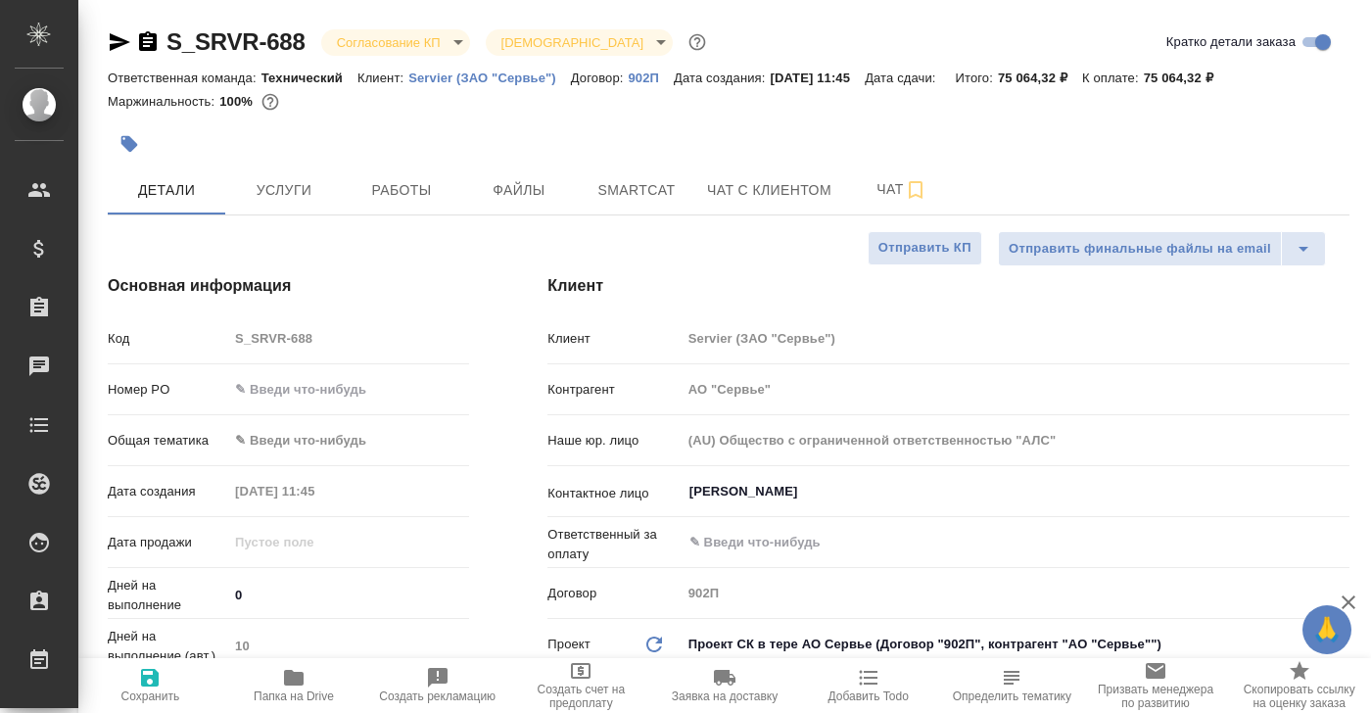
type textarea "x"
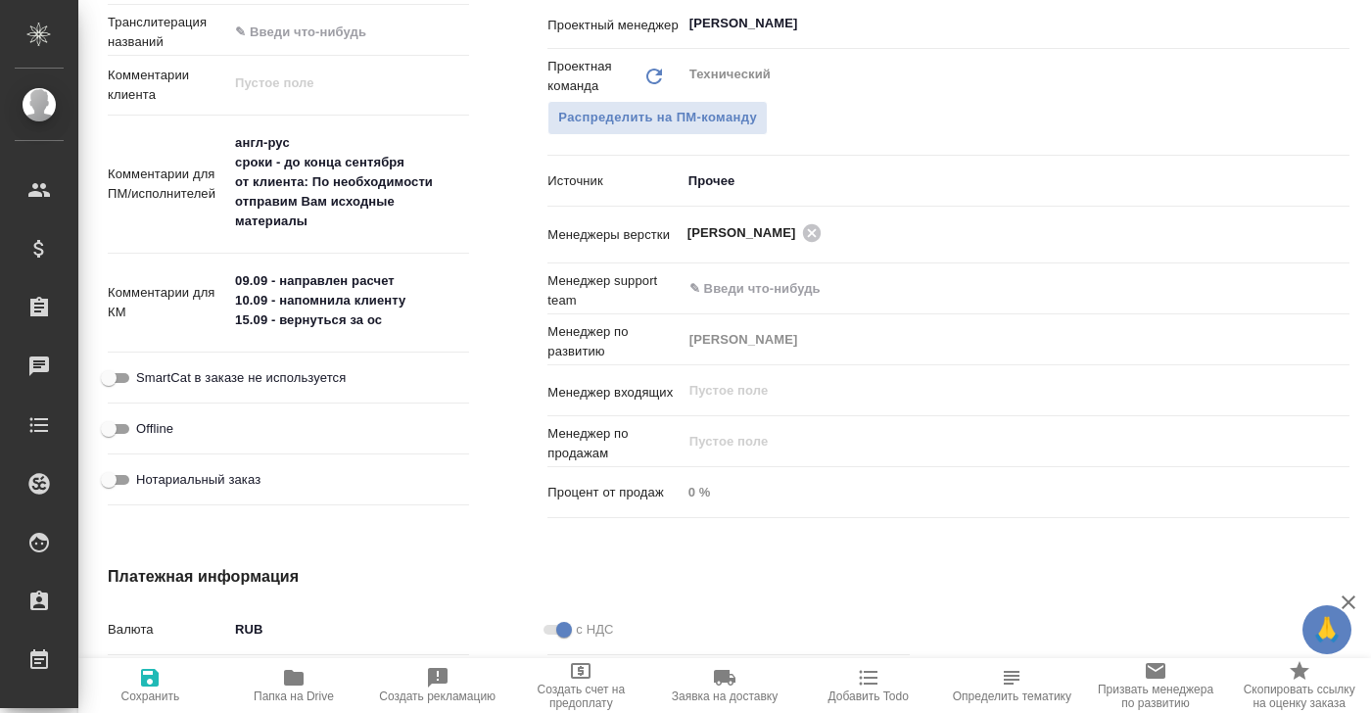
scroll to position [1022, 0]
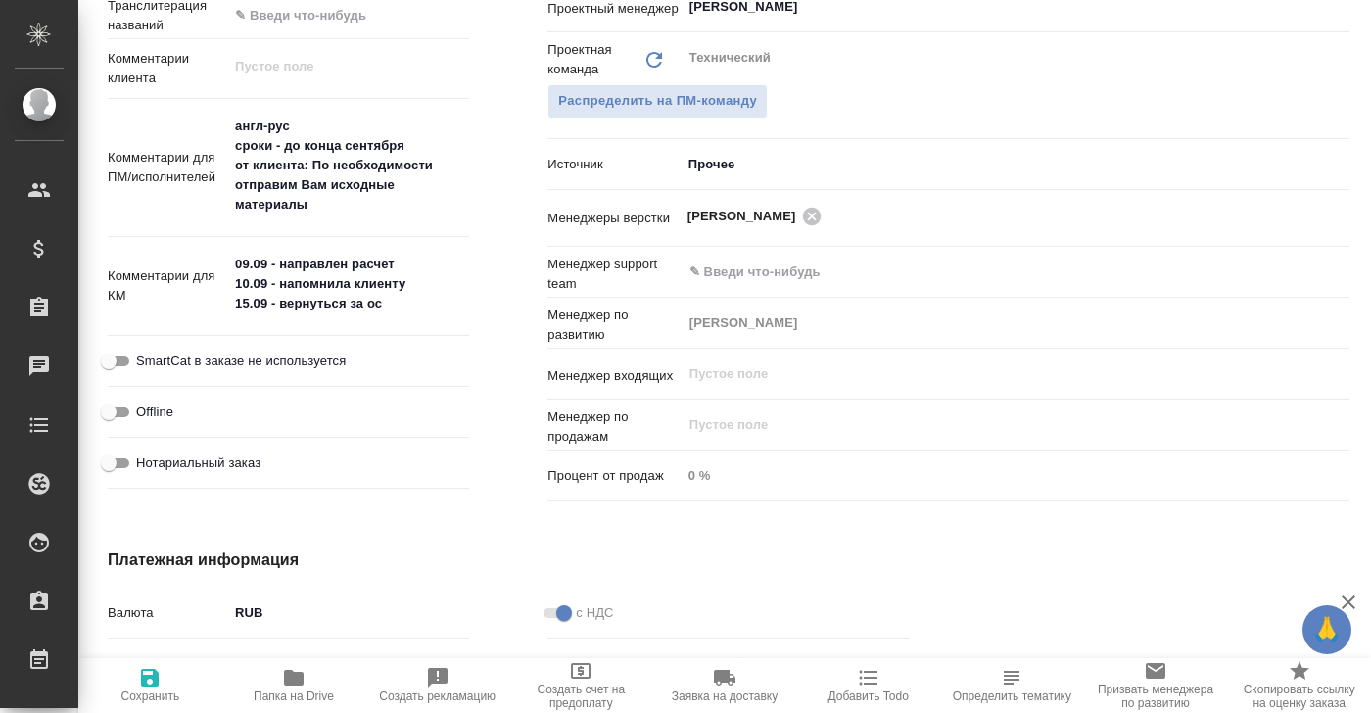
type textarea "x"
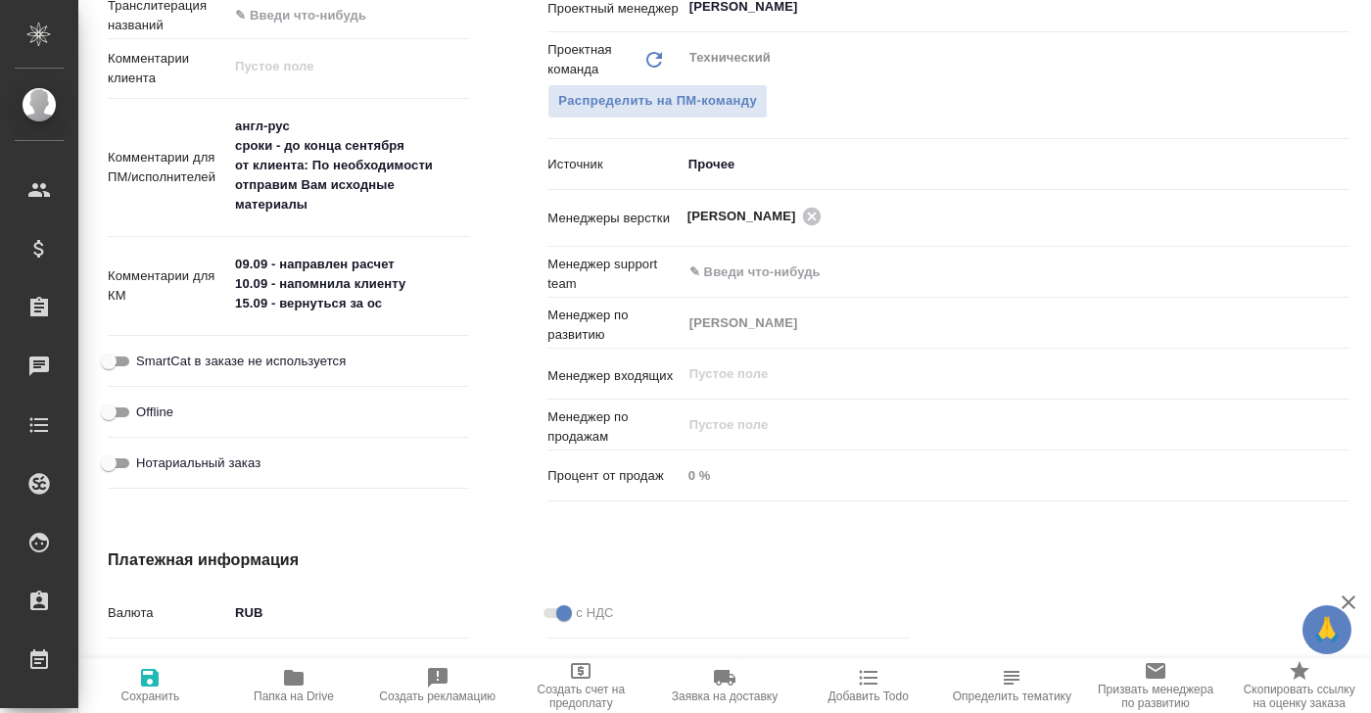
type textarea "x"
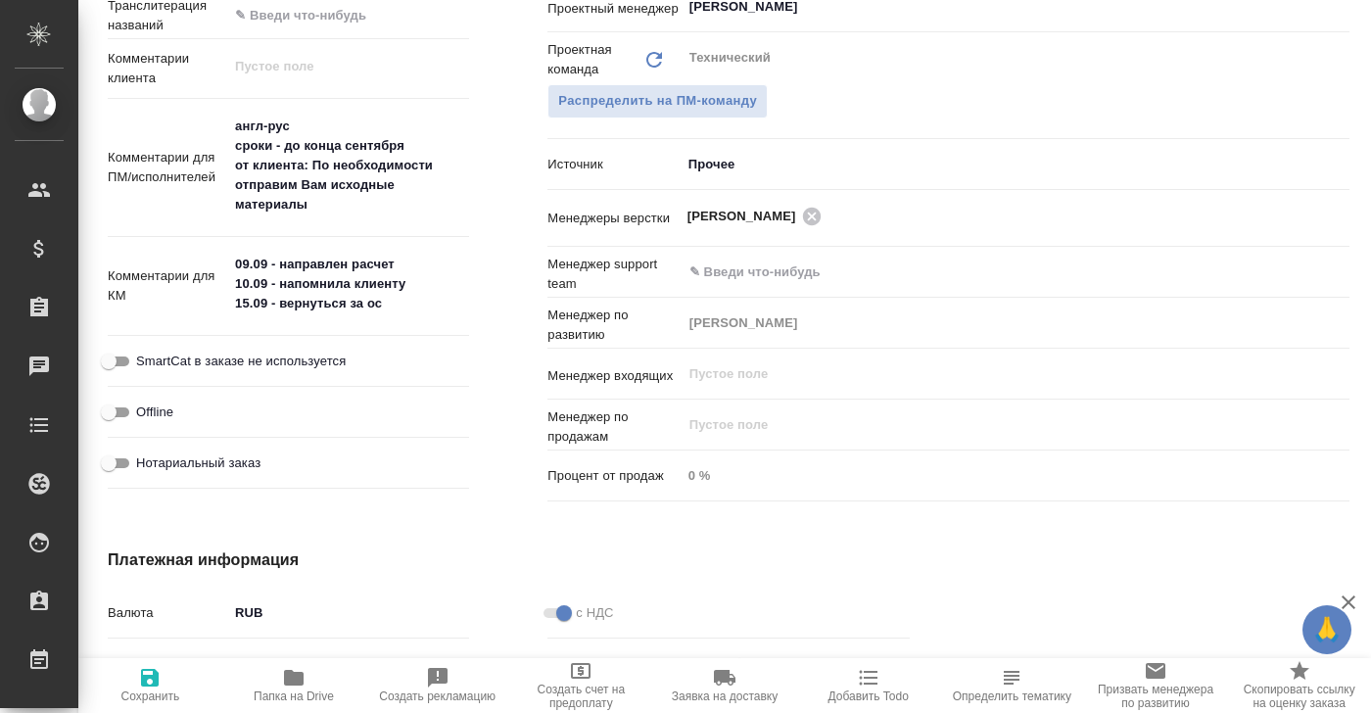
type textarea "x"
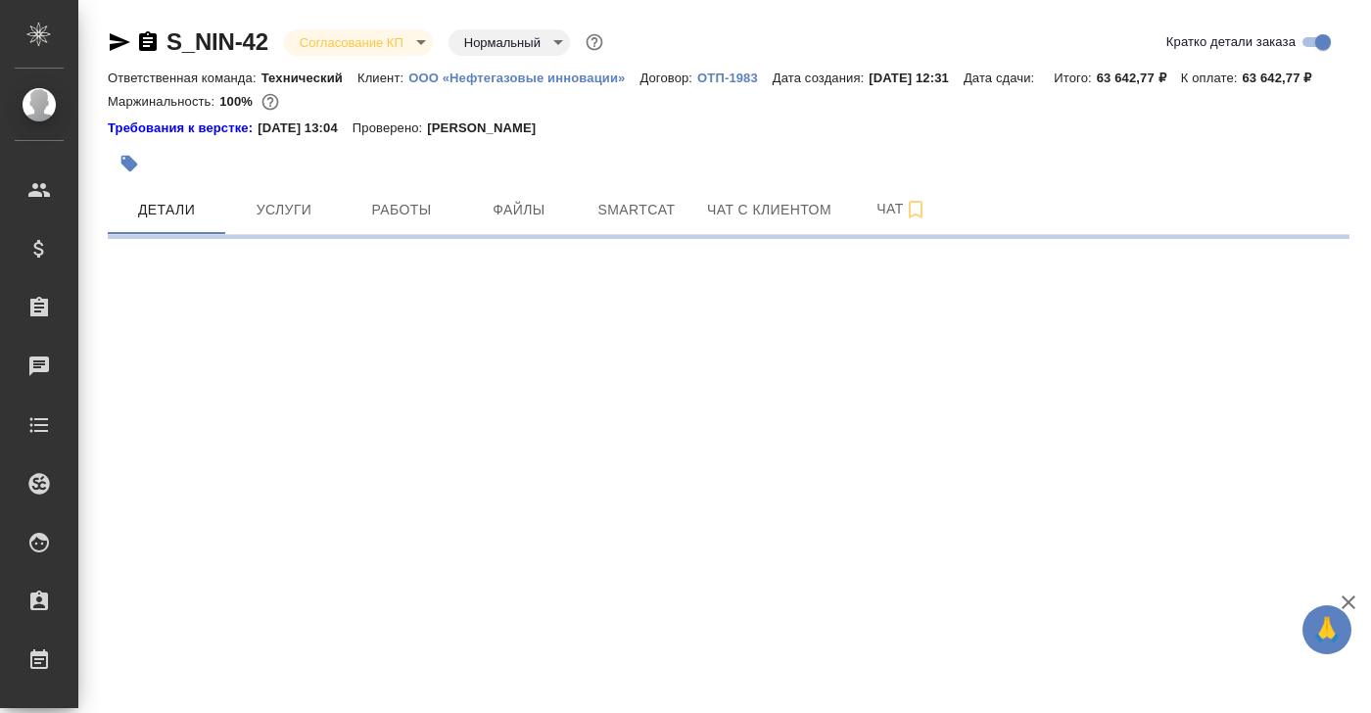
select select "RU"
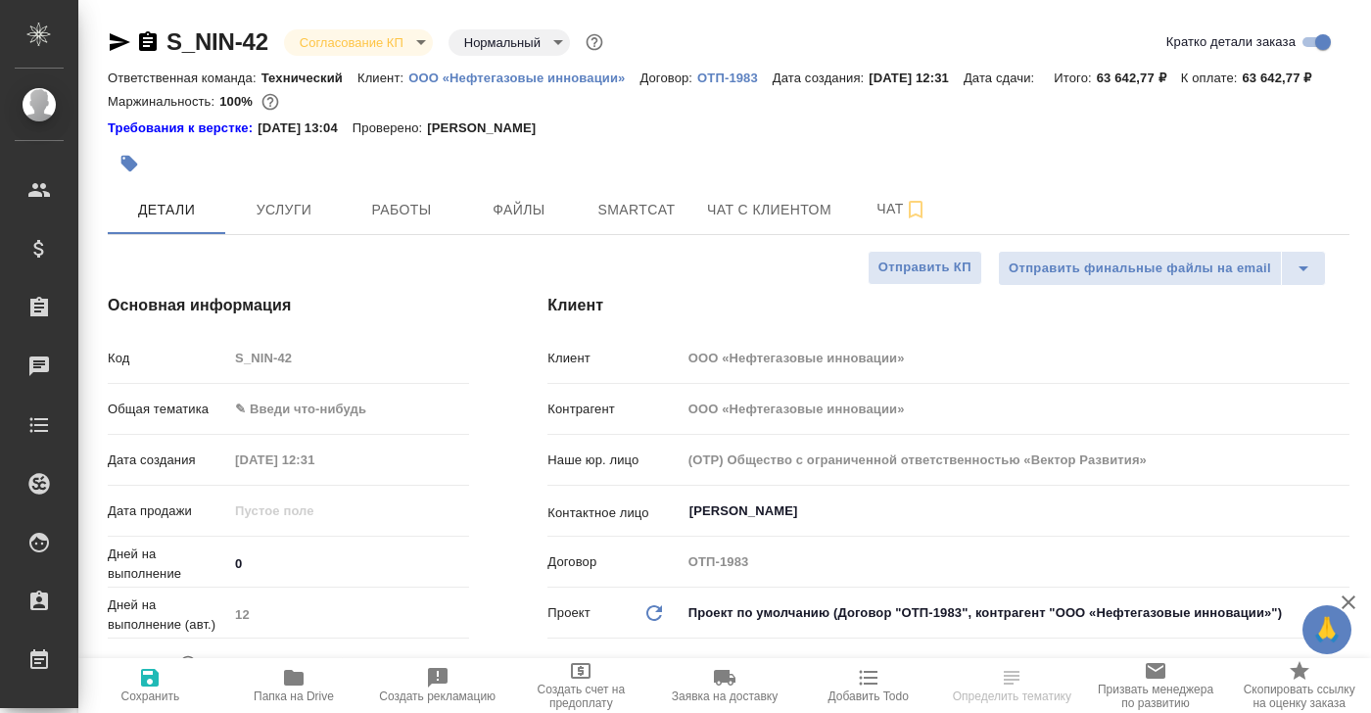
type textarea "x"
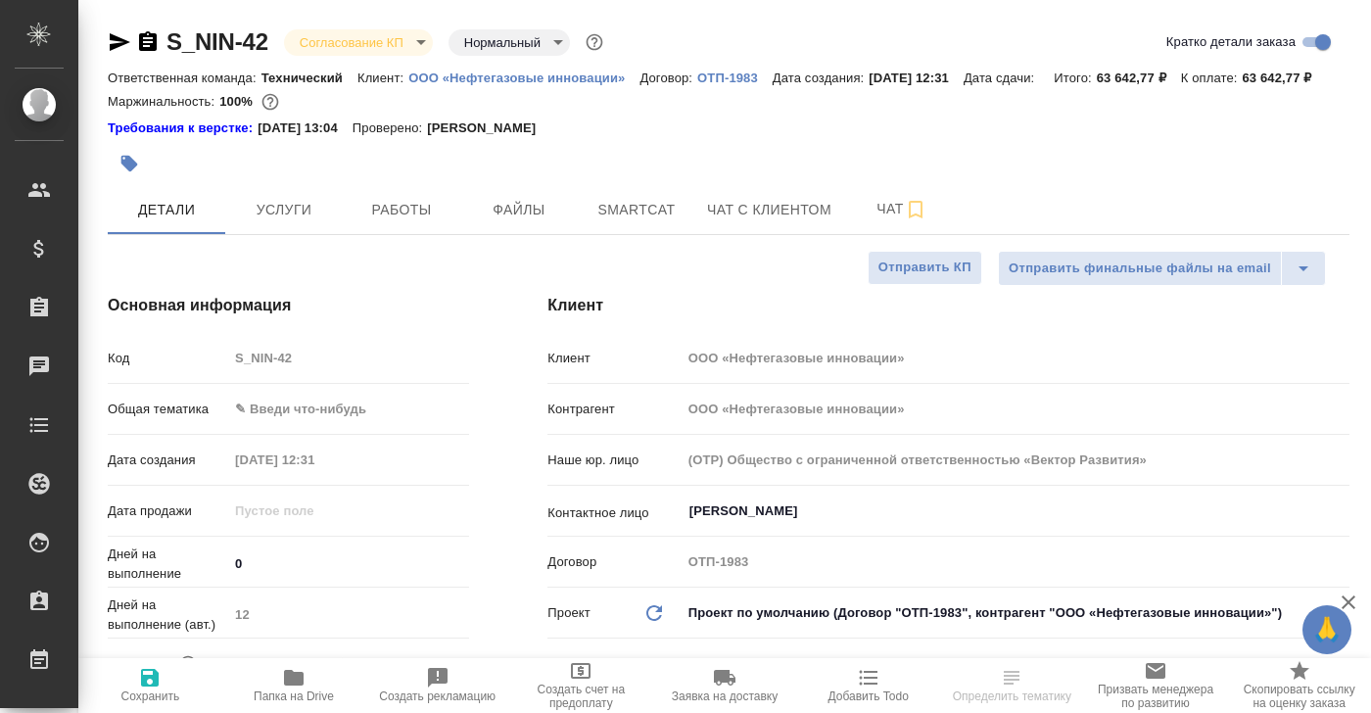
type textarea "x"
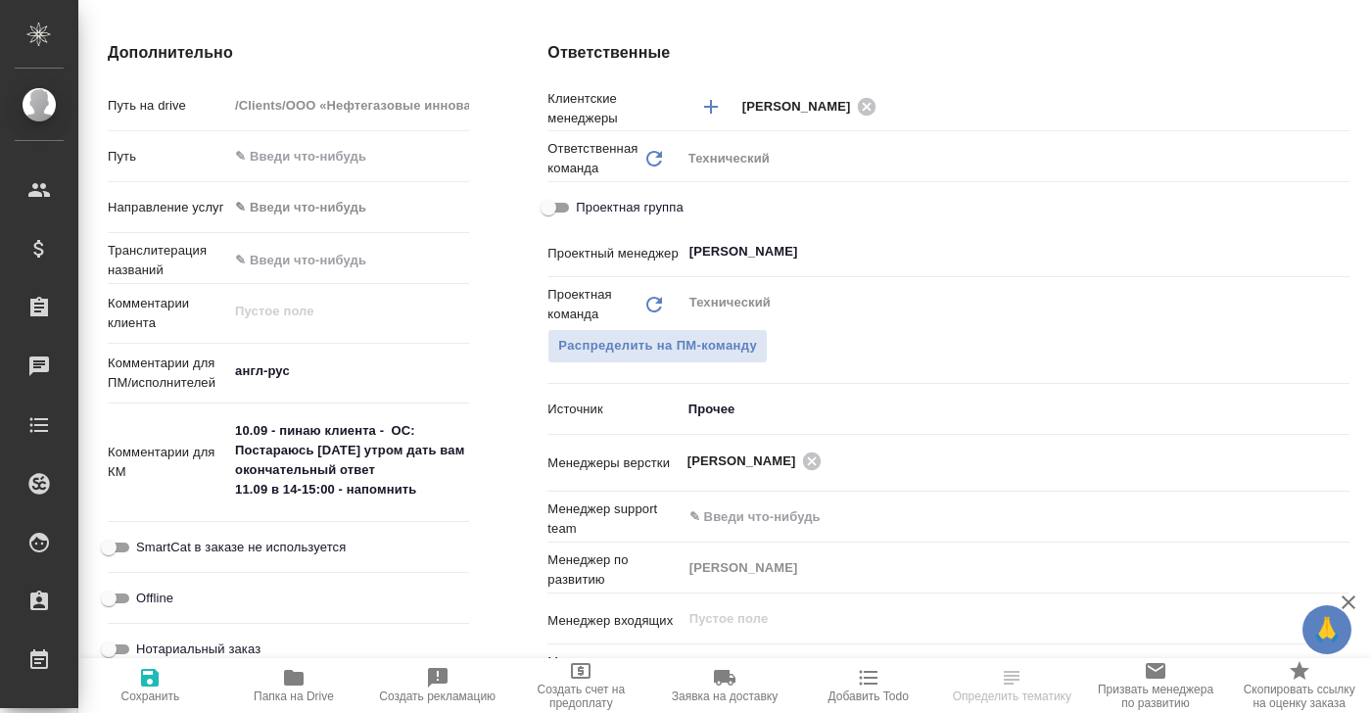
scroll to position [746, 0]
select select "RU"
type textarea "x"
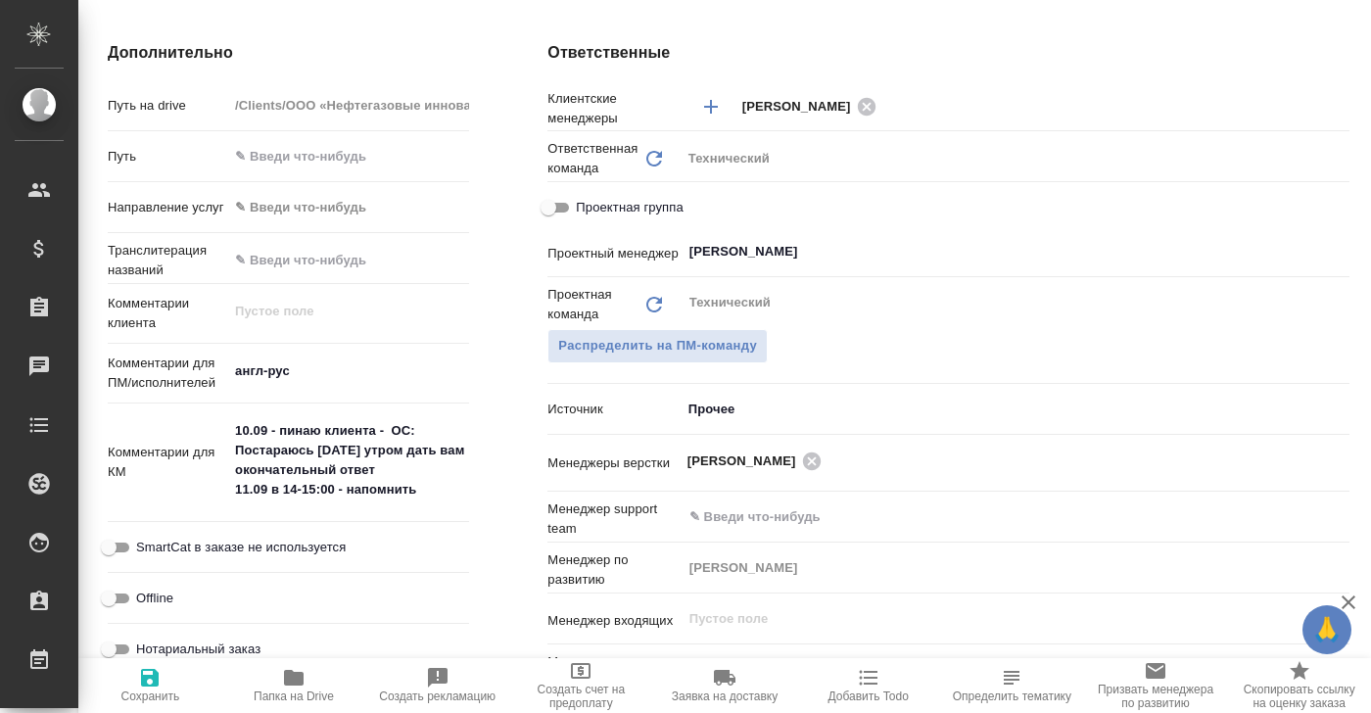
scroll to position [0, 0]
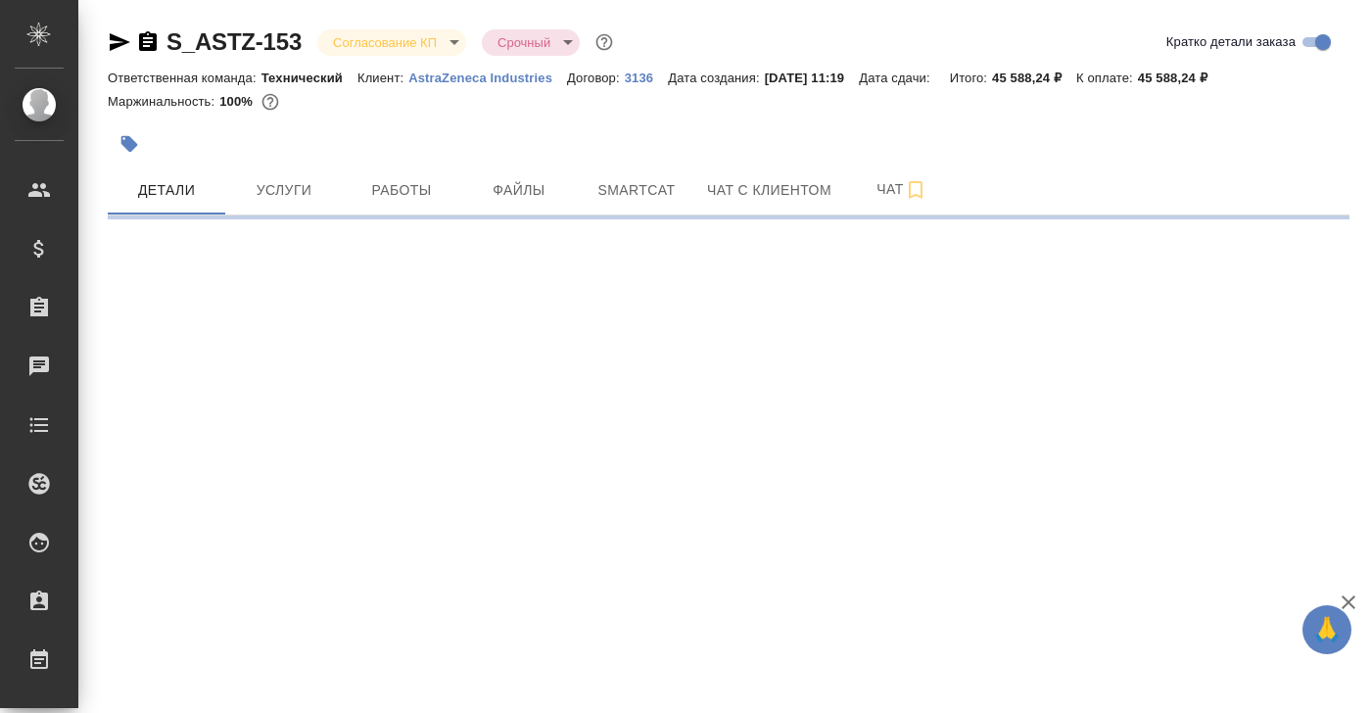
select select "RU"
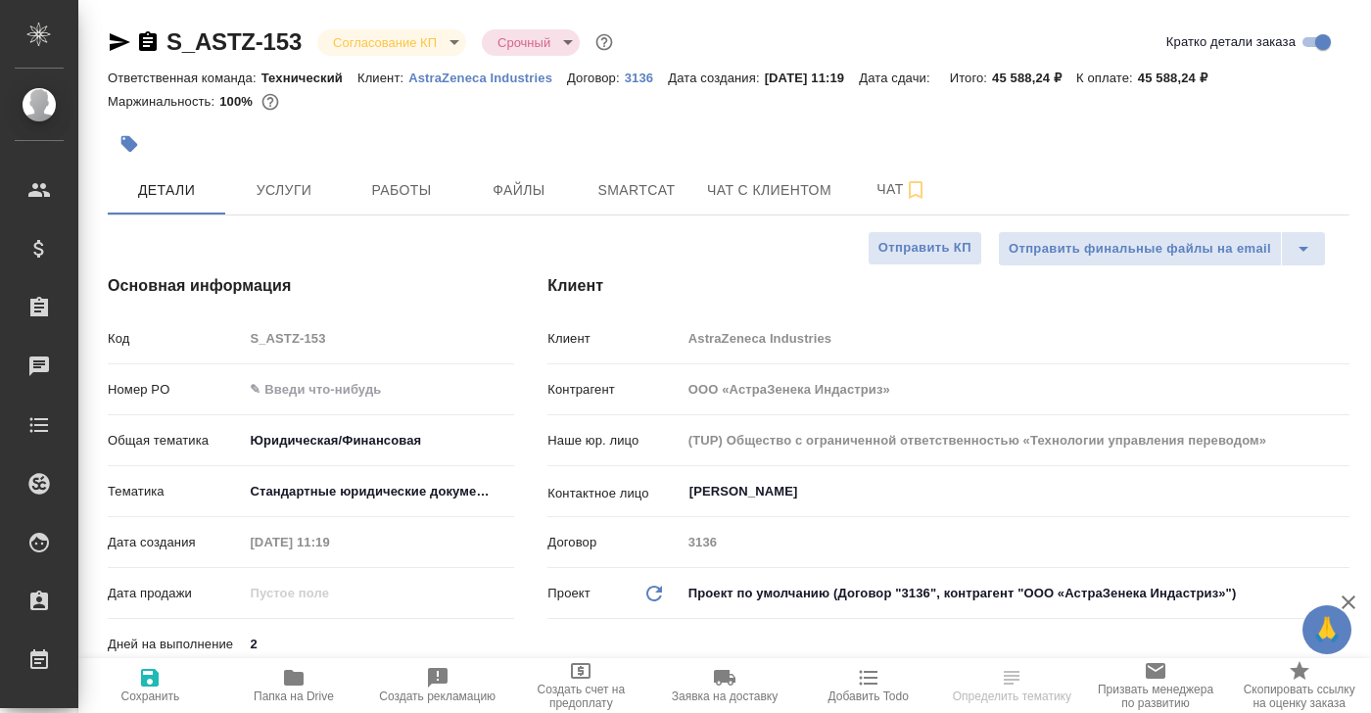
type textarea "x"
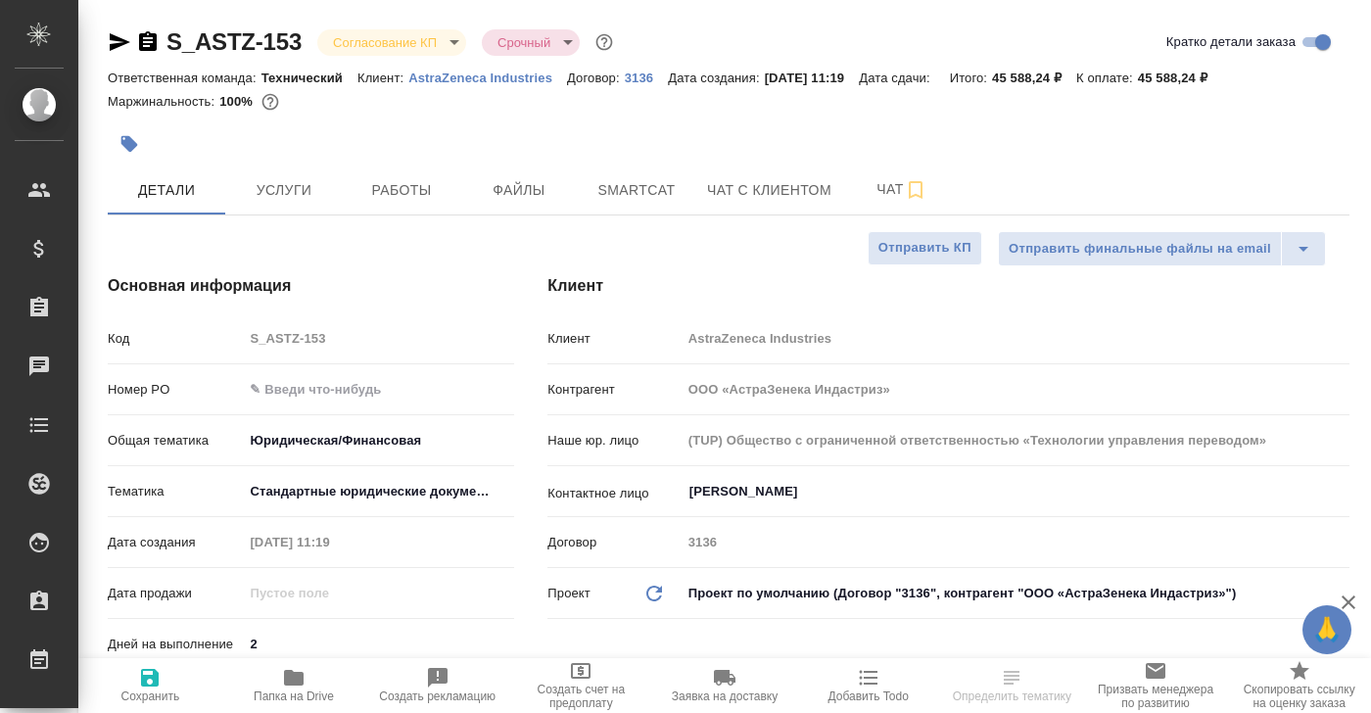
type textarea "x"
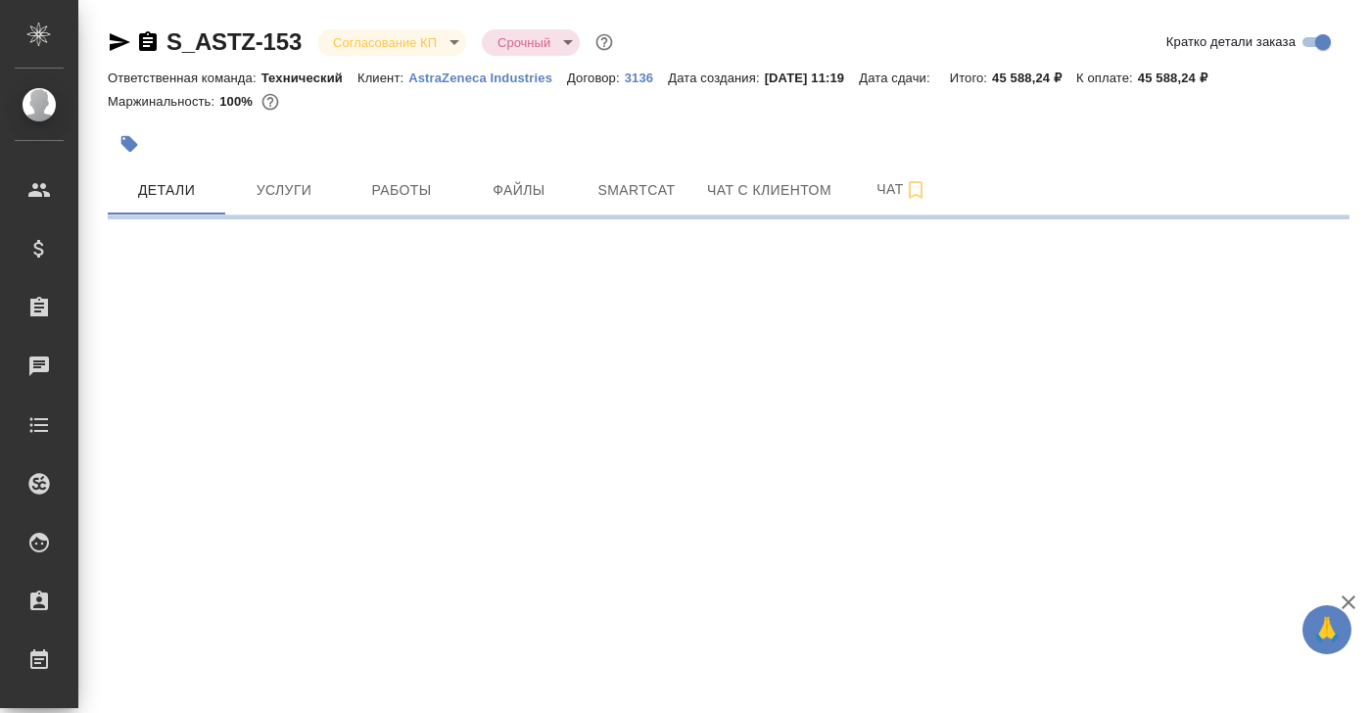
select select "RU"
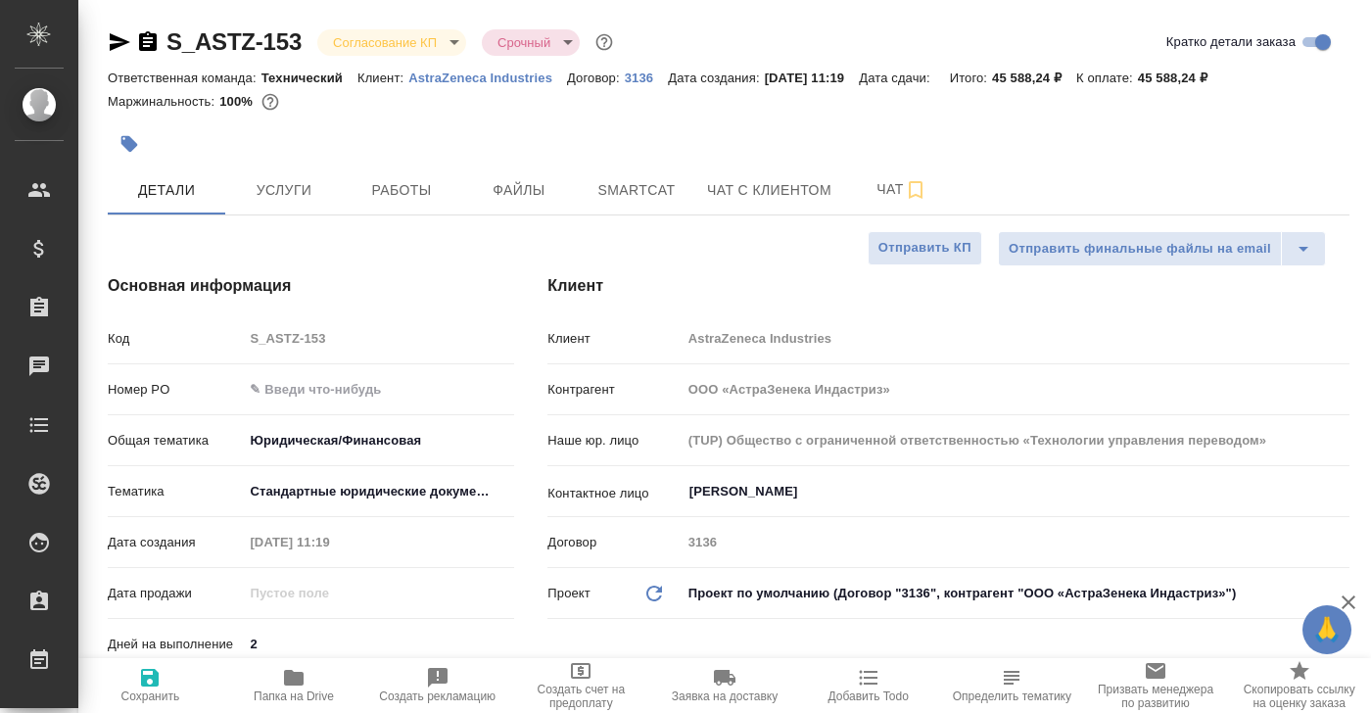
type textarea "x"
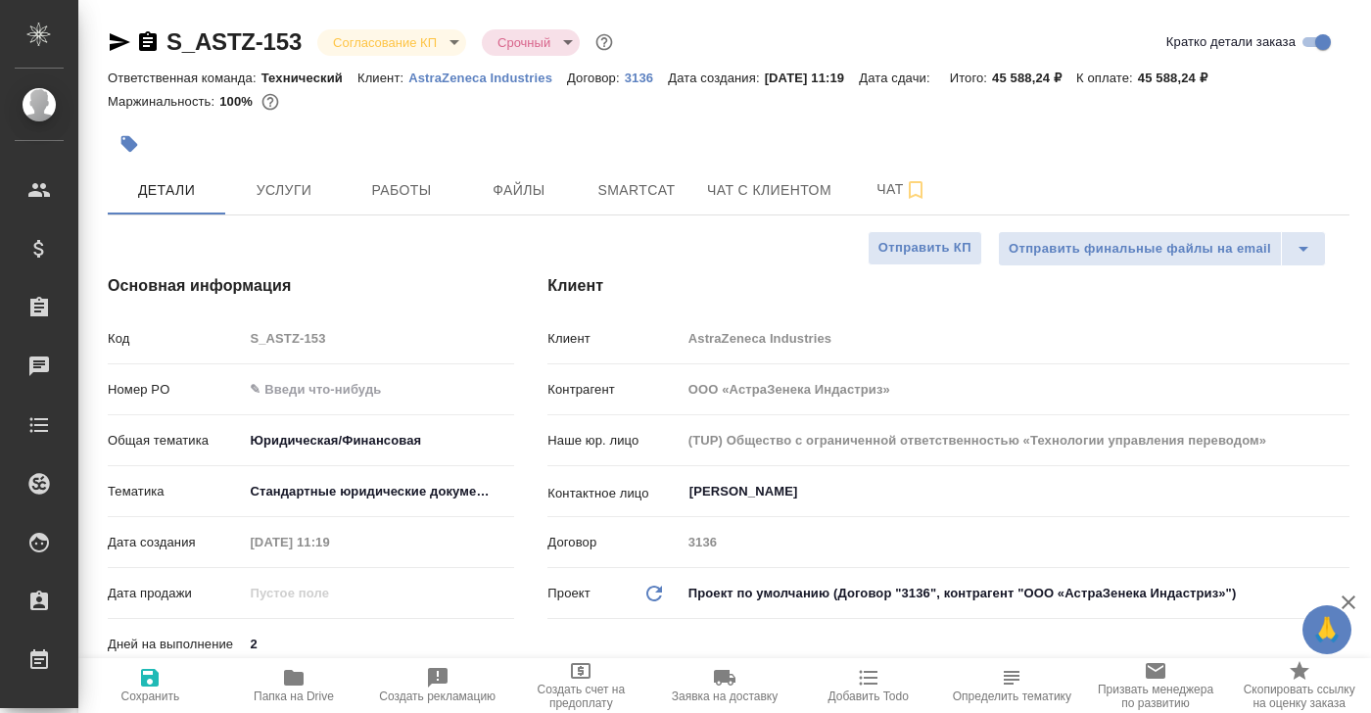
type textarea "x"
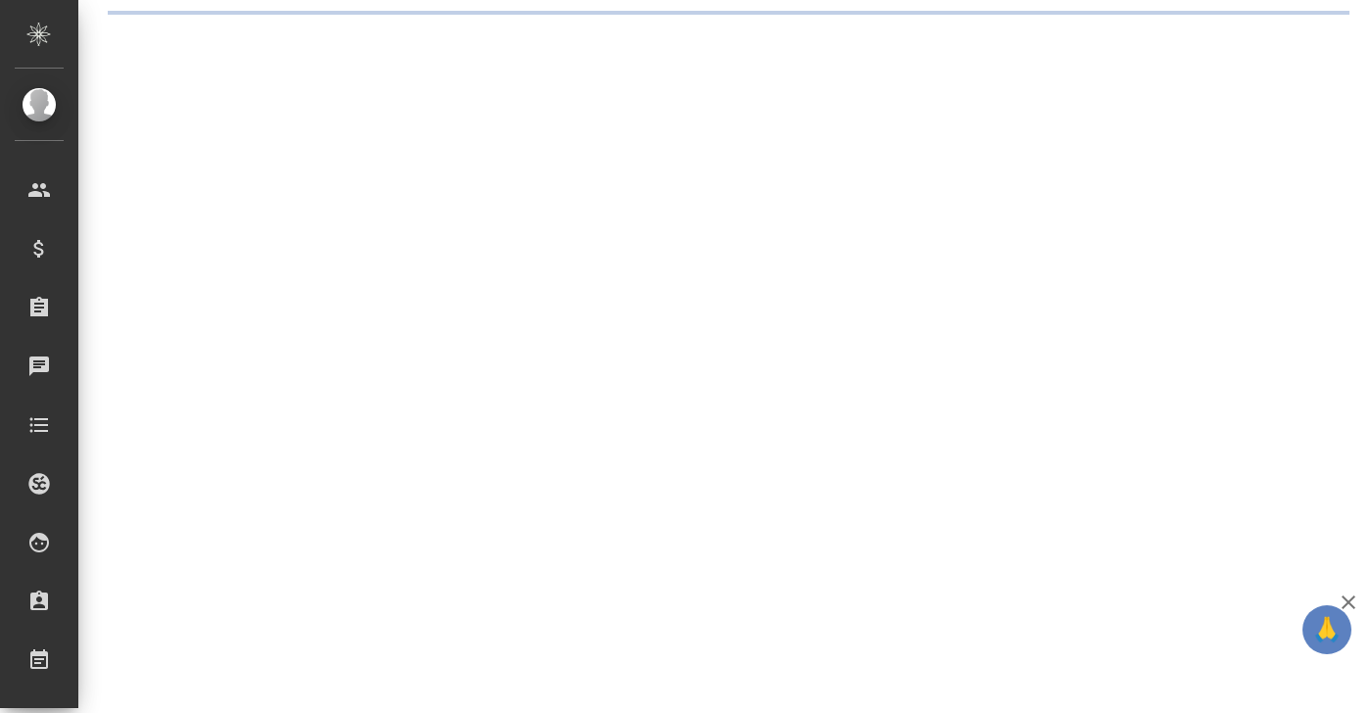
select select "RU"
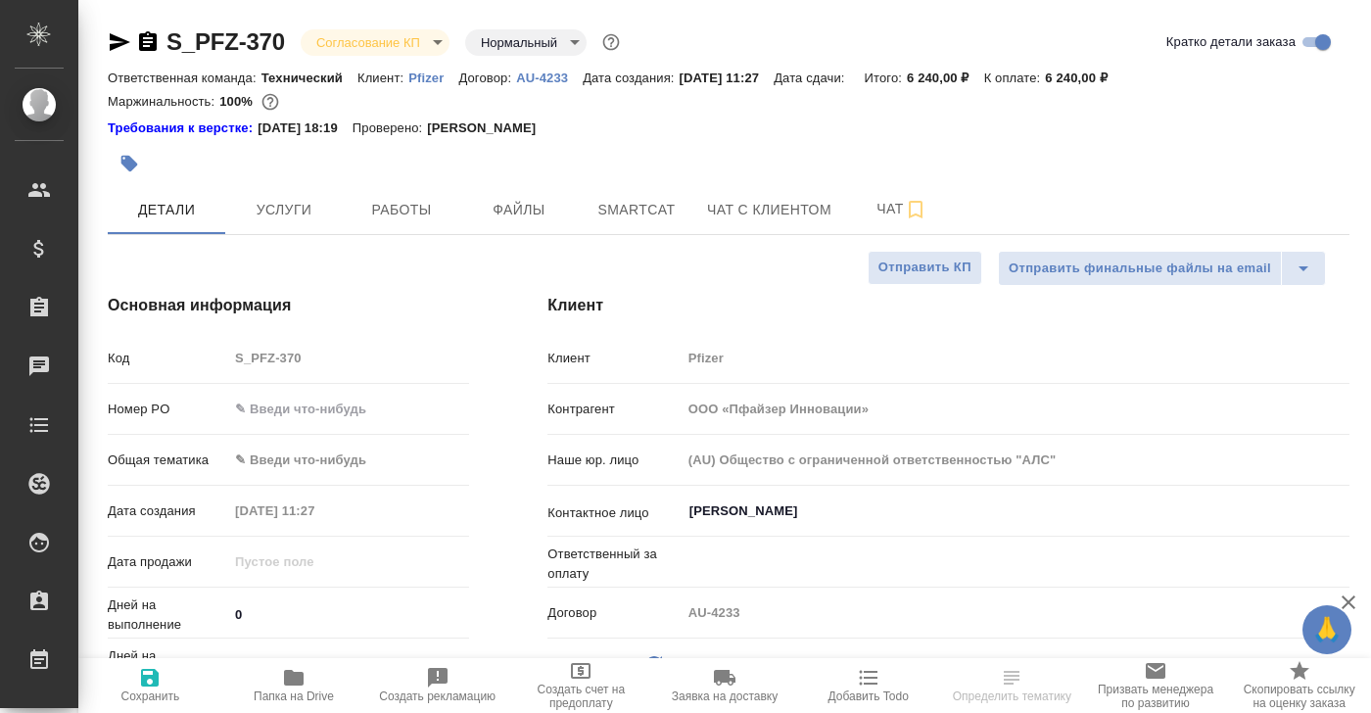
type textarea "x"
type input "[PERSON_NAME]"
type input "[PERSON_NAME]pereverzeva"
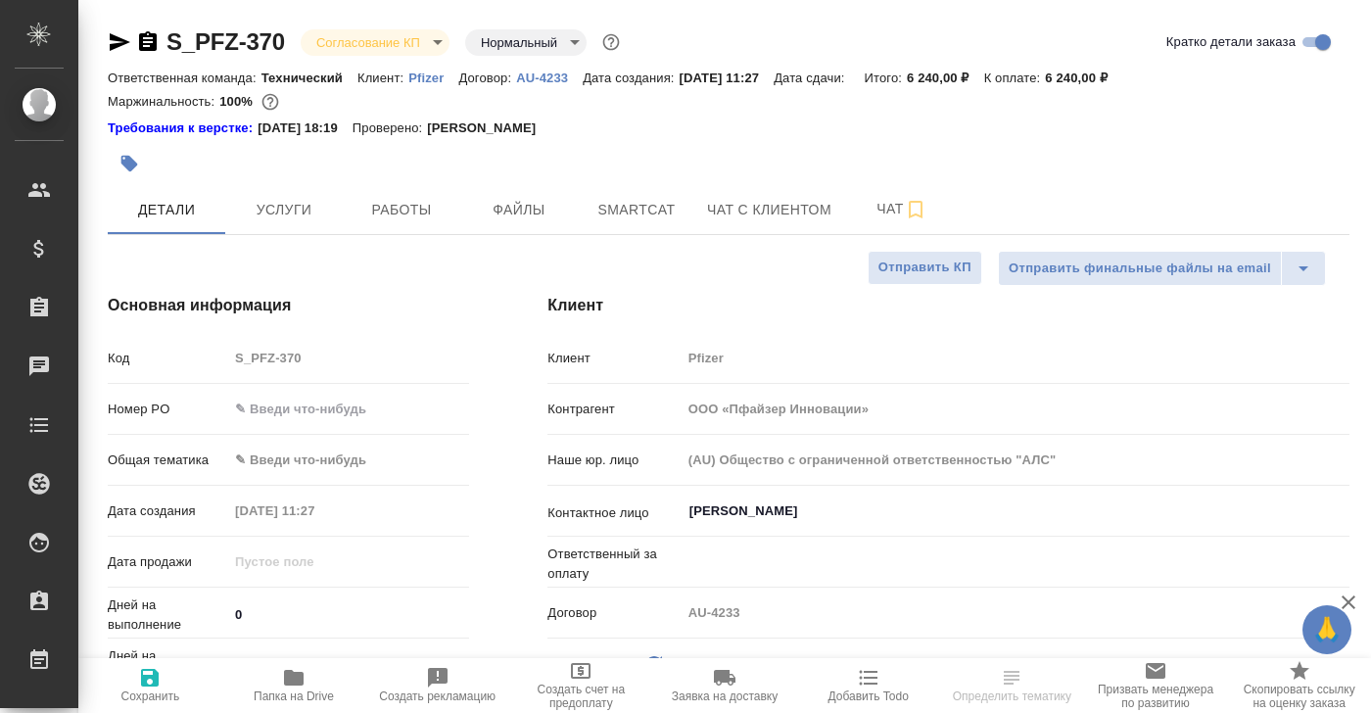
type textarea "x"
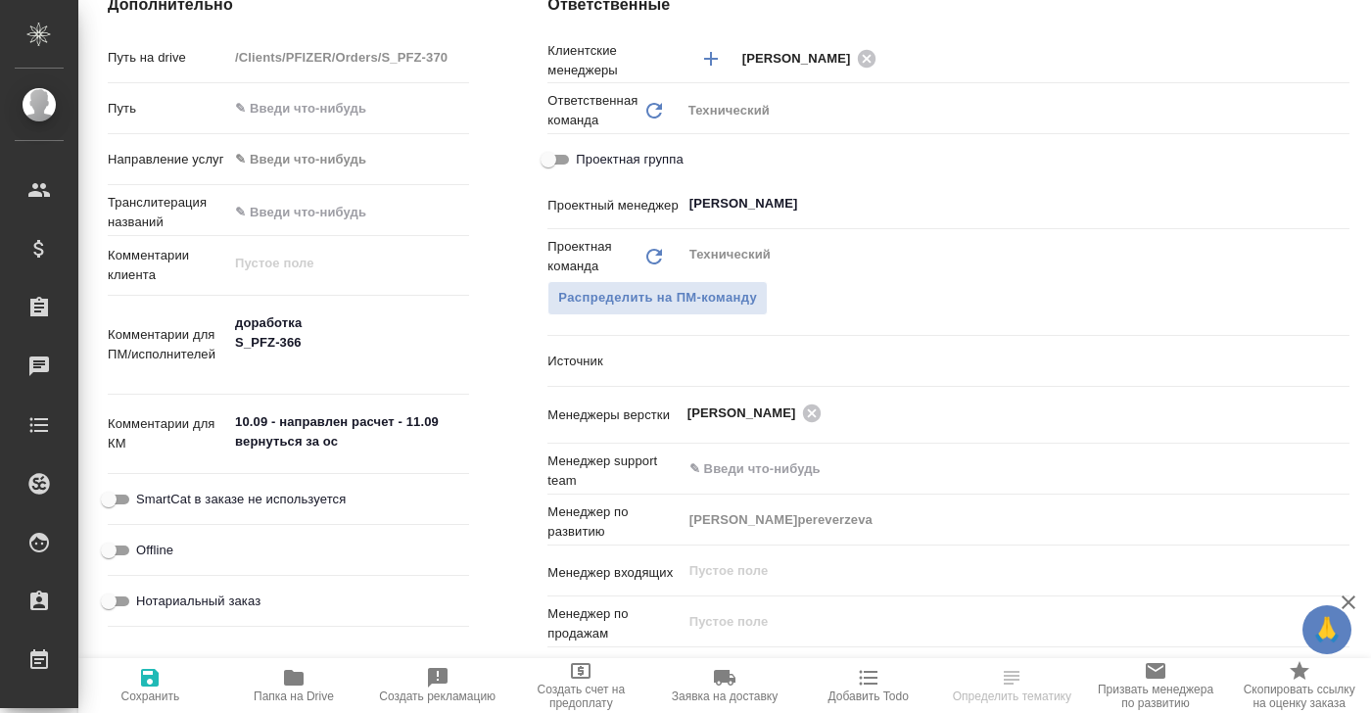
scroll to position [842, 0]
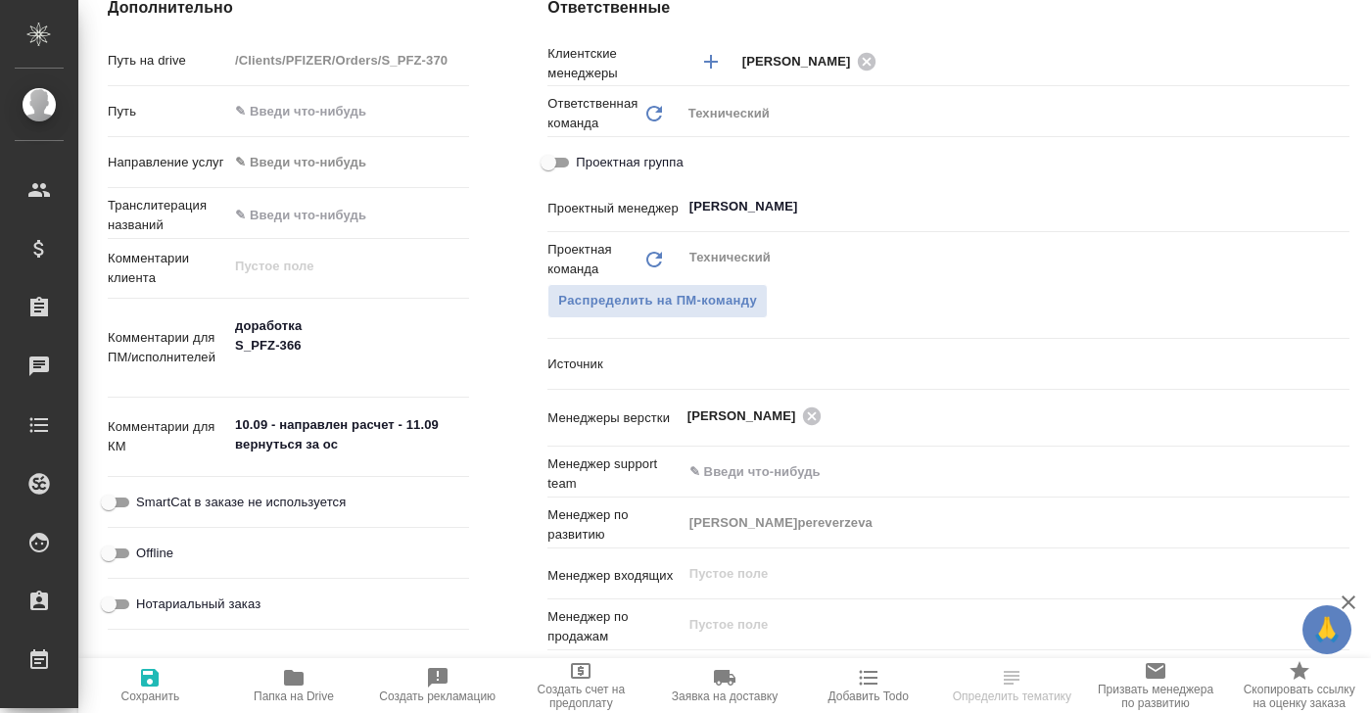
select select "RU"
type textarea "x"
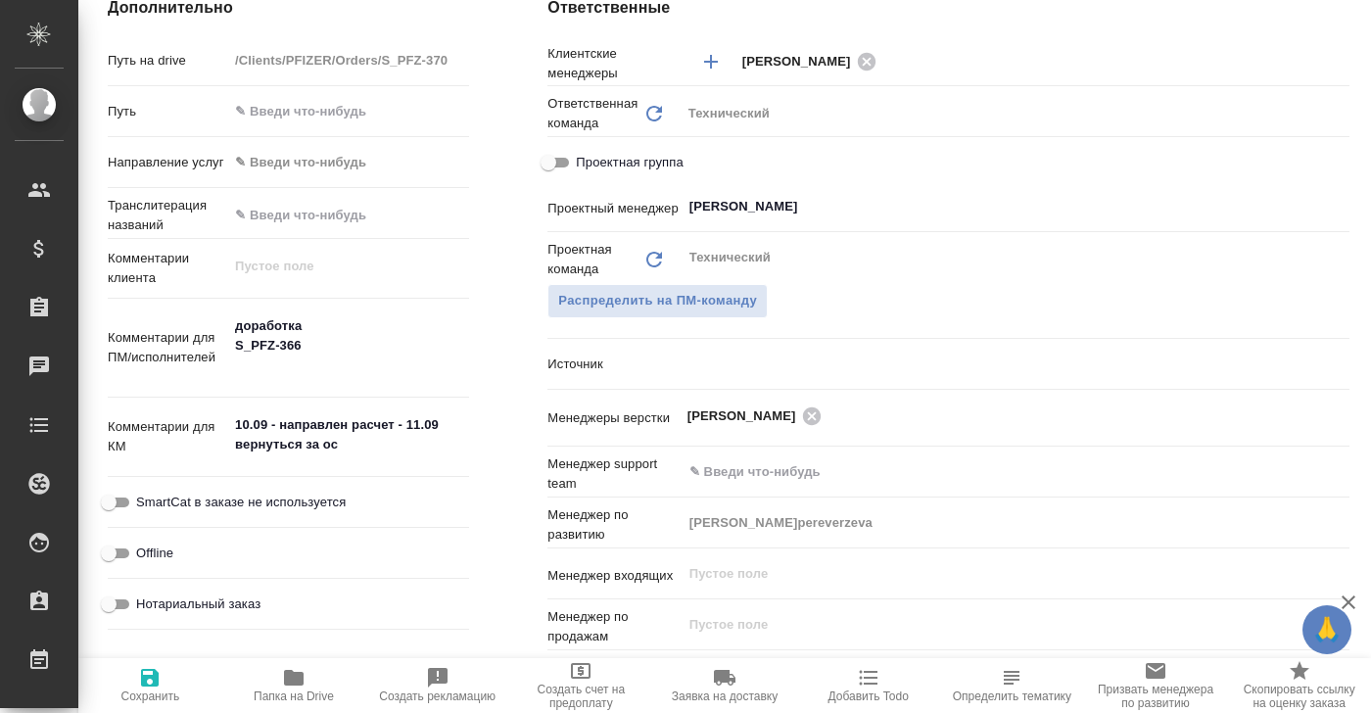
type textarea "x"
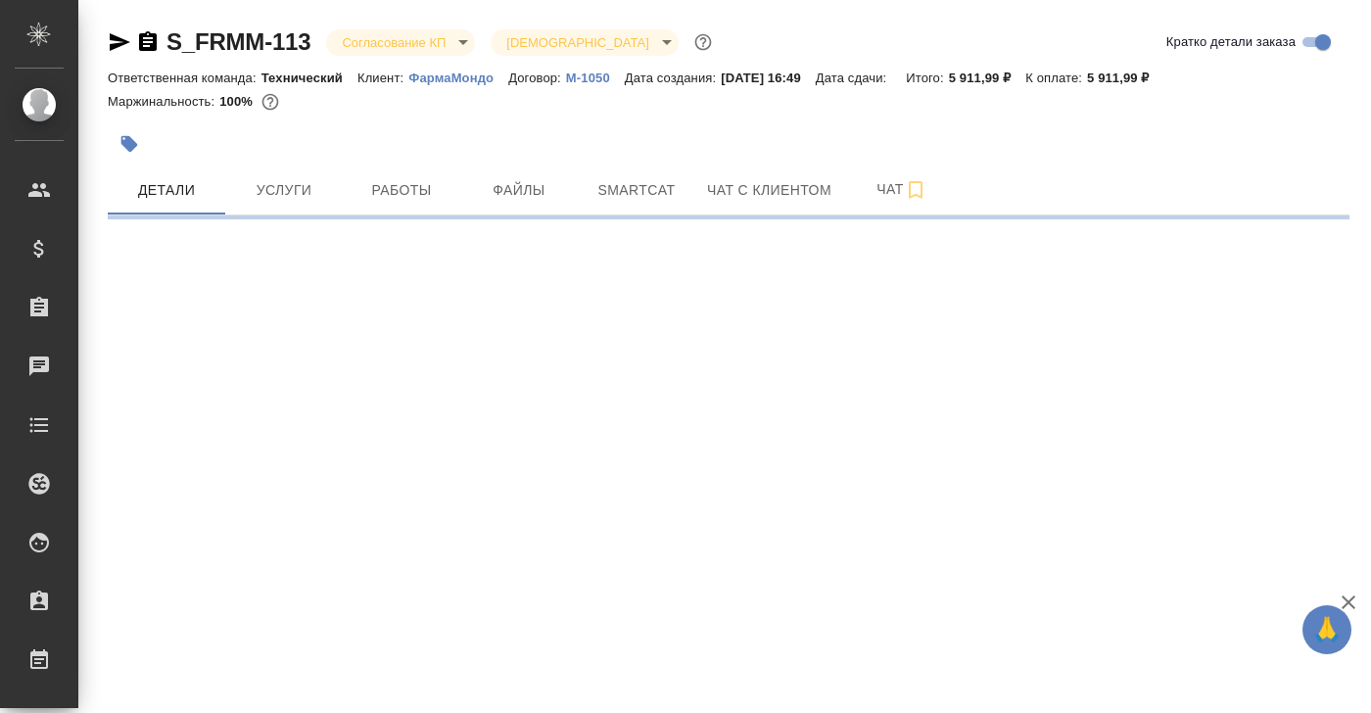
select select "RU"
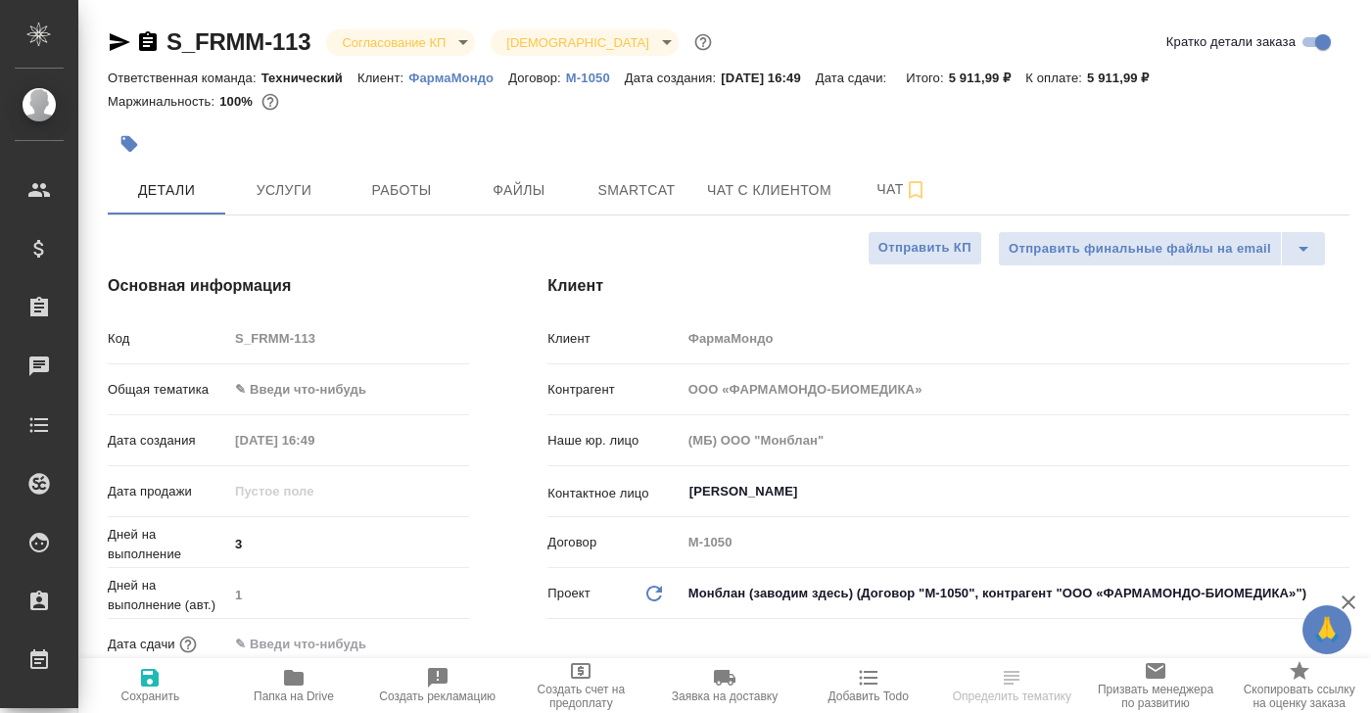
type textarea "x"
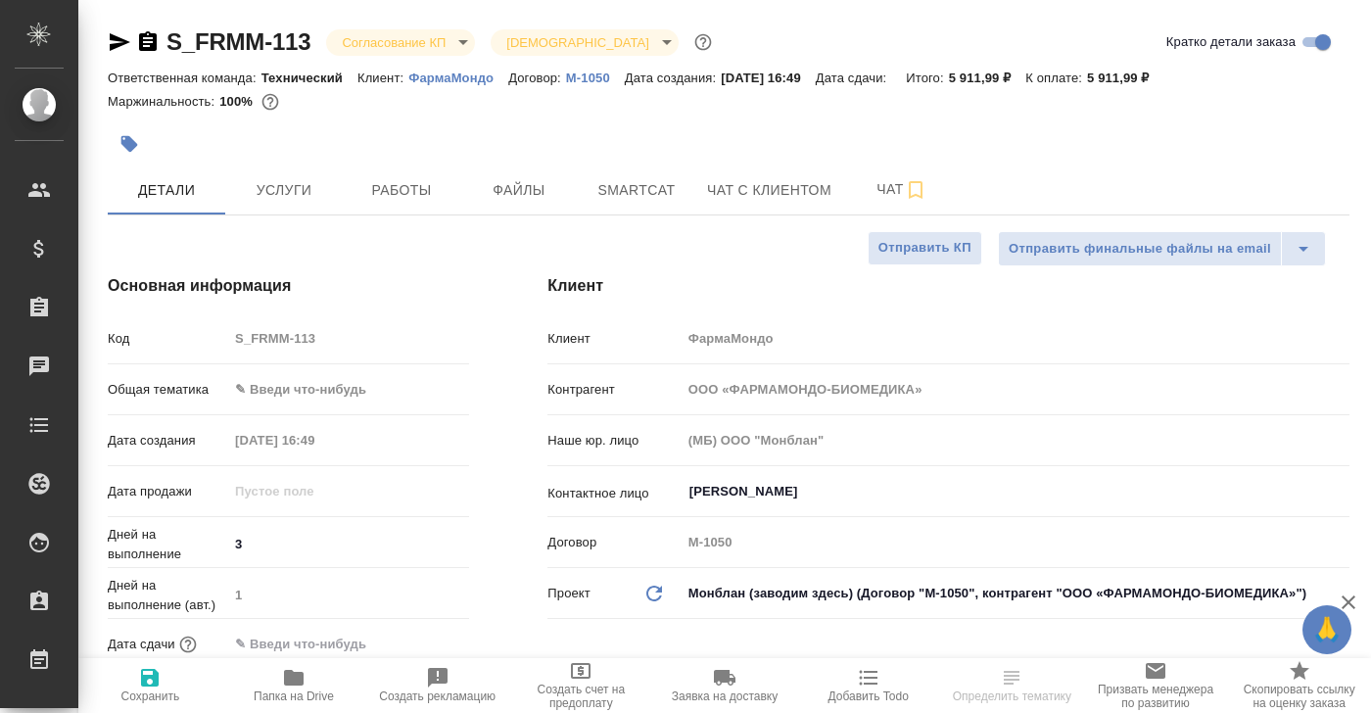
type textarea "x"
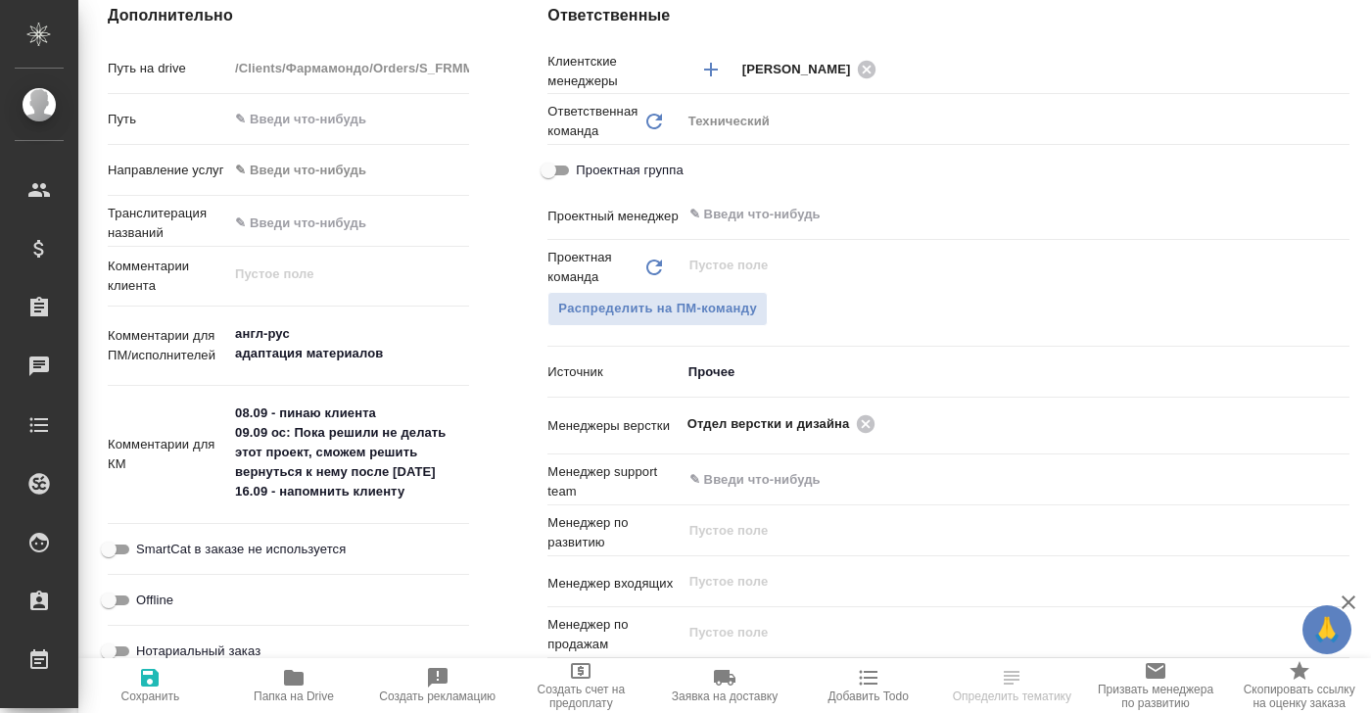
scroll to position [782, 0]
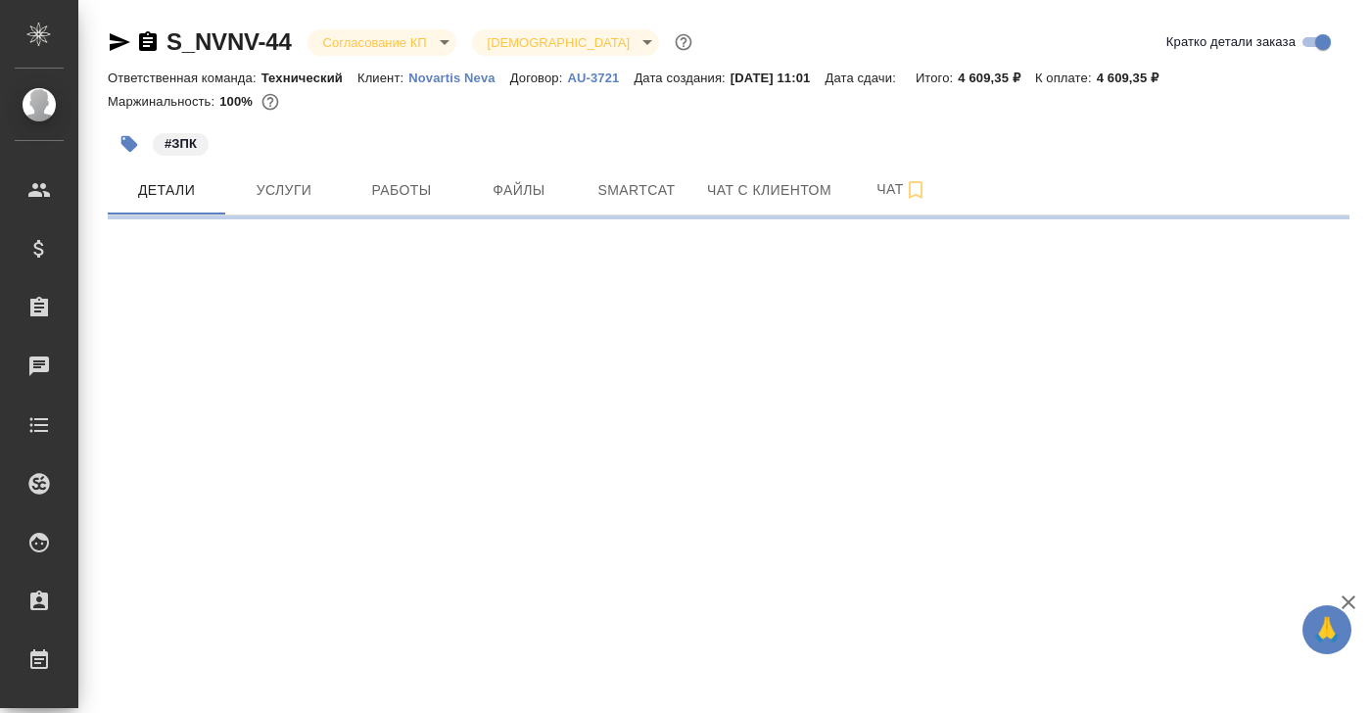
select select "RU"
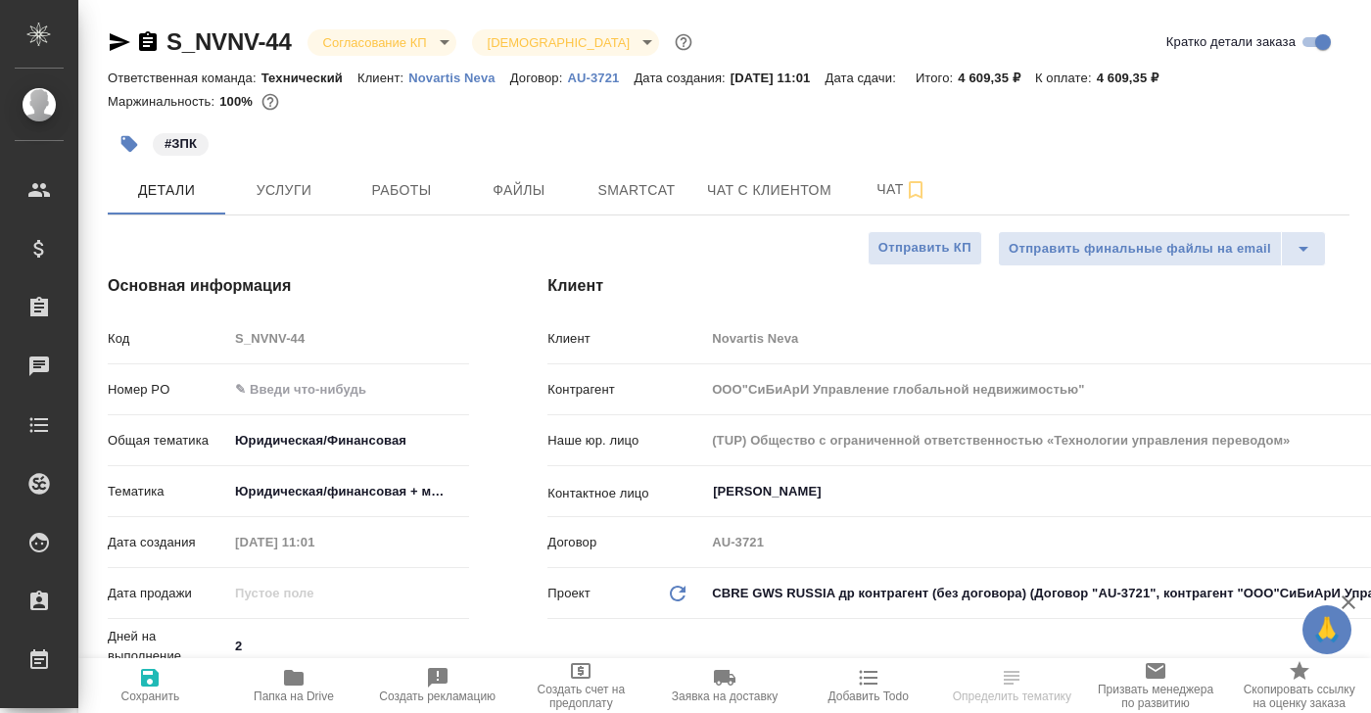
type textarea "x"
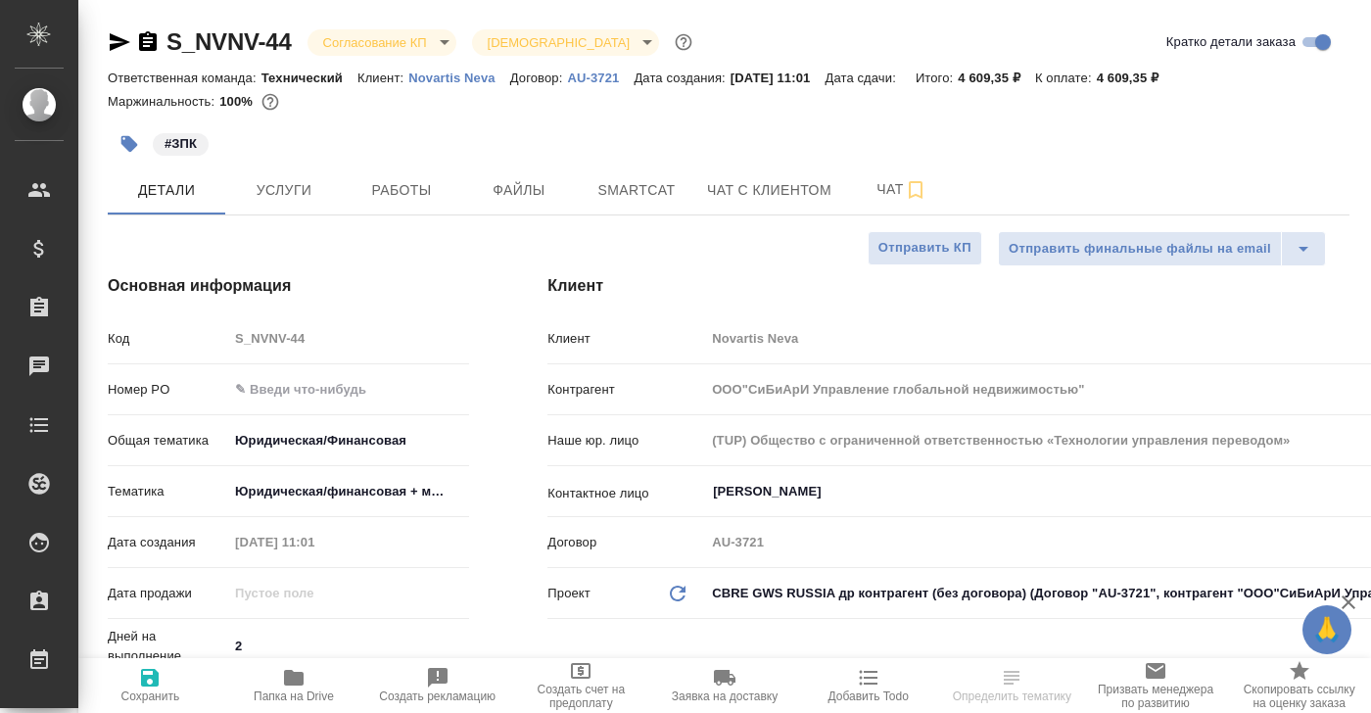
type textarea "x"
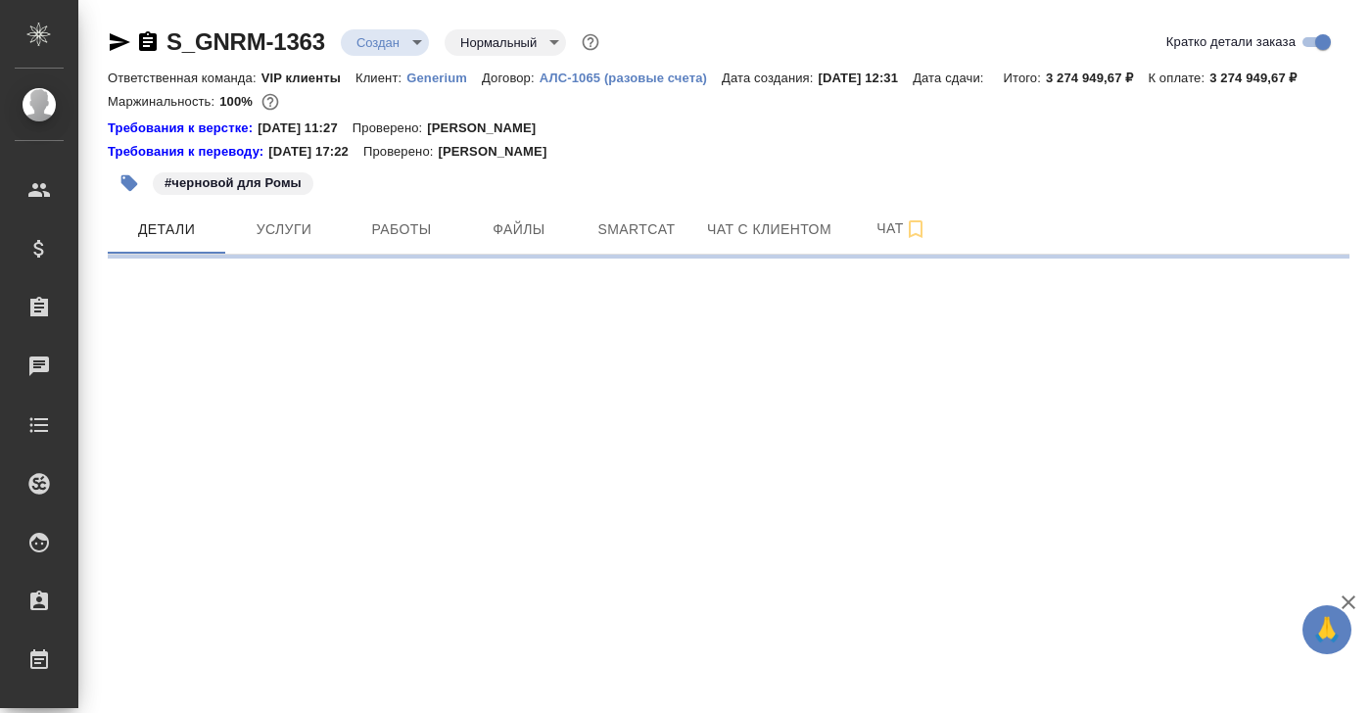
select select "RU"
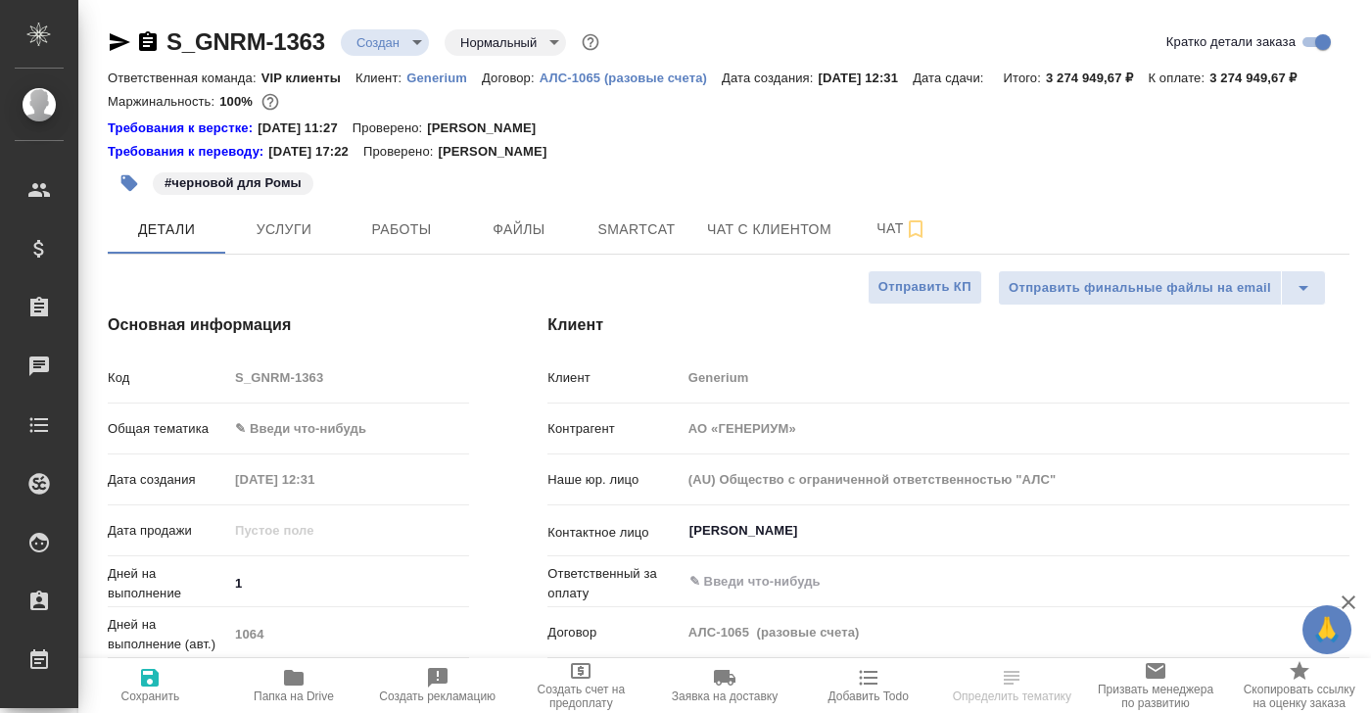
type textarea "x"
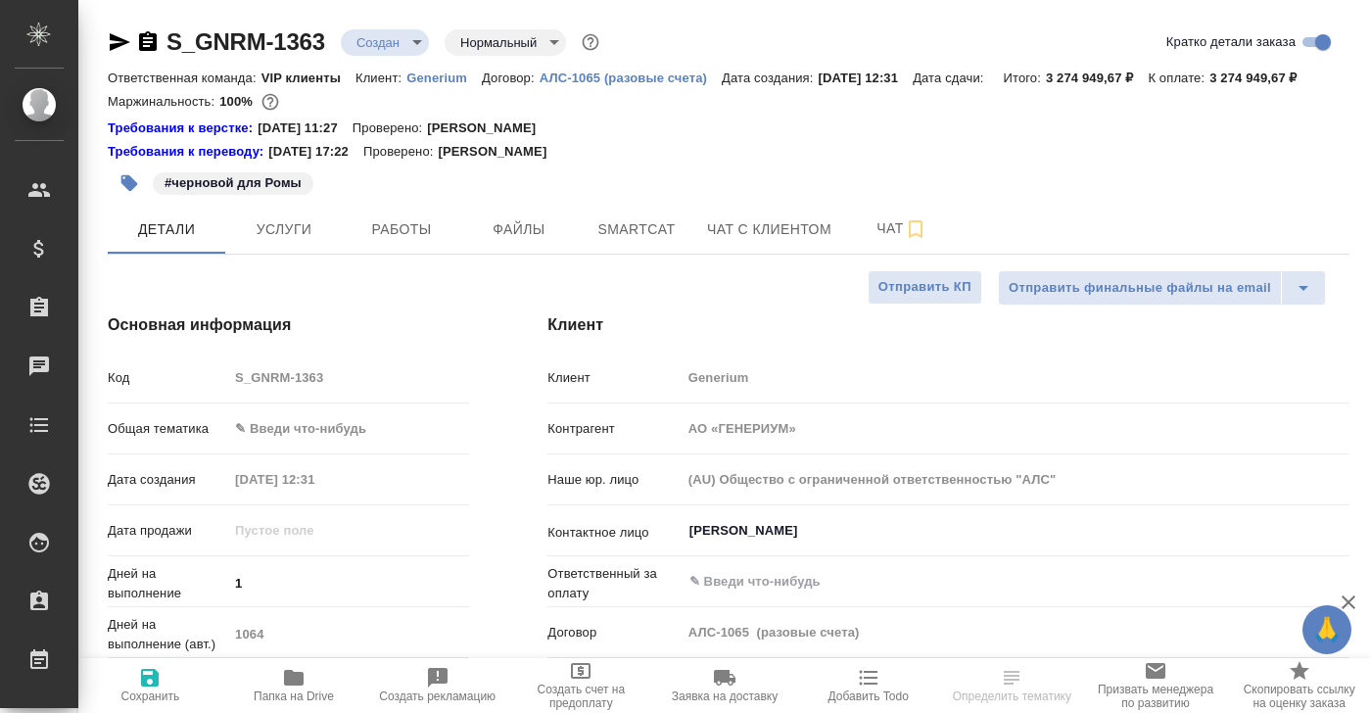
type textarea "x"
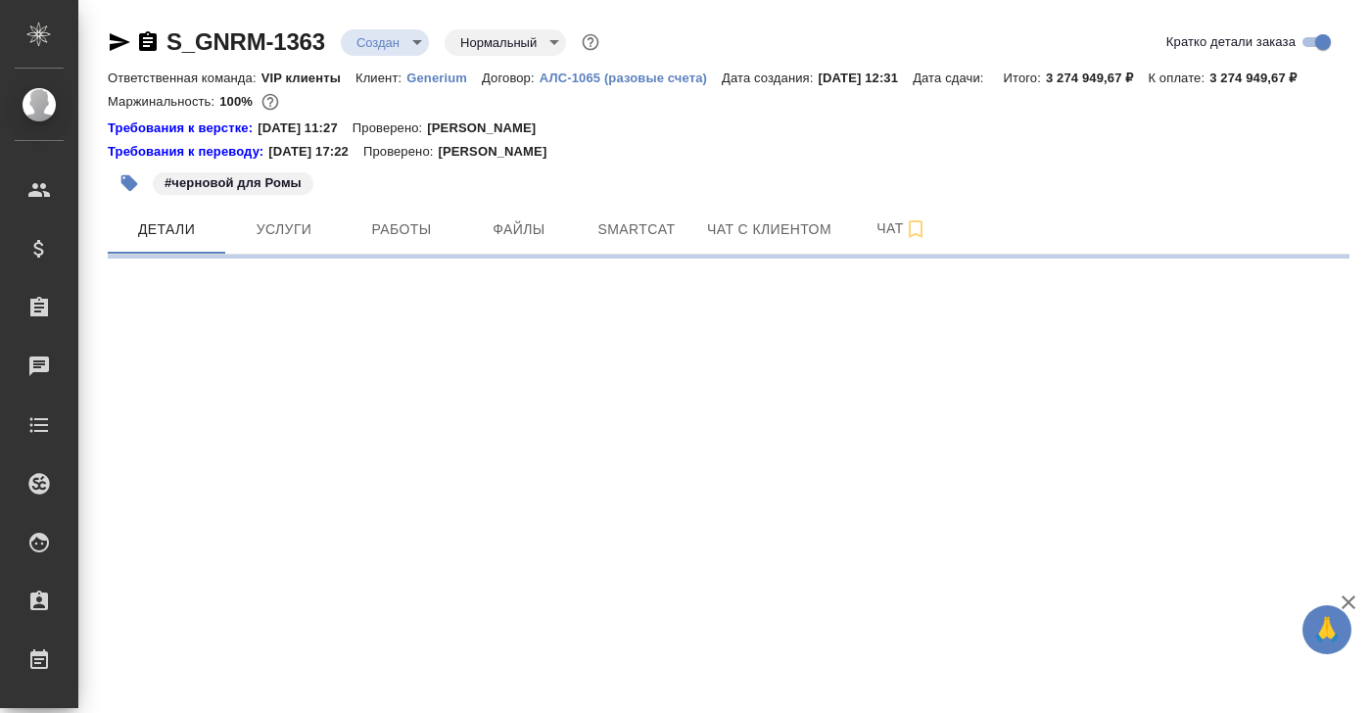
select select "RU"
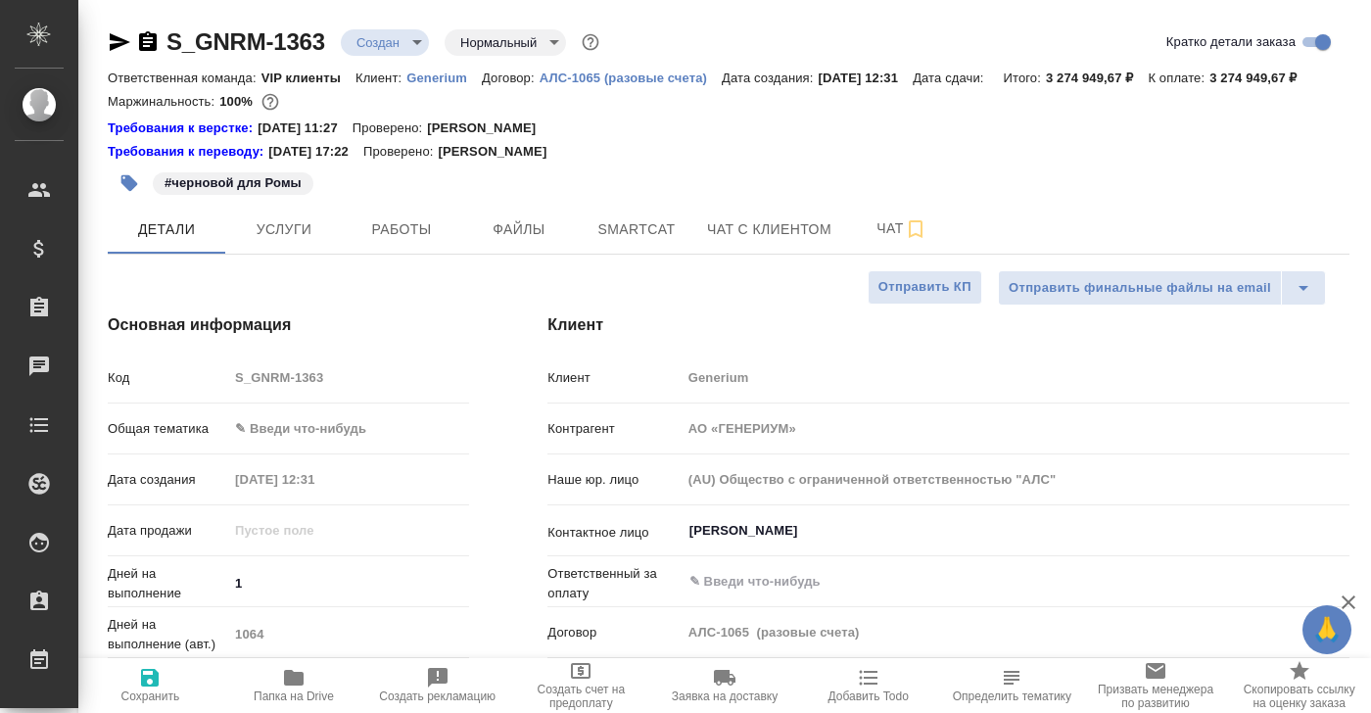
type textarea "x"
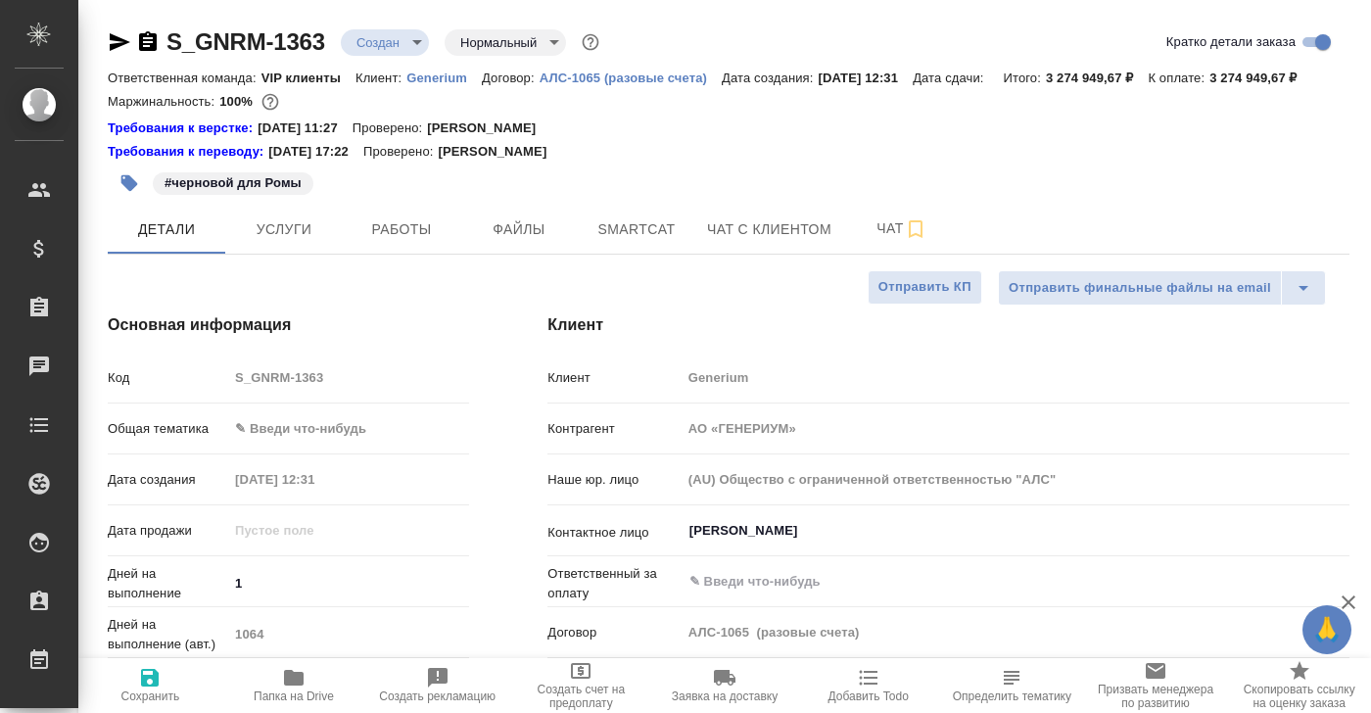
type textarea "x"
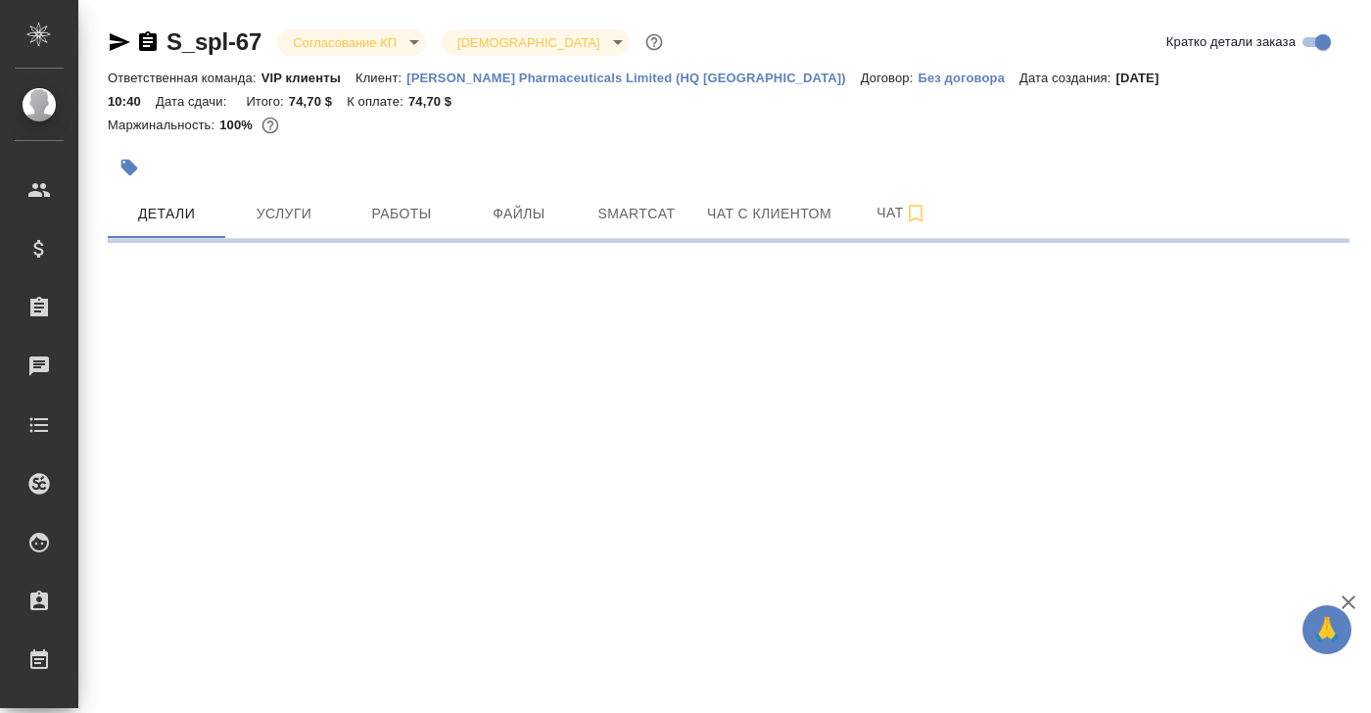
select select "RU"
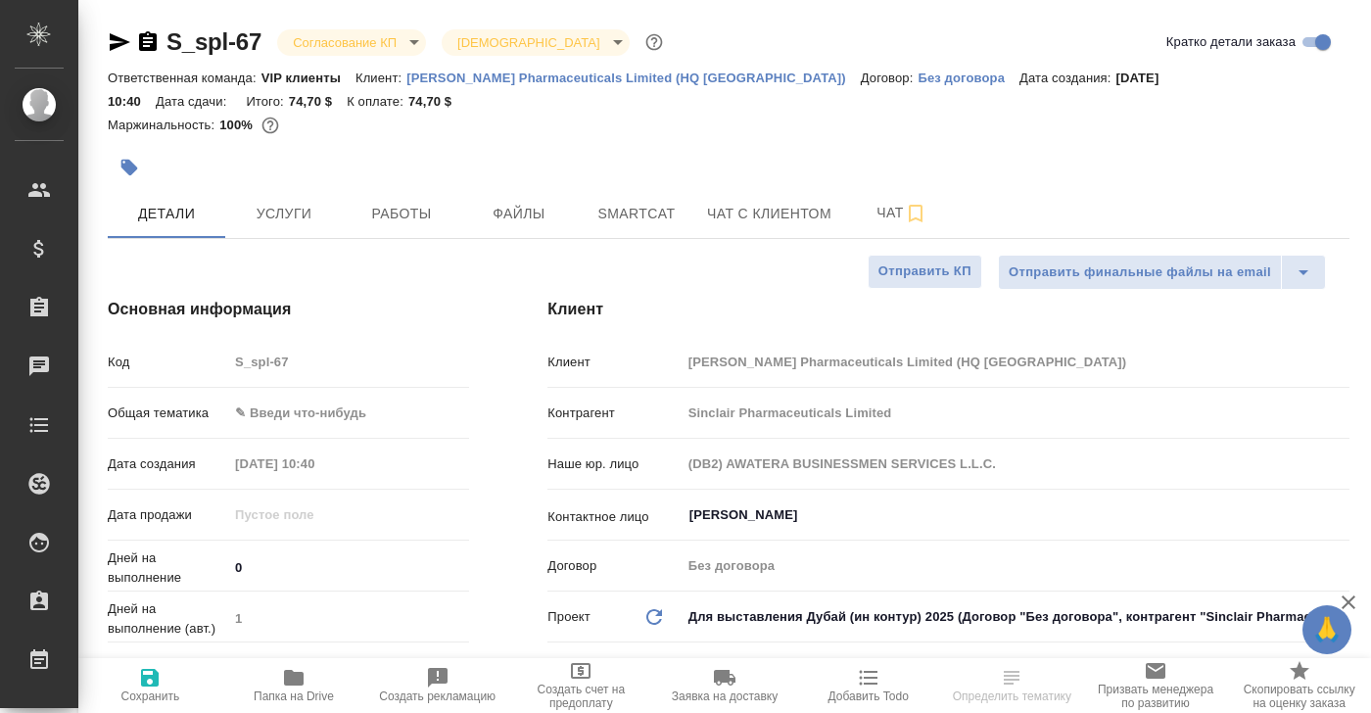
type textarea "x"
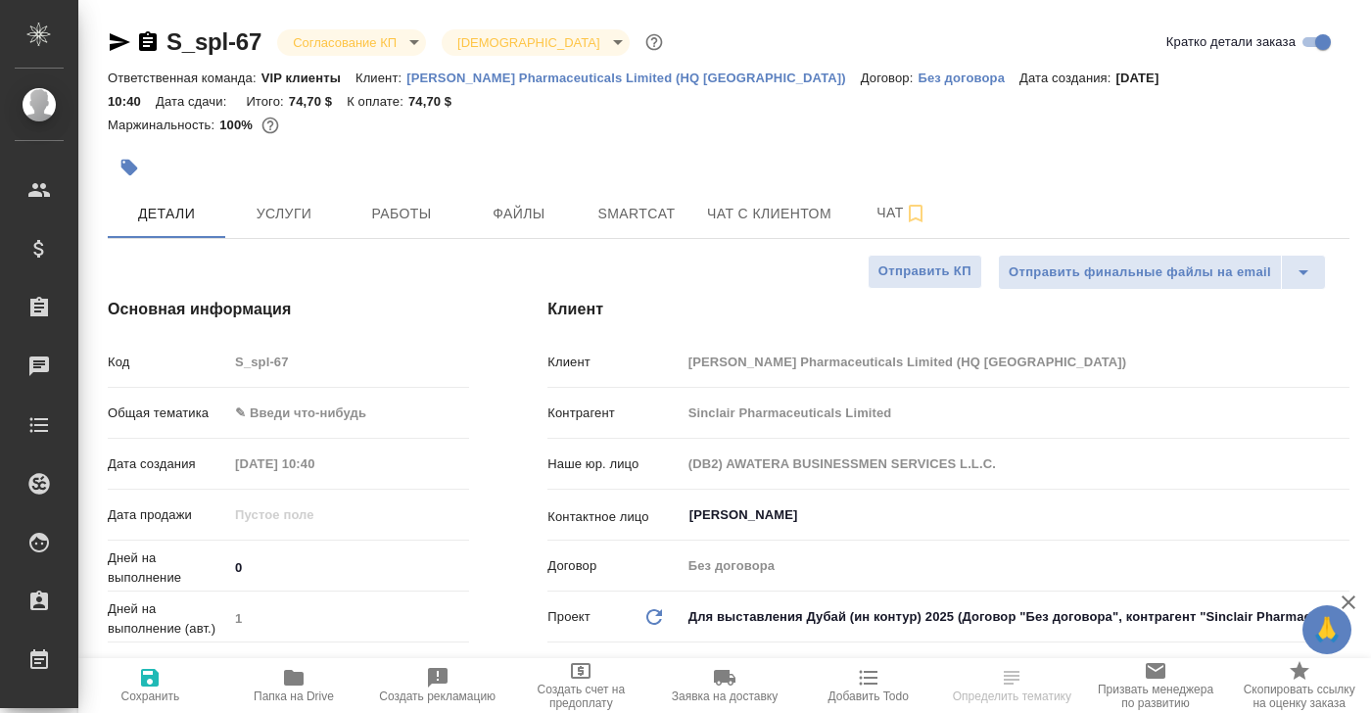
type textarea "x"
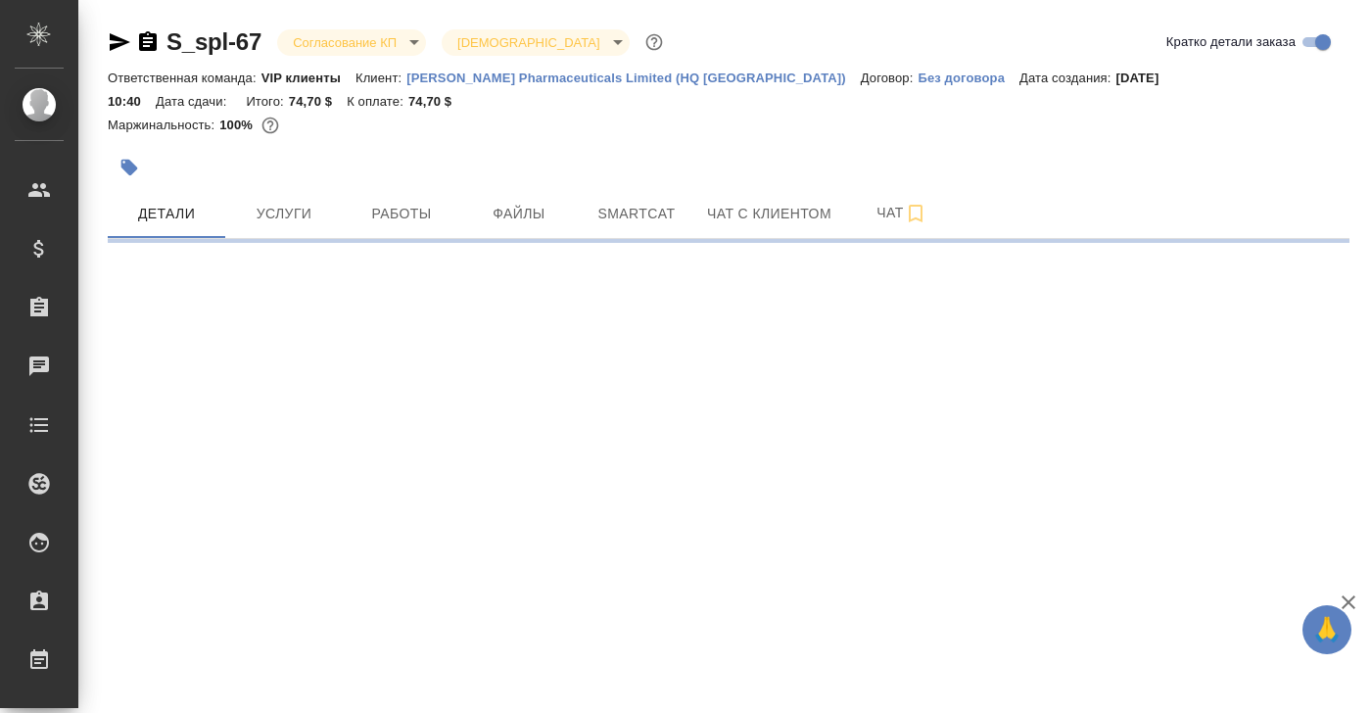
select select "RU"
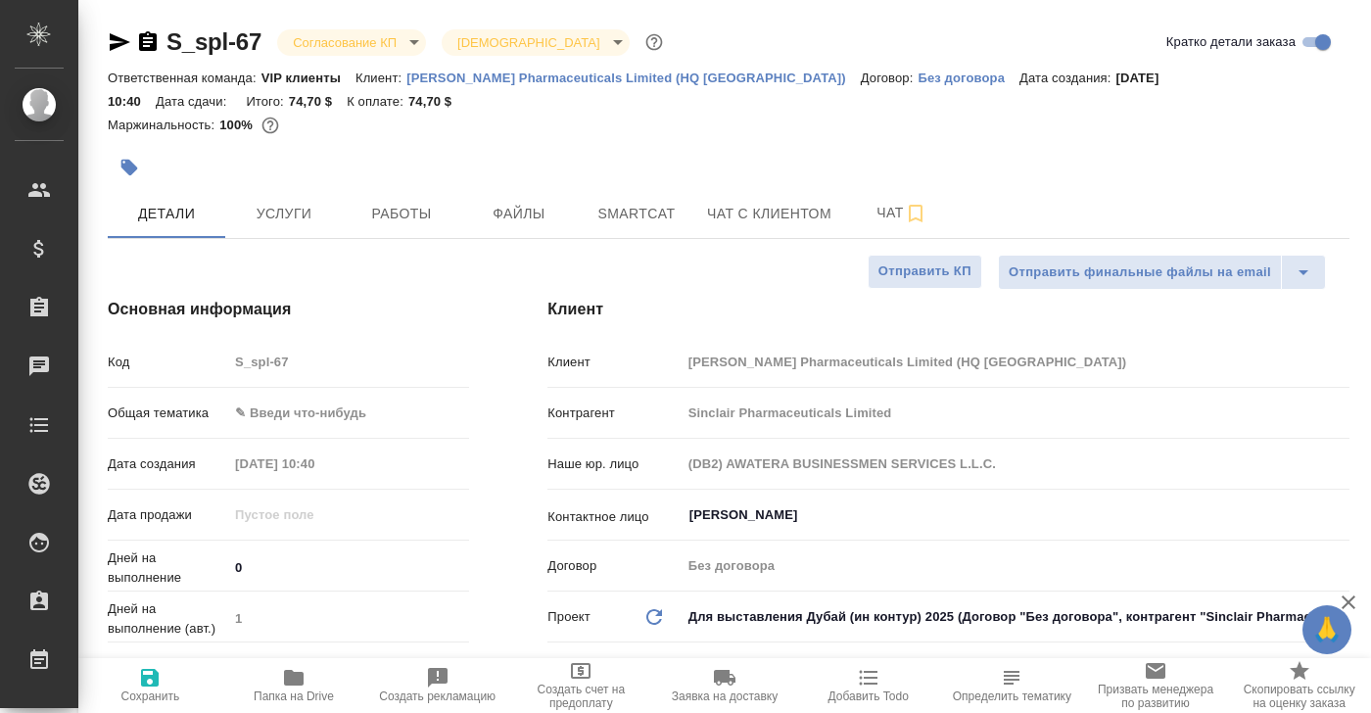
type textarea "x"
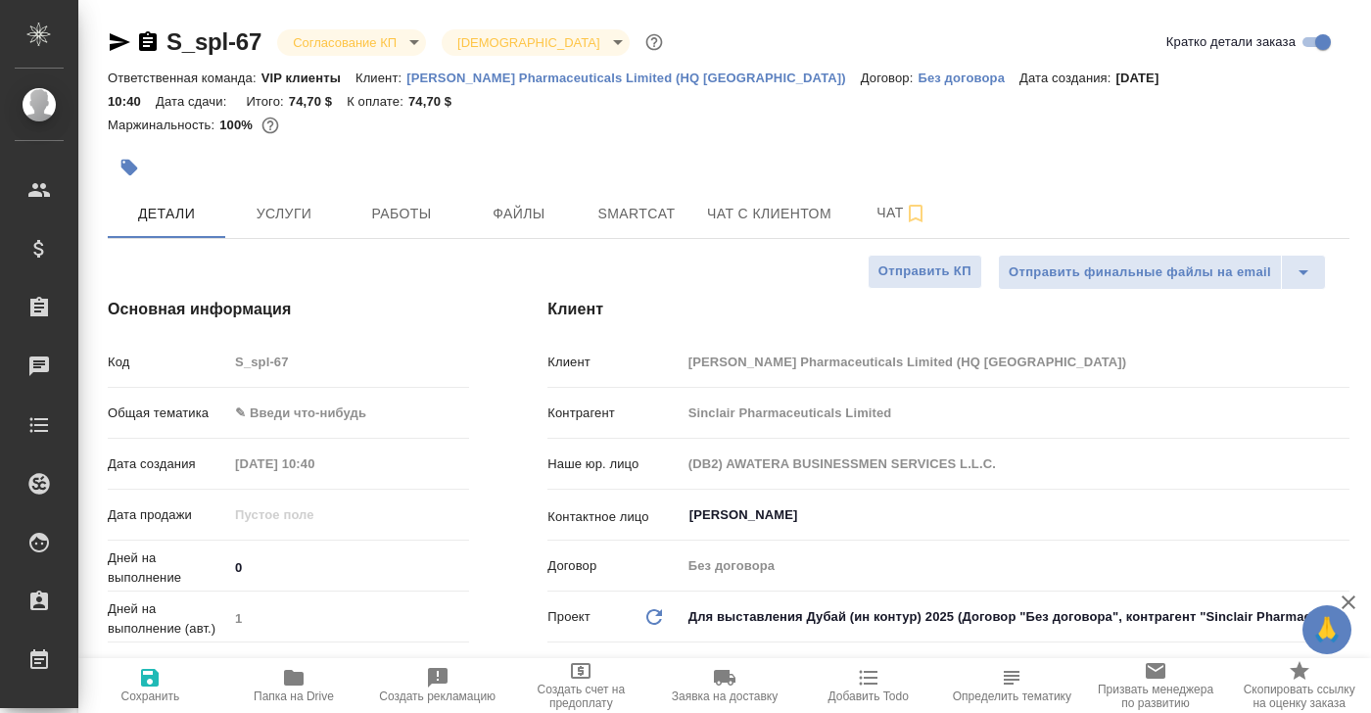
type textarea "x"
